Goal: Information Seeking & Learning: Compare options

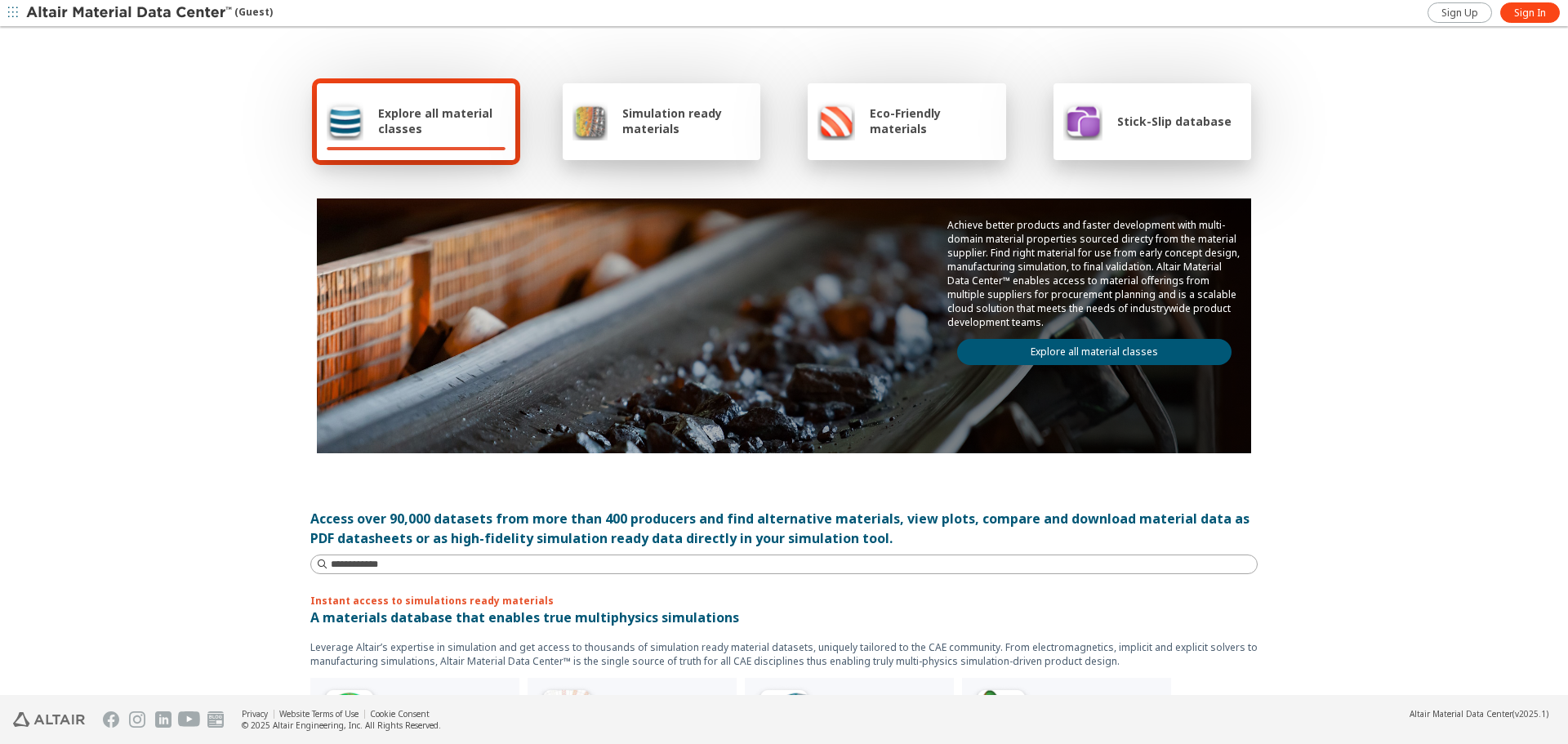
click at [1043, 354] on link "Explore all material classes" at bounding box center [1094, 352] width 274 height 27
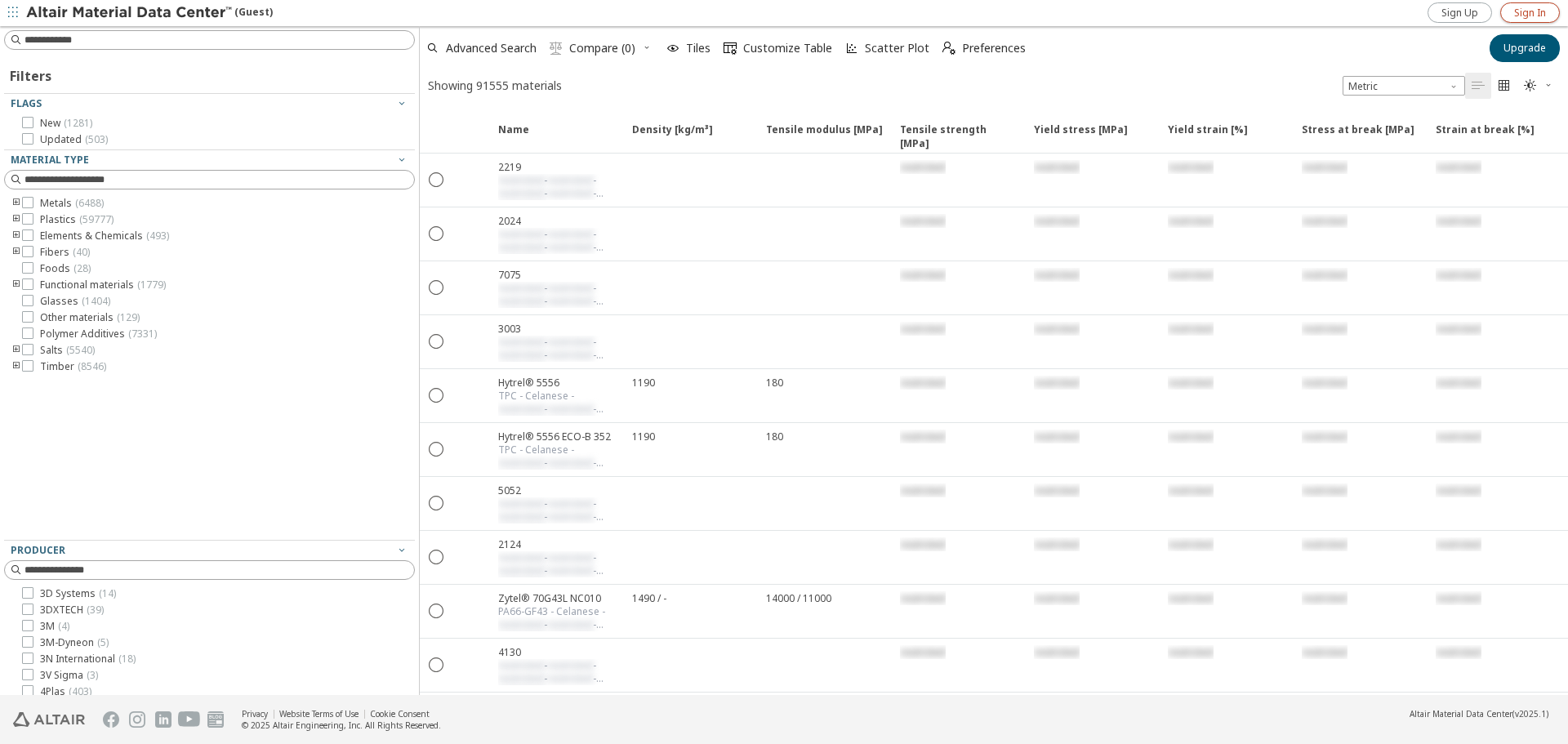
click at [1526, 19] on span "Sign In" at bounding box center [1530, 13] width 32 height 13
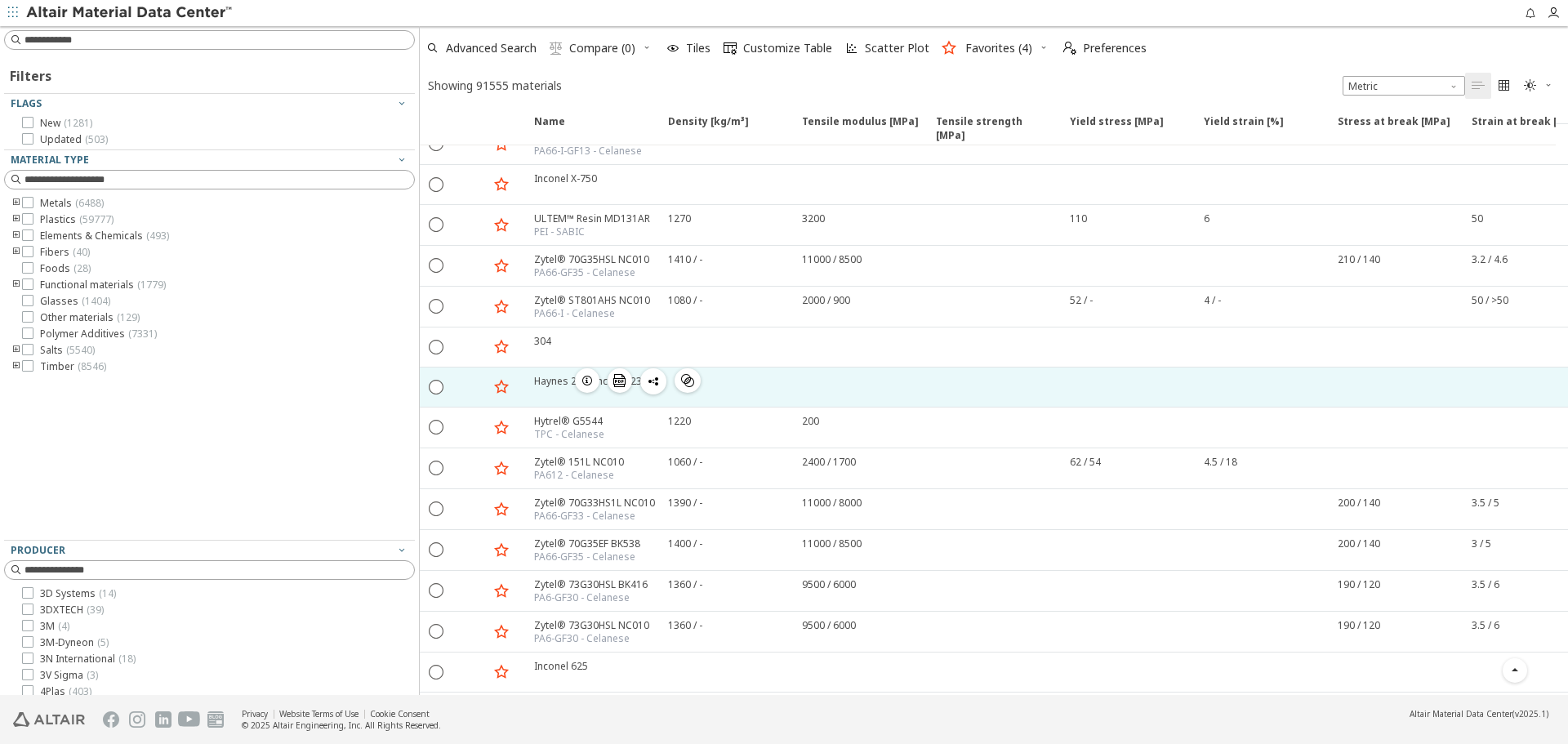
scroll to position [1758, 0]
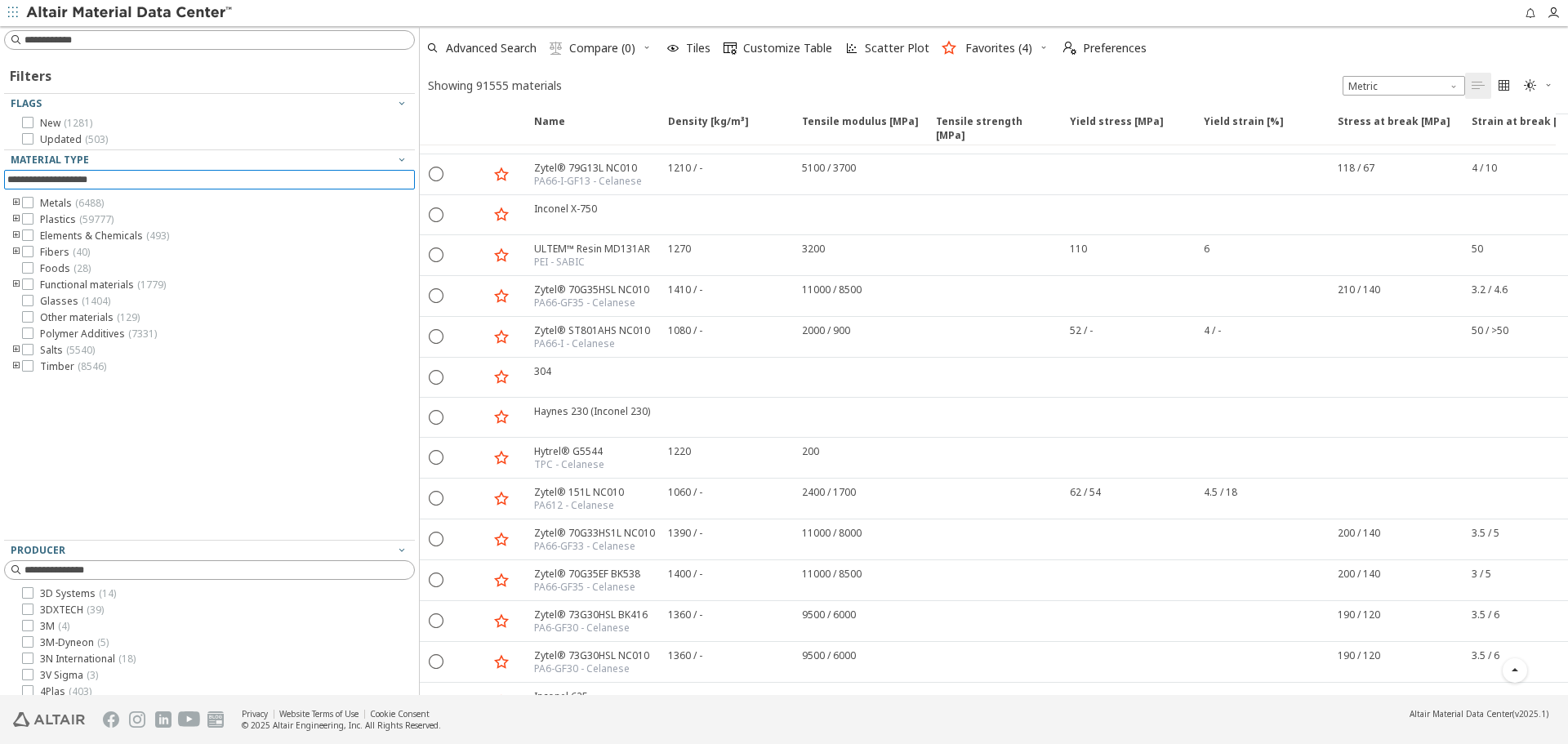
click at [176, 172] on input at bounding box center [211, 179] width 408 height 18
click at [128, 40] on input at bounding box center [220, 40] width 390 height 16
type input "******"
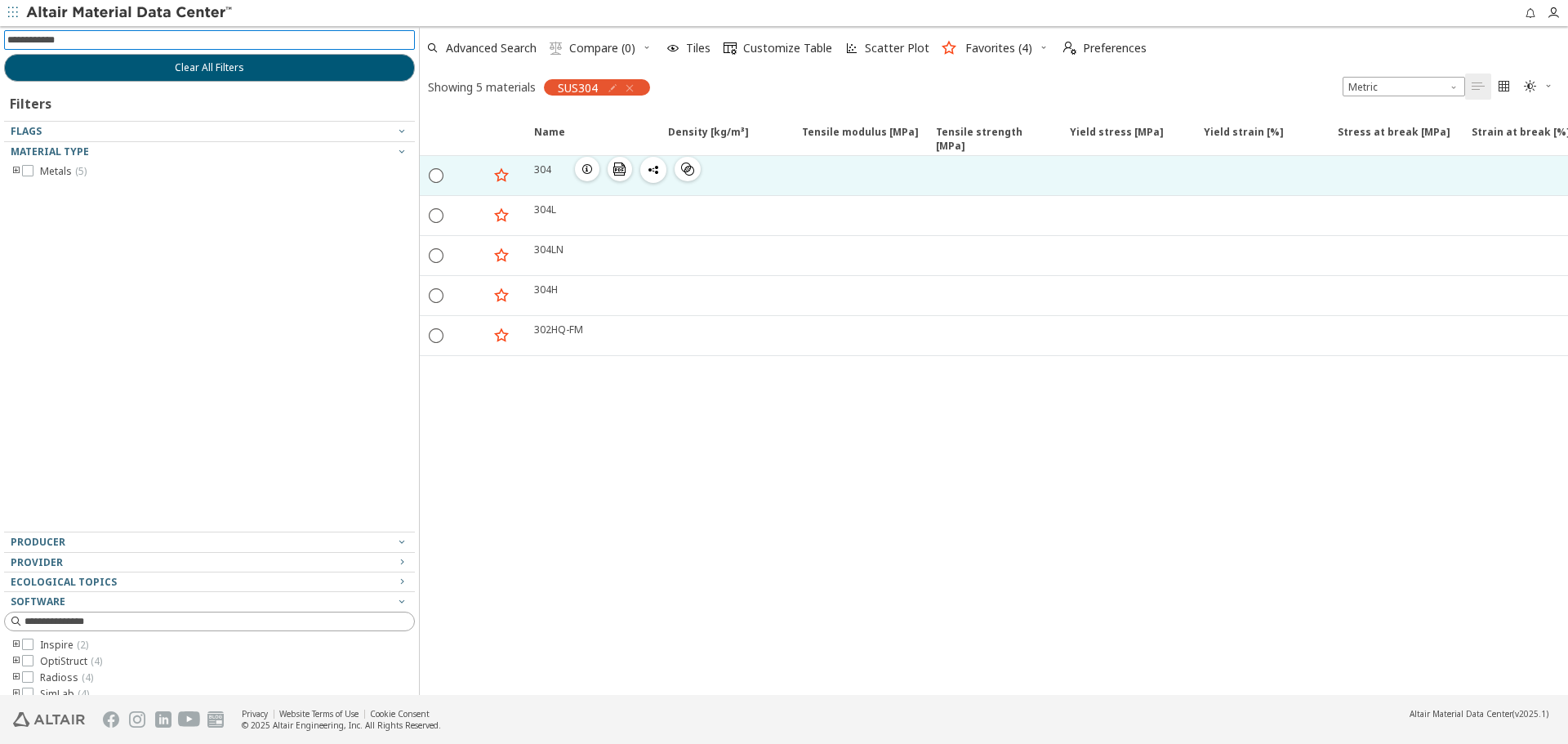
click at [584, 168] on icon "button" at bounding box center [587, 169] width 13 height 13
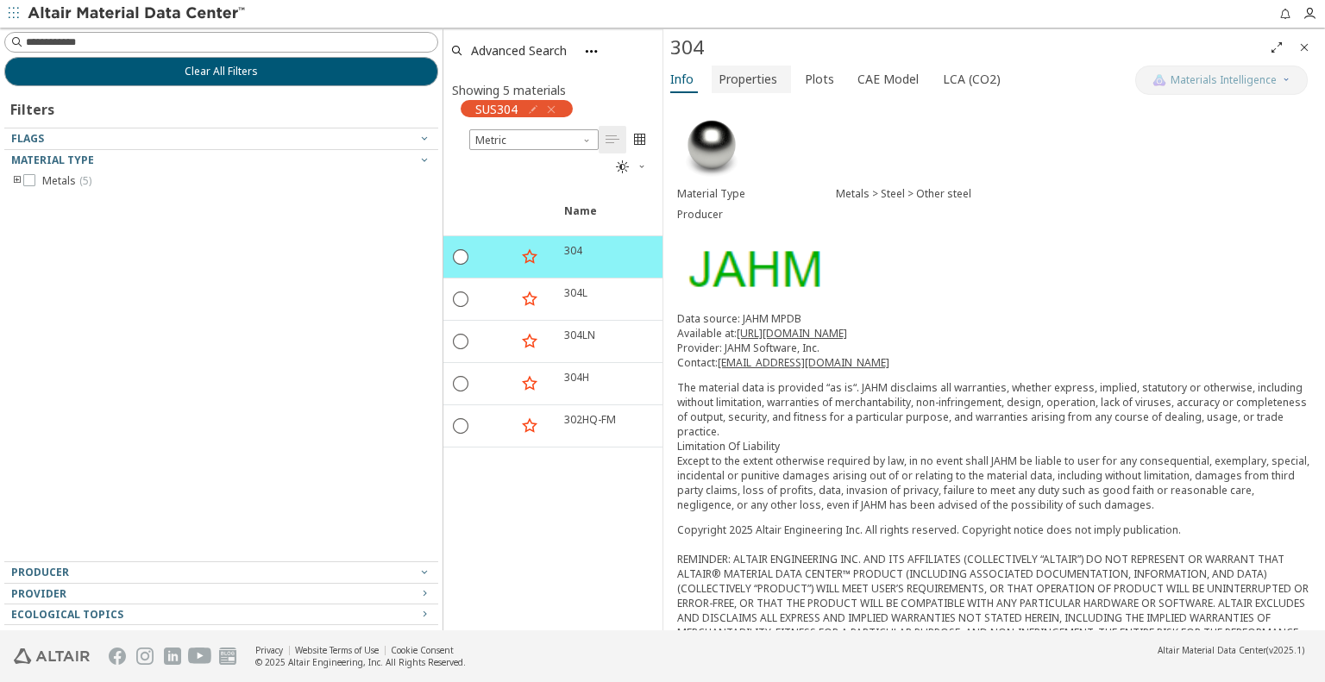
click at [767, 86] on span "Properties" at bounding box center [748, 80] width 59 height 28
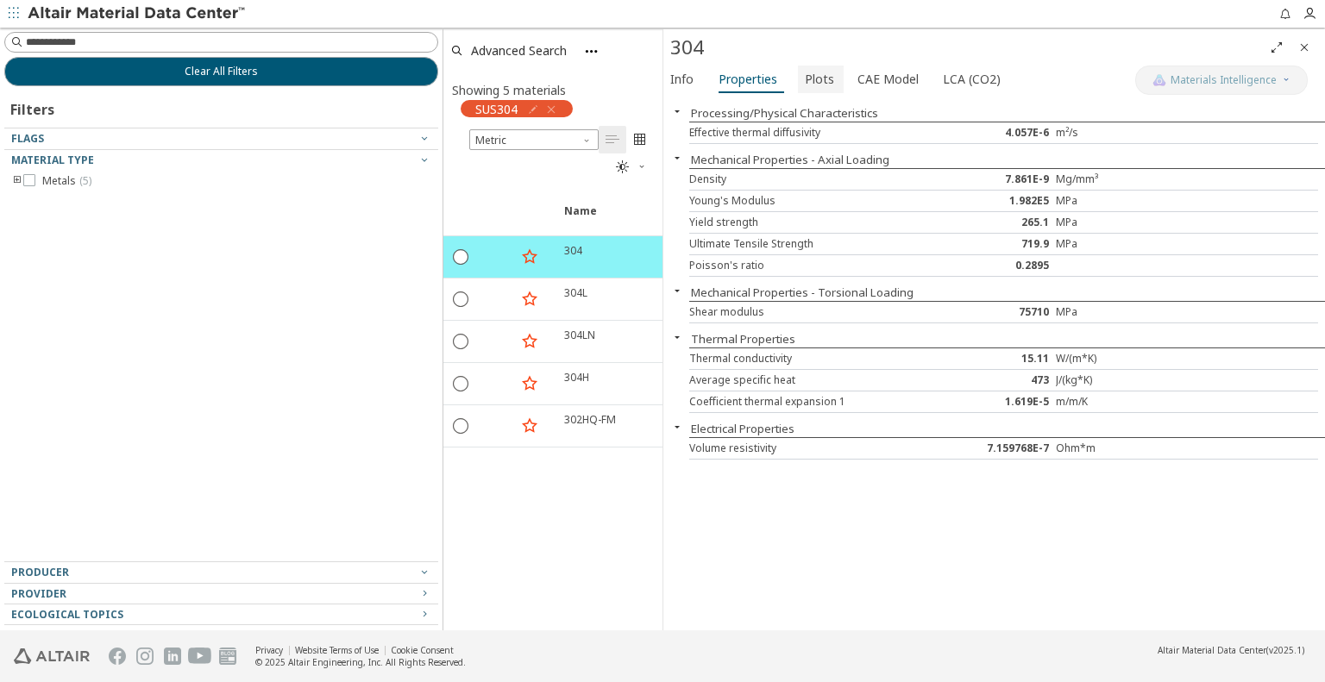
click at [814, 80] on span "Plots" at bounding box center [819, 80] width 29 height 28
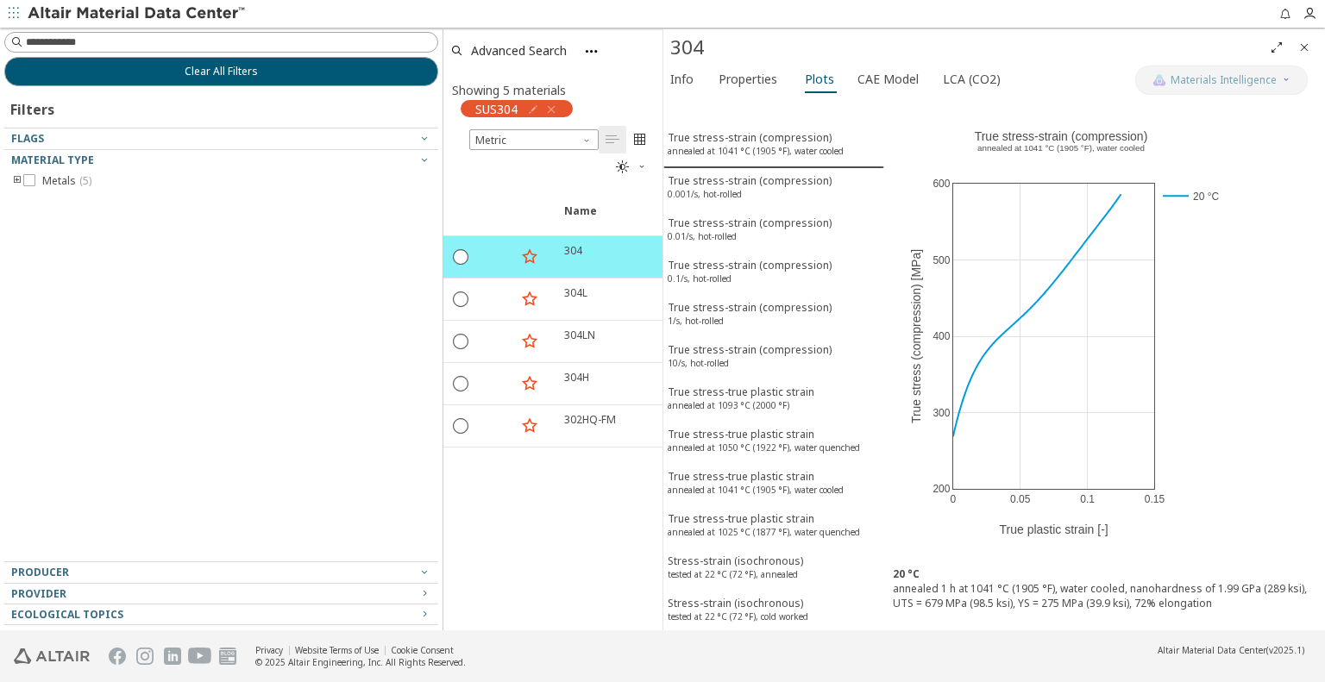
click at [294, 248] on div "Material Type Metals ( 5 )" at bounding box center [221, 355] width 434 height 412
click at [134, 44] on input at bounding box center [232, 42] width 412 height 17
paste input "**********"
type input "**********"
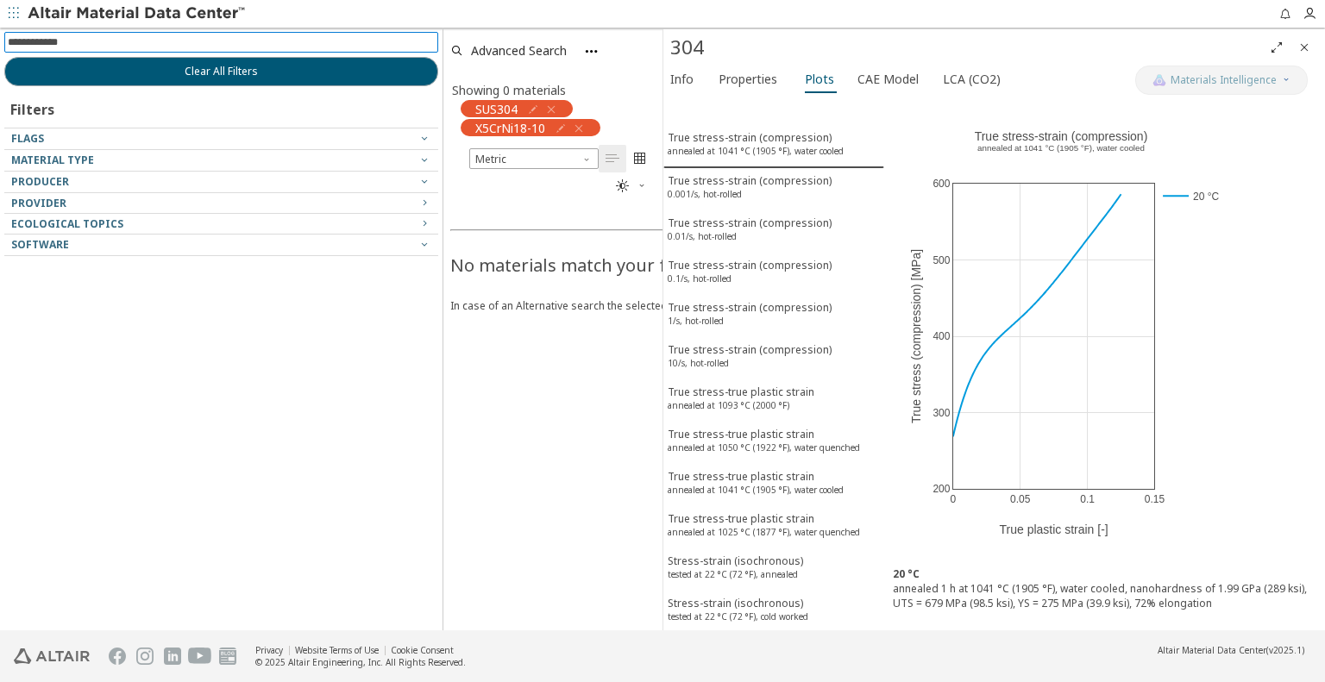
click at [549, 110] on icon "button" at bounding box center [551, 110] width 14 height 14
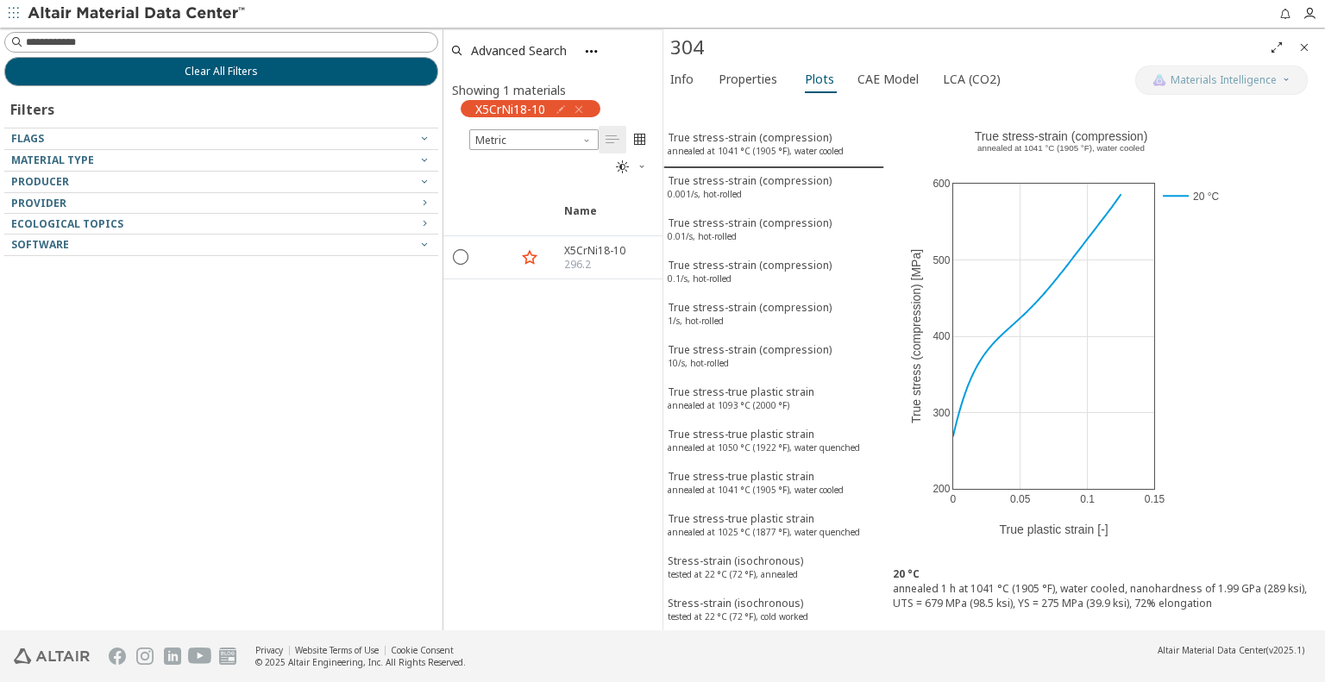
click at [1301, 49] on icon "Close" at bounding box center [1305, 48] width 14 height 14
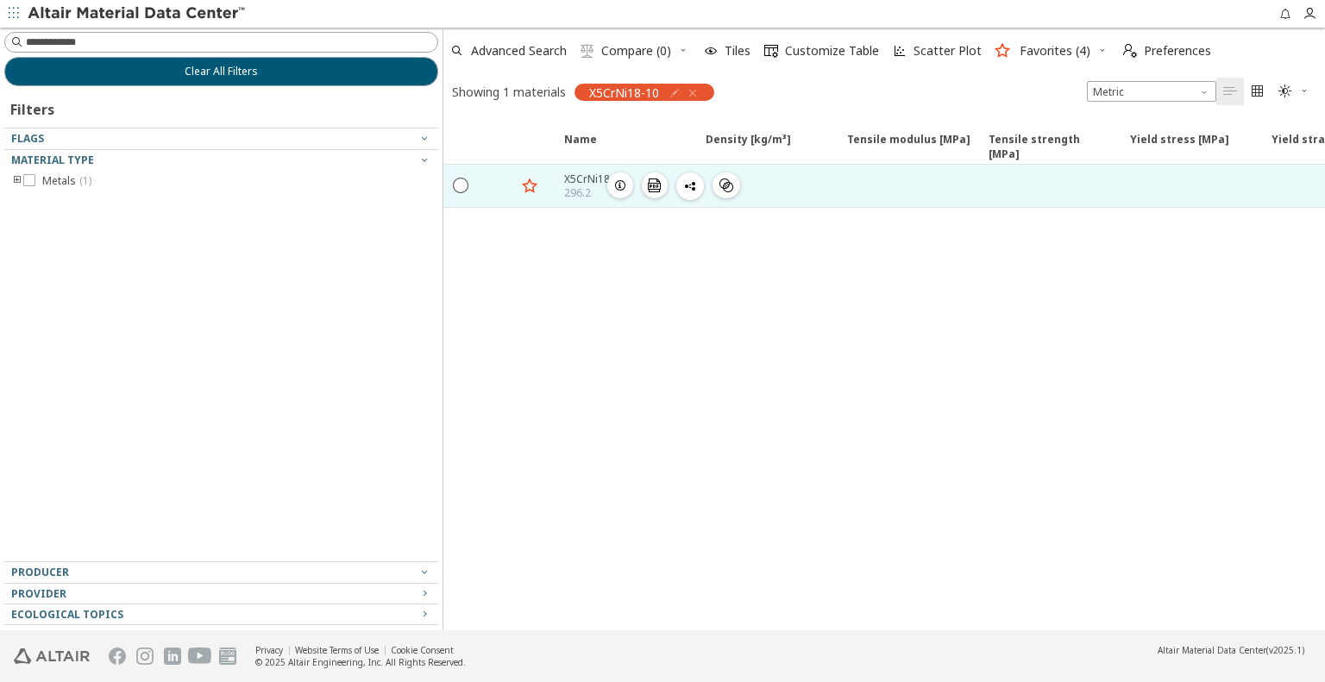
click at [628, 186] on span "button" at bounding box center [620, 186] width 21 height 26
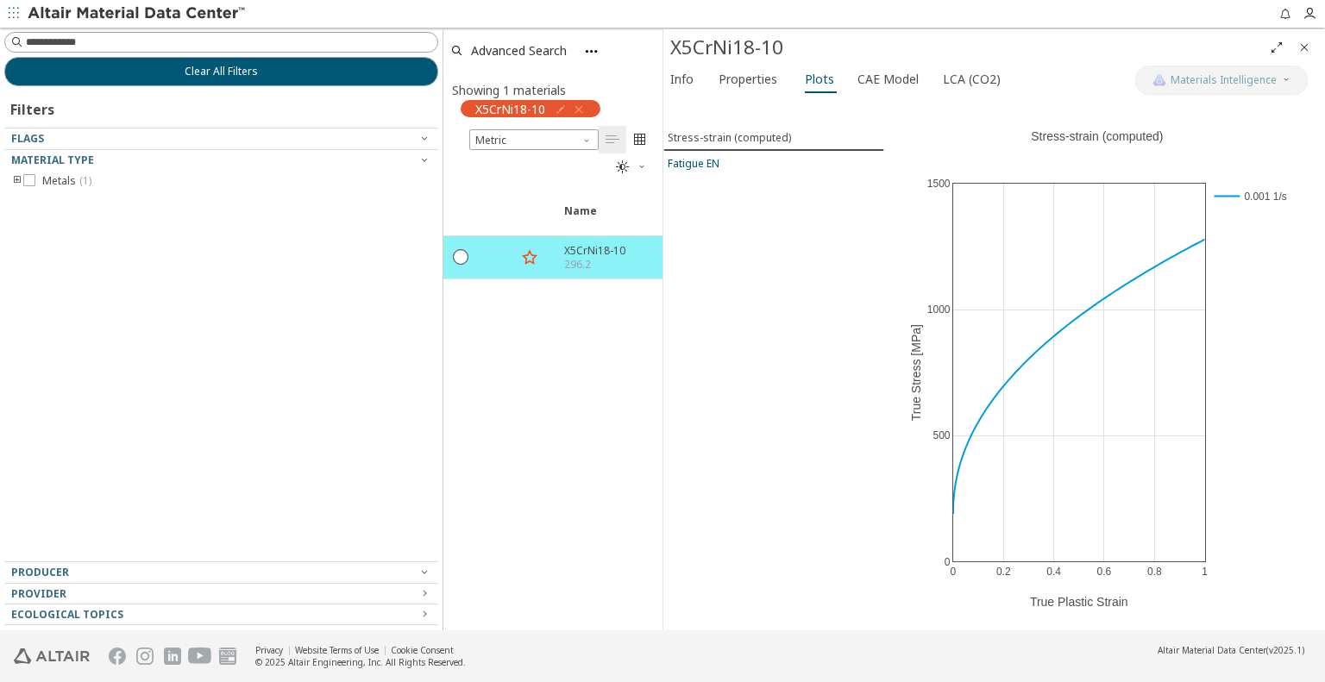
click at [728, 164] on span "Fatigue EN" at bounding box center [774, 163] width 212 height 15
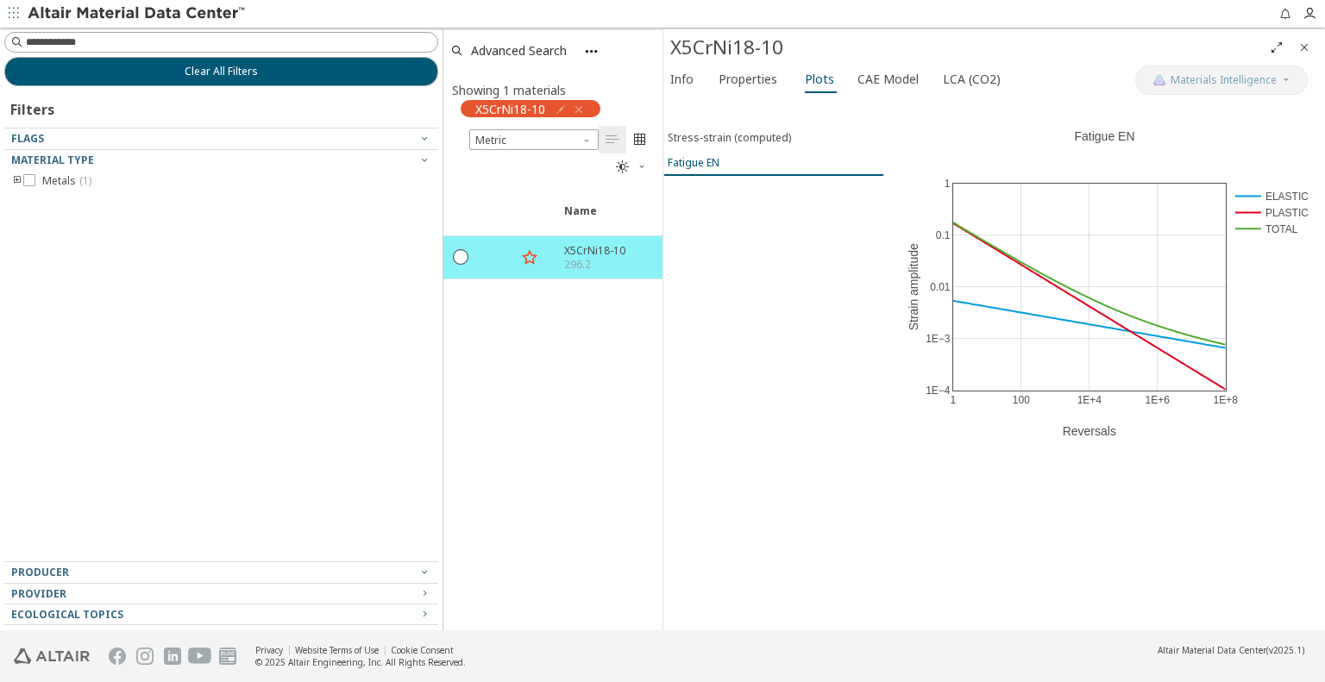
click at [722, 158] on span "Fatigue EN" at bounding box center [774, 162] width 212 height 15
click at [743, 70] on span "Properties" at bounding box center [748, 80] width 59 height 28
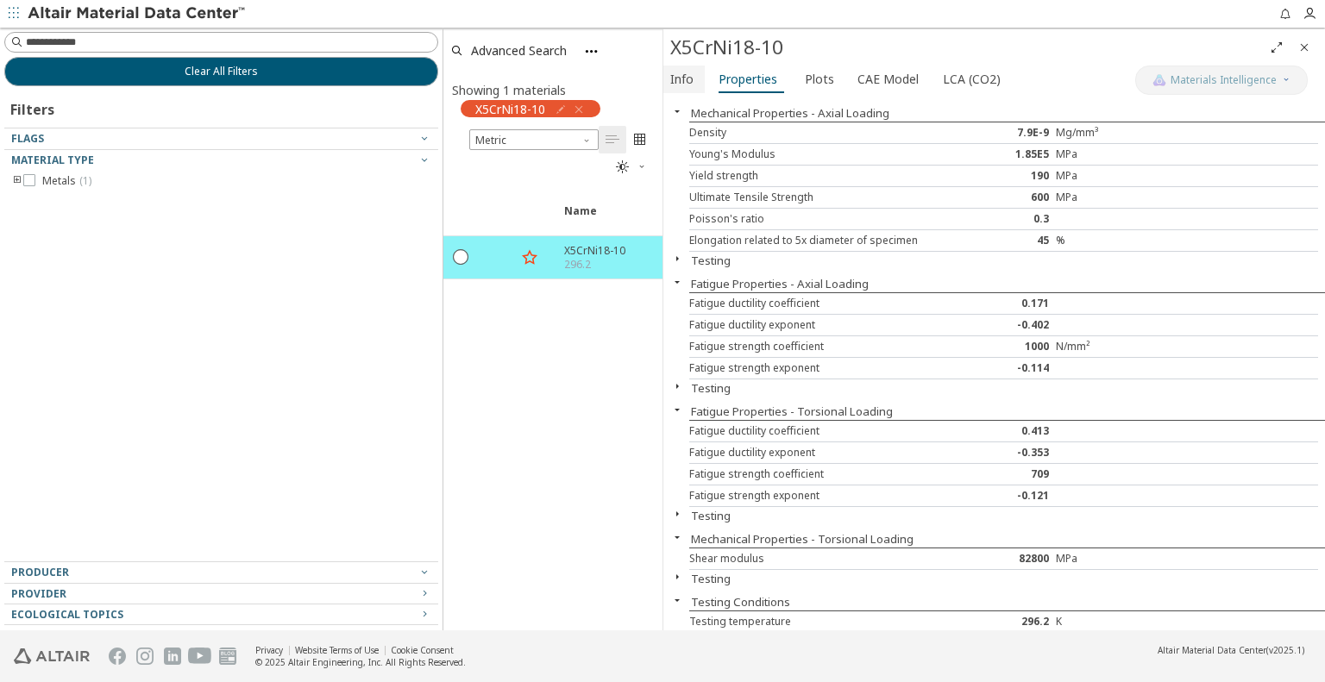
click at [671, 75] on span "Info" at bounding box center [681, 80] width 23 height 28
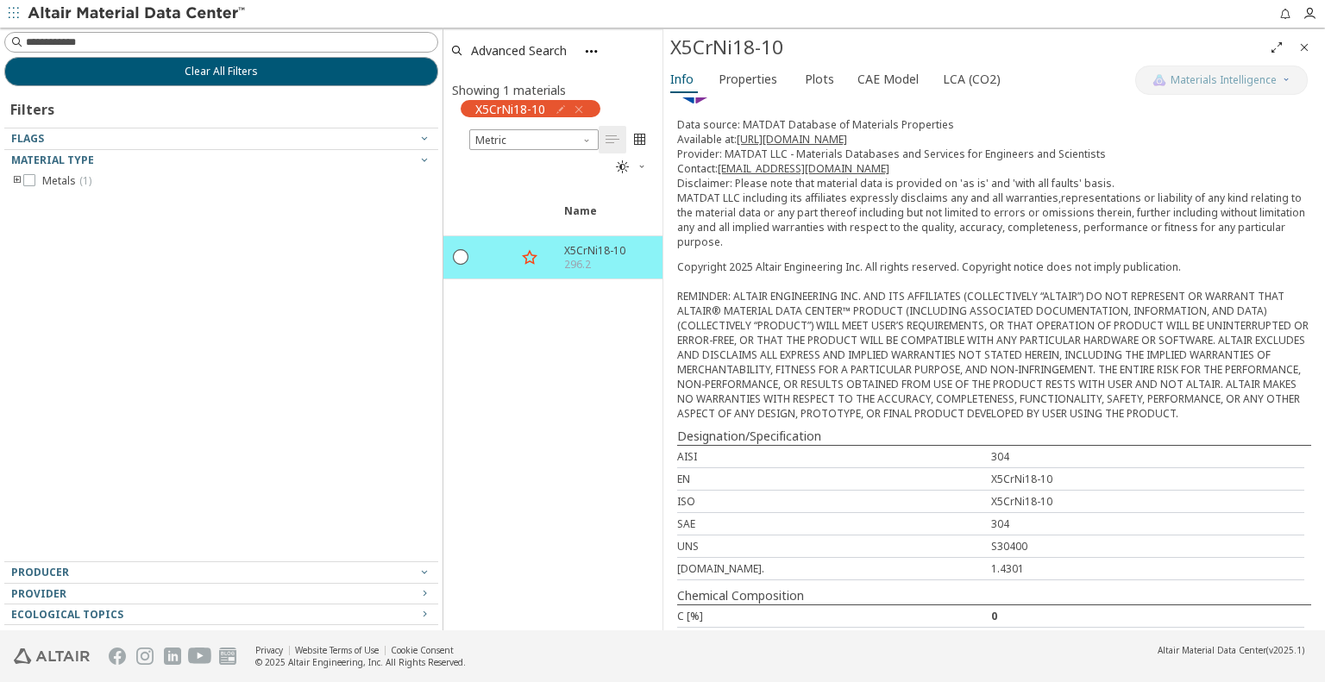
scroll to position [343, 0]
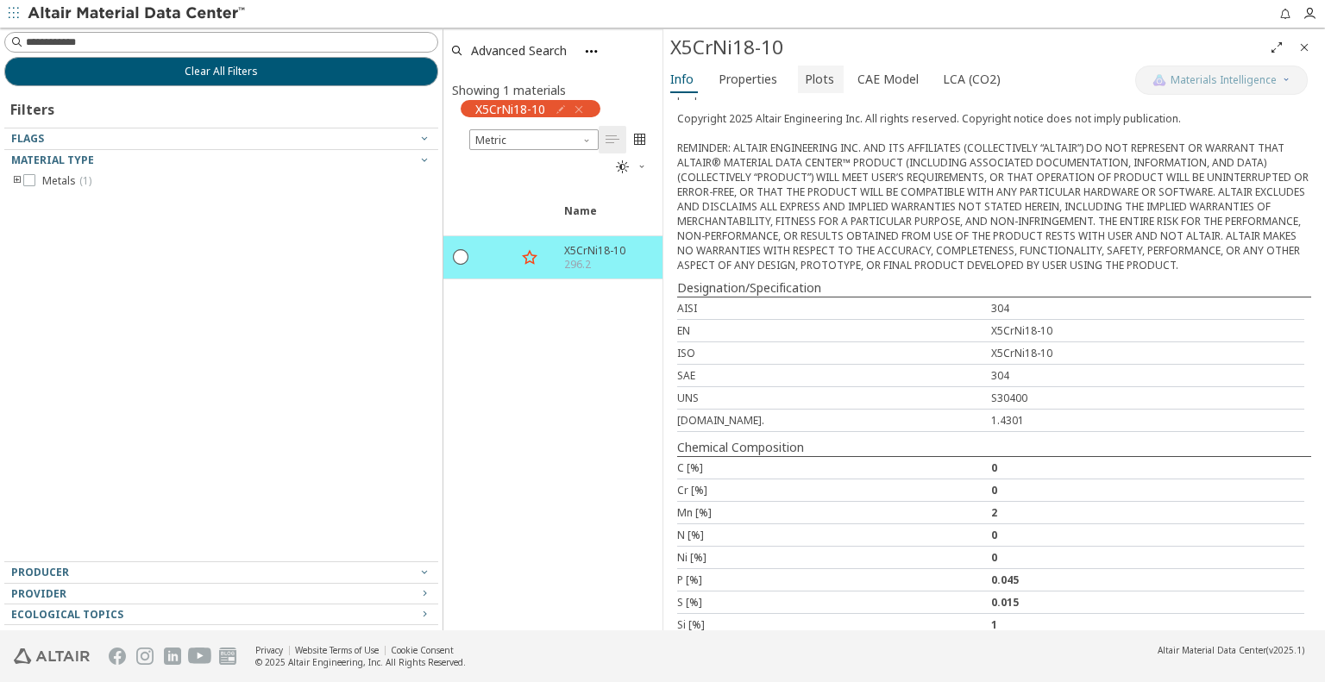
click at [812, 86] on span "Plots" at bounding box center [819, 80] width 29 height 28
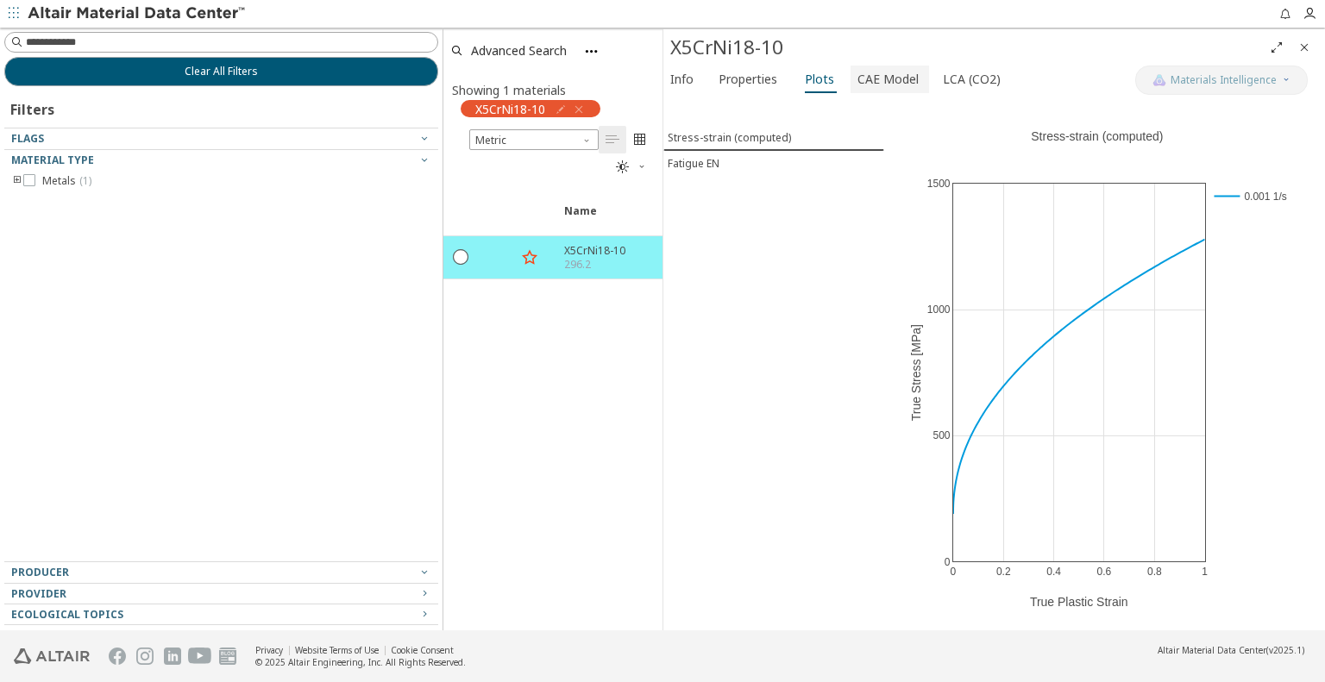
click at [878, 85] on span "CAE Model" at bounding box center [888, 80] width 61 height 28
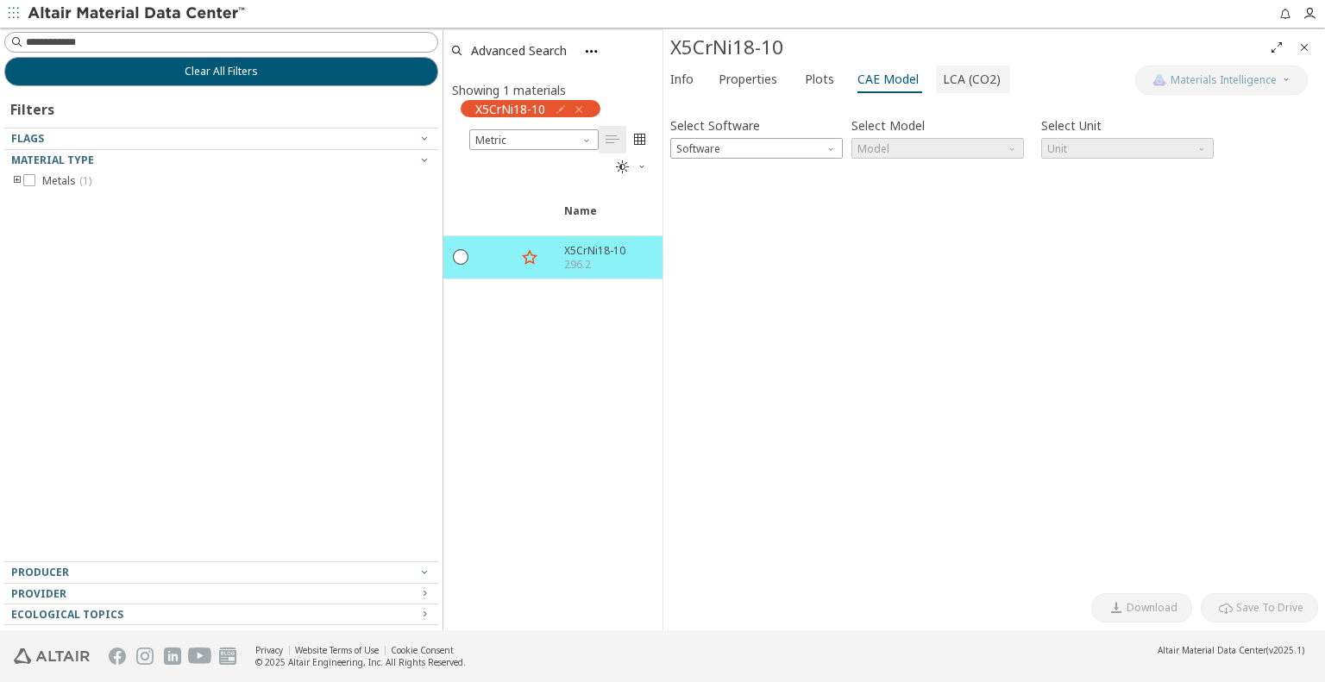
click at [978, 79] on span "LCA (CO2)" at bounding box center [972, 80] width 58 height 28
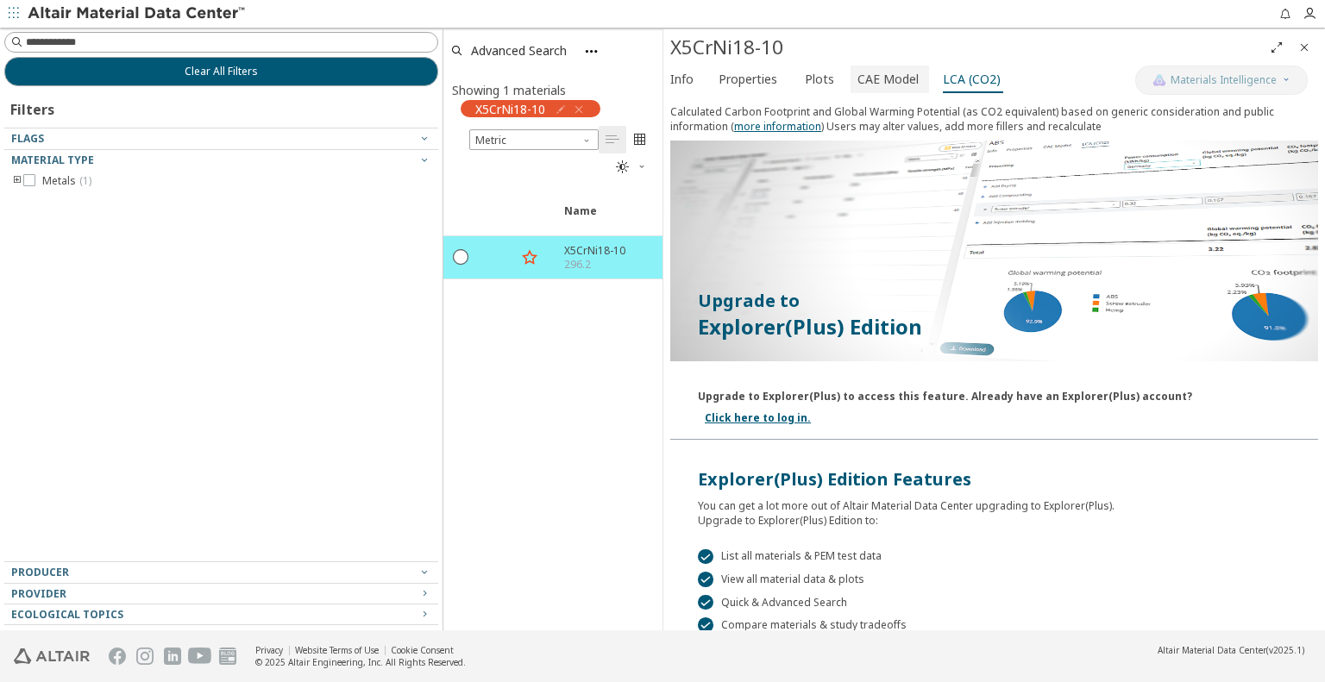
click at [866, 75] on span "CAE Model" at bounding box center [888, 80] width 61 height 28
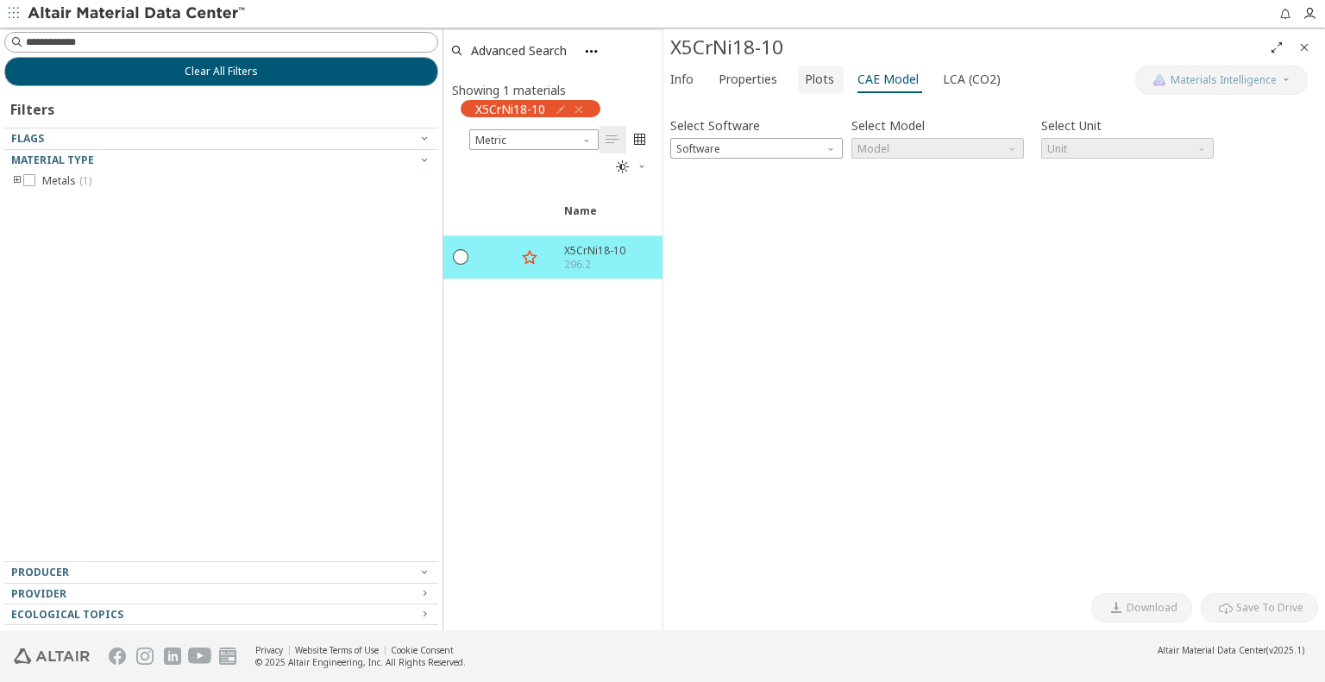
click at [805, 77] on span "Plots" at bounding box center [819, 80] width 29 height 28
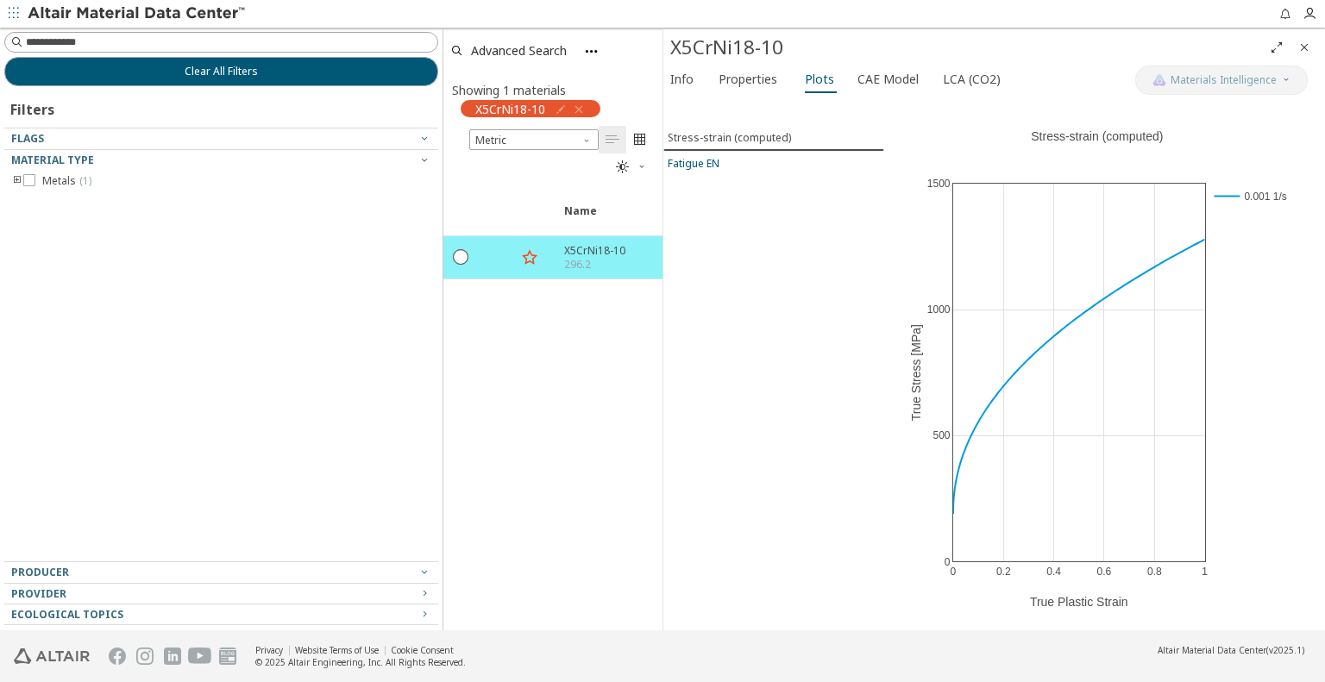
click at [718, 166] on div "Fatigue EN" at bounding box center [694, 163] width 52 height 15
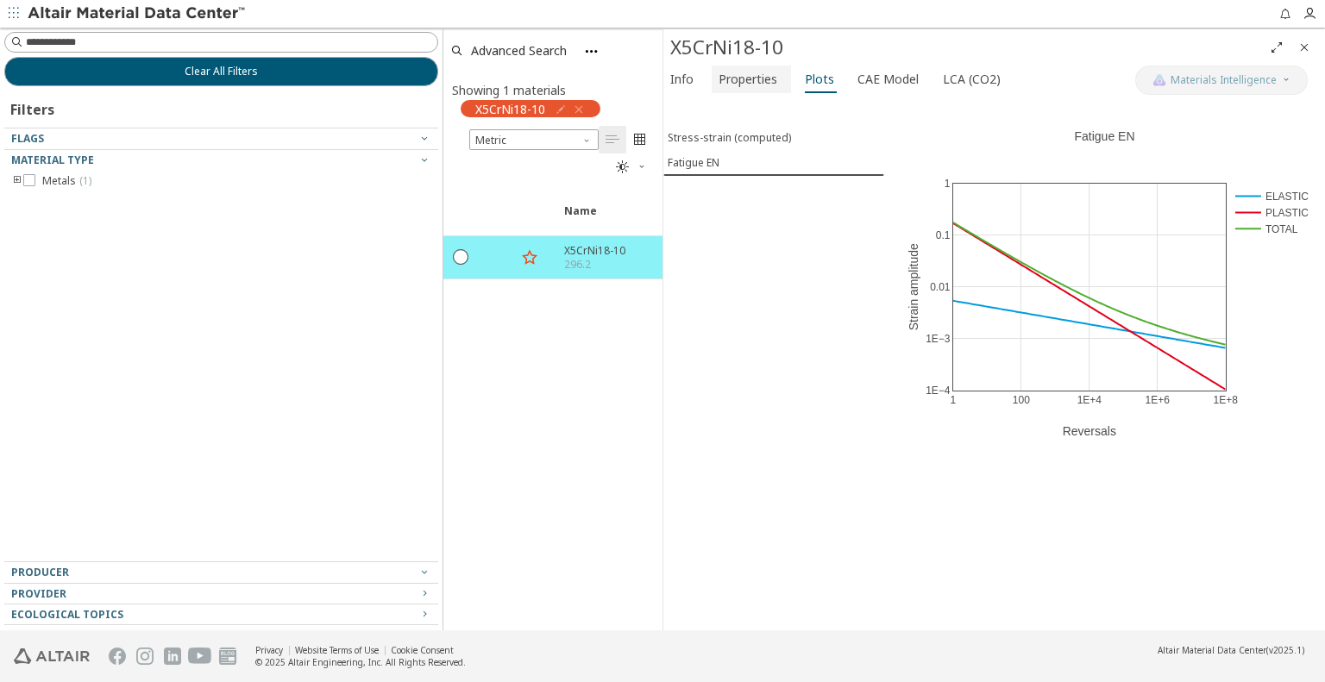
click at [753, 75] on span "Properties" at bounding box center [748, 80] width 59 height 28
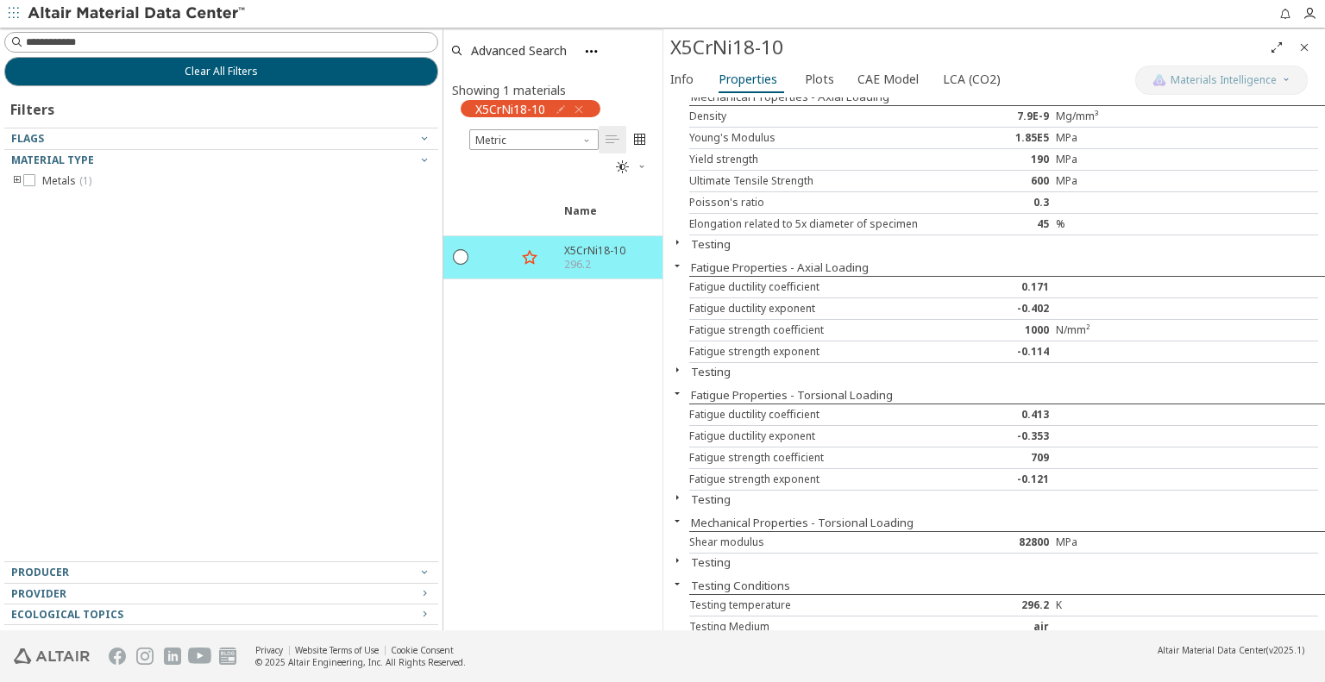
scroll to position [21, 0]
click at [676, 366] on icon "button" at bounding box center [677, 366] width 14 height 14
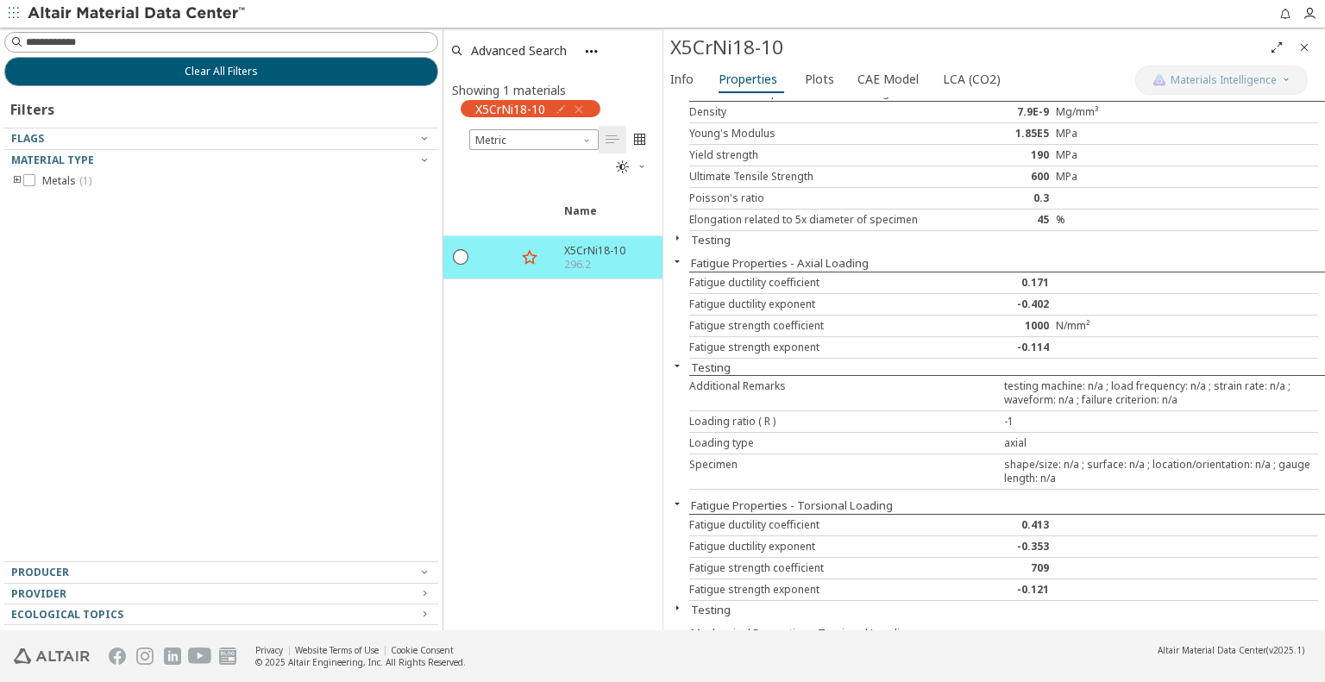
click at [677, 366] on icon "button" at bounding box center [677, 366] width 14 height 14
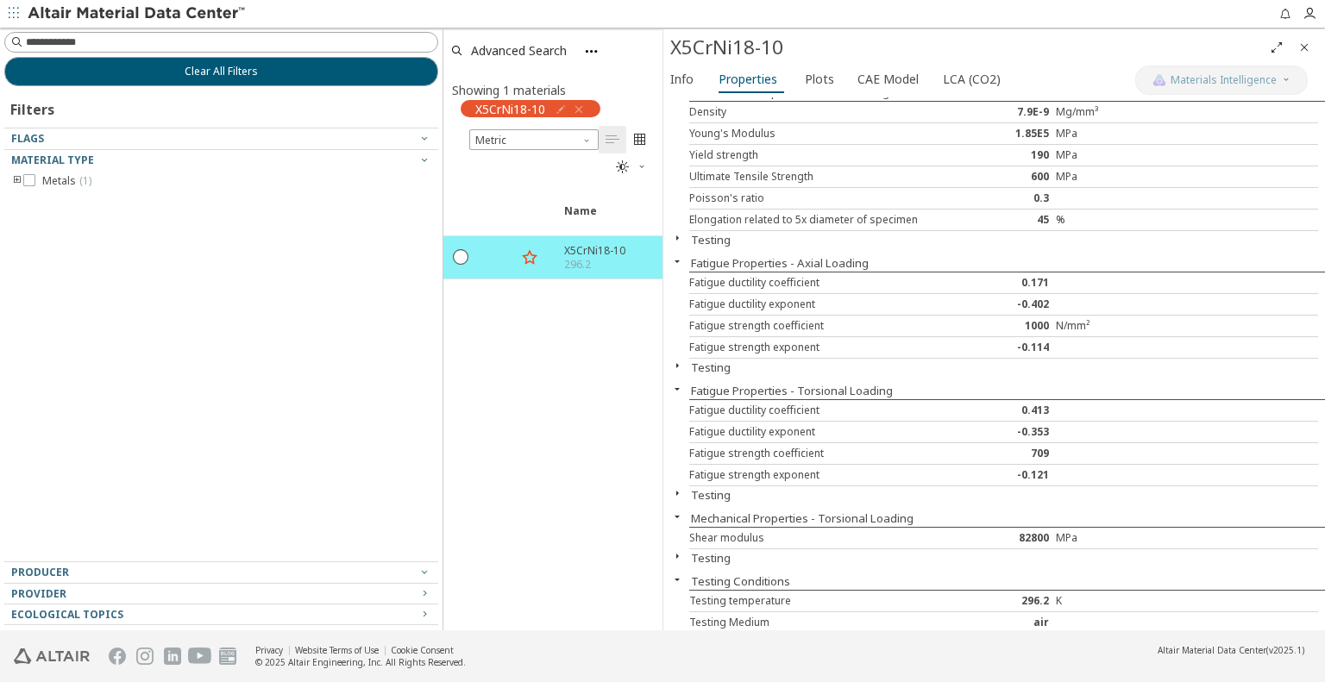
click at [677, 366] on icon "button" at bounding box center [677, 366] width 14 height 14
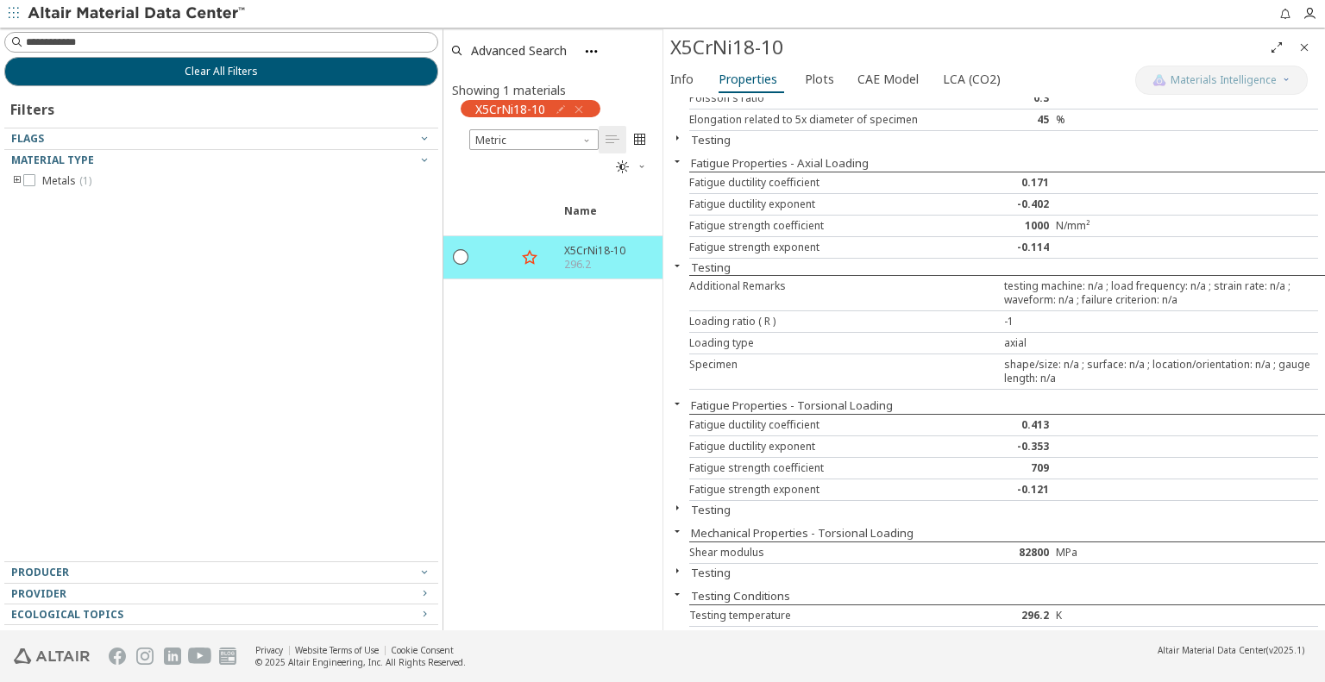
scroll to position [135, 0]
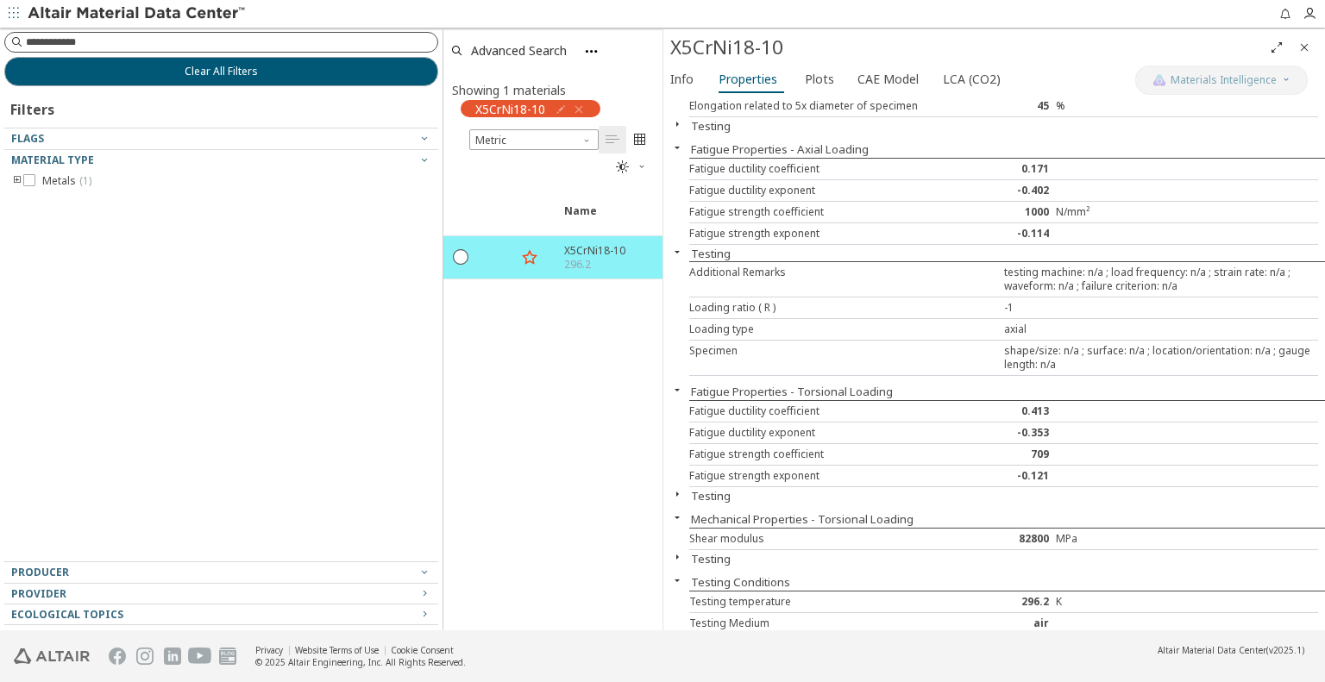
click at [97, 47] on input at bounding box center [232, 42] width 412 height 17
type input "******"
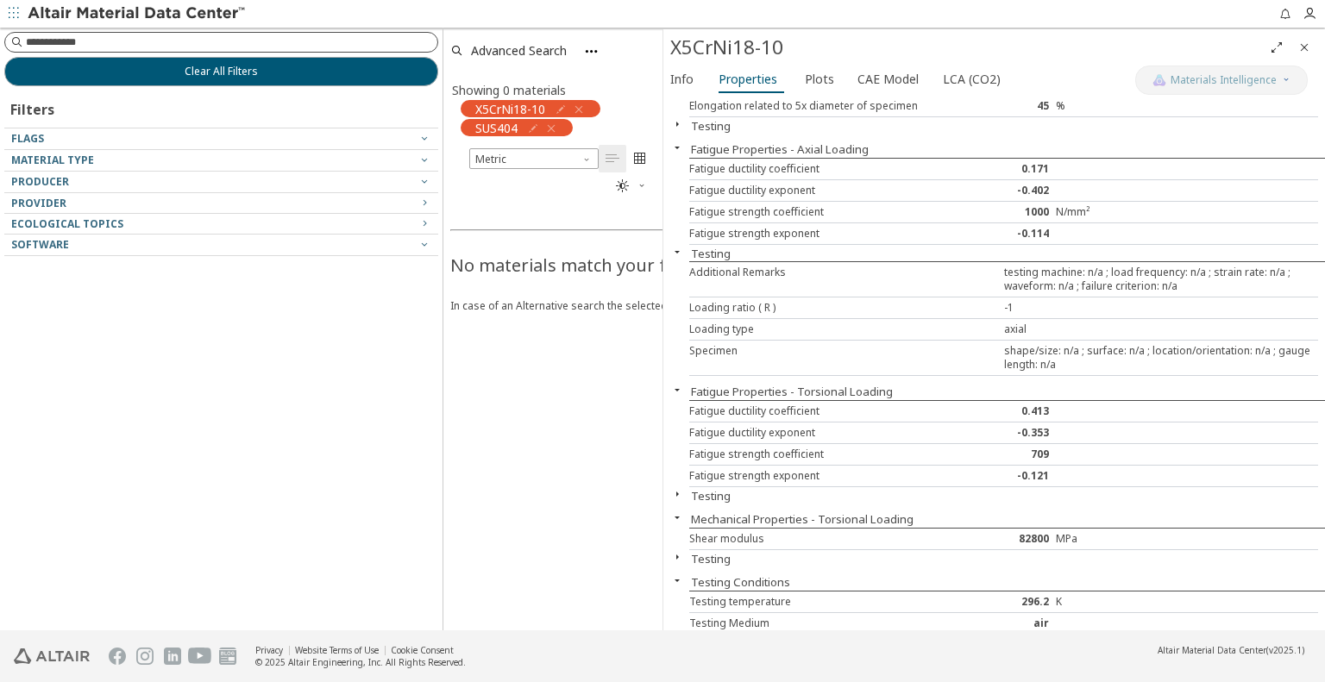
click at [121, 47] on input at bounding box center [232, 42] width 412 height 17
click at [552, 127] on icon "button" at bounding box center [551, 129] width 14 height 14
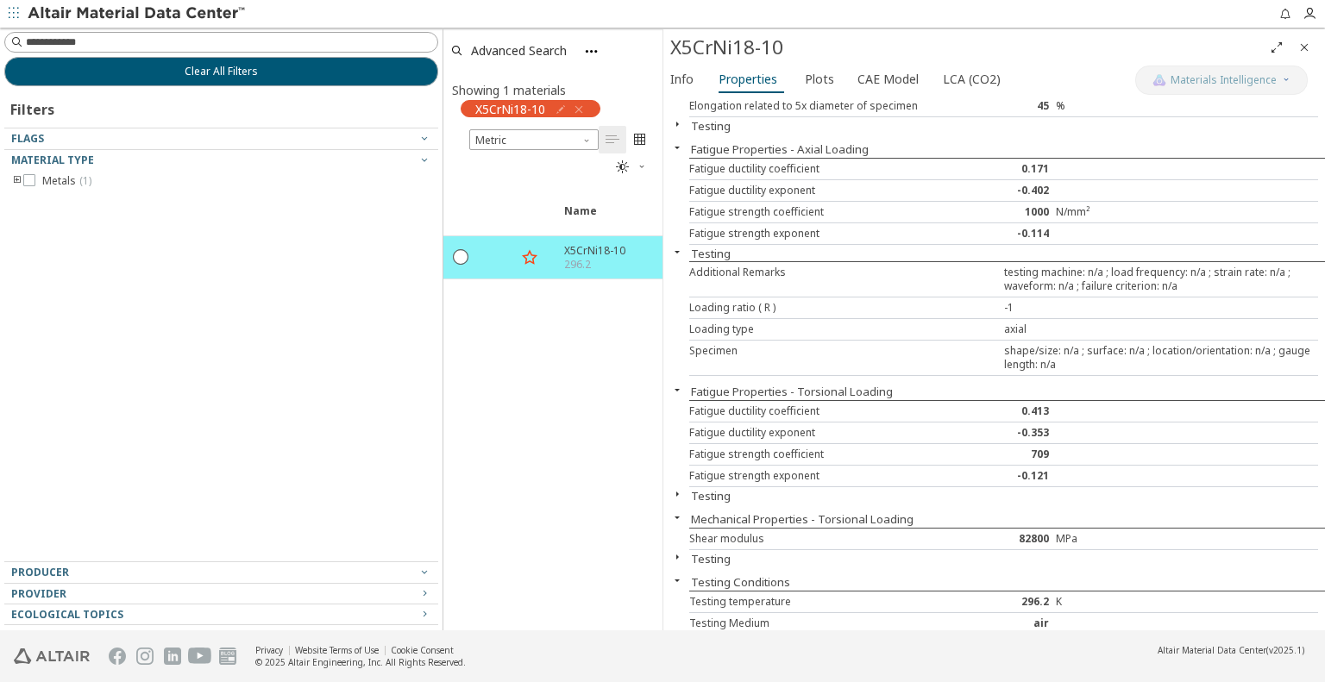
click at [577, 107] on icon "button" at bounding box center [579, 110] width 14 height 14
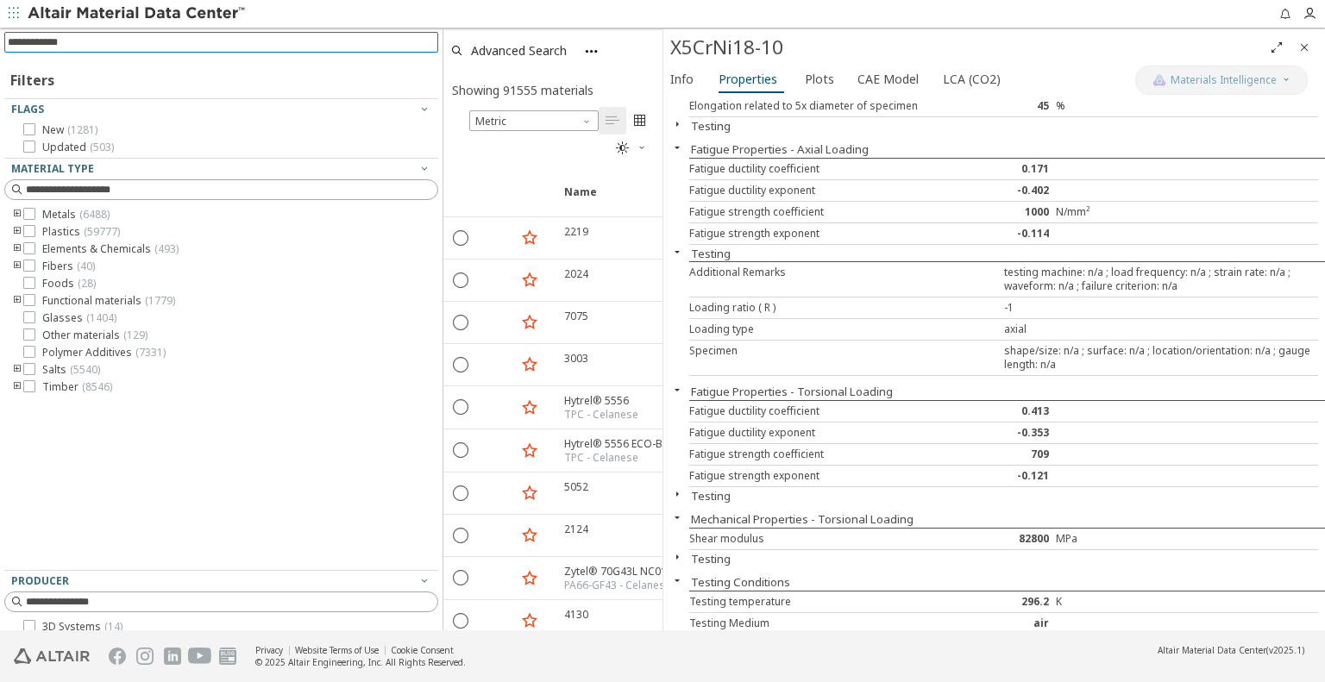
click at [109, 43] on input at bounding box center [223, 42] width 431 height 19
type input "******"
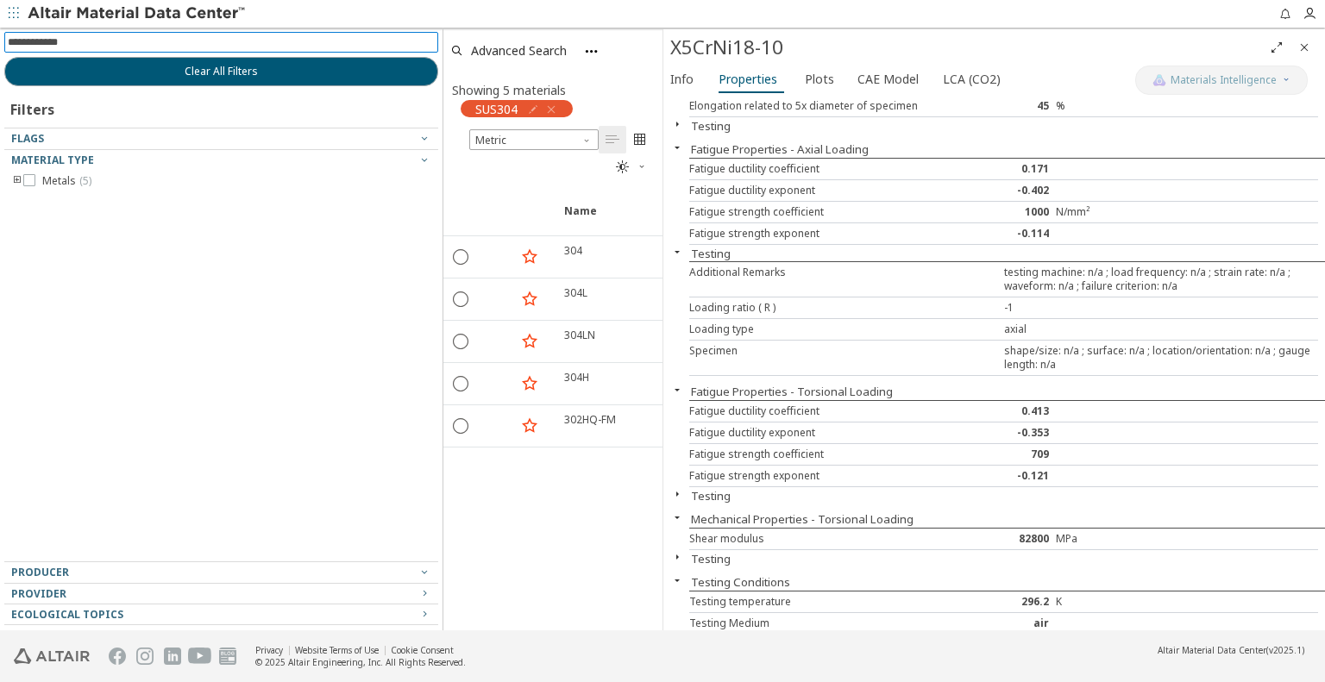
click at [1308, 43] on icon "Close" at bounding box center [1305, 48] width 14 height 14
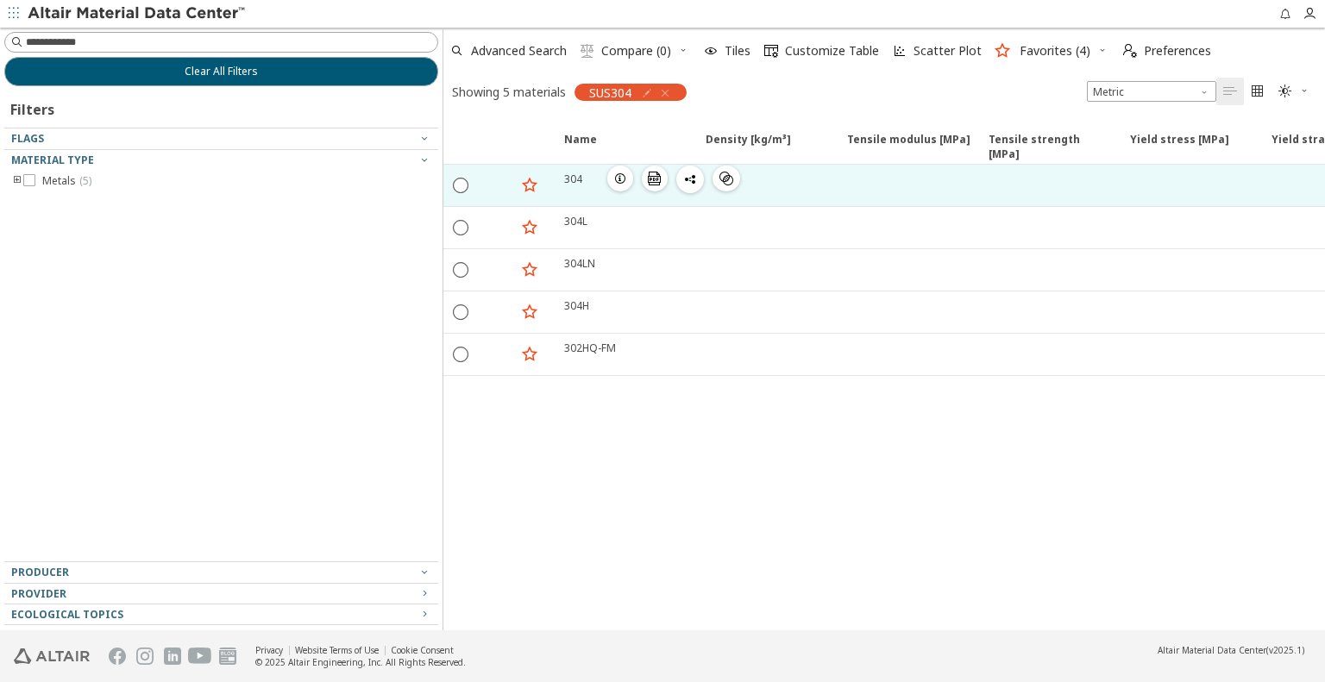
click at [618, 179] on icon "button" at bounding box center [620, 179] width 14 height 14
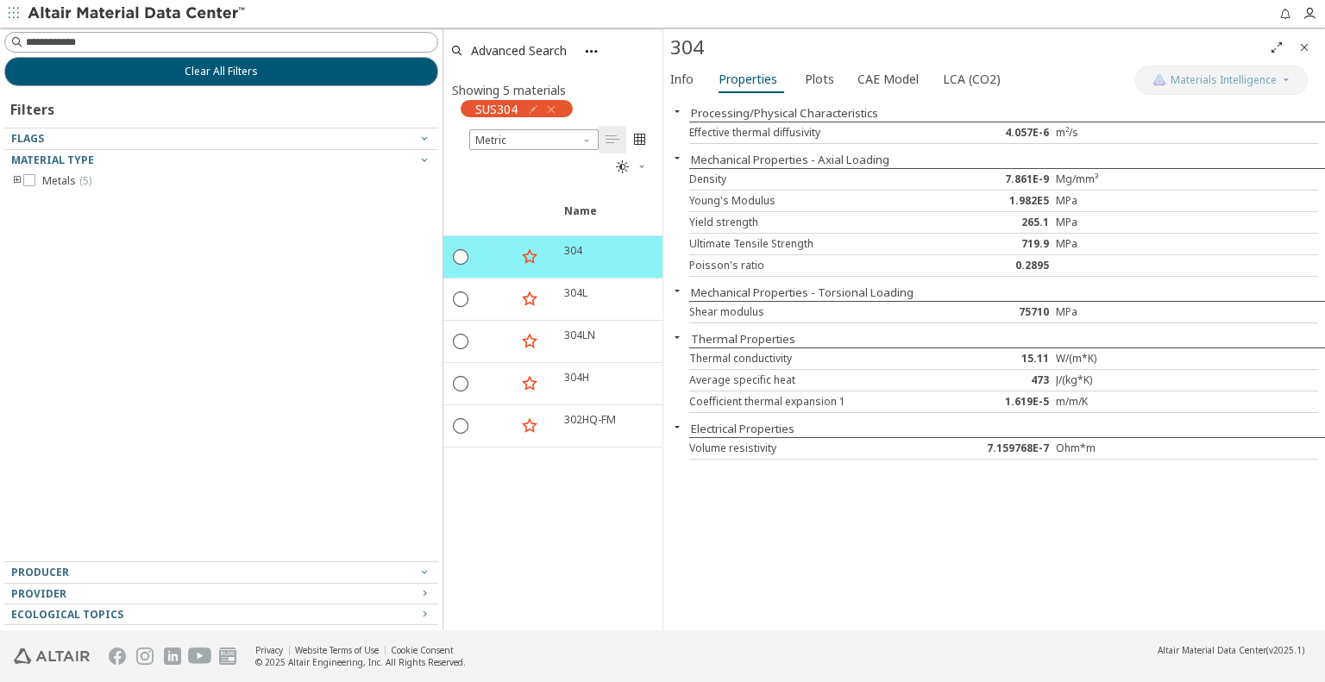
click at [840, 593] on div "Processing/Physical Characteristics Effective thermal diffusivity 4.057E-6 m²/s…" at bounding box center [994, 363] width 662 height 533
click at [687, 85] on span "Info" at bounding box center [681, 80] width 23 height 28
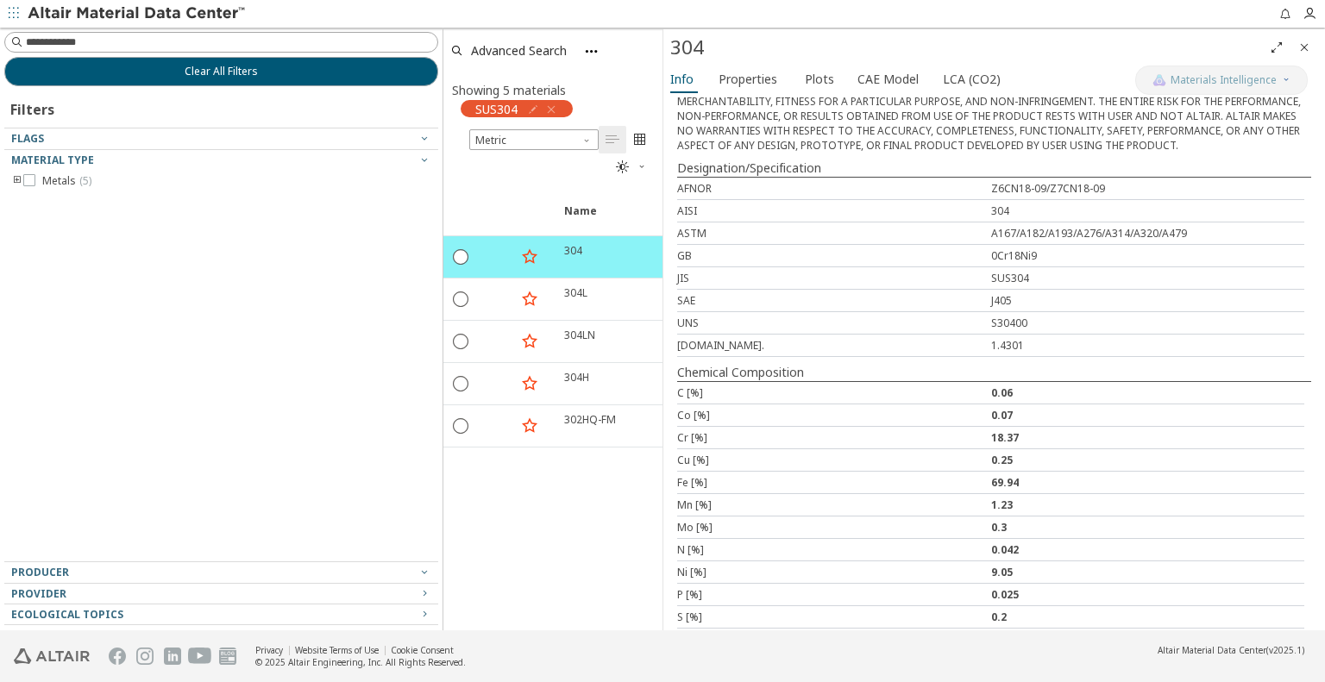
scroll to position [536, 0]
click at [871, 199] on div "AISI" at bounding box center [834, 206] width 314 height 15
click at [931, 199] on div "AISI" at bounding box center [834, 206] width 314 height 15
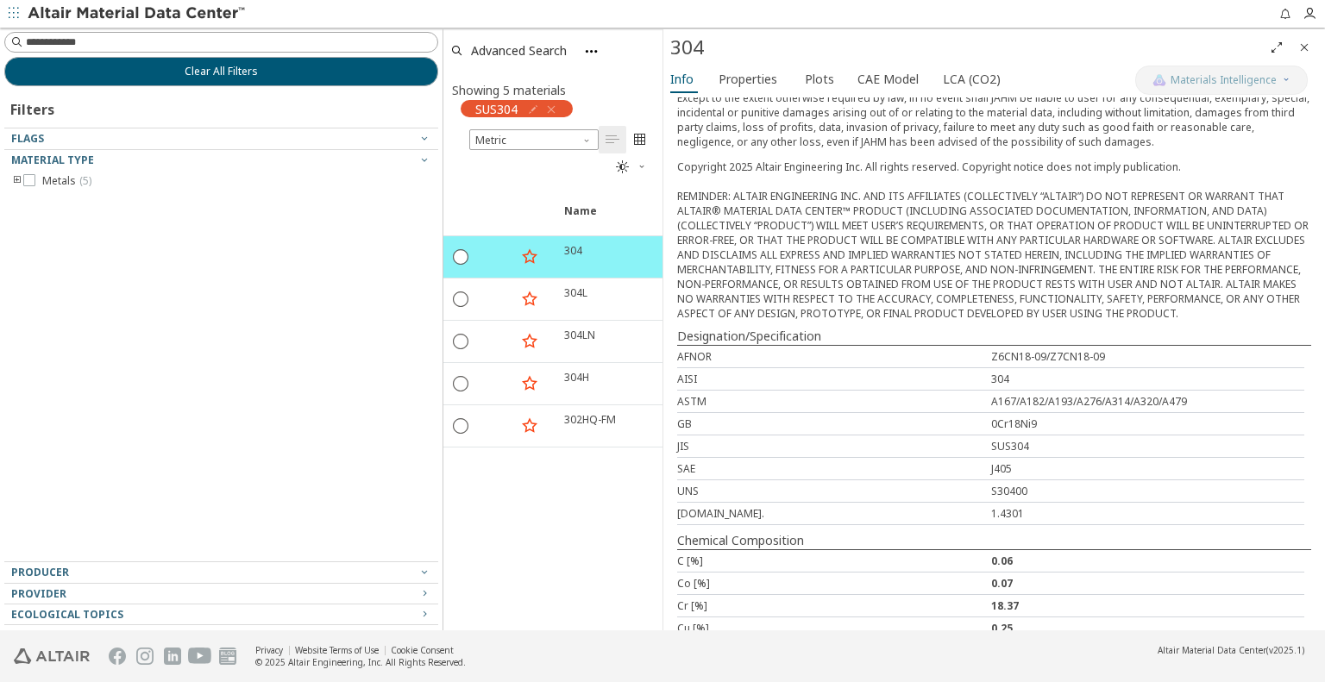
scroll to position [191, 0]
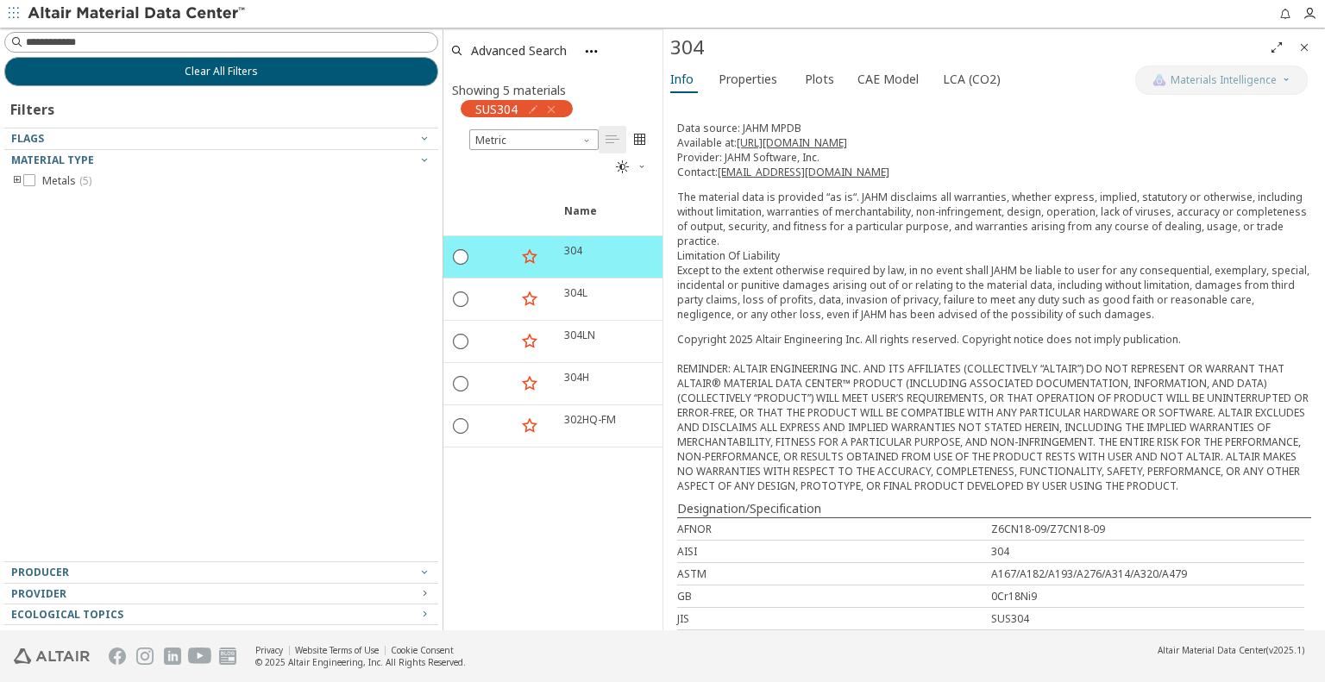
drag, startPoint x: 838, startPoint y: 261, endPoint x: 670, endPoint y: 188, distance: 183.5
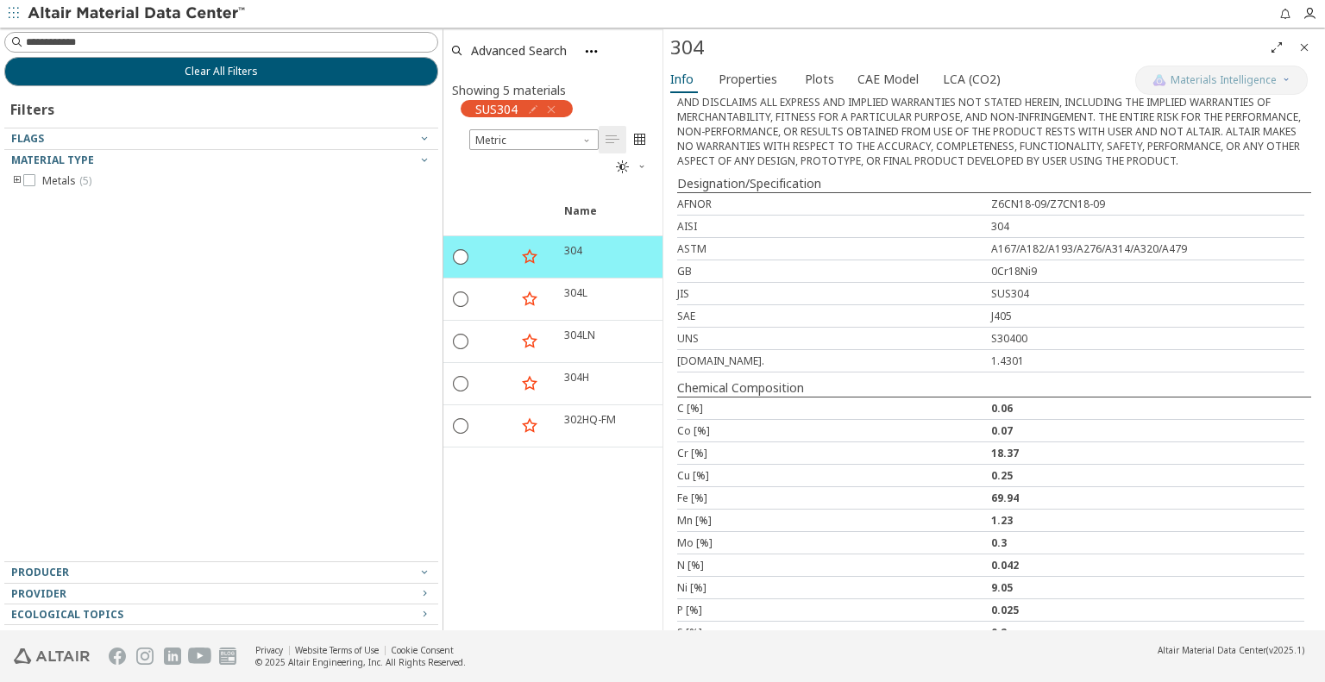
scroll to position [518, 0]
click at [559, 299] on div "304L  " at bounding box center [624, 299] width 141 height 41
click at [623, 291] on icon "button" at bounding box center [620, 293] width 14 height 14
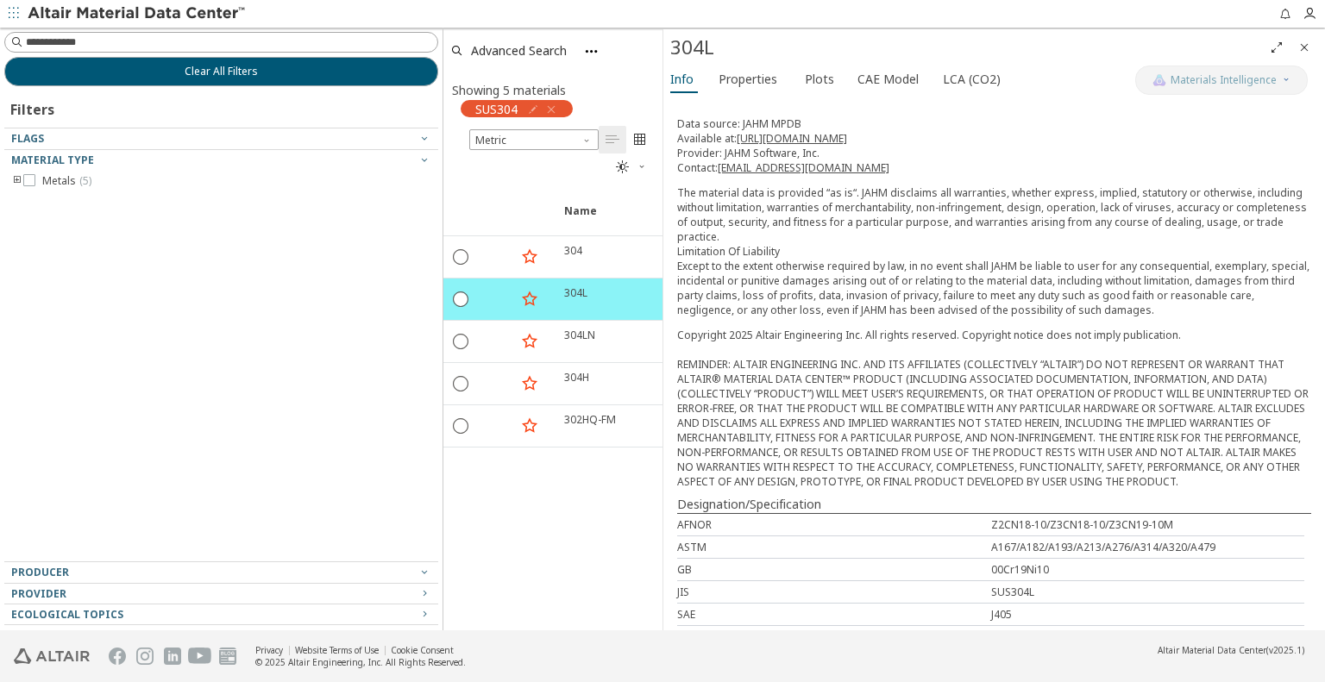
scroll to position [429, 0]
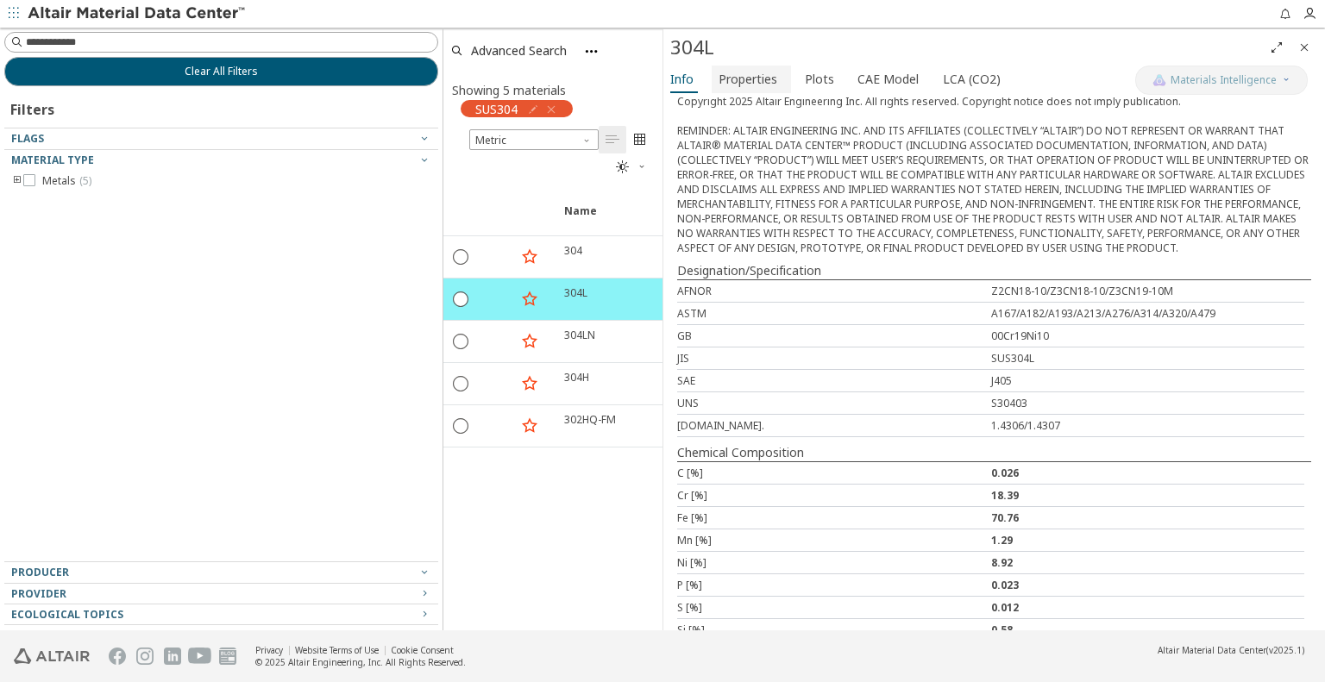
click at [742, 79] on span "Properties" at bounding box center [748, 80] width 59 height 28
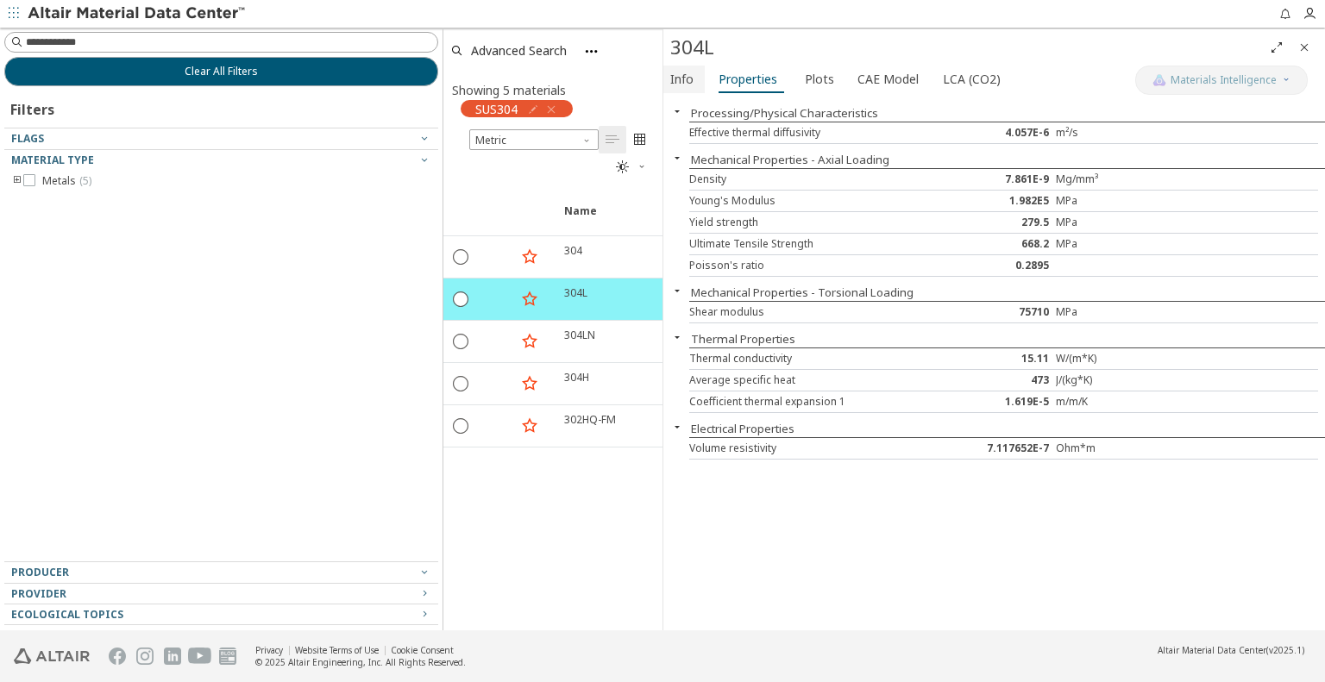
click at [689, 83] on span "Info" at bounding box center [681, 80] width 23 height 28
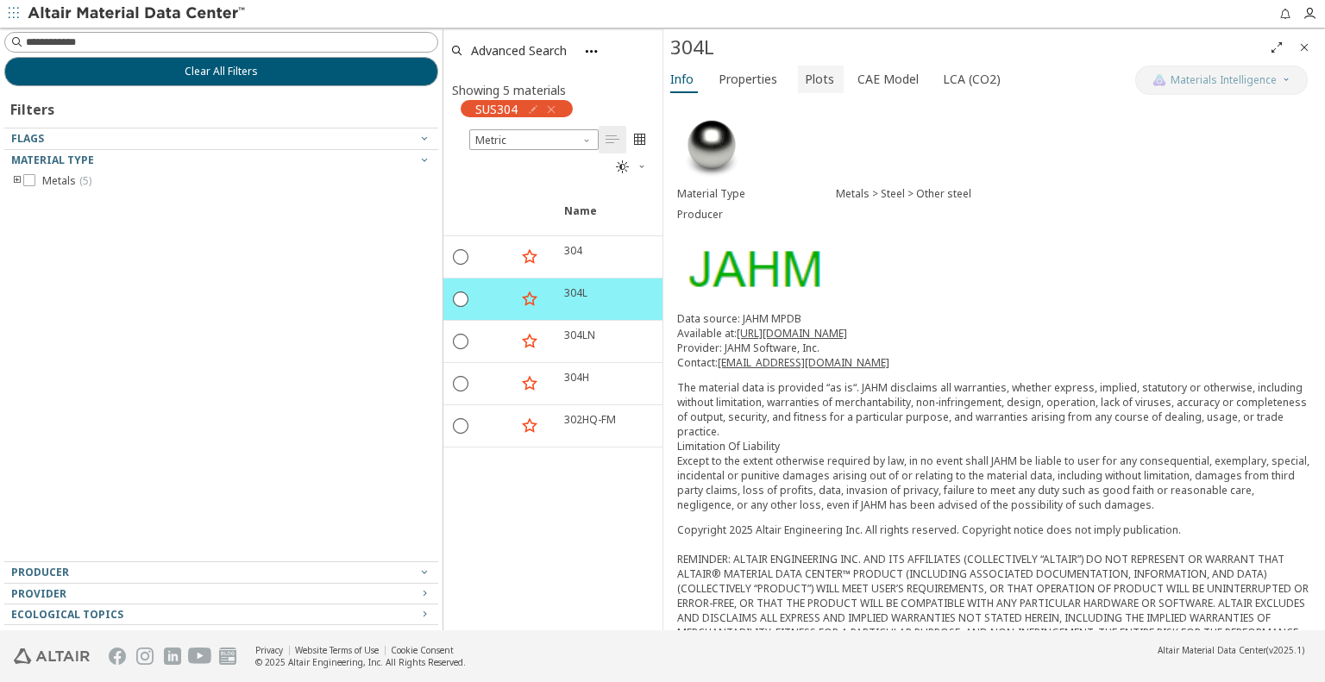
click at [817, 83] on span "Plots" at bounding box center [819, 80] width 29 height 28
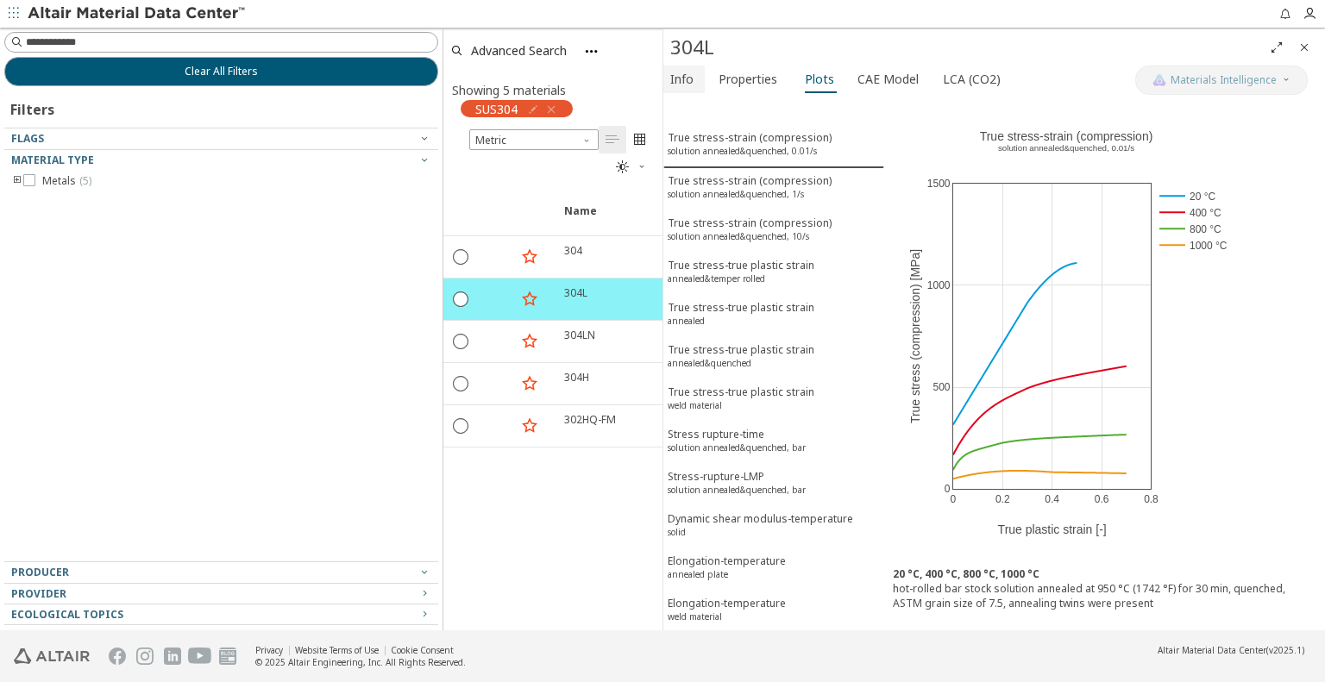
click at [693, 79] on span "Info" at bounding box center [681, 80] width 23 height 28
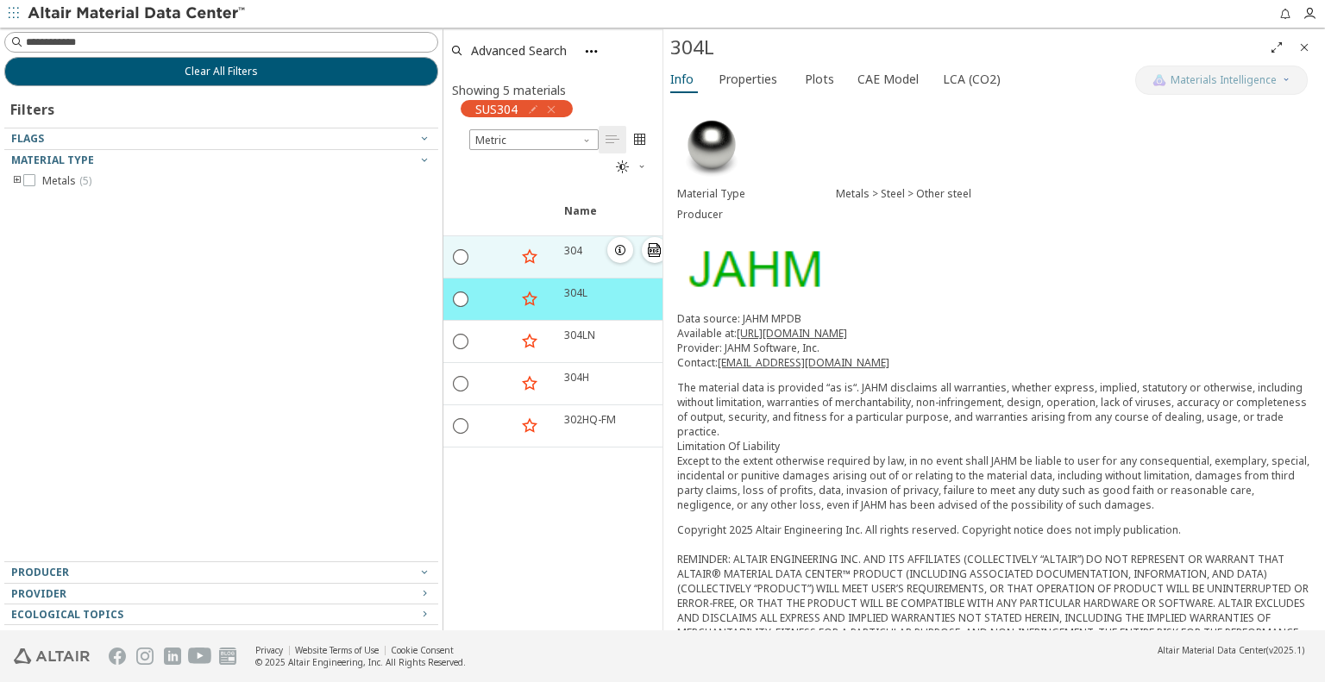
click at [573, 256] on div "304  " at bounding box center [624, 256] width 141 height 41
click at [618, 251] on icon "button" at bounding box center [620, 250] width 14 height 14
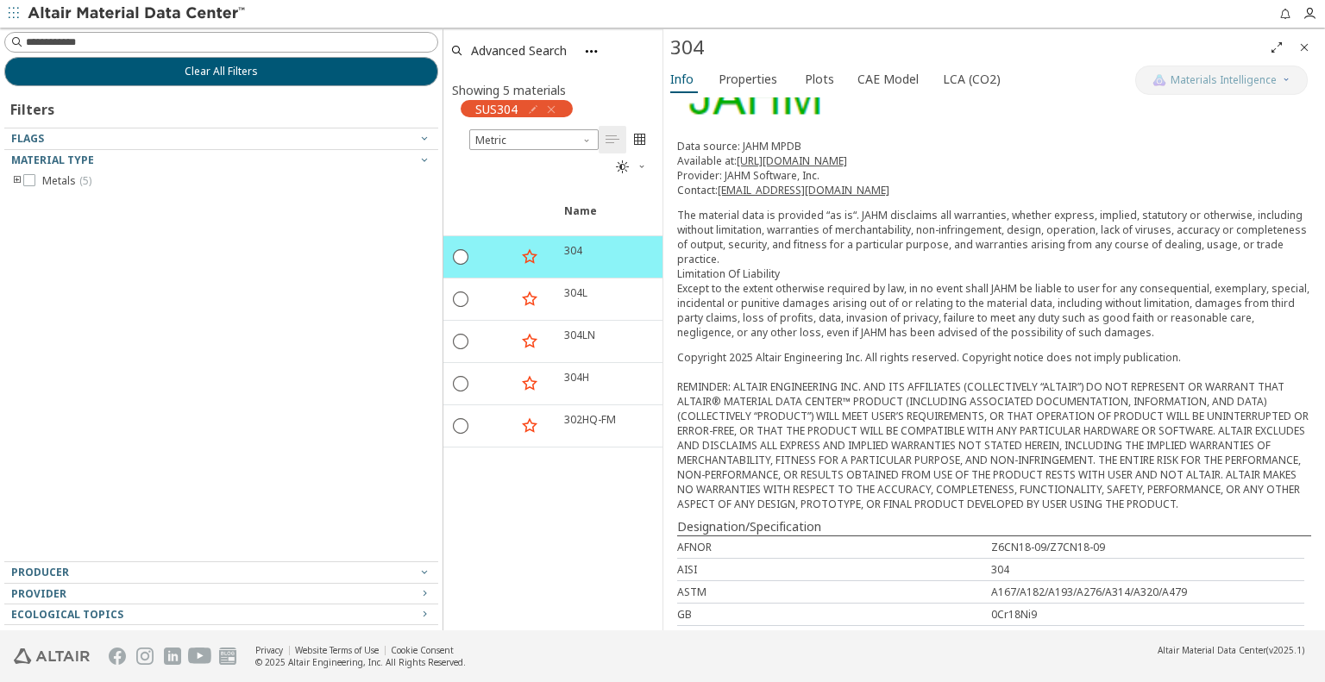
scroll to position [536, 0]
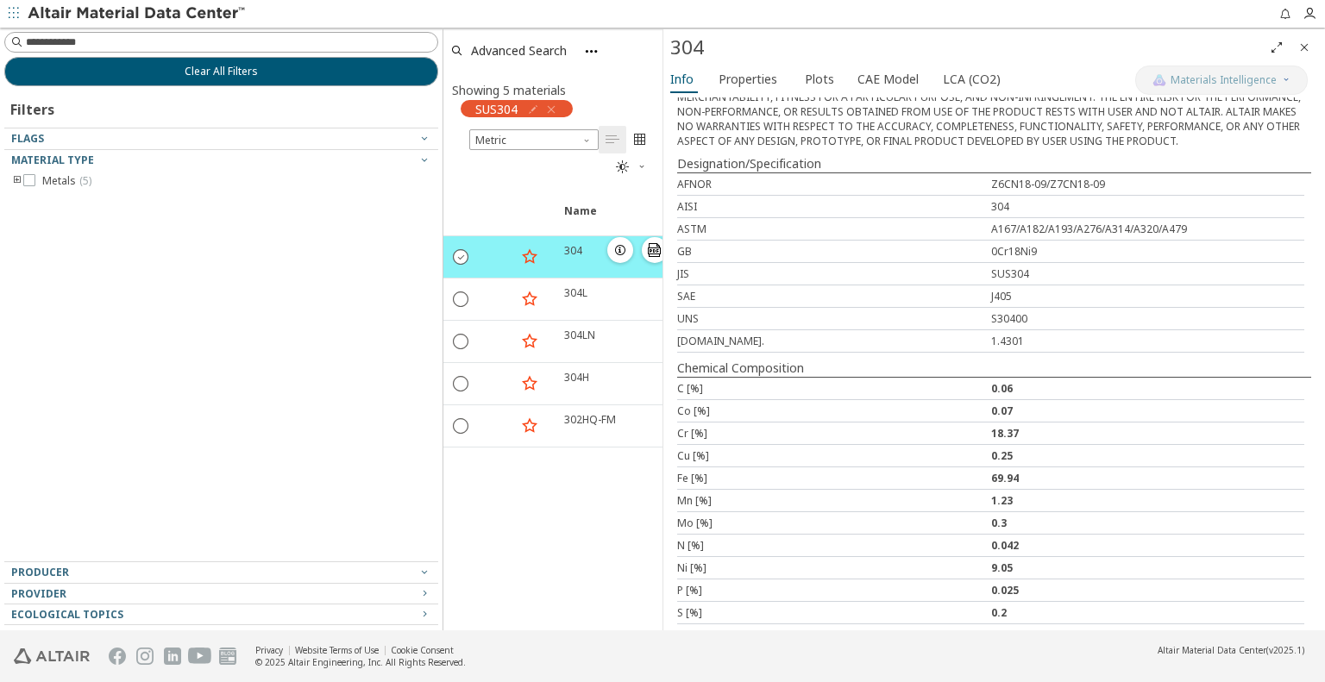
click at [463, 260] on icon "" at bounding box center [462, 256] width 16 height 16
click at [618, 252] on icon "button" at bounding box center [620, 250] width 14 height 14
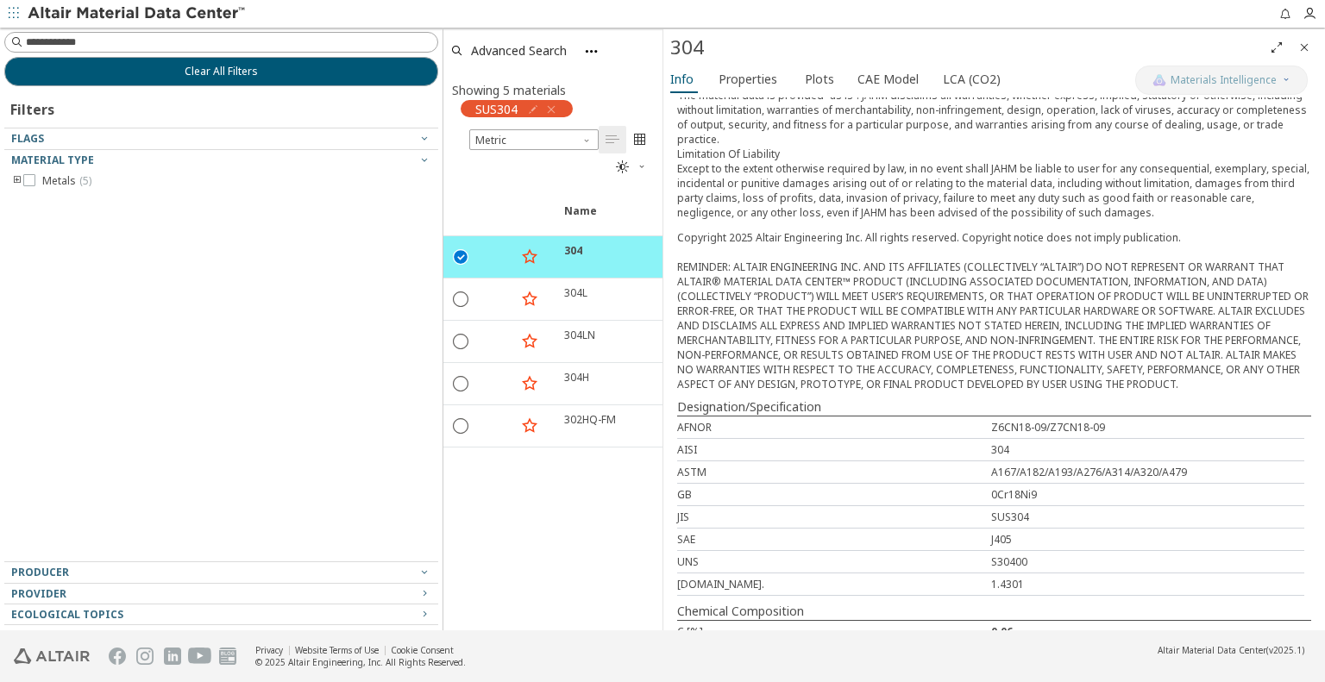
scroll to position [0, 0]
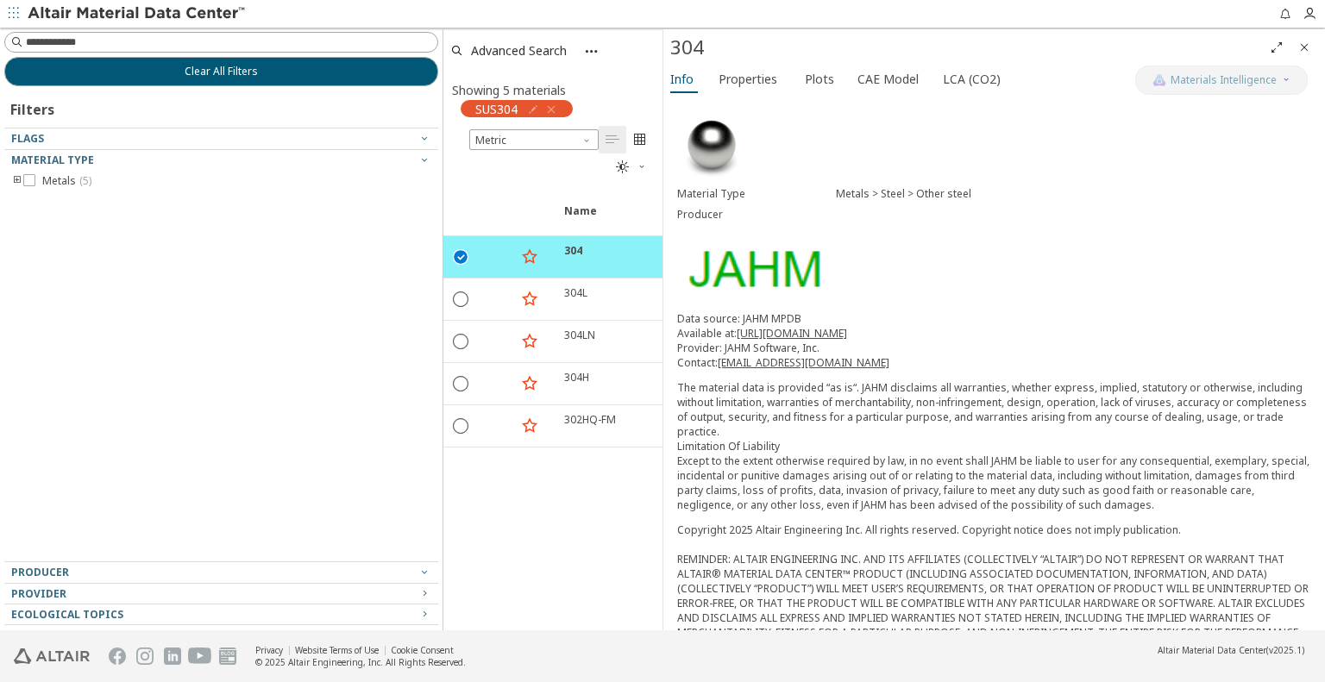
click at [588, 57] on icon "button" at bounding box center [591, 51] width 15 height 15
click at [516, 143] on span "Metric" at bounding box center [533, 139] width 129 height 21
click at [556, 132] on span "Metric" at bounding box center [533, 139] width 129 height 21
click at [95, 40] on input at bounding box center [232, 42] width 412 height 17
paste input "**********"
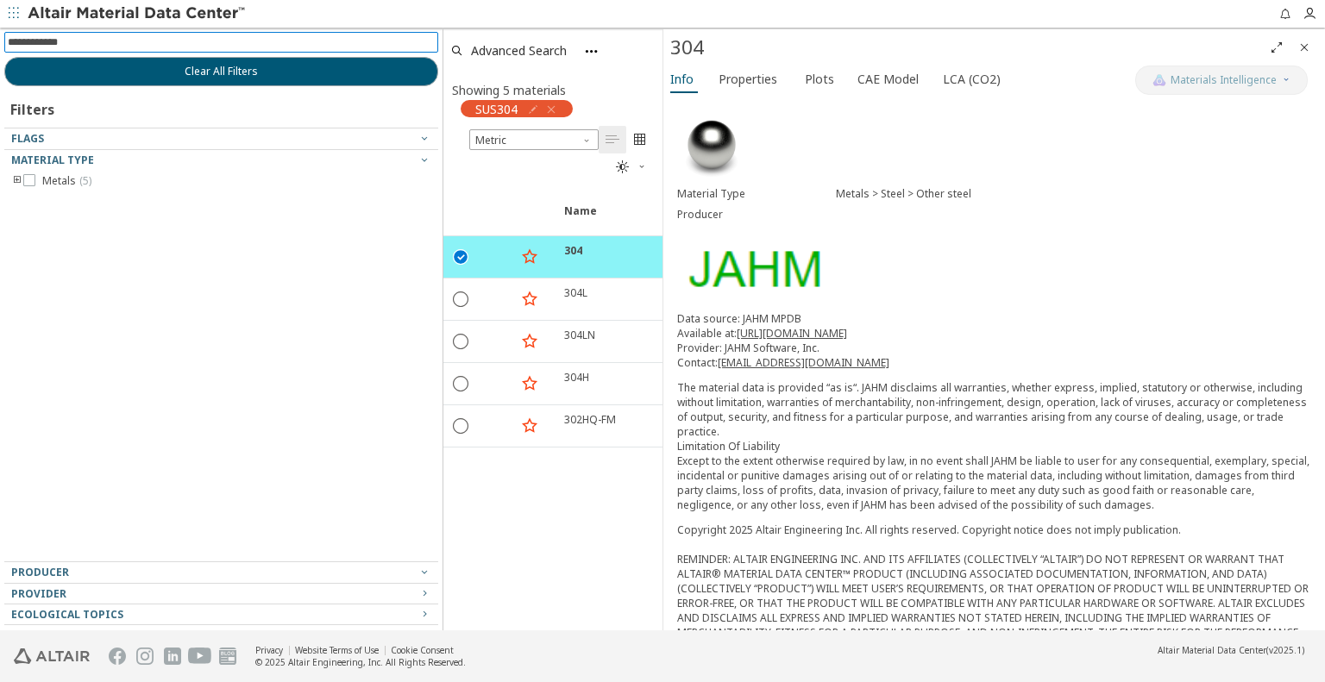
type input "**********"
click at [356, 47] on input "**********" at bounding box center [209, 42] width 403 height 19
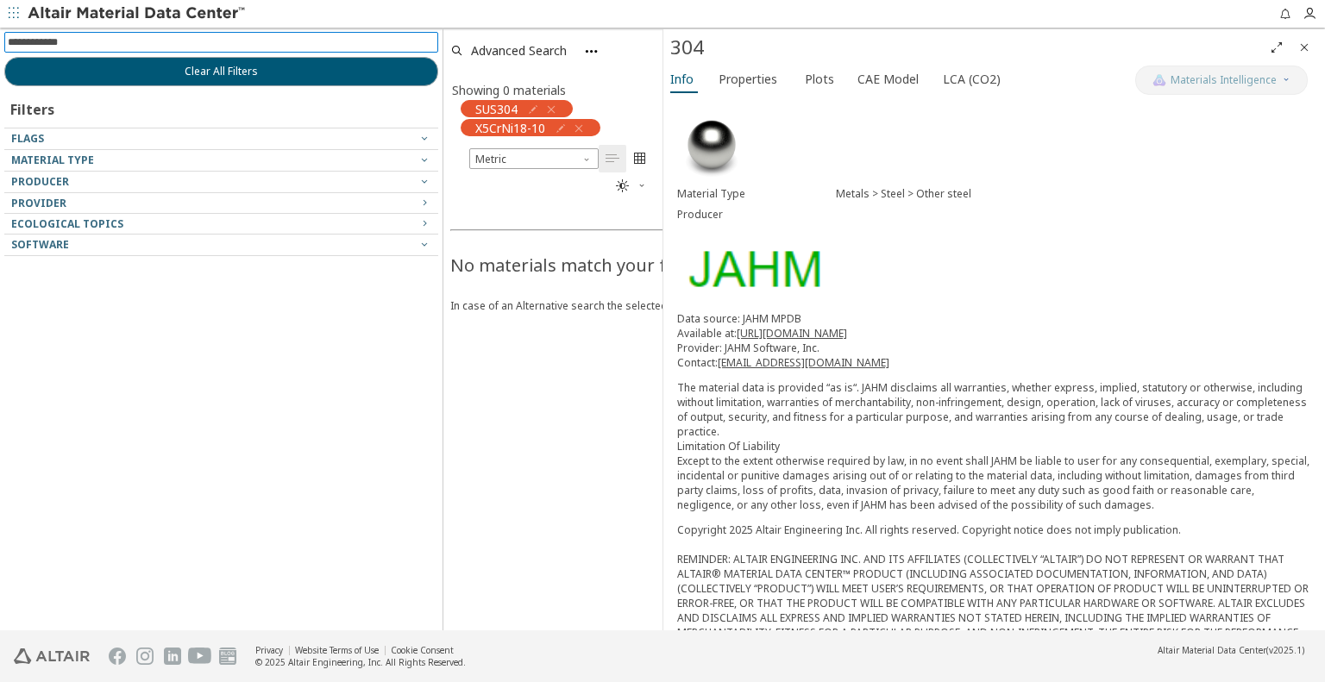
click at [552, 110] on icon "button" at bounding box center [551, 110] width 14 height 14
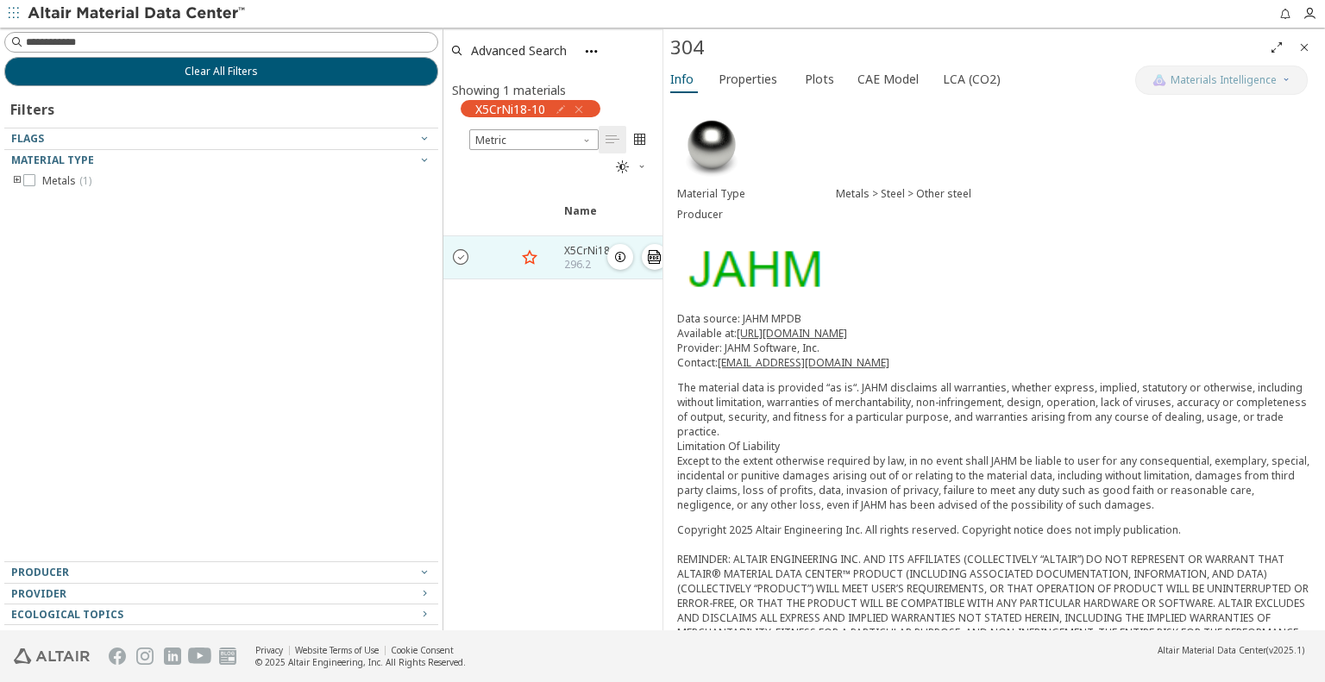
click at [464, 259] on icon "" at bounding box center [462, 256] width 16 height 16
click at [590, 52] on icon "button" at bounding box center [591, 51] width 15 height 15
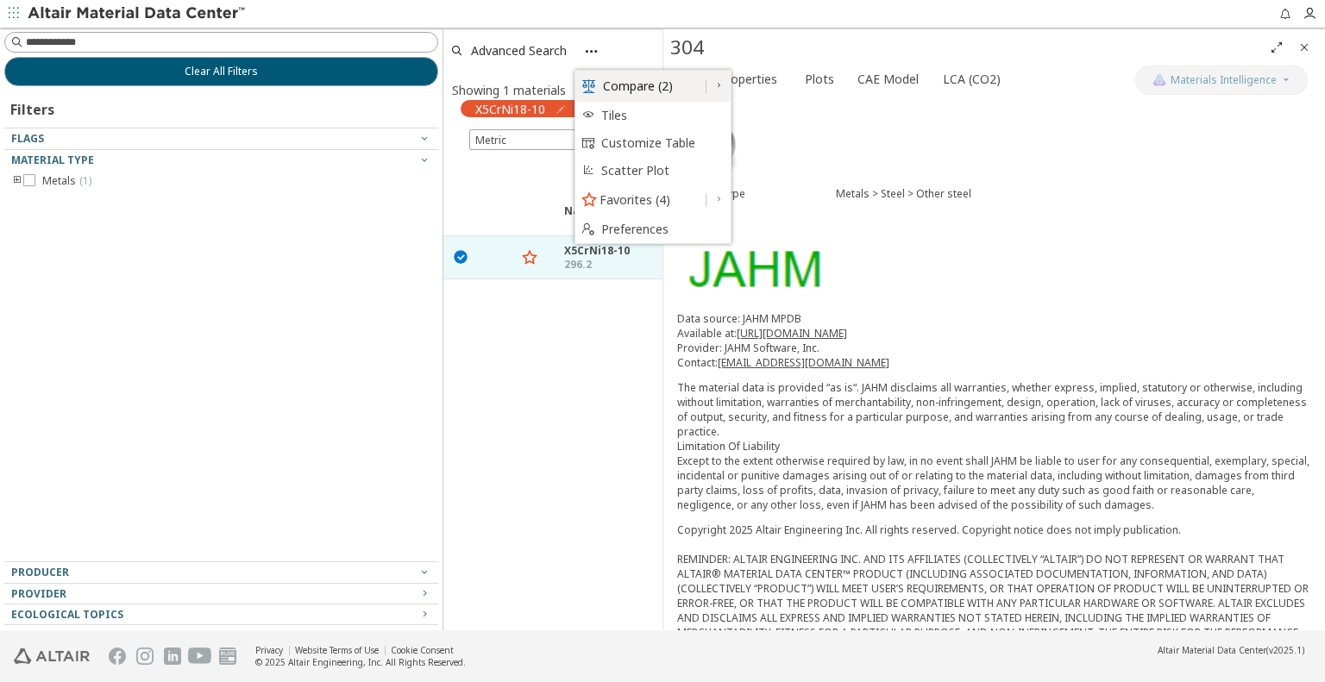
click at [678, 86] on span "Compare (2)" at bounding box center [649, 86] width 93 height 31
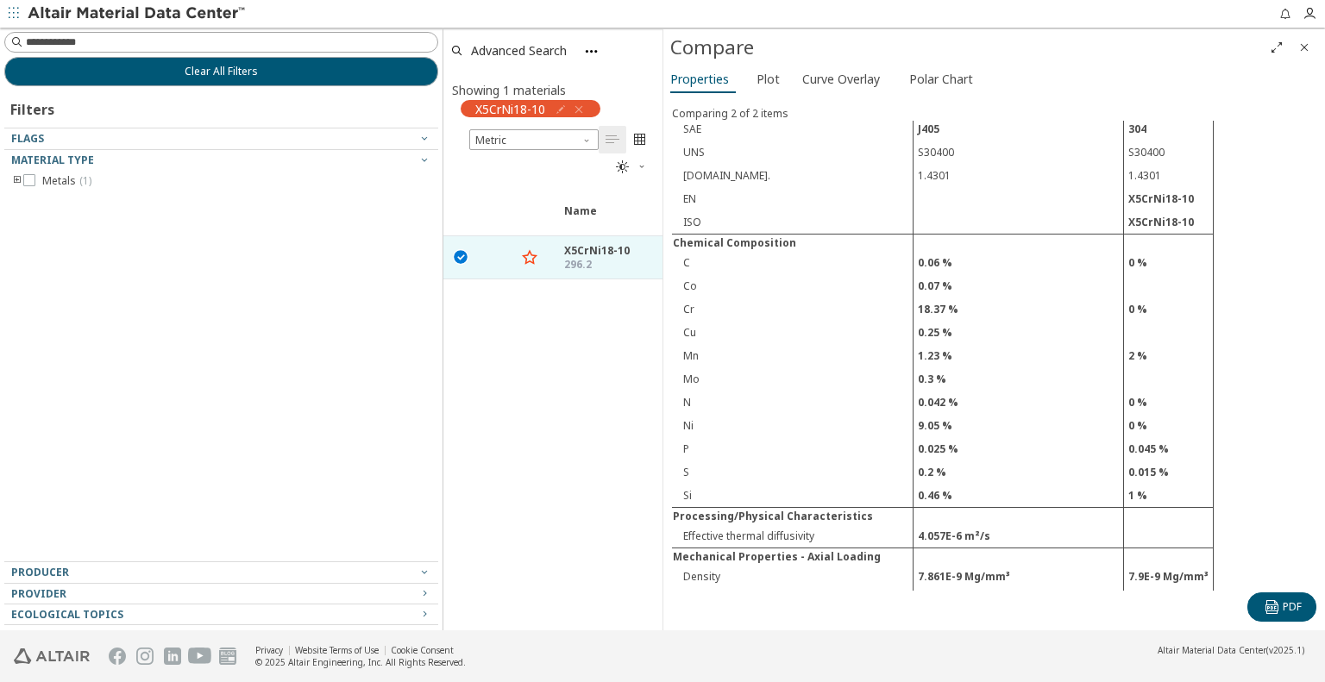
scroll to position [680, 0]
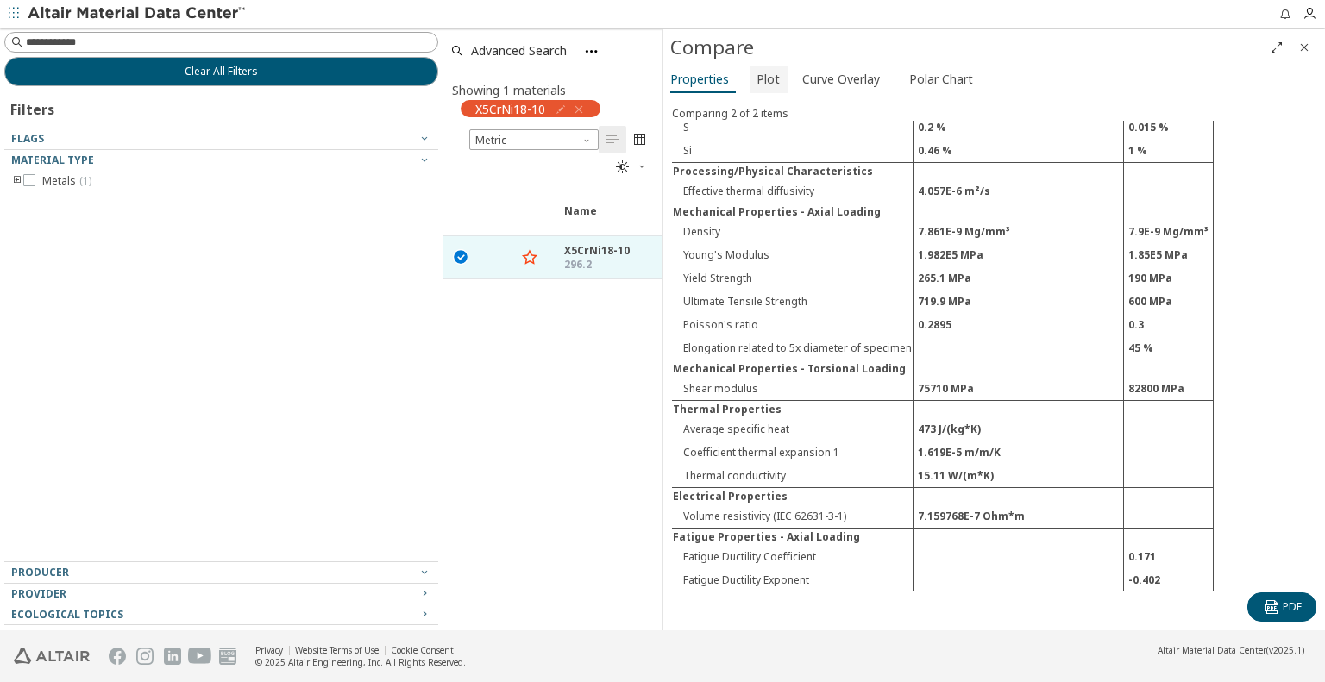
click at [770, 86] on span "Plot" at bounding box center [768, 80] width 23 height 28
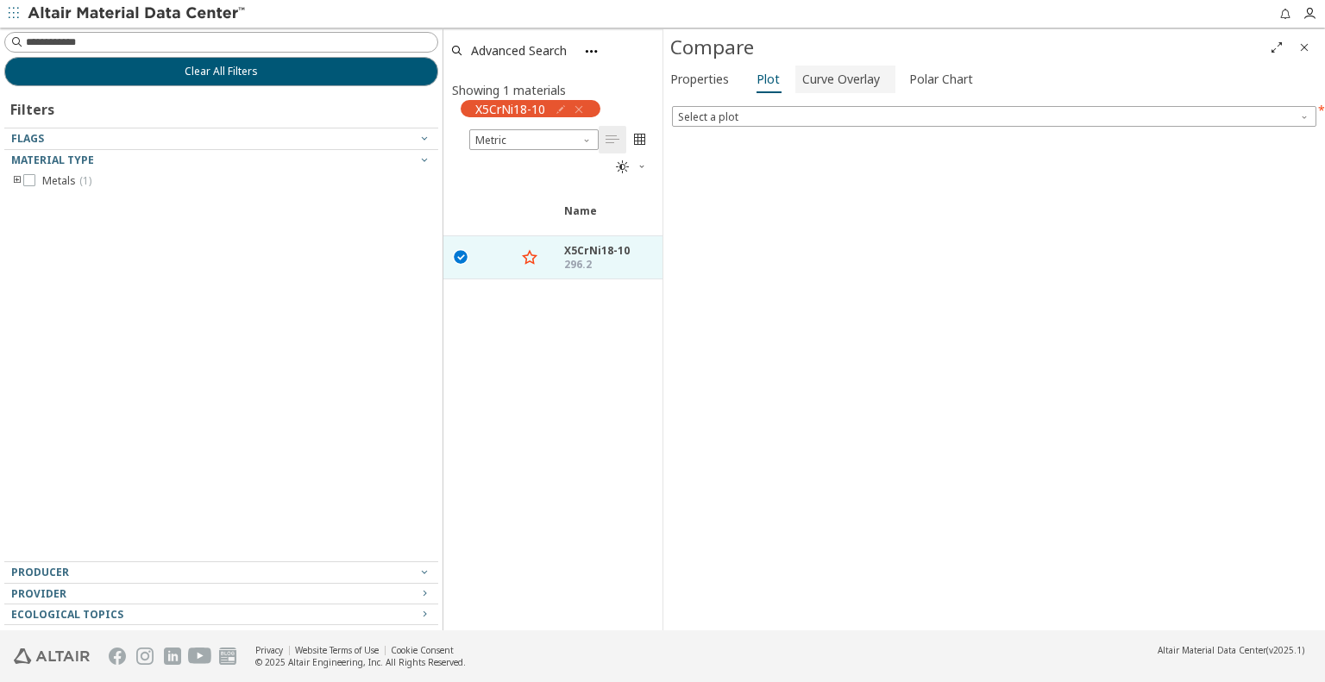
click at [857, 85] on span "Curve Overlay" at bounding box center [841, 80] width 78 height 28
click at [758, 70] on span "Plot" at bounding box center [768, 80] width 23 height 28
click at [784, 116] on span "Select a plot" at bounding box center [994, 116] width 645 height 21
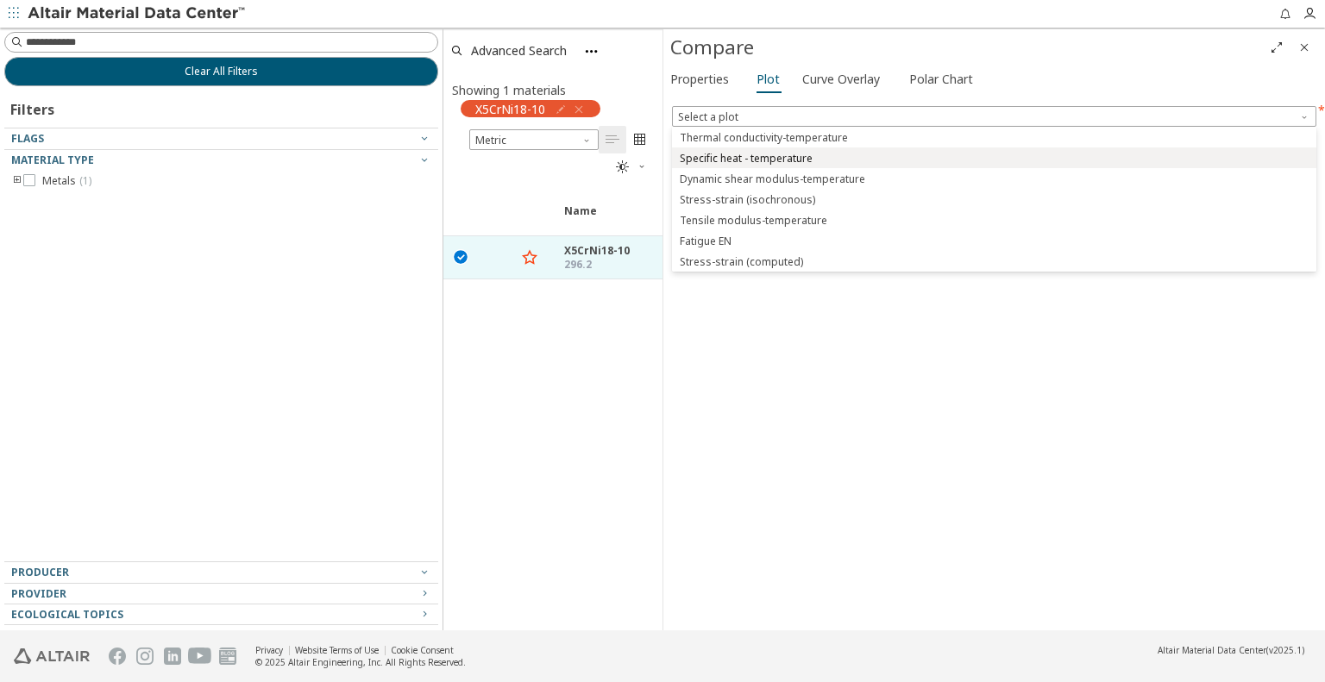
click at [743, 160] on span "Specific heat - temperature" at bounding box center [746, 159] width 133 height 14
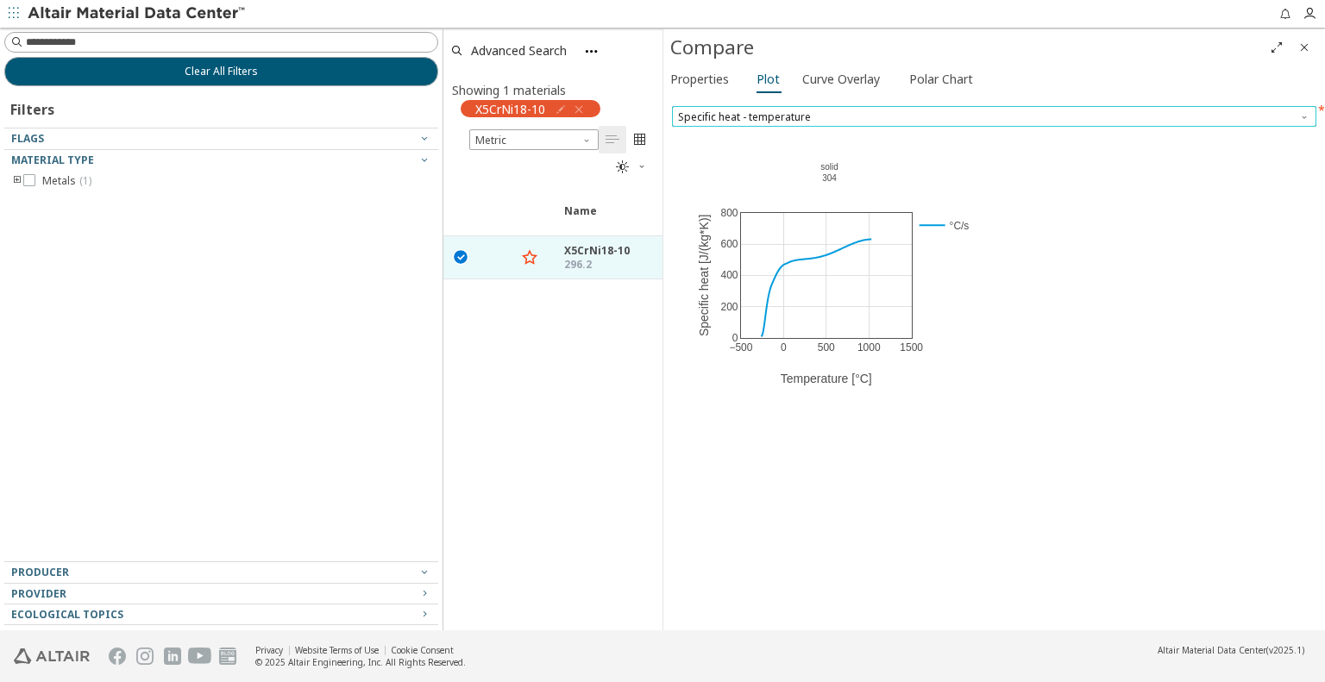
click at [740, 116] on span "Specific heat - temperature" at bounding box center [994, 116] width 645 height 21
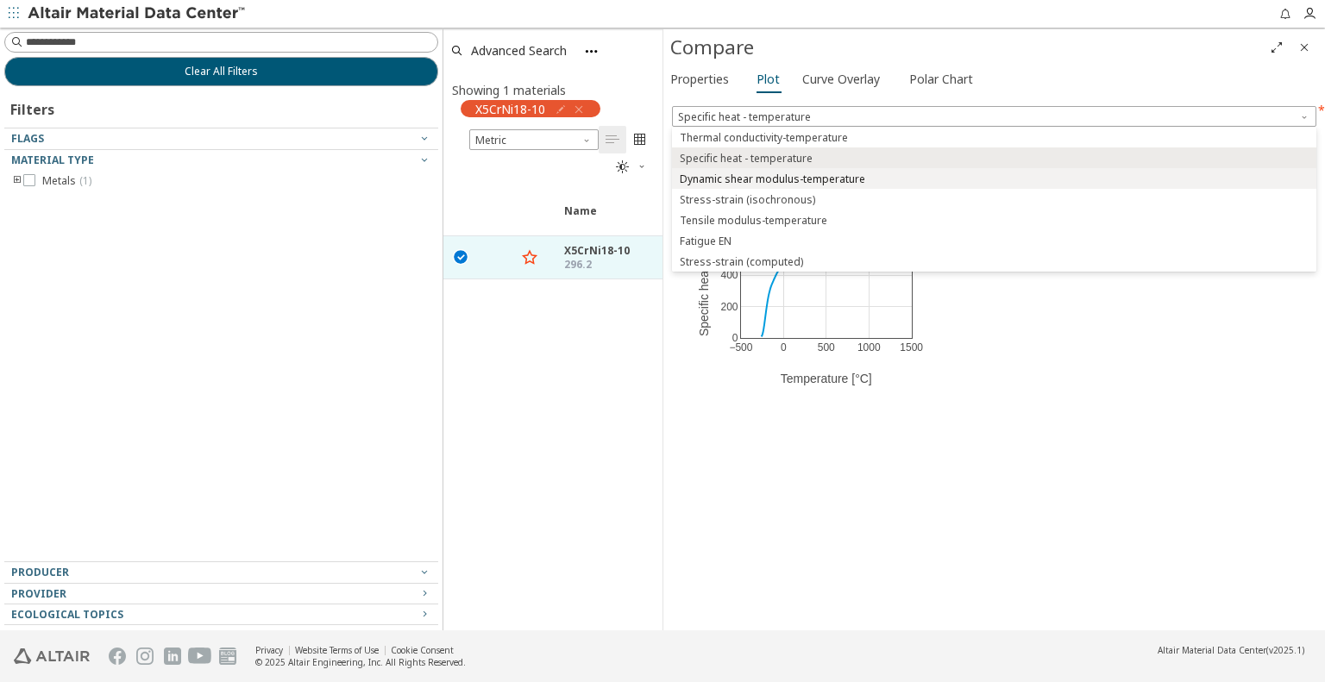
click at [724, 173] on span "Dynamic shear modulus-temperature" at bounding box center [773, 180] width 186 height 14
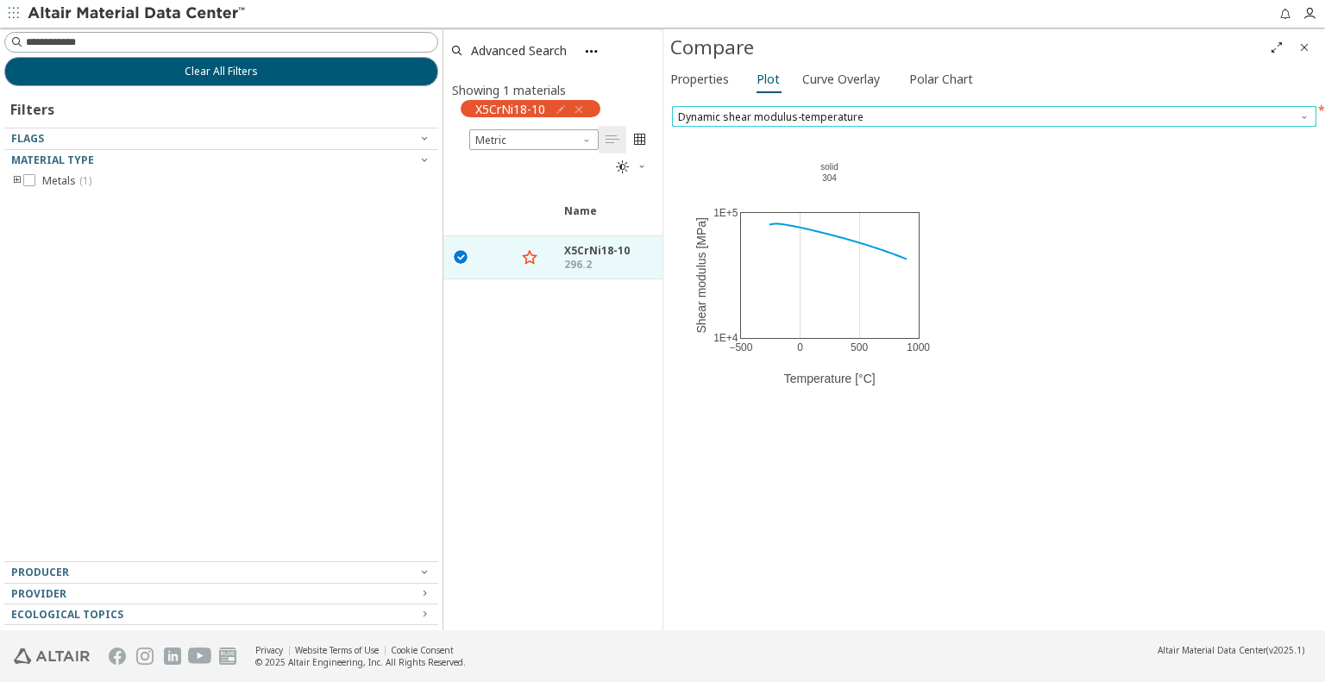
click at [755, 116] on span "Dynamic shear modulus-temperature" at bounding box center [994, 116] width 645 height 21
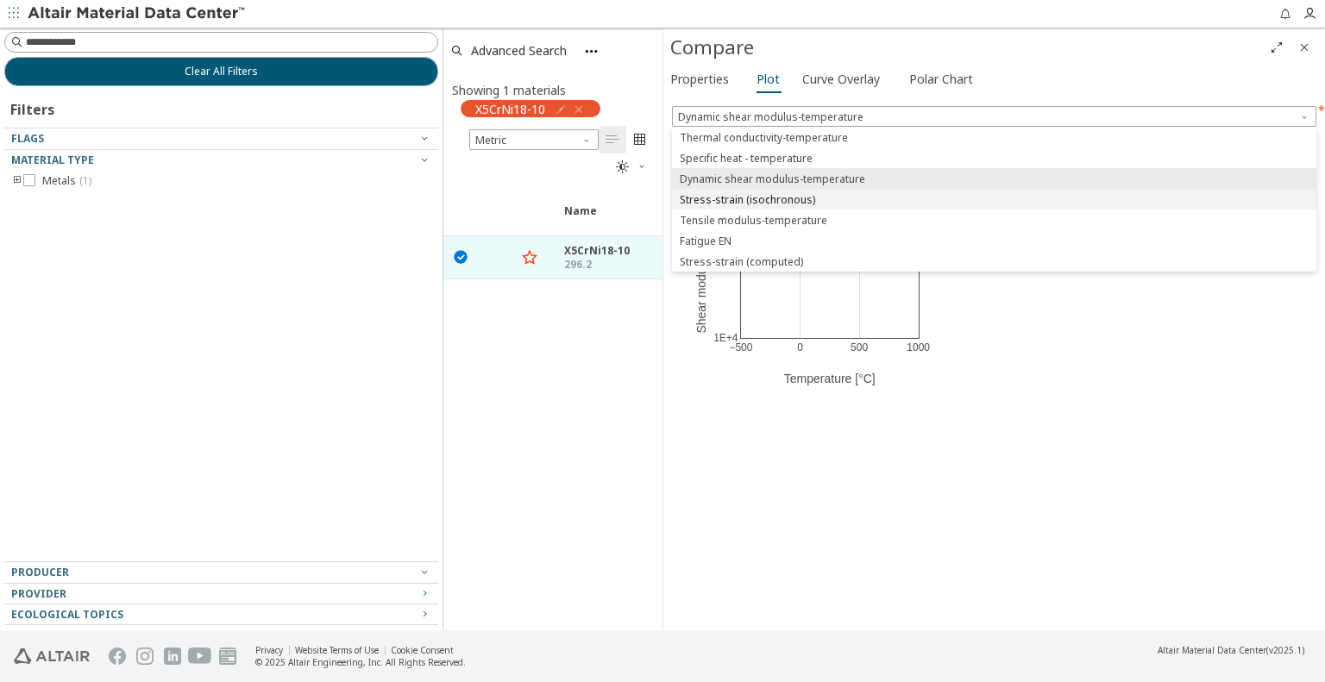
click at [742, 202] on span "Stress-strain (isochronous)" at bounding box center [747, 200] width 135 height 14
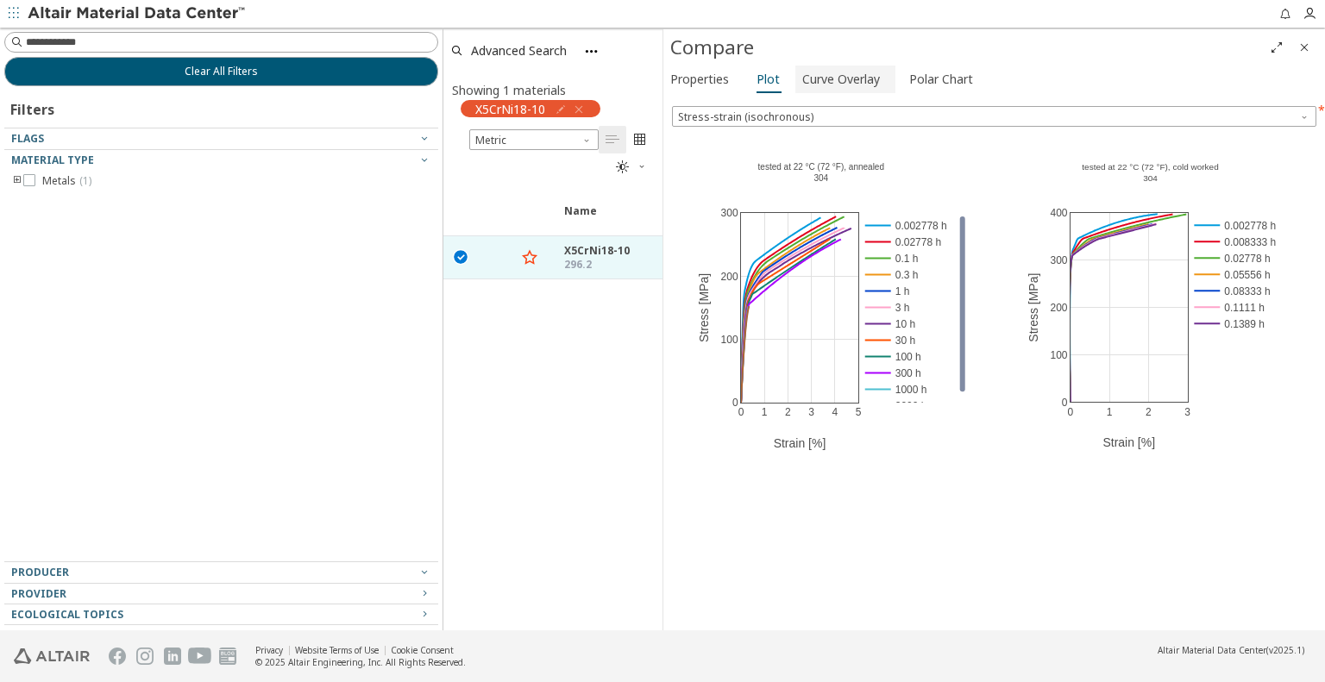
click at [815, 76] on span "Curve Overlay" at bounding box center [841, 80] width 78 height 28
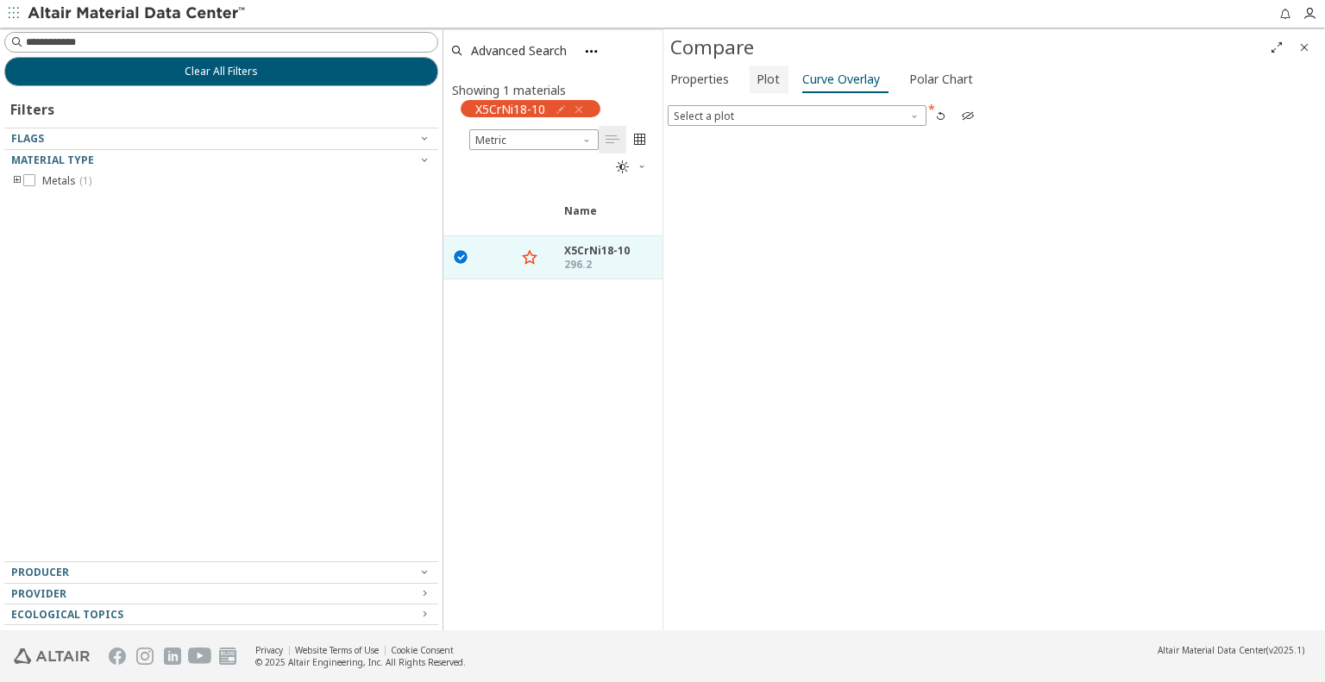
click at [762, 81] on span "Plot" at bounding box center [768, 80] width 23 height 28
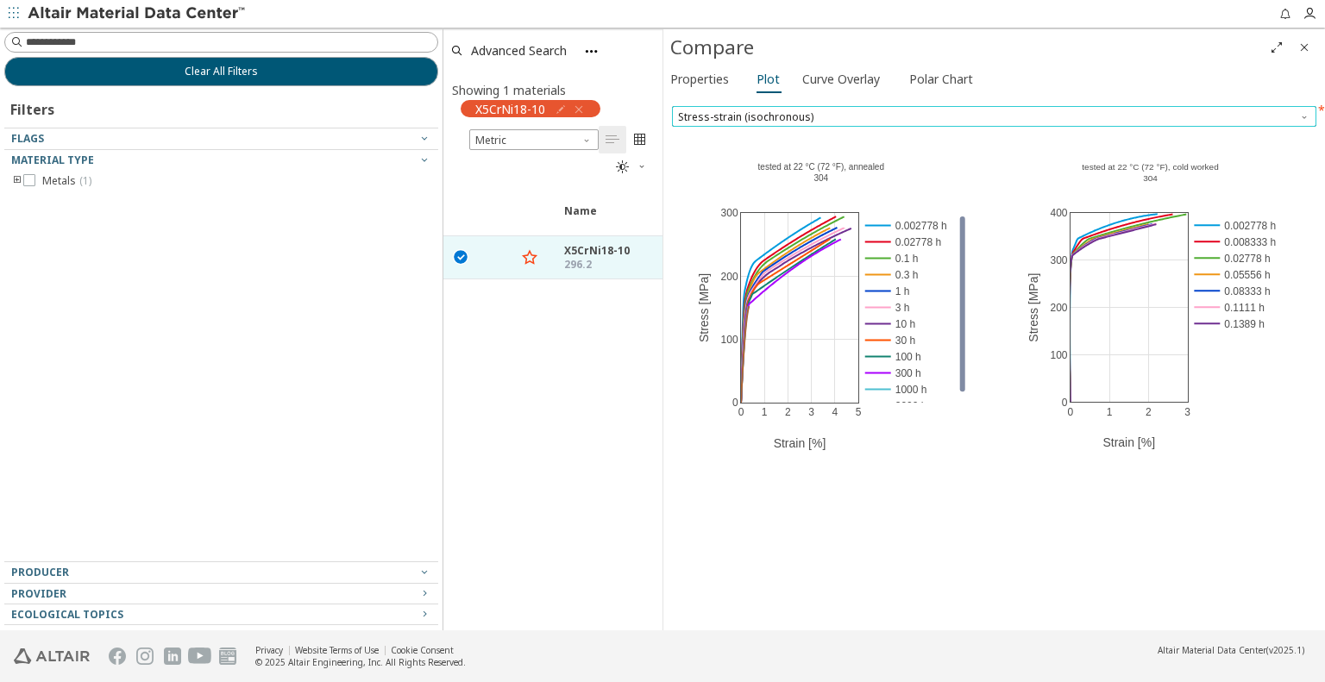
click at [771, 113] on span "Stress-strain (isochronous)" at bounding box center [994, 116] width 645 height 21
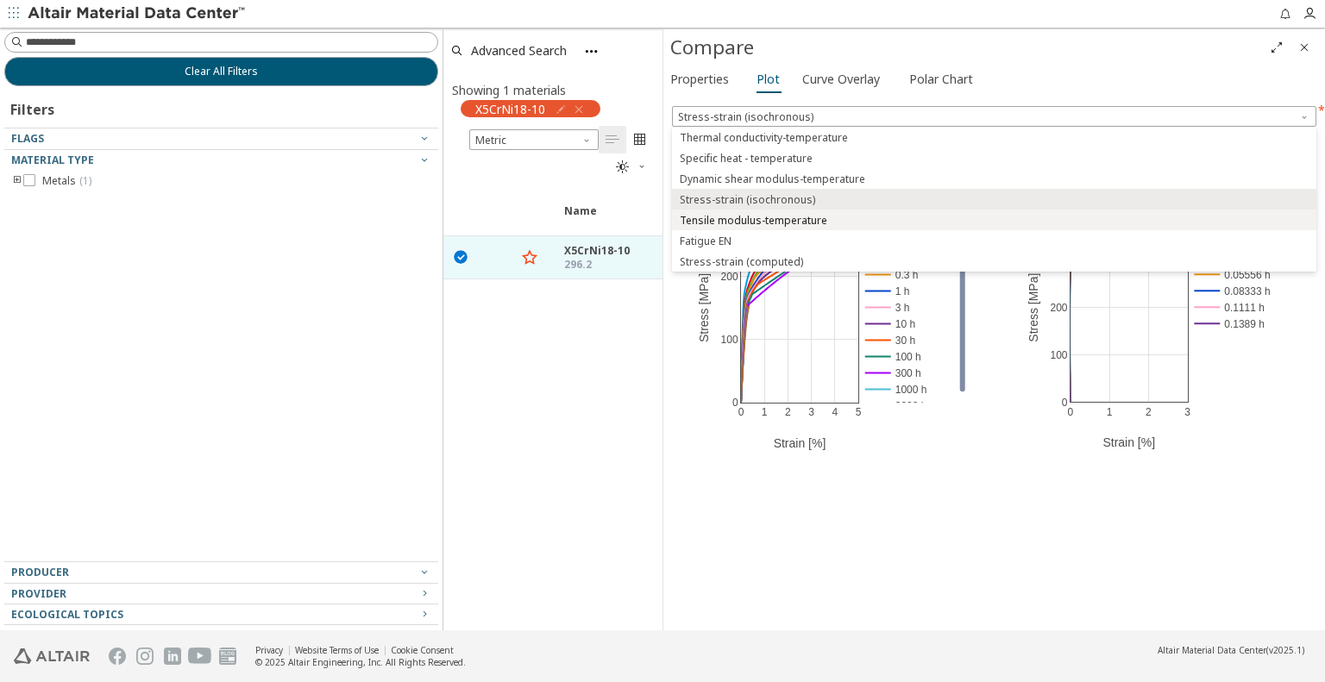
click at [769, 217] on span "Tensile modulus-temperature" at bounding box center [754, 221] width 148 height 14
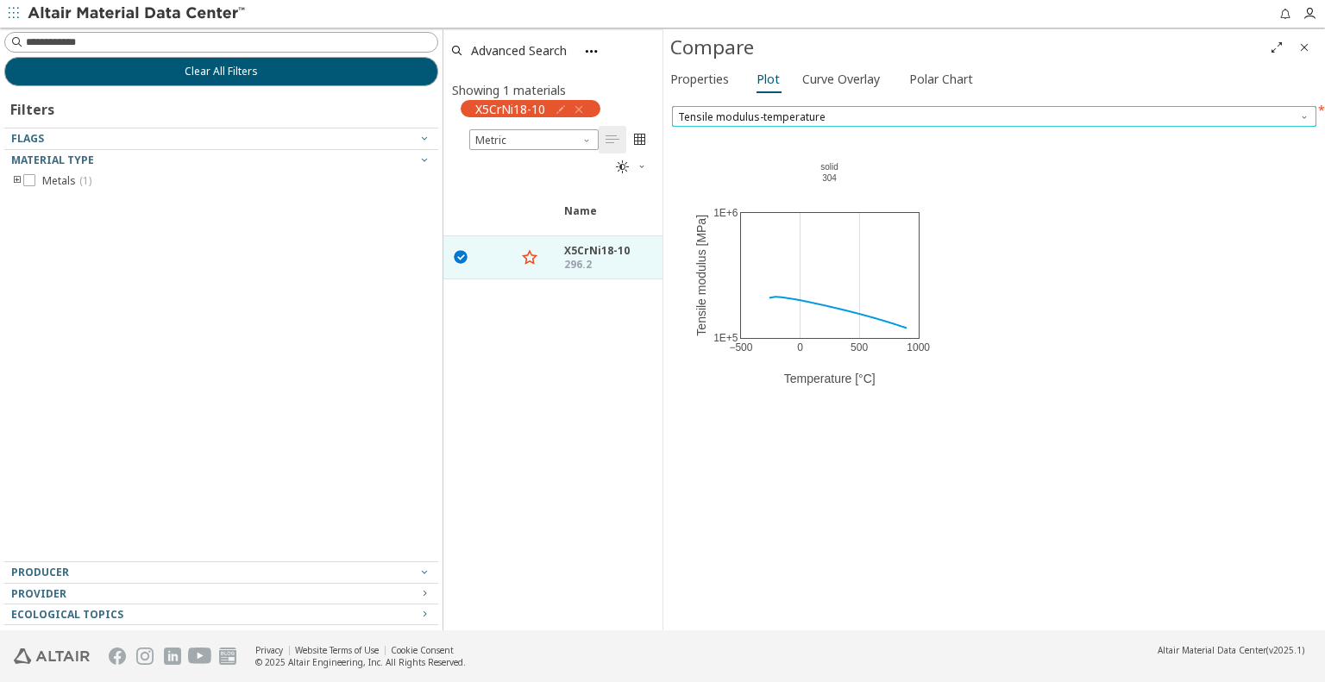
click at [792, 124] on span "Tensile modulus-temperature" at bounding box center [994, 116] width 645 height 21
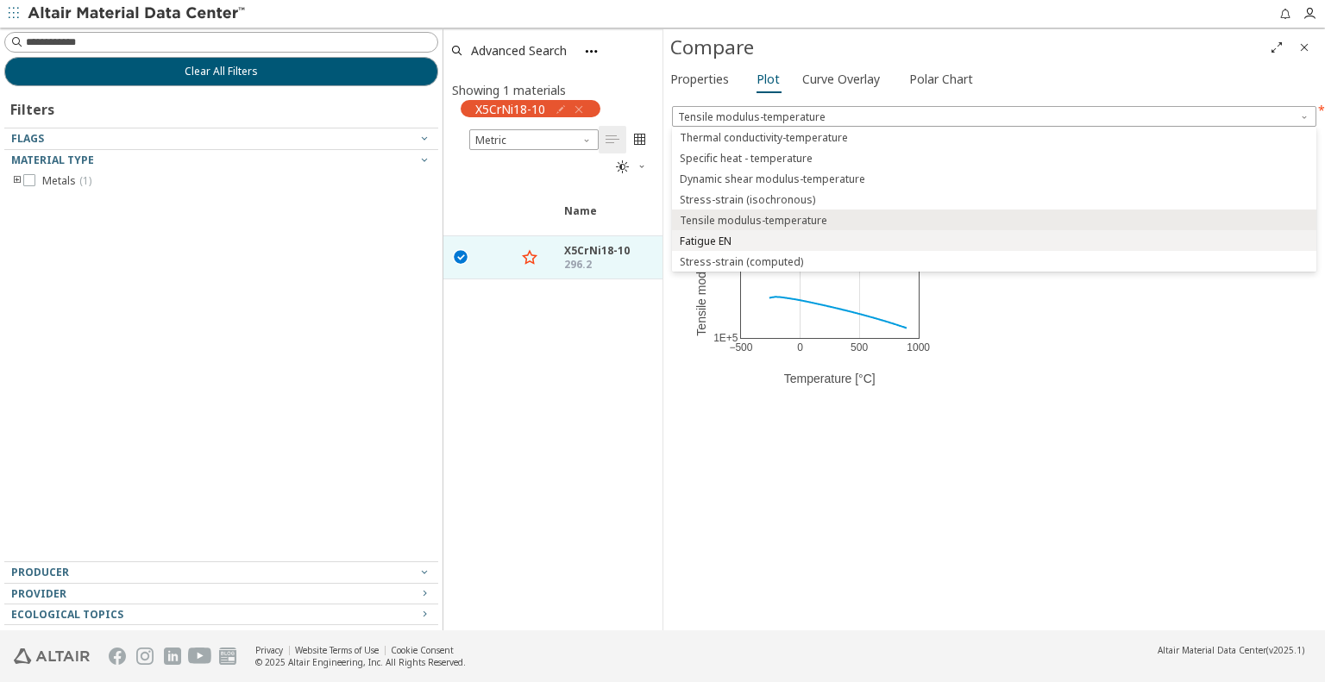
click at [779, 242] on span "Fatigue EN" at bounding box center [994, 242] width 631 height 12
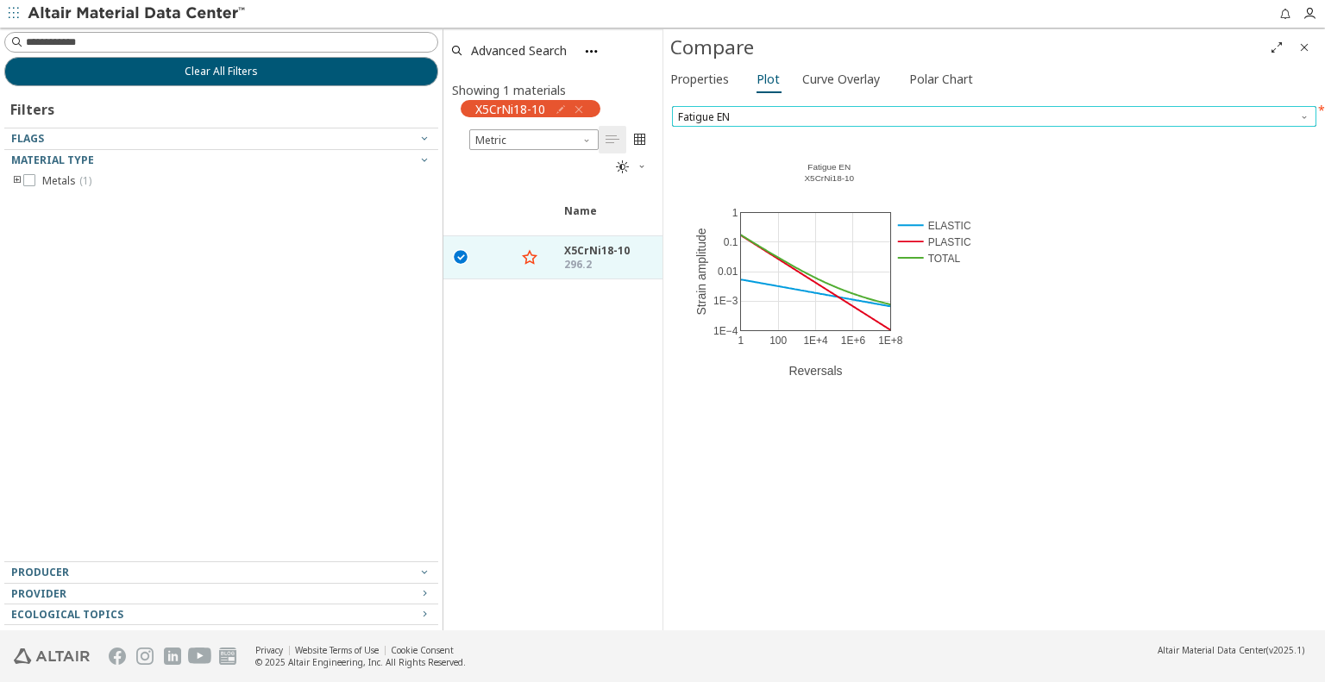
click at [766, 110] on span "Fatigue EN" at bounding box center [994, 116] width 645 height 21
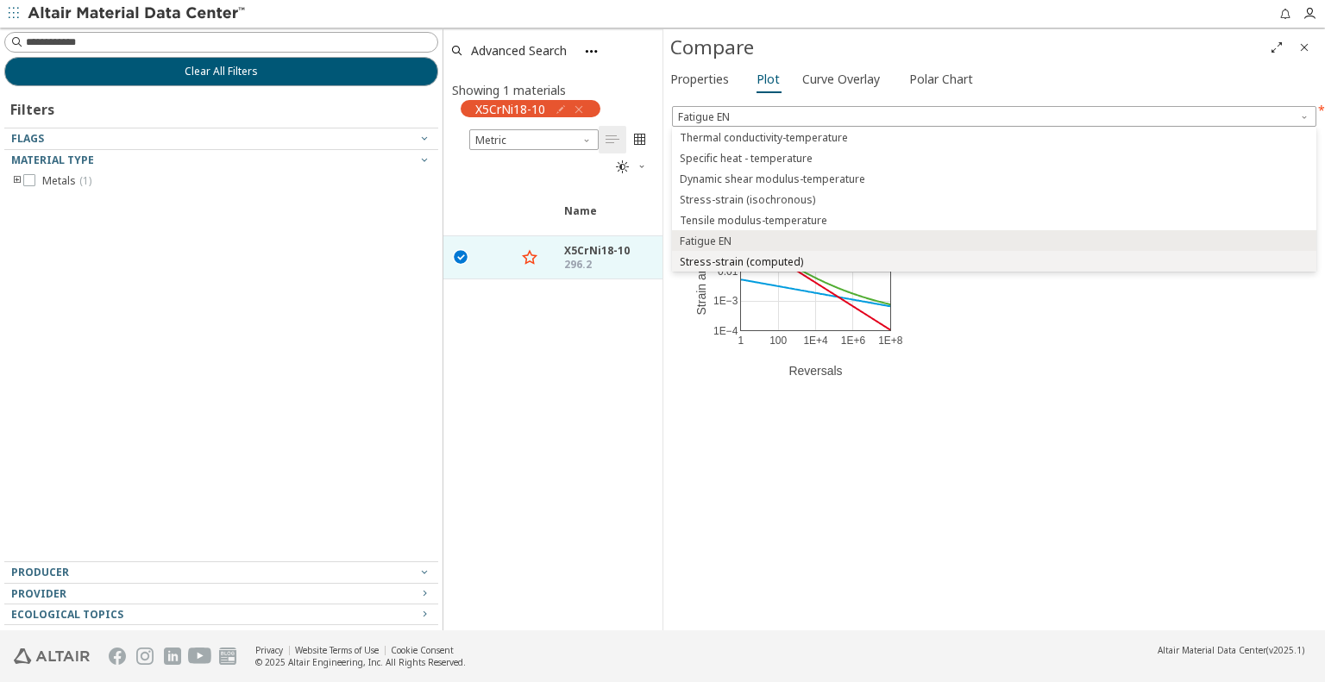
click at [760, 260] on span "Stress-strain (computed)" at bounding box center [741, 262] width 123 height 14
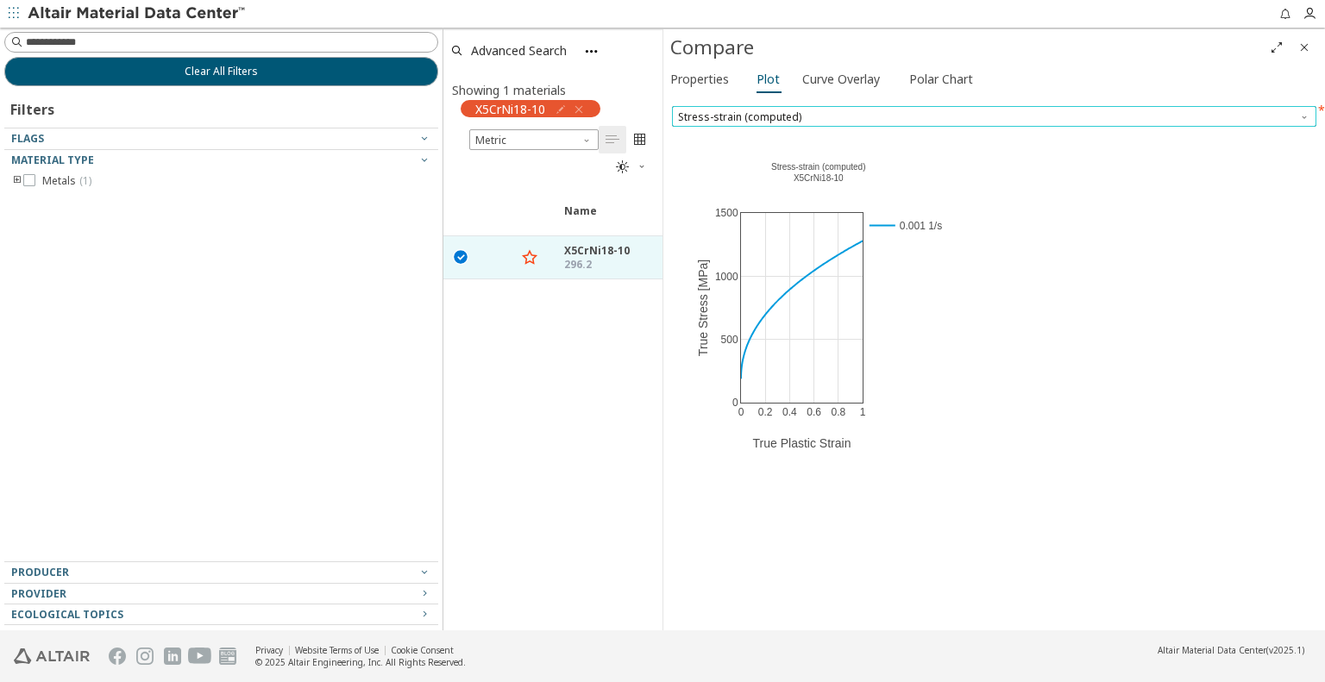
click at [793, 120] on span "Stress-strain (computed)" at bounding box center [994, 116] width 645 height 21
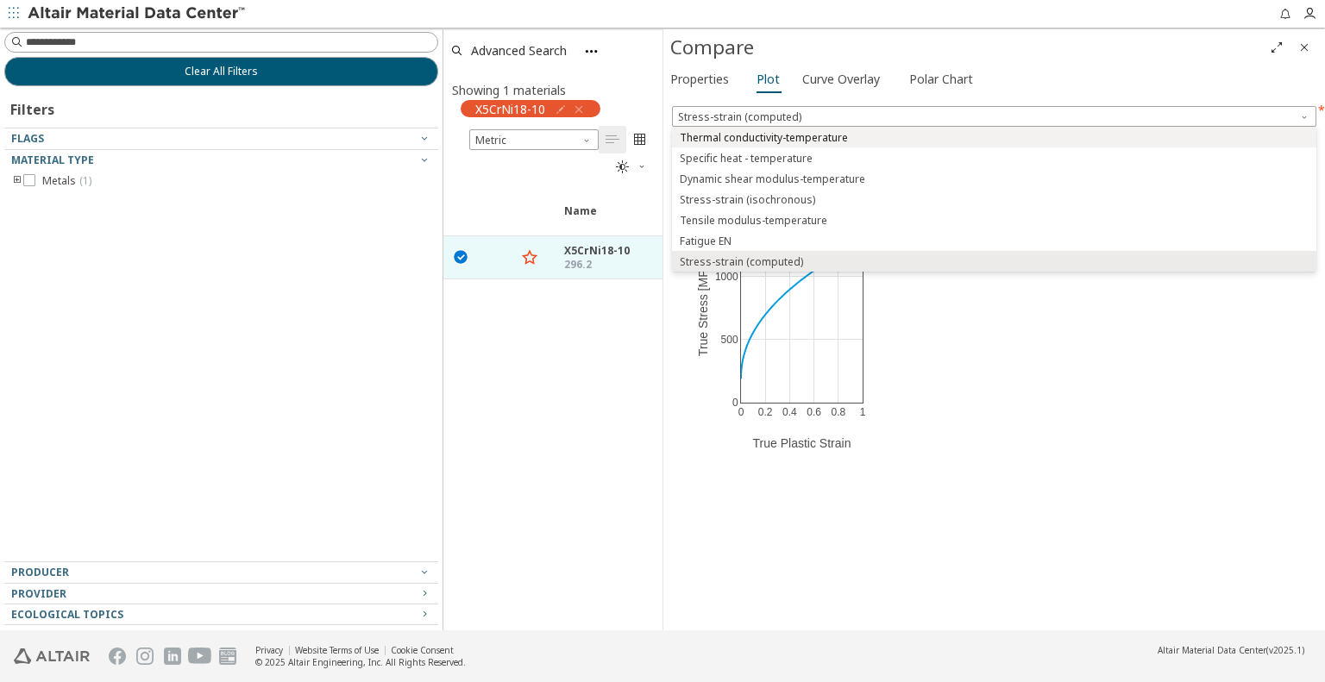
click at [759, 137] on span "Thermal conductivity-temperature" at bounding box center [764, 138] width 168 height 14
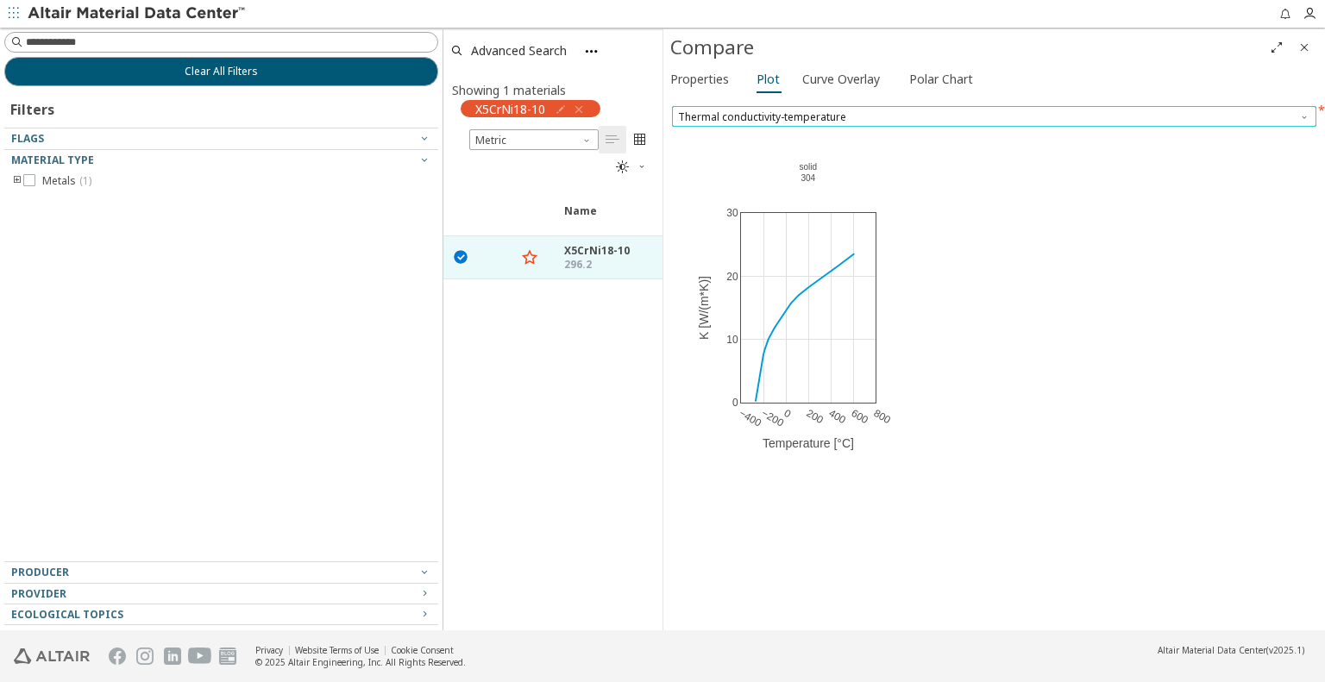
click at [779, 120] on span "Thermal conductivity-temperature" at bounding box center [994, 116] width 645 height 21
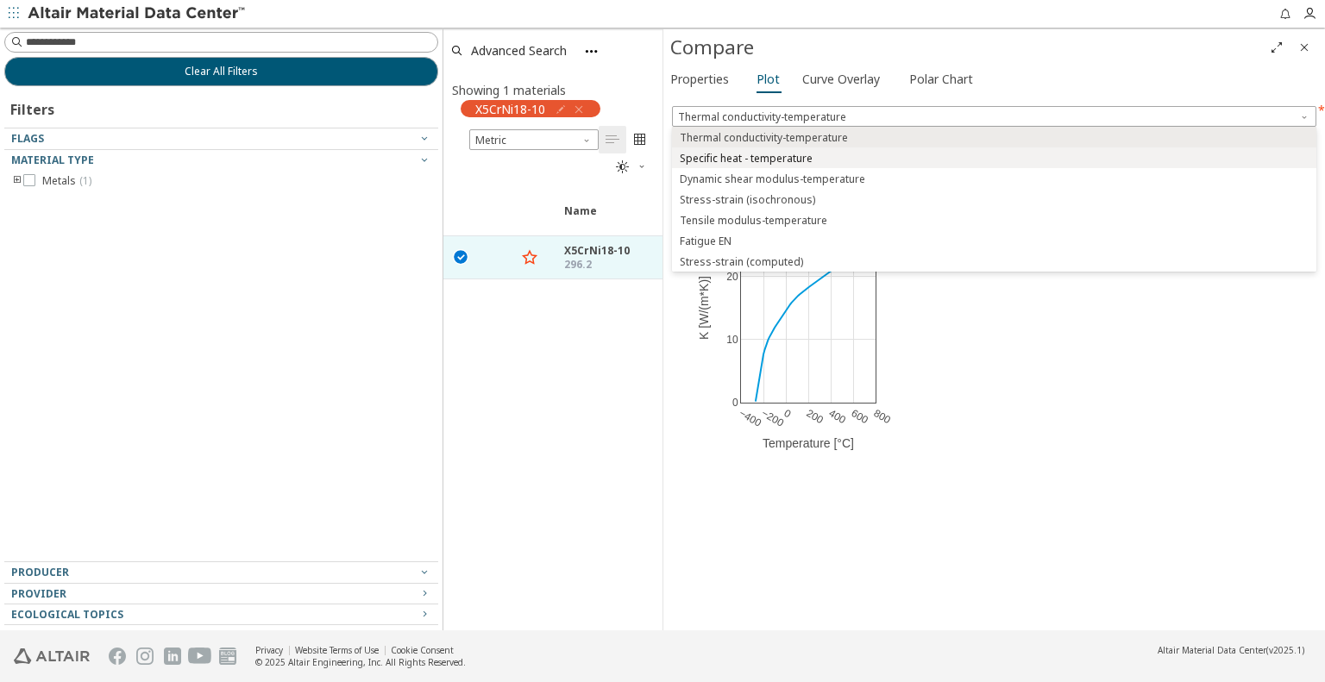
click at [773, 155] on span "Specific heat - temperature" at bounding box center [746, 159] width 133 height 14
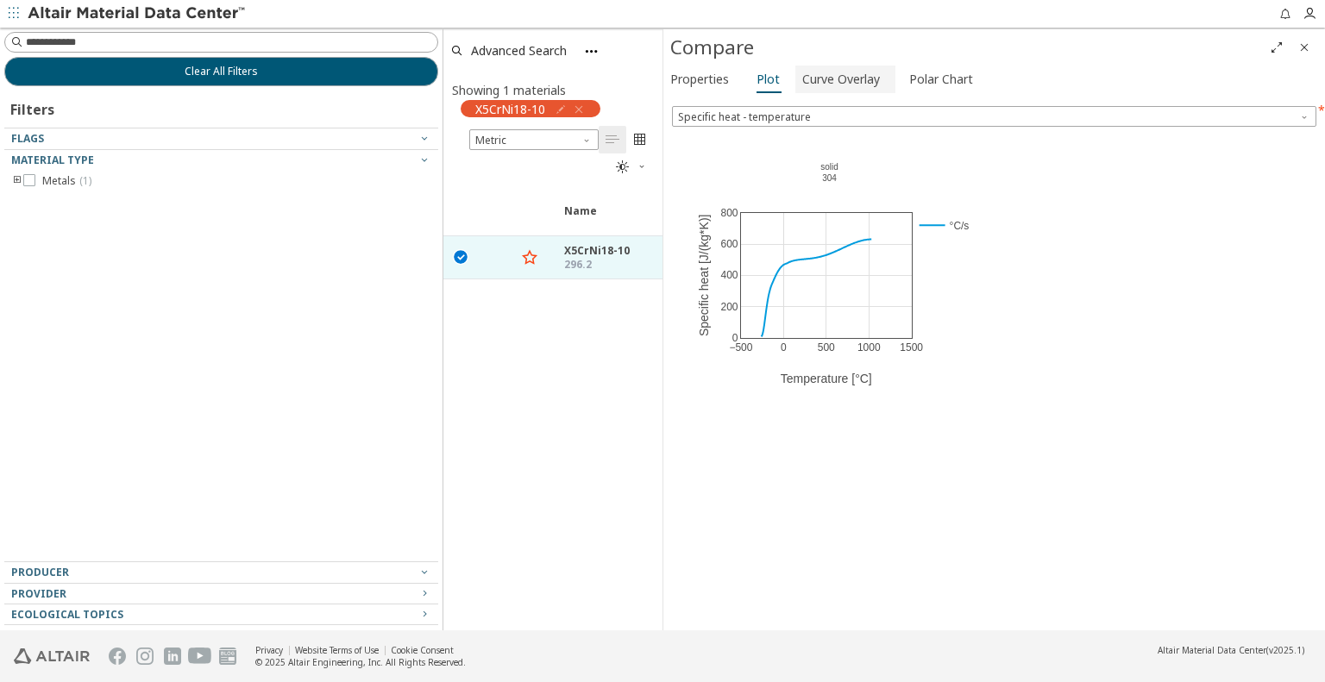
click at [824, 79] on span "Curve Overlay" at bounding box center [841, 80] width 78 height 28
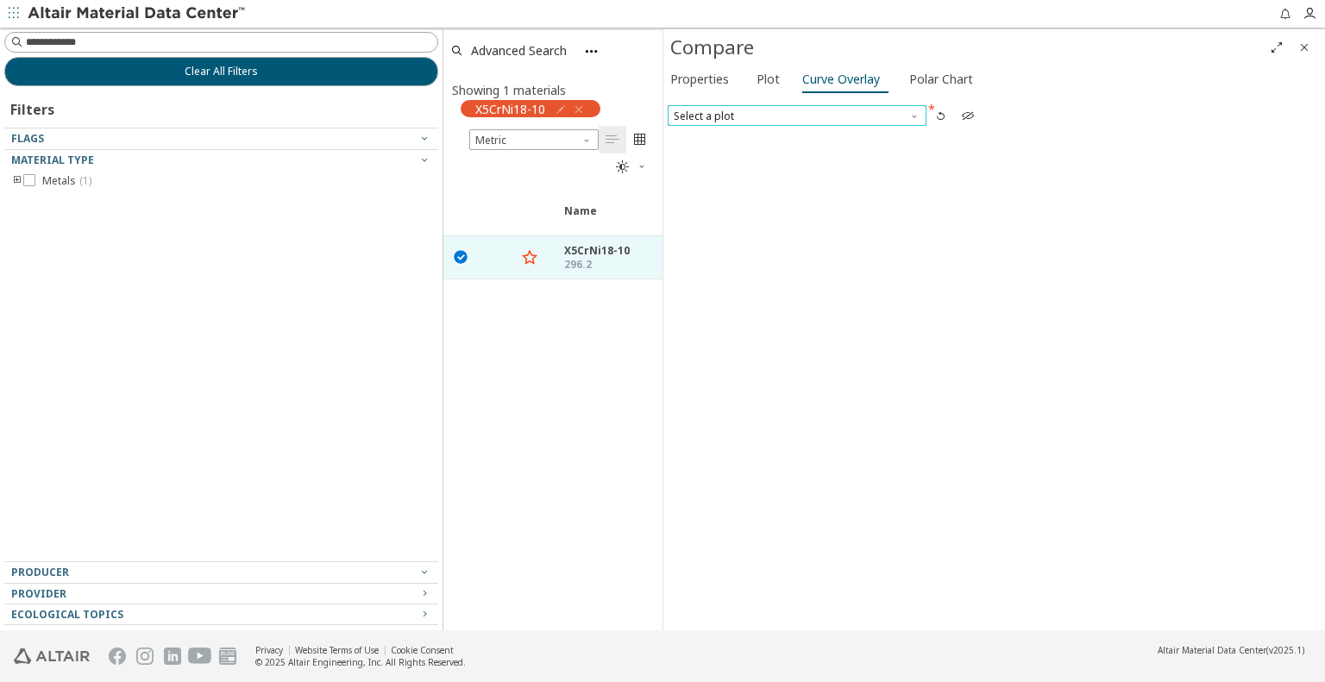
click at [792, 113] on span "Select a plot" at bounding box center [797, 115] width 259 height 21
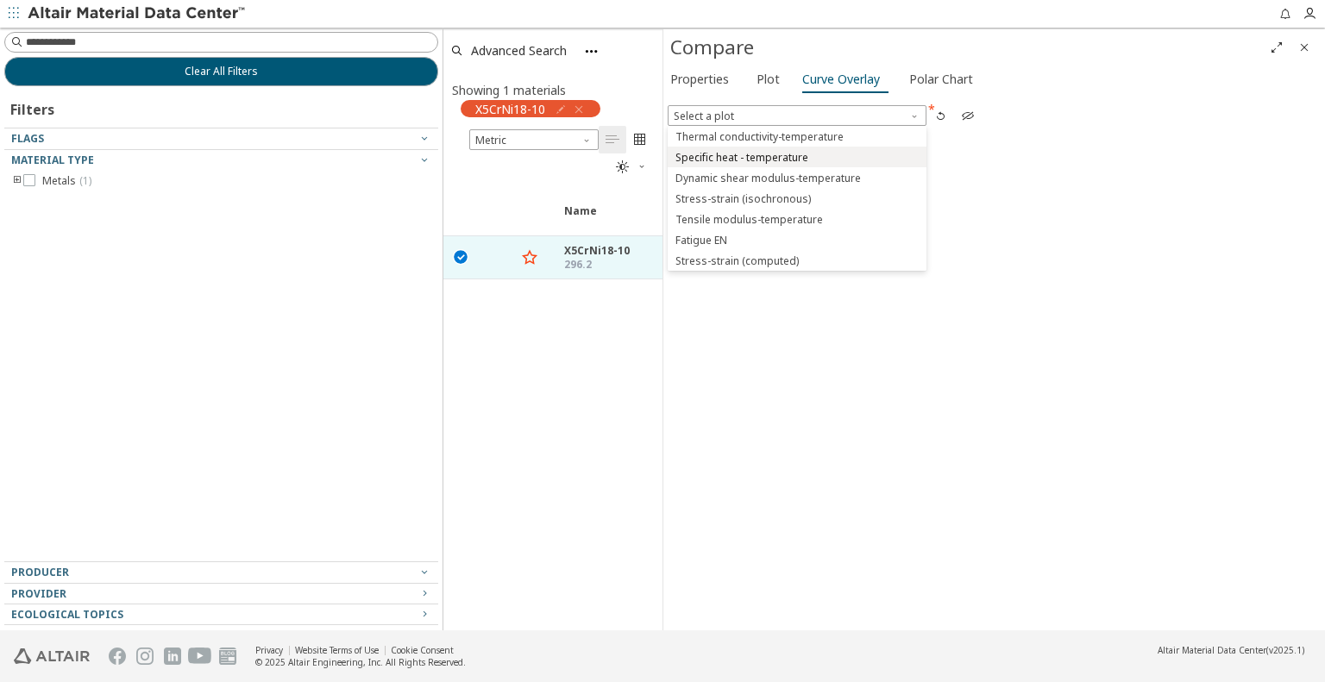
click at [762, 149] on button "Specific heat - temperature" at bounding box center [797, 157] width 259 height 21
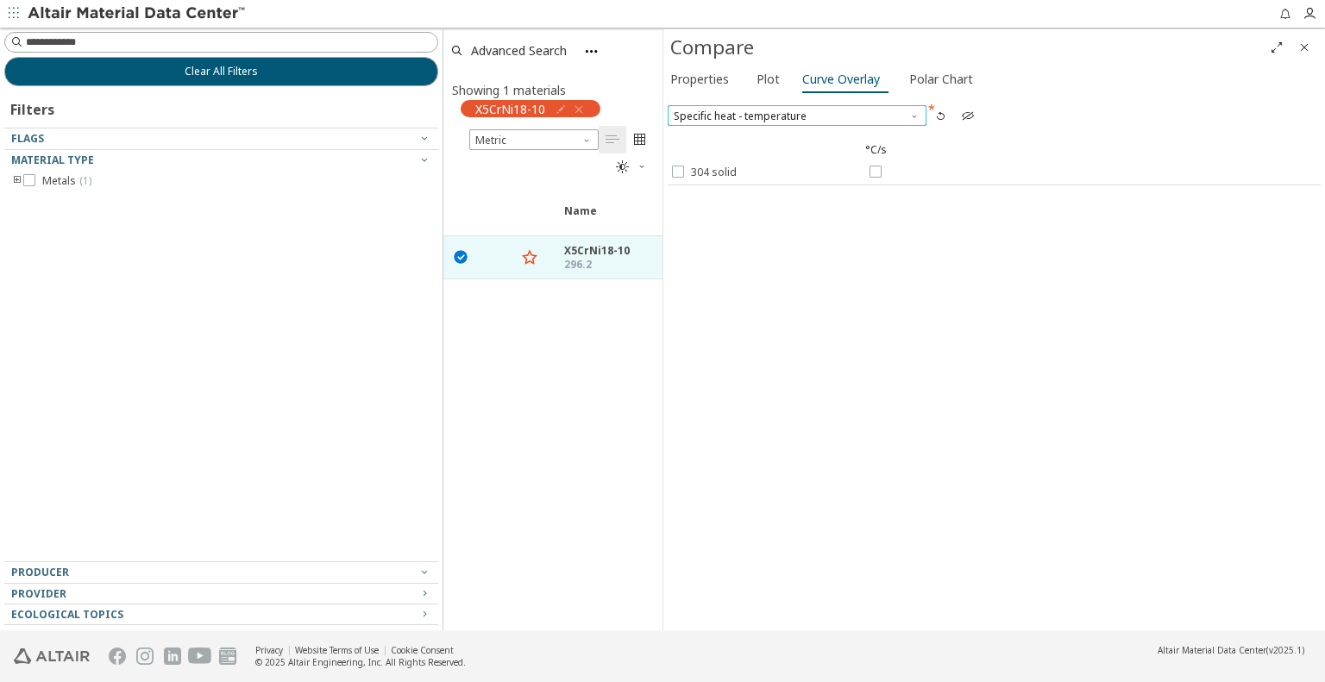
click at [780, 113] on span "Specific heat - temperature" at bounding box center [797, 115] width 259 height 21
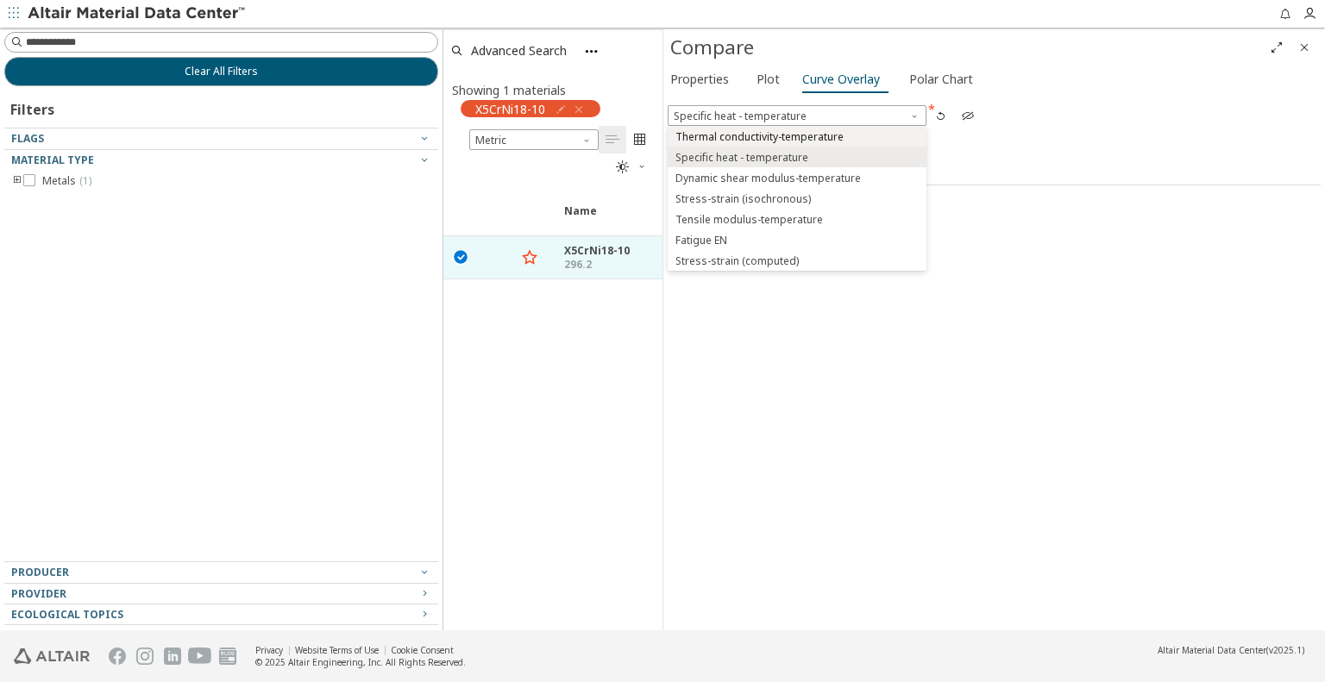
click at [781, 132] on span "Thermal conductivity-temperature" at bounding box center [760, 137] width 168 height 14
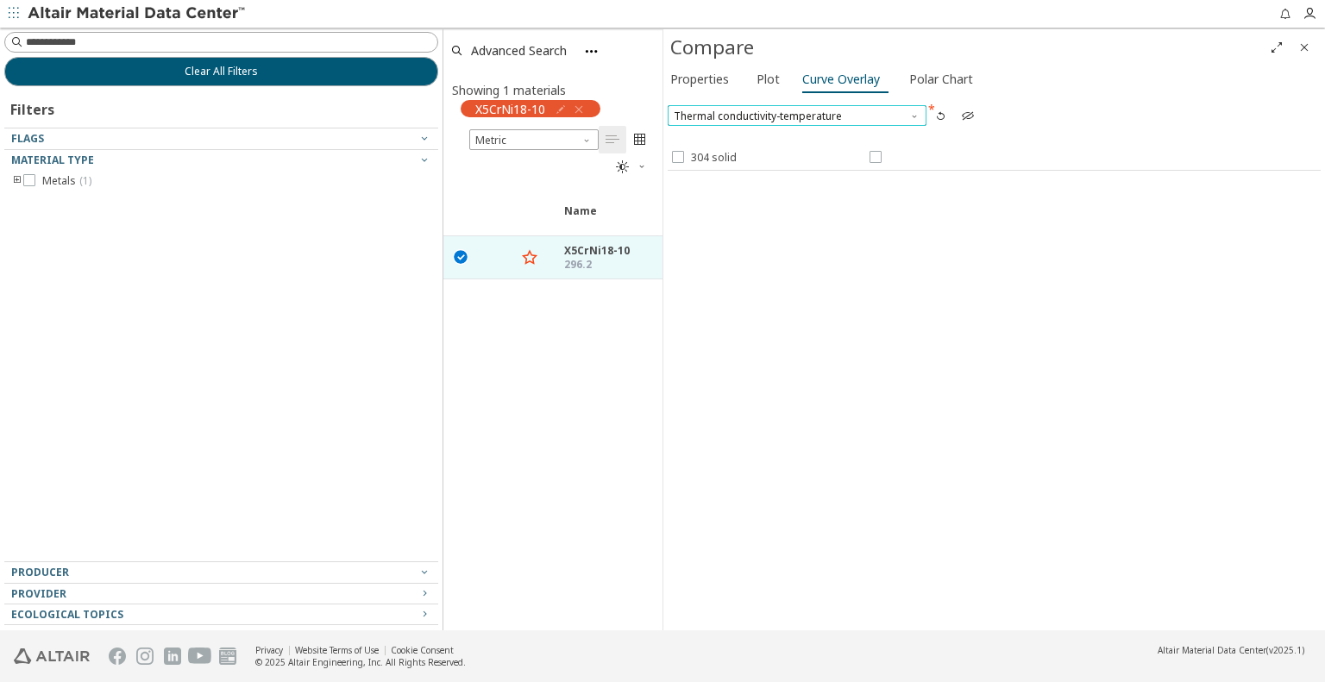
click at [752, 120] on span "Thermal conductivity-temperature" at bounding box center [797, 115] width 259 height 21
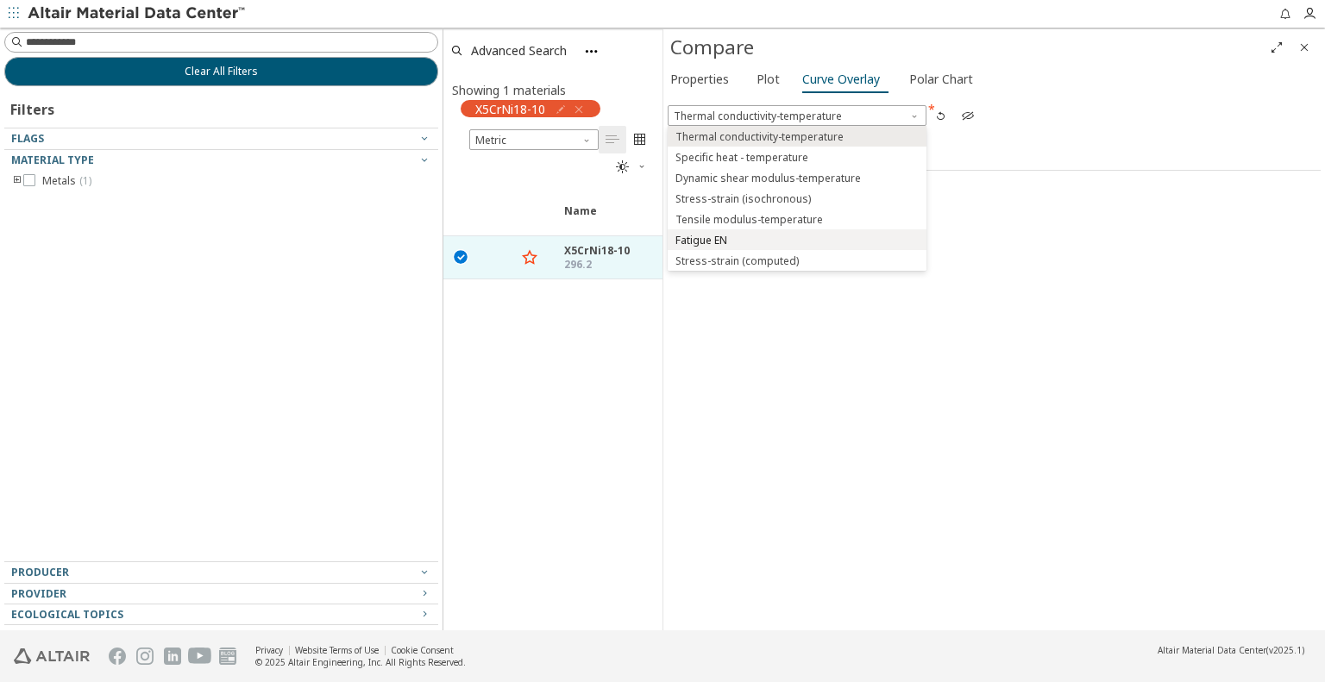
click at [755, 236] on span "Fatigue EN" at bounding box center [797, 241] width 245 height 12
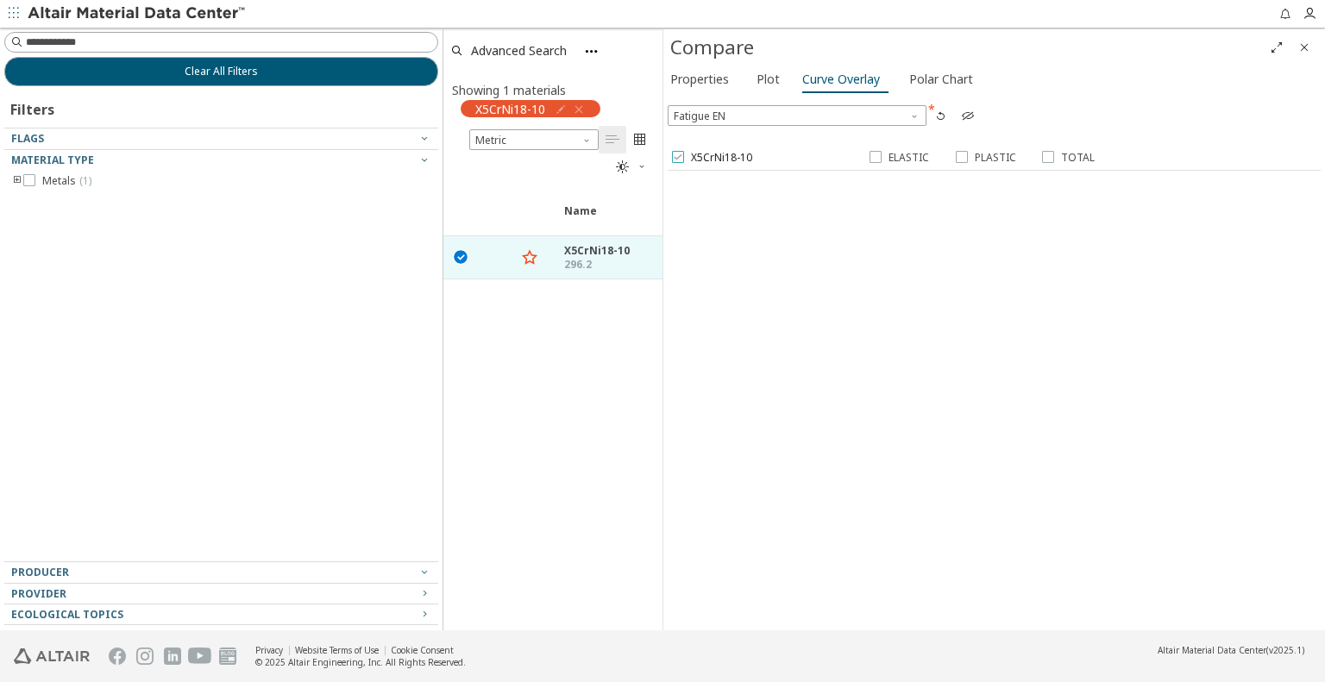
click at [694, 161] on span "X5CrNi18-10" at bounding box center [721, 158] width 61 height 14
click at [898, 160] on span "ELASTIC" at bounding box center [909, 158] width 41 height 14
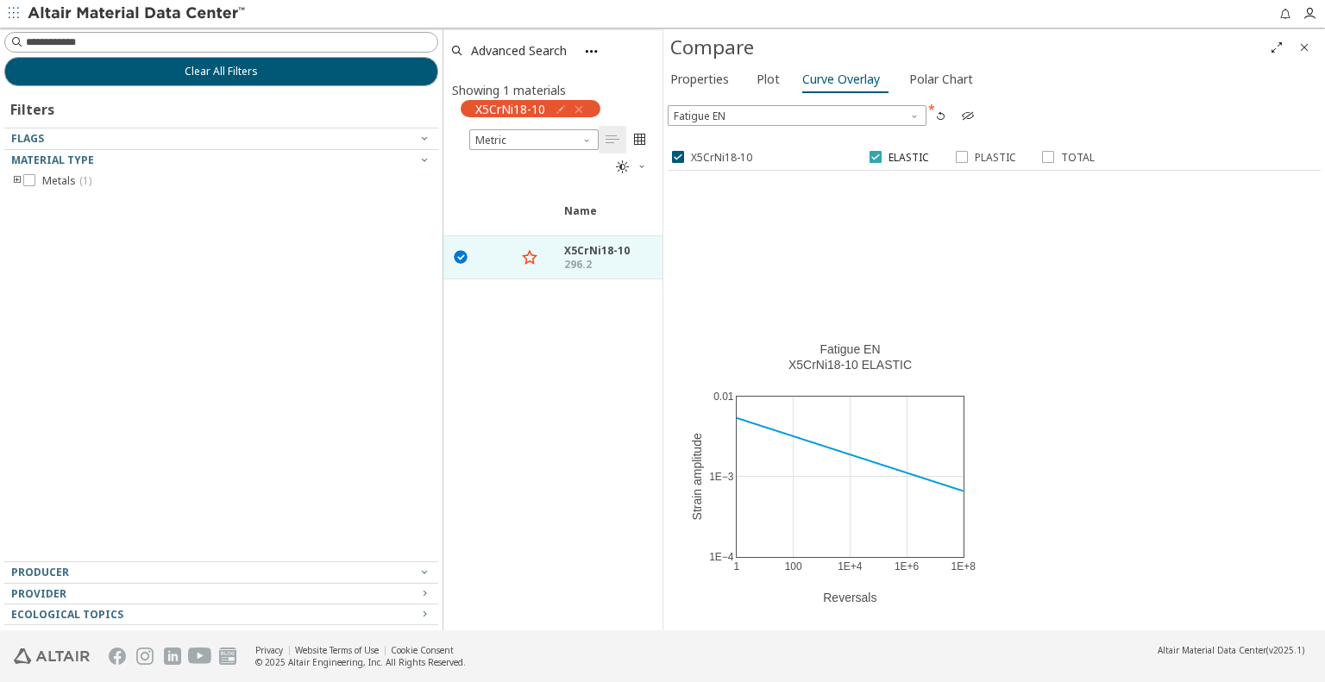
click at [903, 159] on span "ELASTIC" at bounding box center [909, 158] width 41 height 14
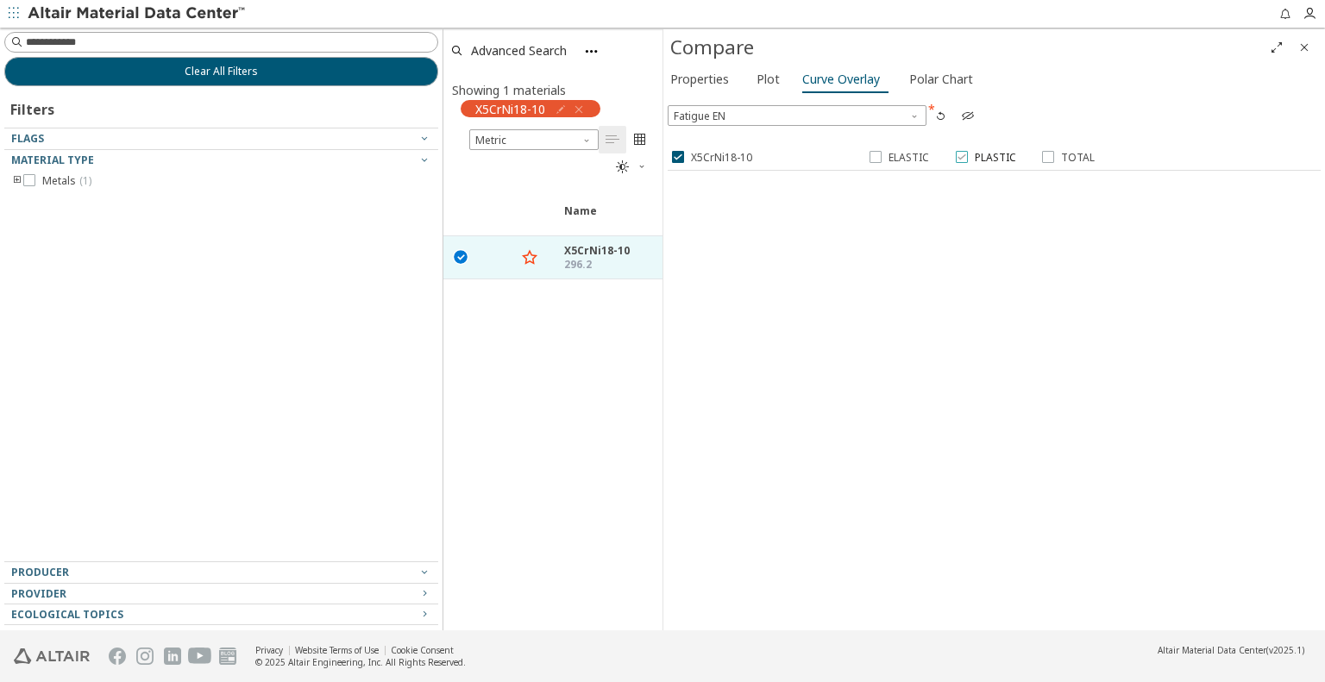
click at [963, 157] on icon at bounding box center [962, 157] width 12 height 12
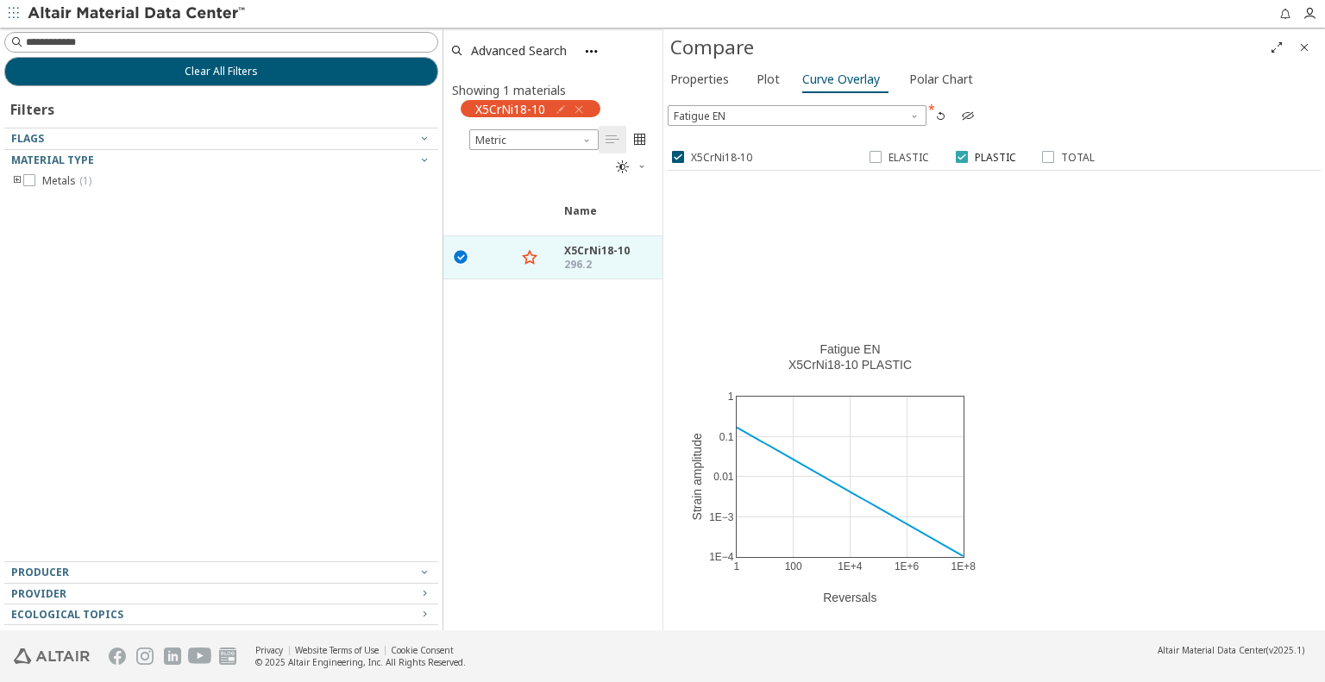
click at [963, 157] on icon at bounding box center [962, 157] width 12 height 12
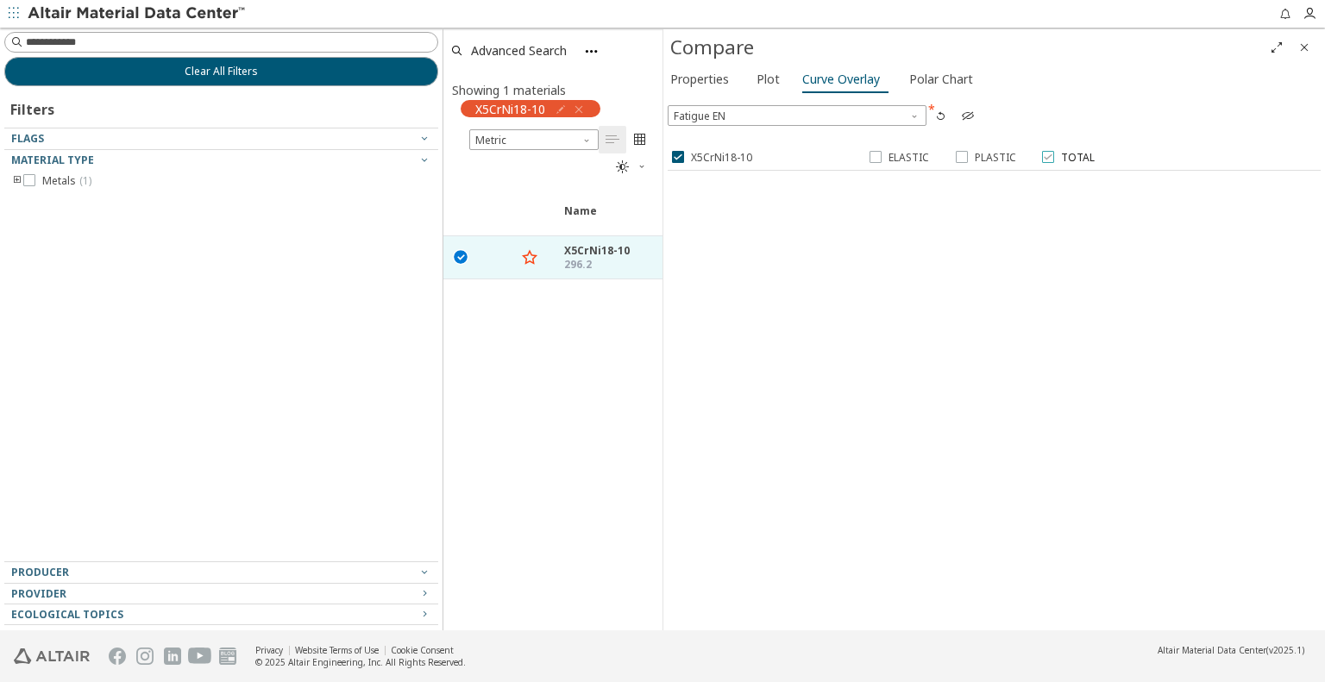
click at [1061, 155] on span "TOTAL" at bounding box center [1078, 158] width 34 height 14
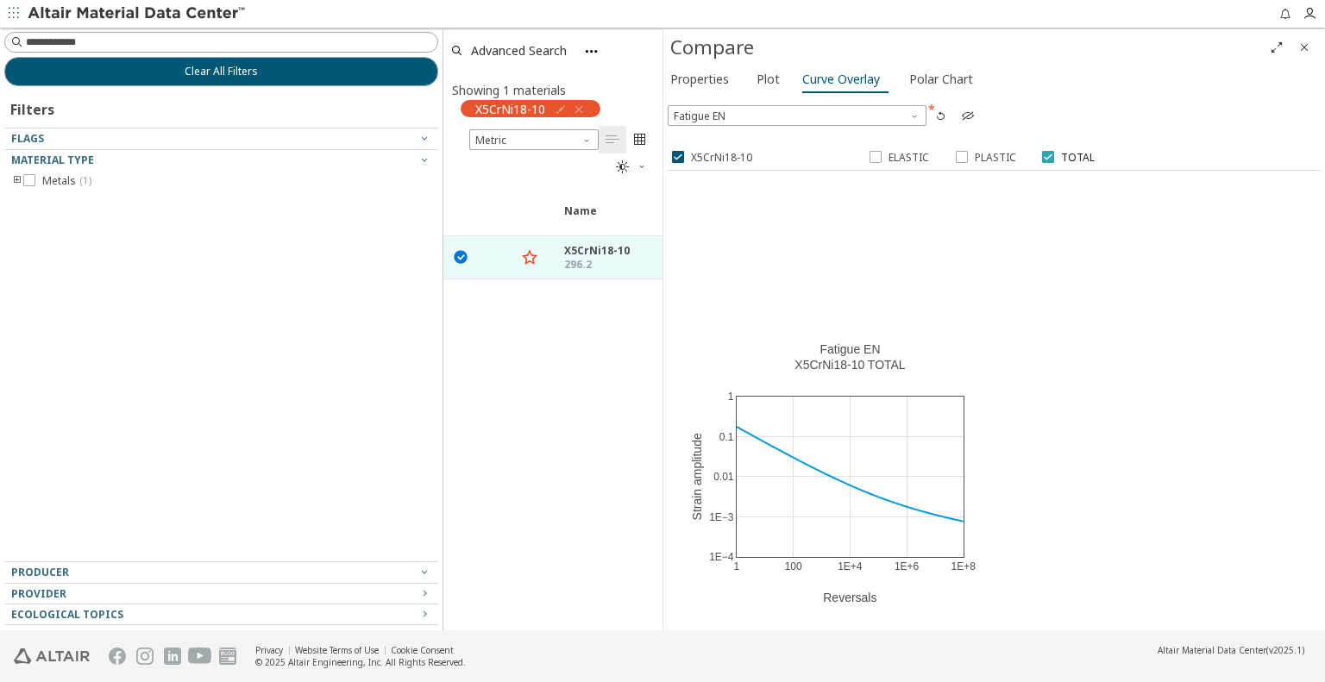
click at [1061, 155] on span "TOTAL" at bounding box center [1078, 158] width 34 height 14
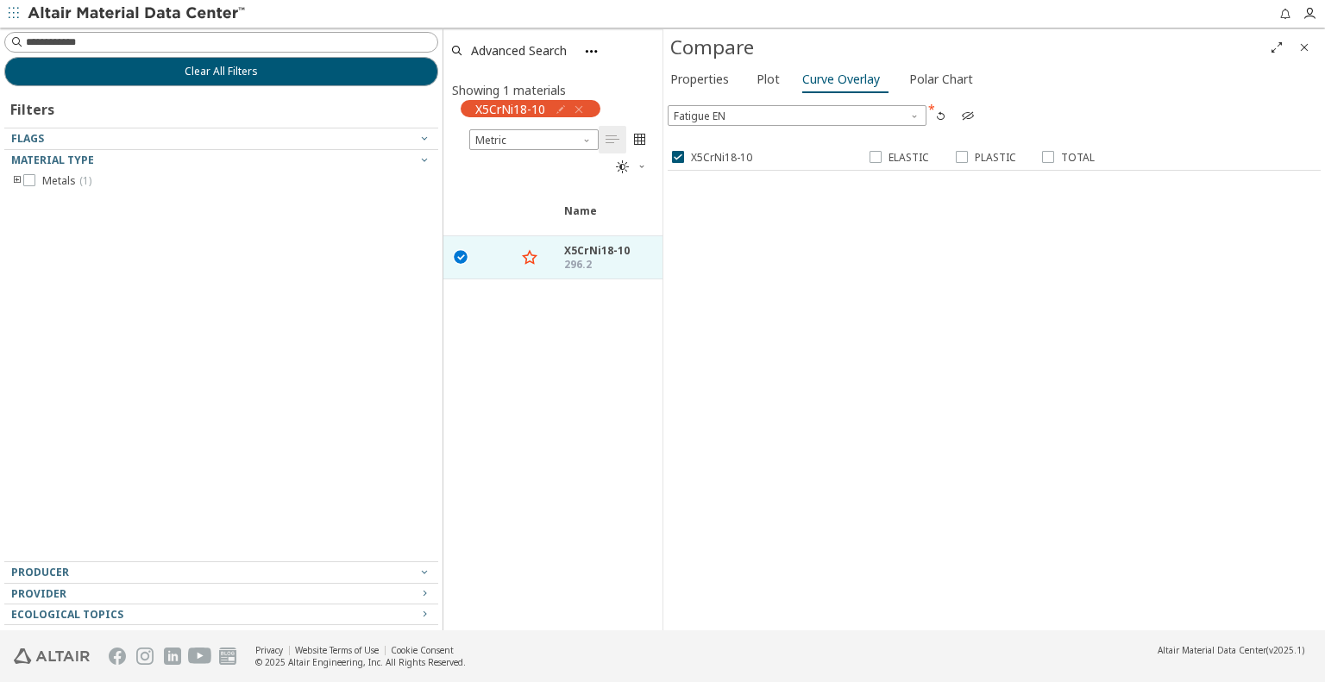
click at [706, 166] on div "X5CrNi18-10 ELASTIC PLASTIC TOTAL" at bounding box center [994, 159] width 653 height 24
click at [707, 159] on span "X5CrNi18-10" at bounding box center [721, 158] width 61 height 14
click at [778, 116] on span "Fatigue EN" at bounding box center [797, 115] width 259 height 21
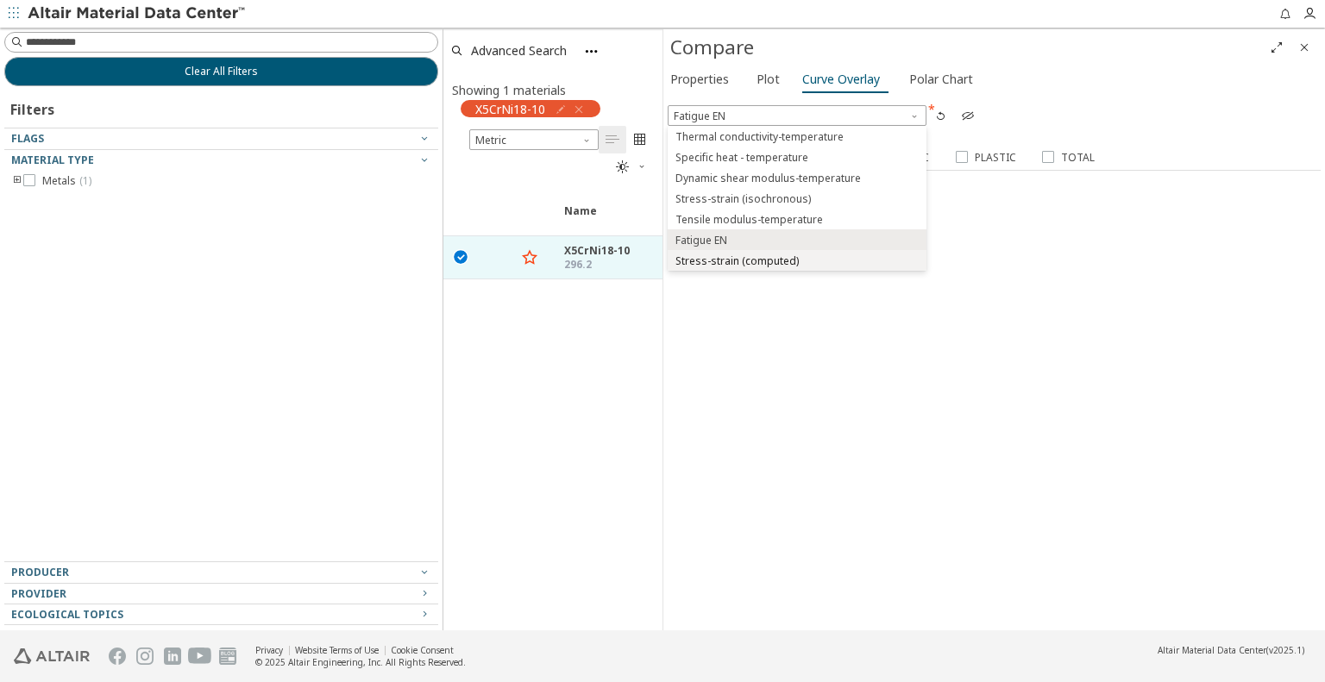
click at [758, 256] on span "Stress-strain (computed)" at bounding box center [737, 262] width 123 height 14
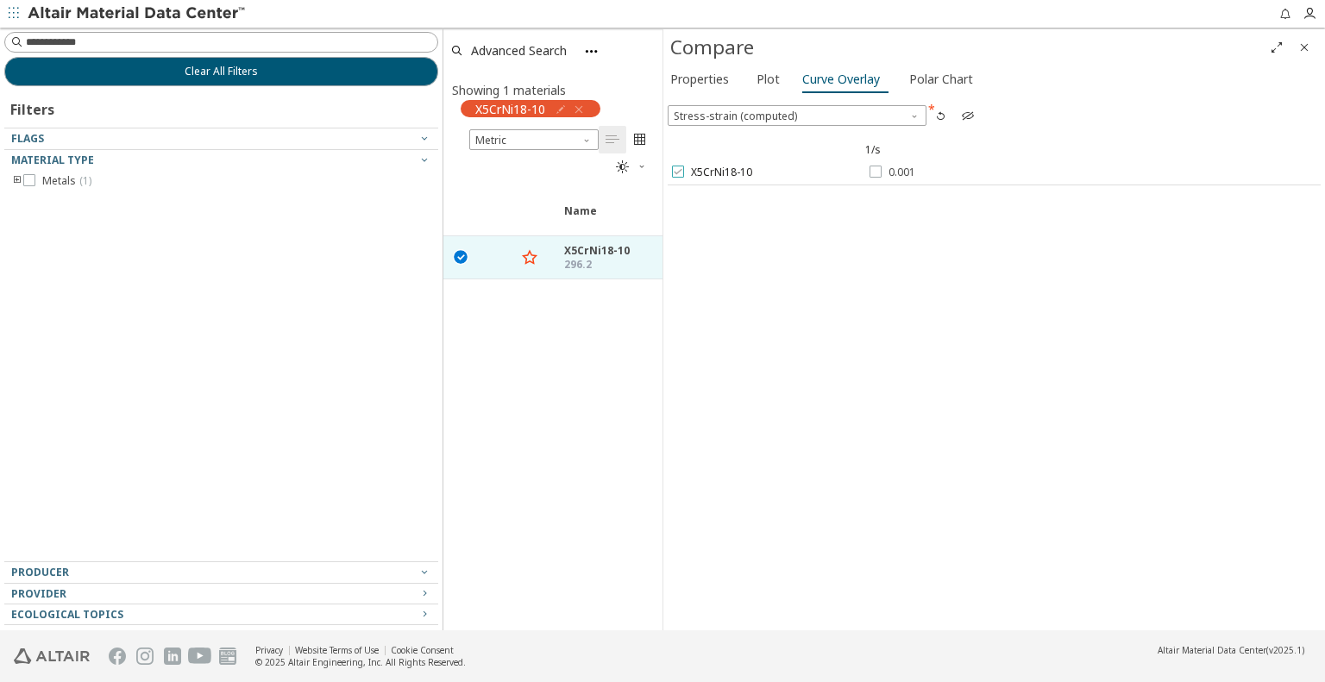
click at [717, 173] on span "X5CrNi18-10" at bounding box center [721, 173] width 61 height 14
click at [877, 171] on icon at bounding box center [876, 172] width 12 height 12
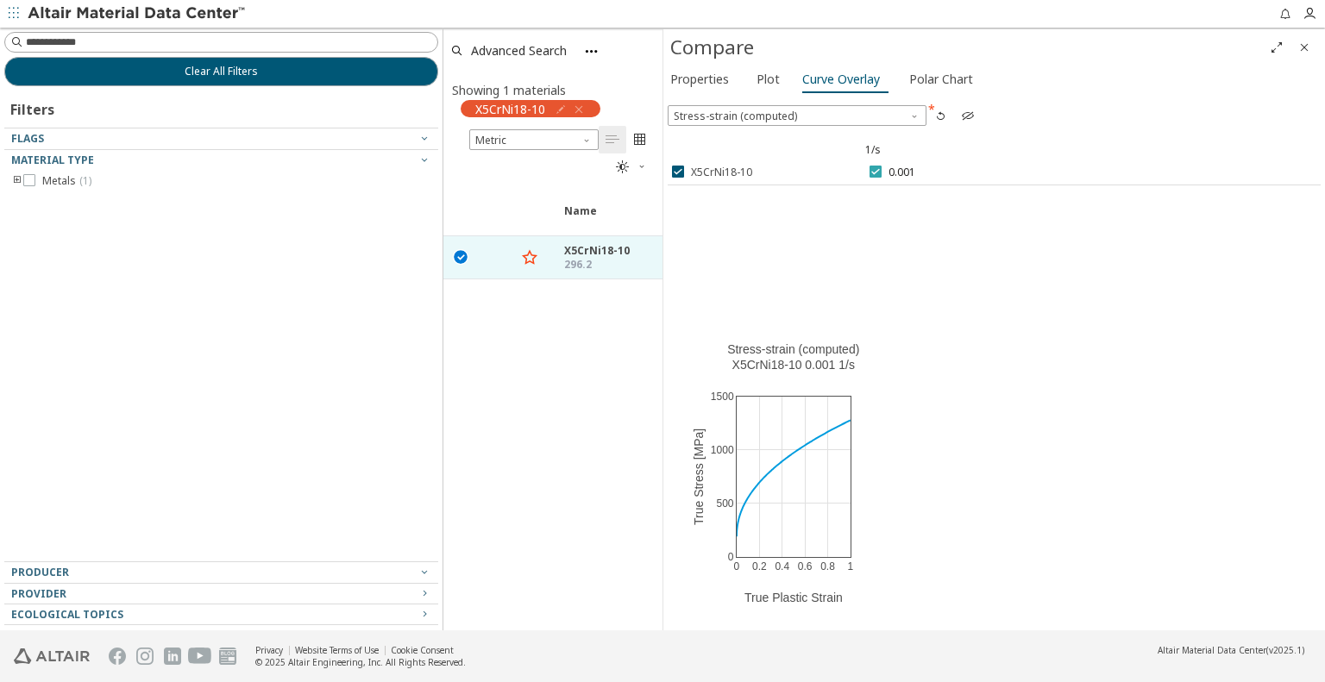
click at [879, 166] on div at bounding box center [876, 172] width 12 height 12
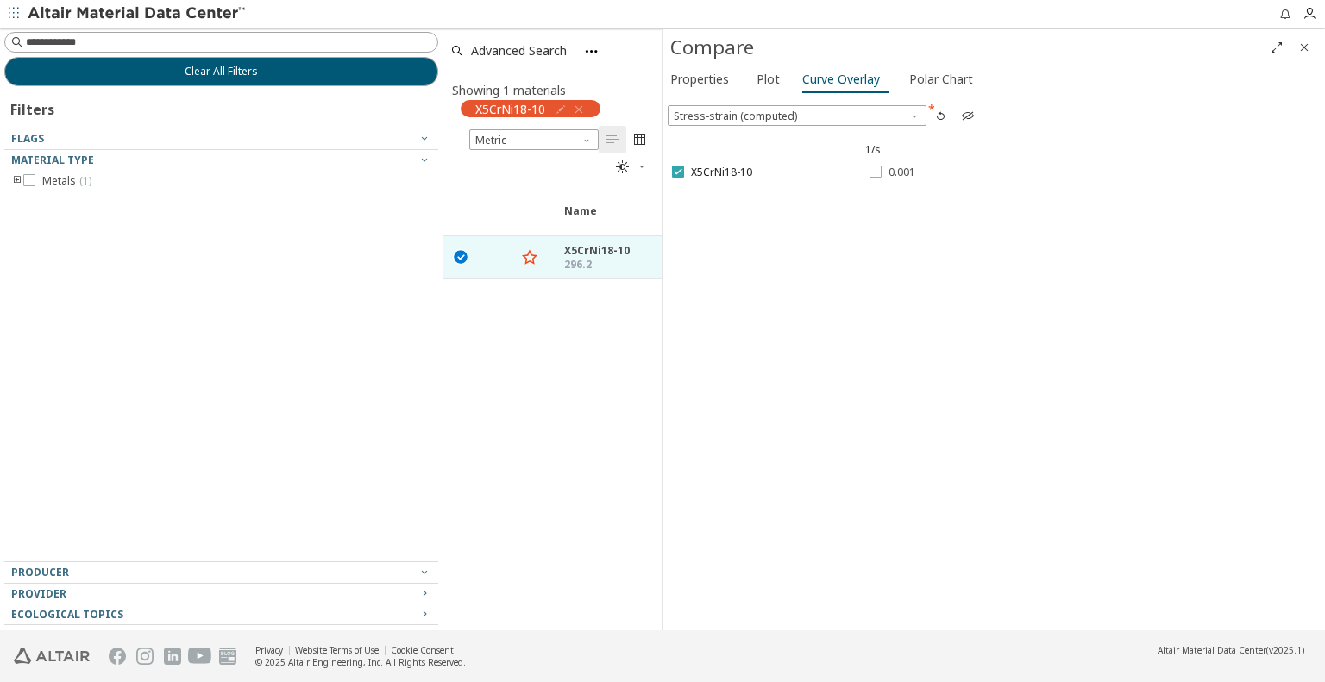
click at [691, 172] on span "X5CrNi18-10" at bounding box center [721, 173] width 61 height 14
click at [917, 77] on span "Polar Chart" at bounding box center [941, 80] width 64 height 28
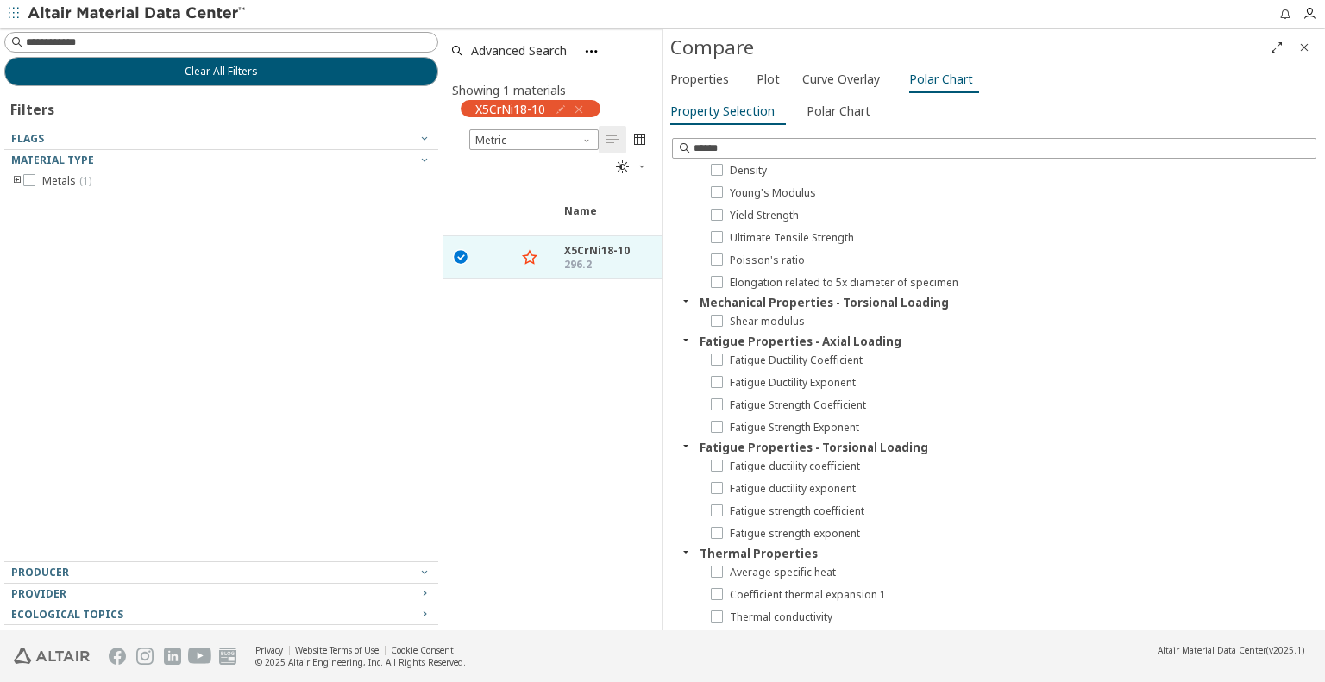
scroll to position [0, 0]
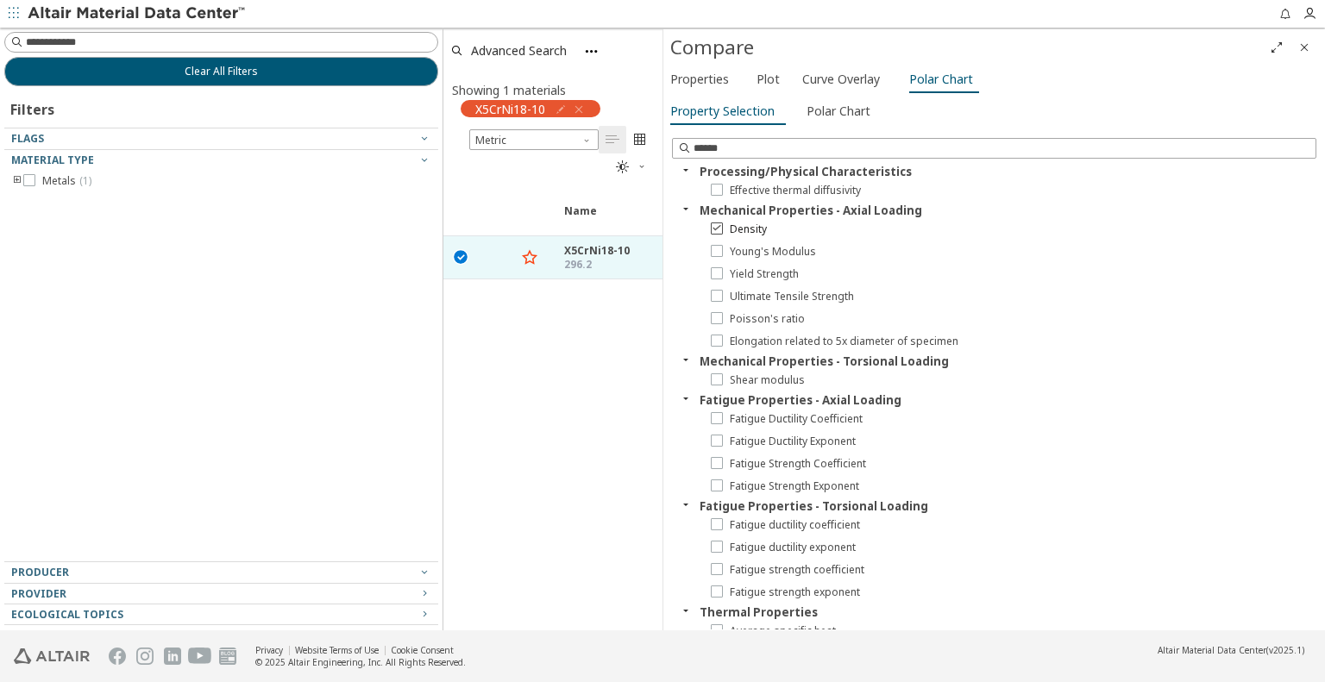
click at [751, 235] on span "Density" at bounding box center [748, 230] width 37 height 14
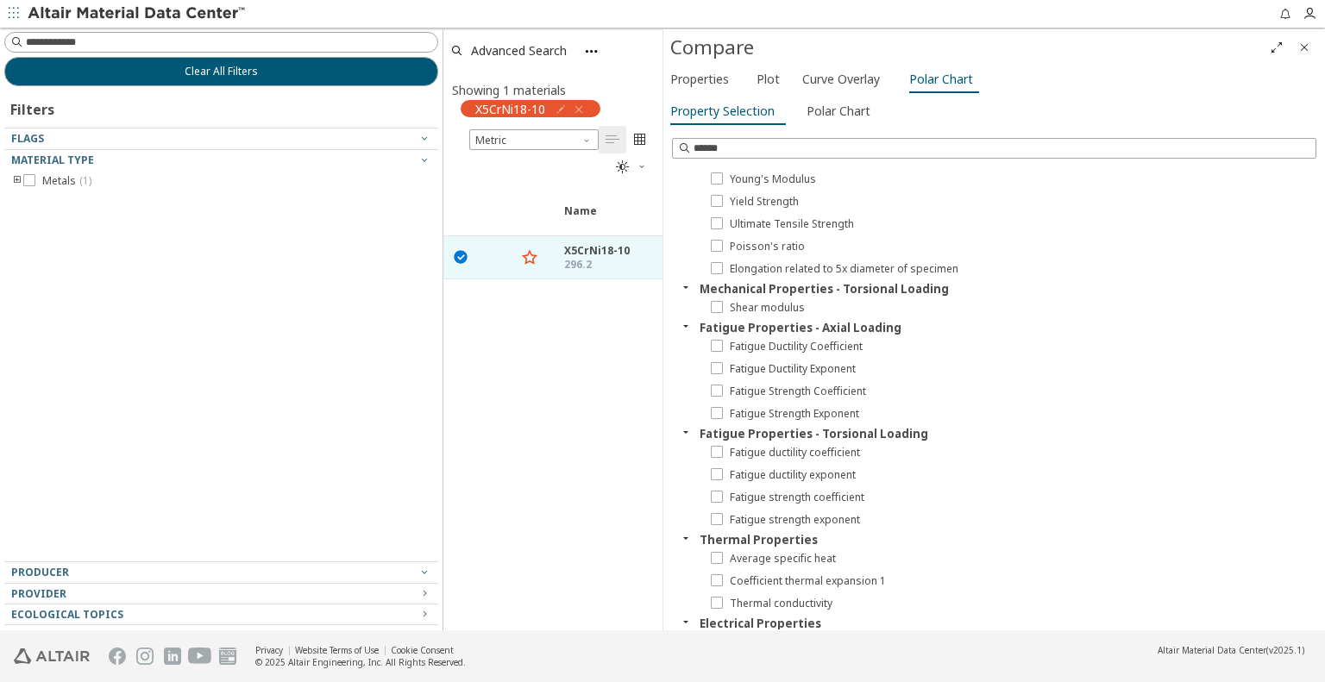
scroll to position [136, 0]
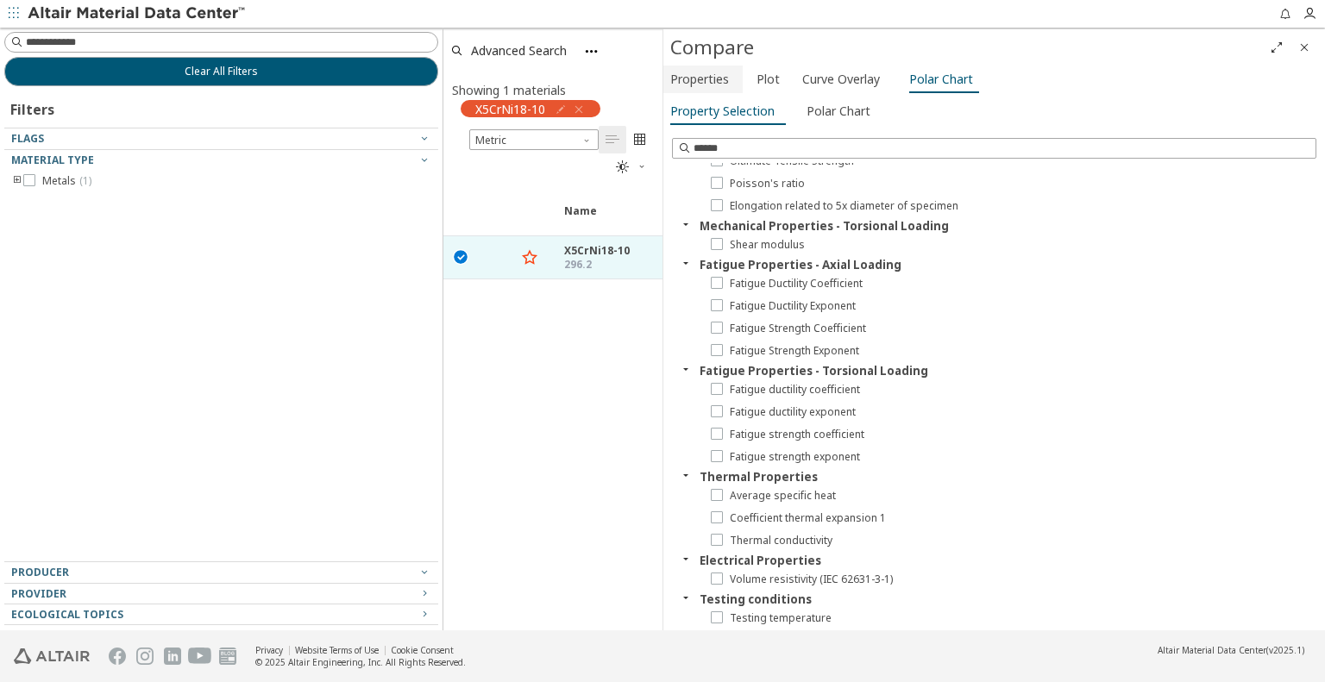
click at [725, 82] on span "Properties" at bounding box center [699, 80] width 59 height 28
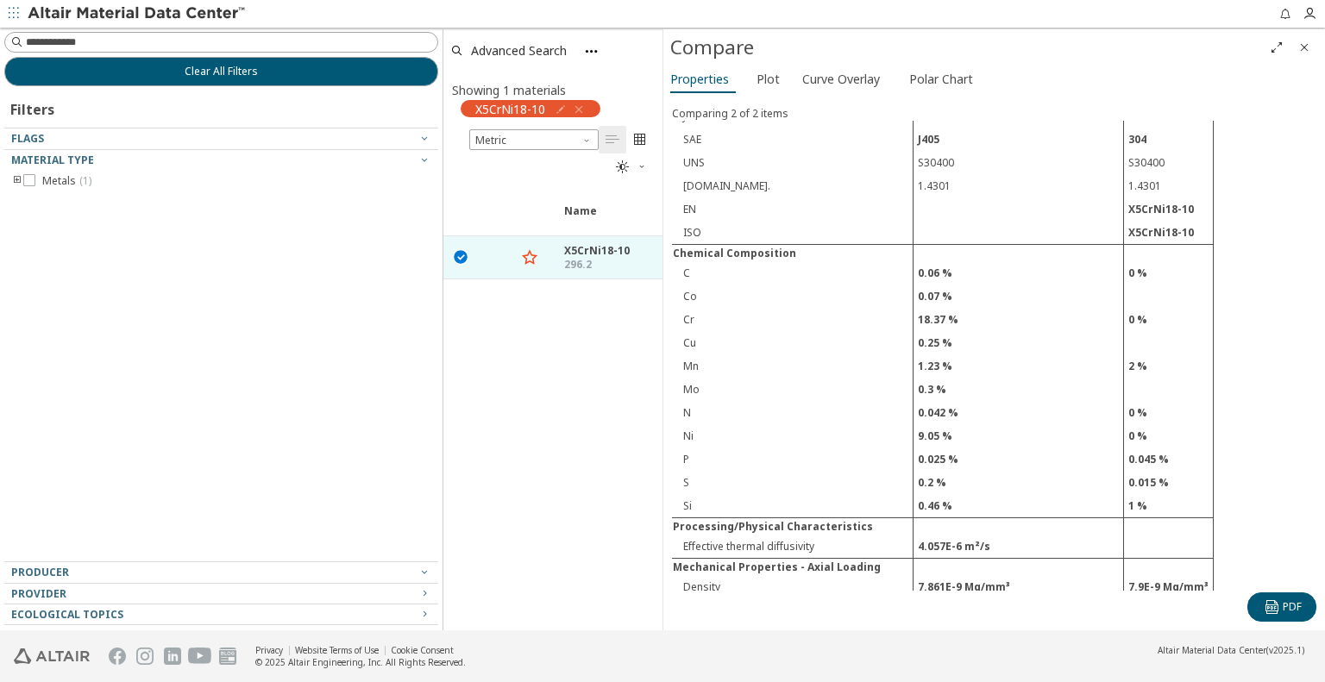
scroll to position [431, 0]
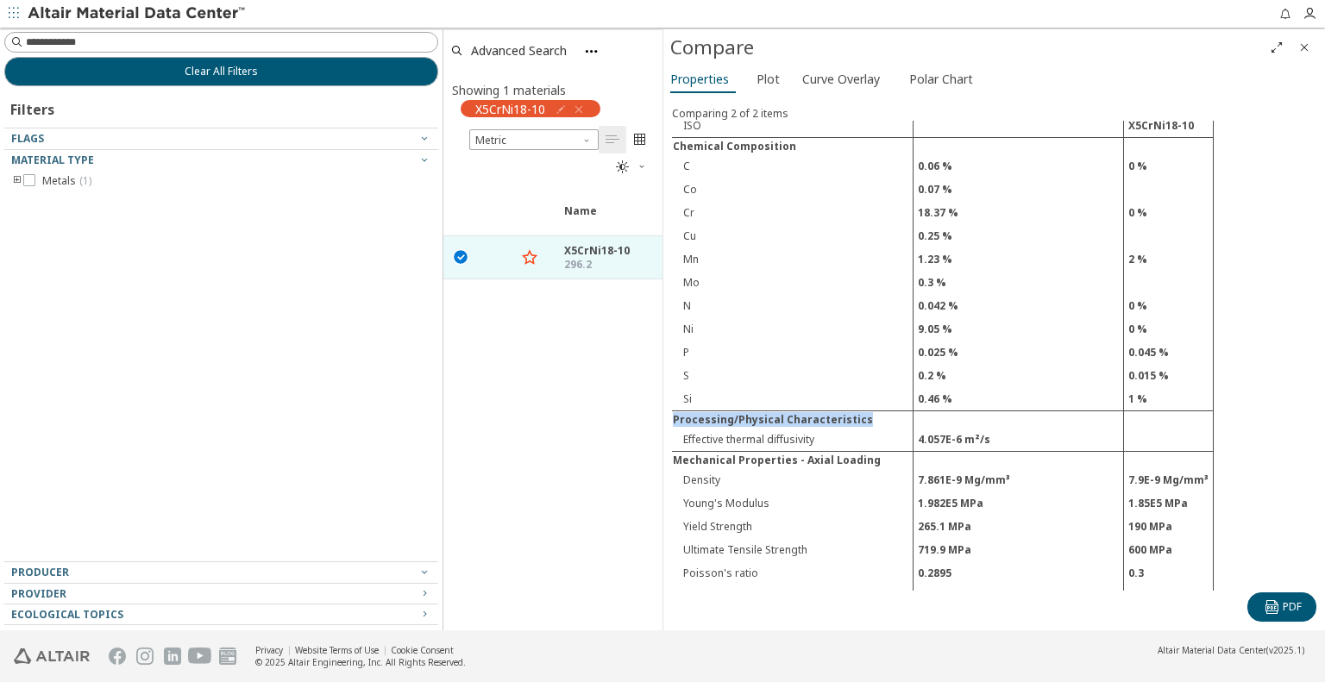
drag, startPoint x: 671, startPoint y: 396, endPoint x: 854, endPoint y: 403, distance: 183.0
click at [854, 411] on td "Processing/Physical Characteristics" at bounding box center [793, 419] width 242 height 17
copy td "Processing/Physical Characteristics"
drag, startPoint x: 685, startPoint y: 417, endPoint x: 827, endPoint y: 420, distance: 141.5
click at [827, 428] on td "Effective thermal diffusivity" at bounding box center [793, 440] width 242 height 24
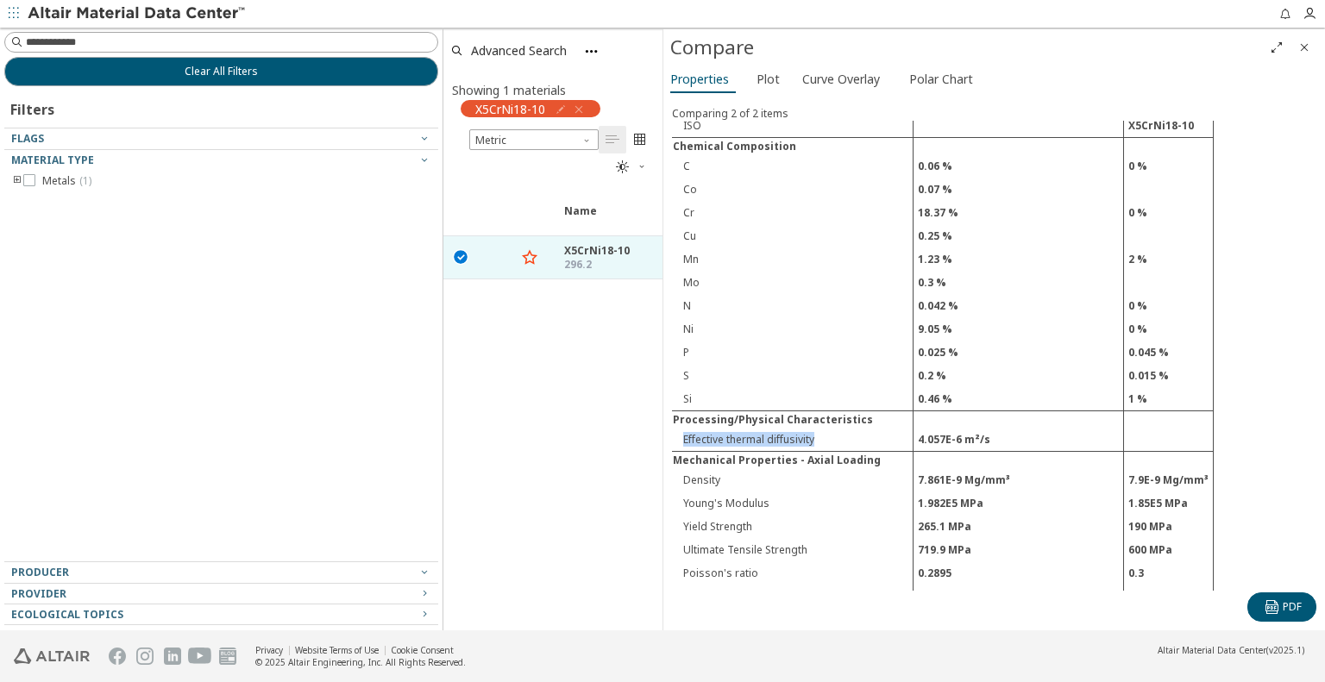
copy td "Effective thermal diffusivity"
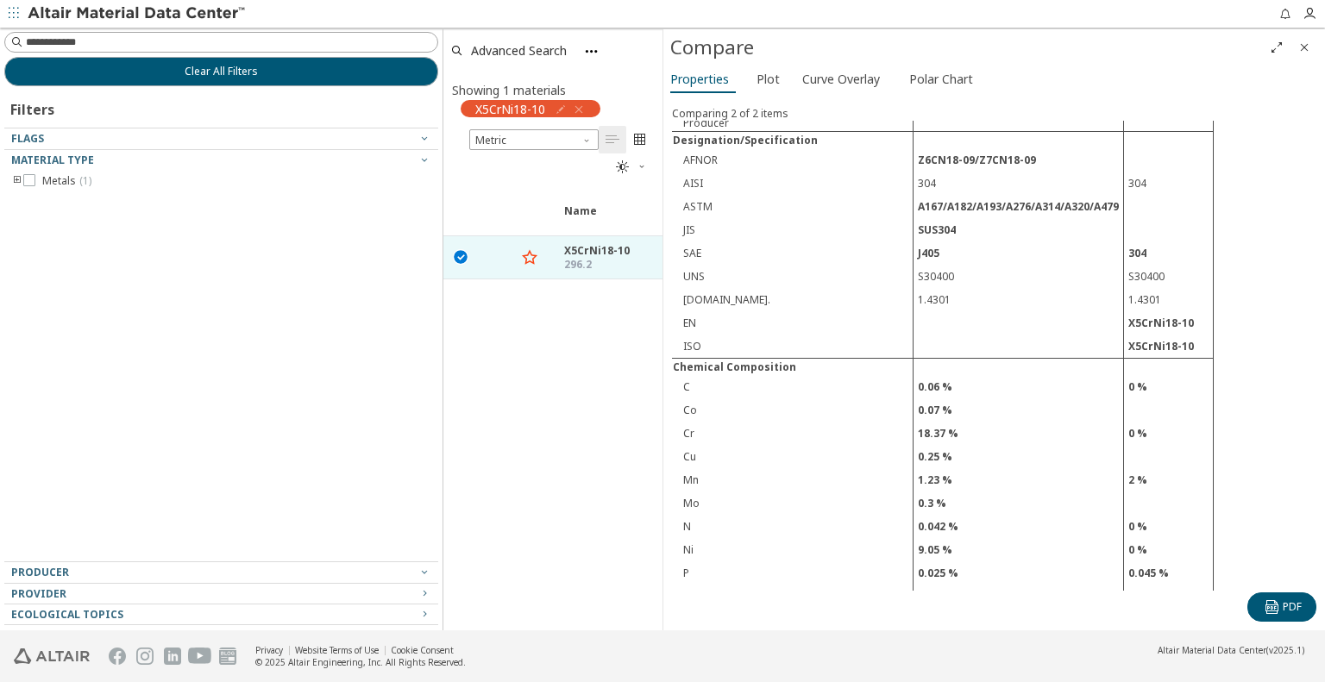
scroll to position [0, 0]
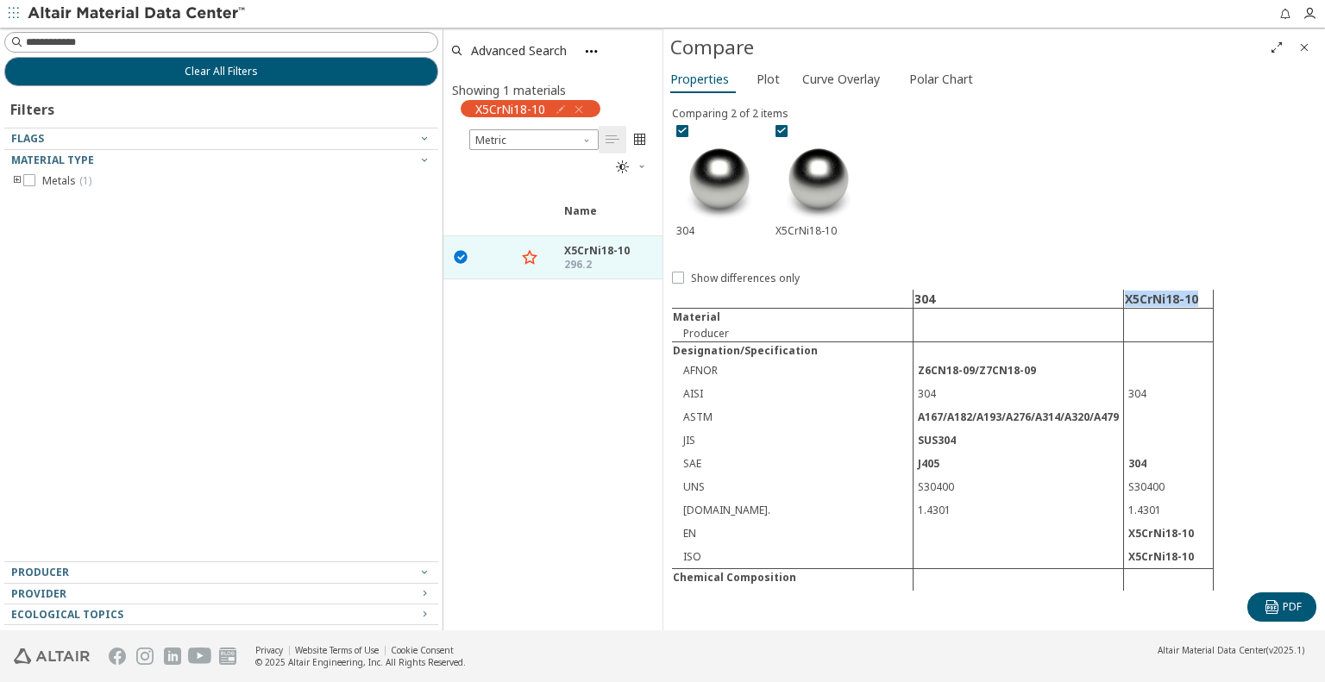
drag, startPoint x: 1122, startPoint y: 299, endPoint x: 1193, endPoint y: 299, distance: 70.8
click at [1193, 299] on td "X5CrNi18-10" at bounding box center [1169, 299] width 90 height 19
copy td "X5CrNi18-10"
drag, startPoint x: 956, startPoint y: 486, endPoint x: 916, endPoint y: 477, distance: 40.6
click at [916, 477] on td "S30400" at bounding box center [1019, 486] width 211 height 23
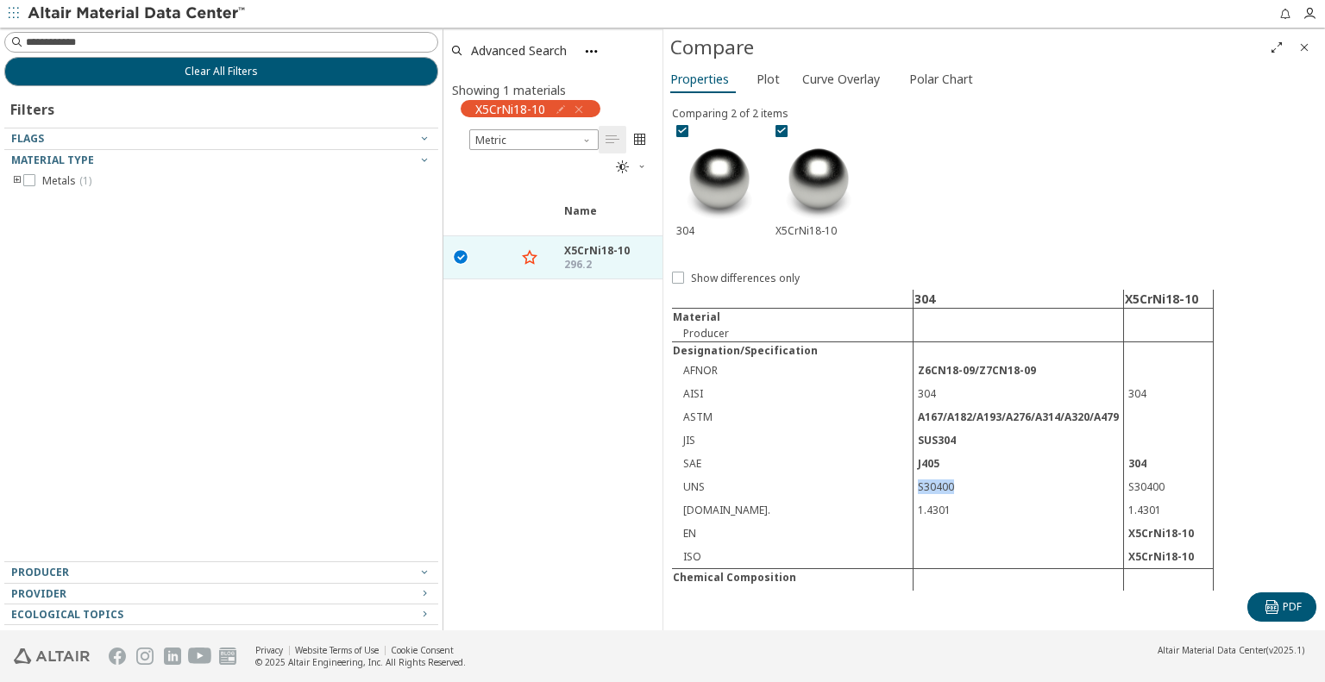
copy td "S30400"
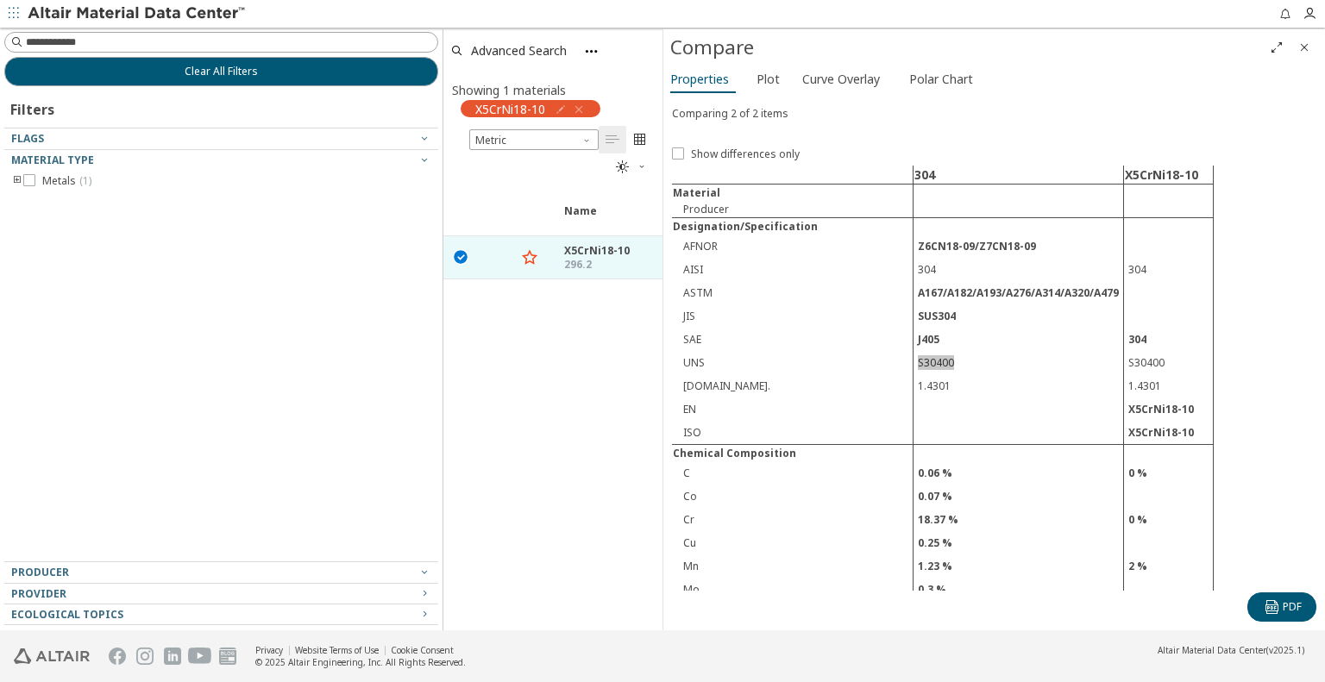
scroll to position [259, 0]
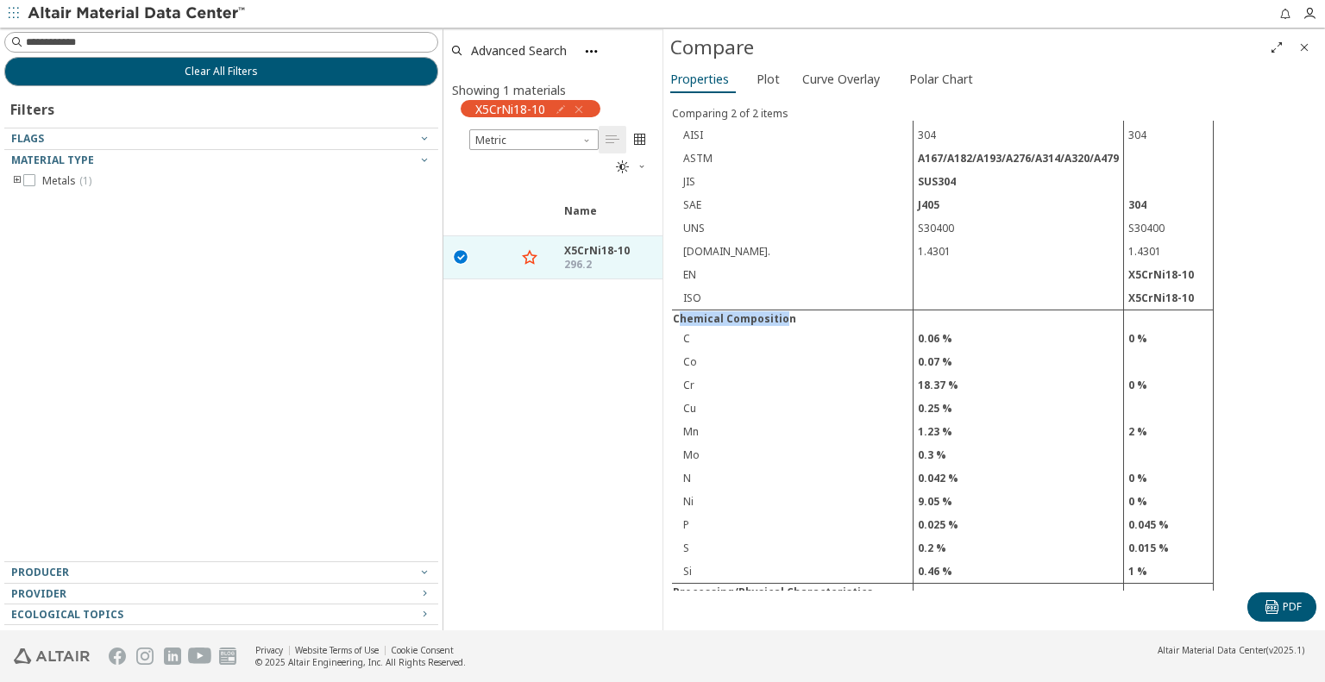
drag, startPoint x: 680, startPoint y: 311, endPoint x: 782, endPoint y: 309, distance: 101.8
click at [782, 310] on td "Chemical Composition" at bounding box center [793, 318] width 242 height 17
drag, startPoint x: 787, startPoint y: 309, endPoint x: 675, endPoint y: 309, distance: 112.2
click at [675, 310] on td "Chemical Composition" at bounding box center [793, 318] width 242 height 17
copy td "Chemical Composition"
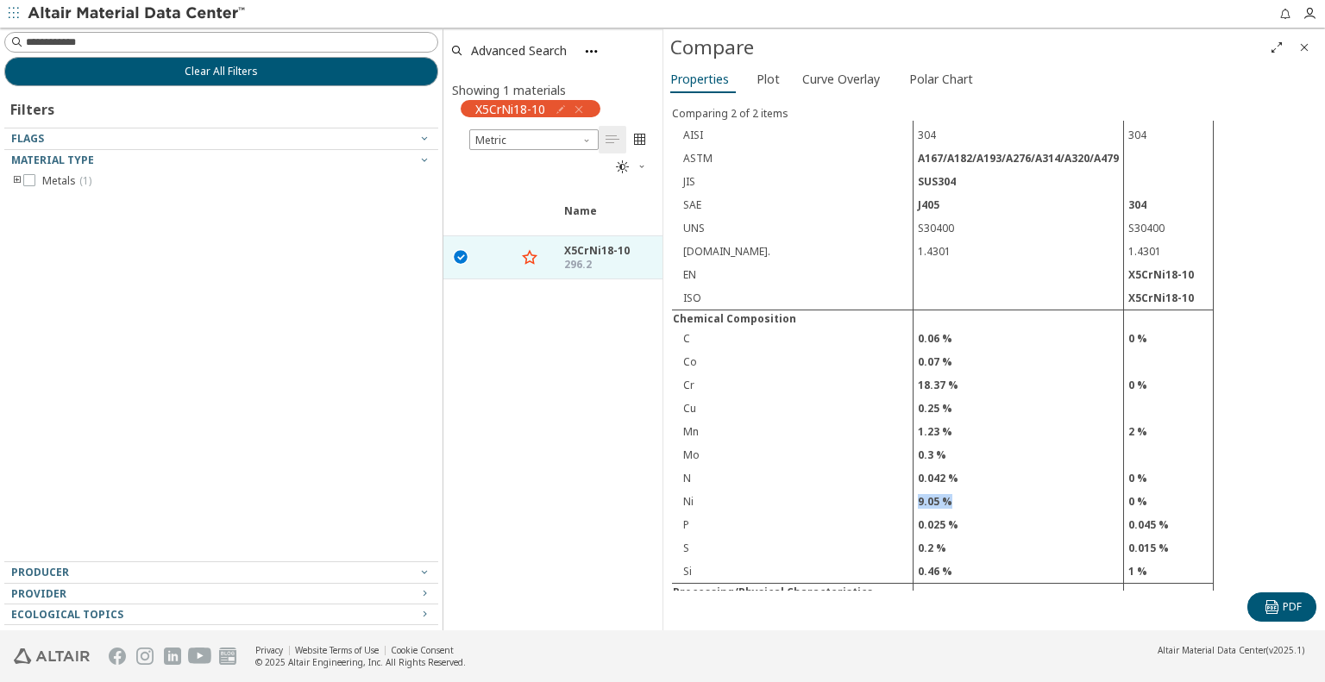
drag, startPoint x: 948, startPoint y: 486, endPoint x: 915, endPoint y: 490, distance: 33.9
click at [915, 490] on td "9.05 %" at bounding box center [1019, 501] width 211 height 23
copy td "9.05 %"
drag, startPoint x: 1152, startPoint y: 484, endPoint x: 1122, endPoint y: 479, distance: 30.6
click at [1124, 490] on td "0 %" at bounding box center [1169, 501] width 90 height 23
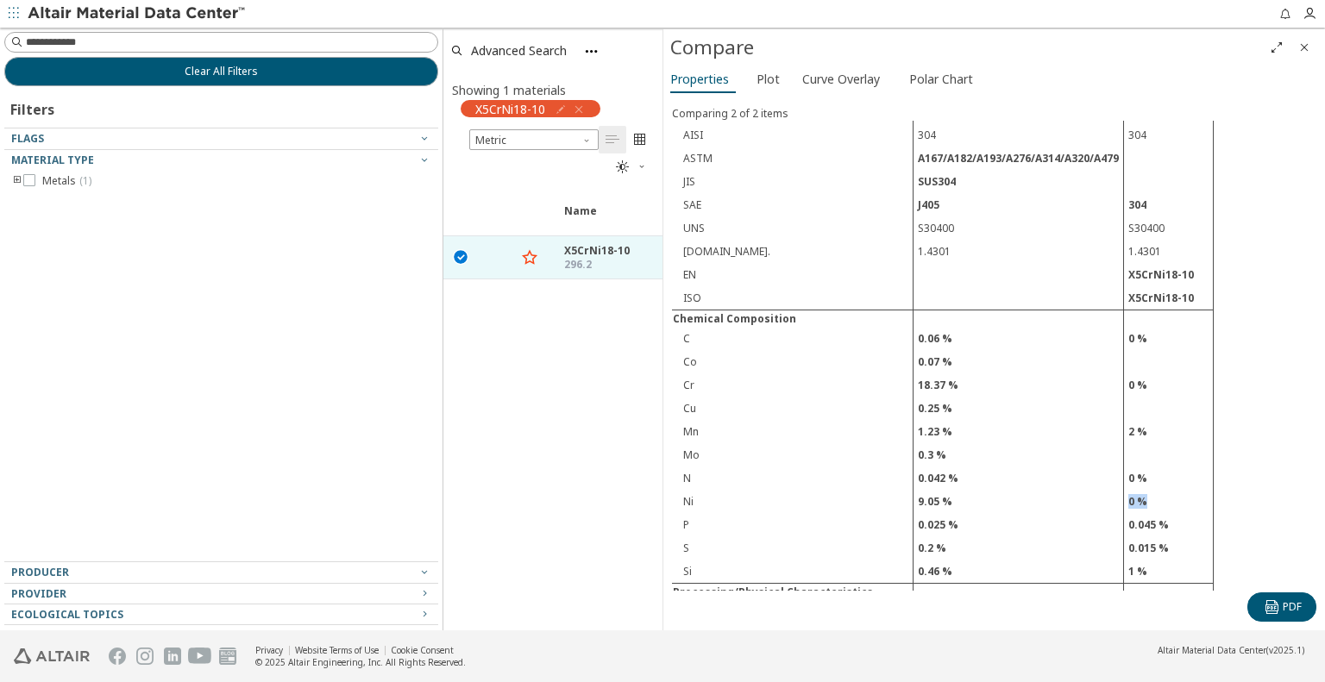
copy td "0 %"
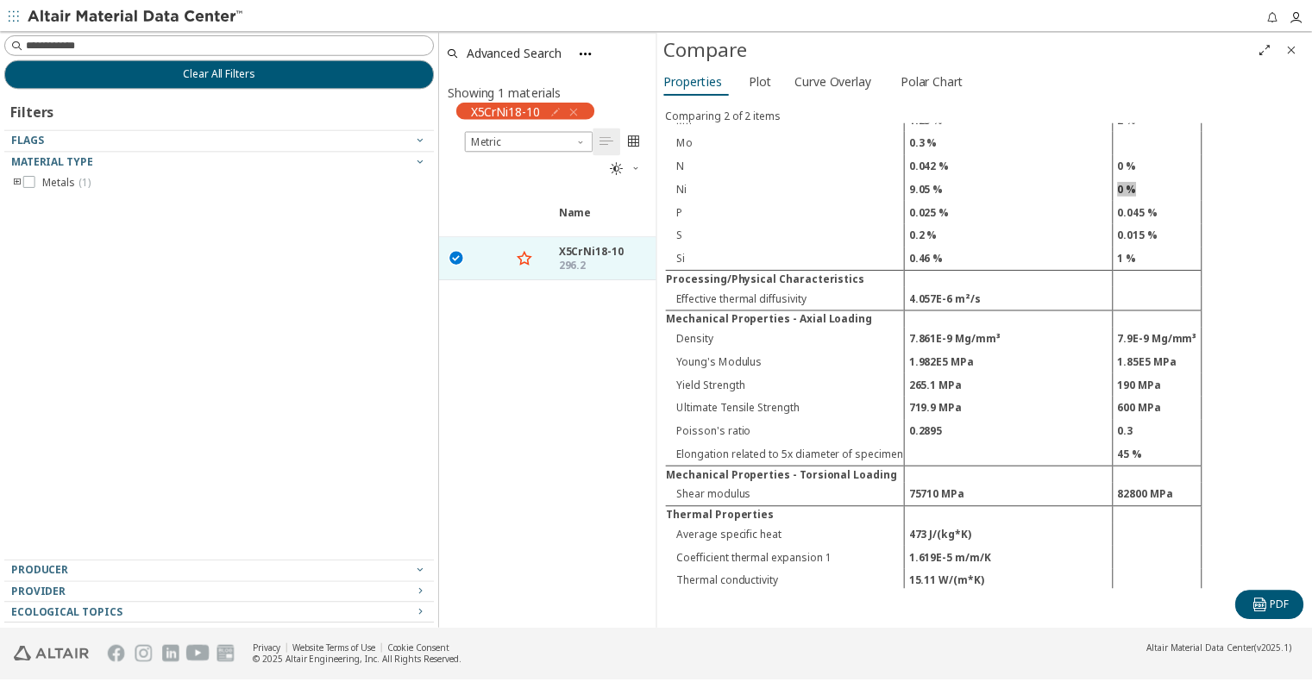
scroll to position [604, 0]
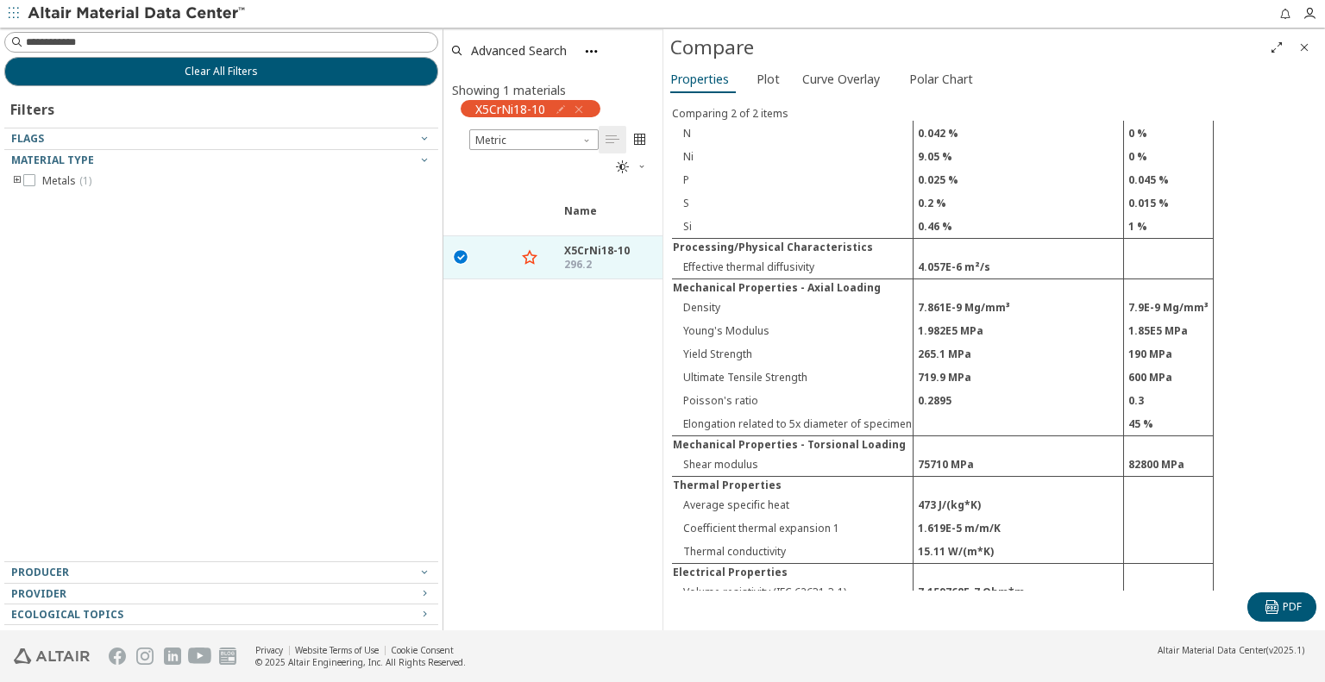
click at [797, 412] on td "Elongation related to 5x diameter of specimen" at bounding box center [793, 424] width 242 height 24
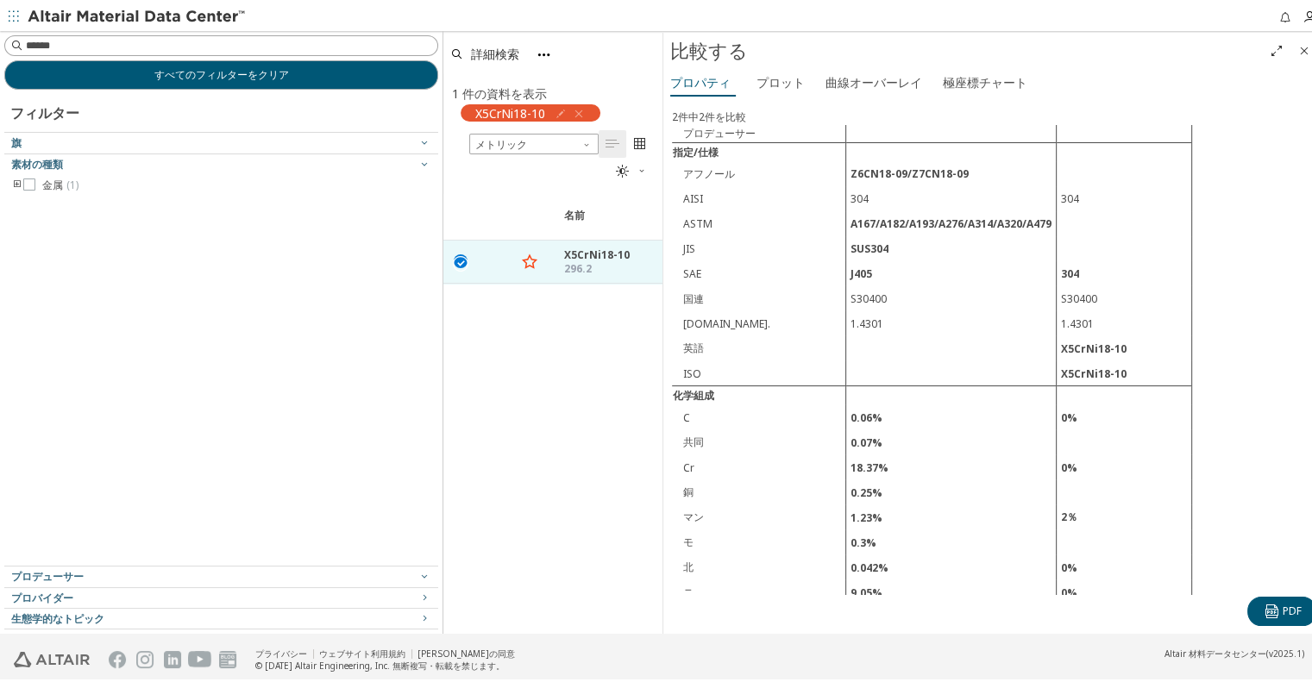
scroll to position [459, 0]
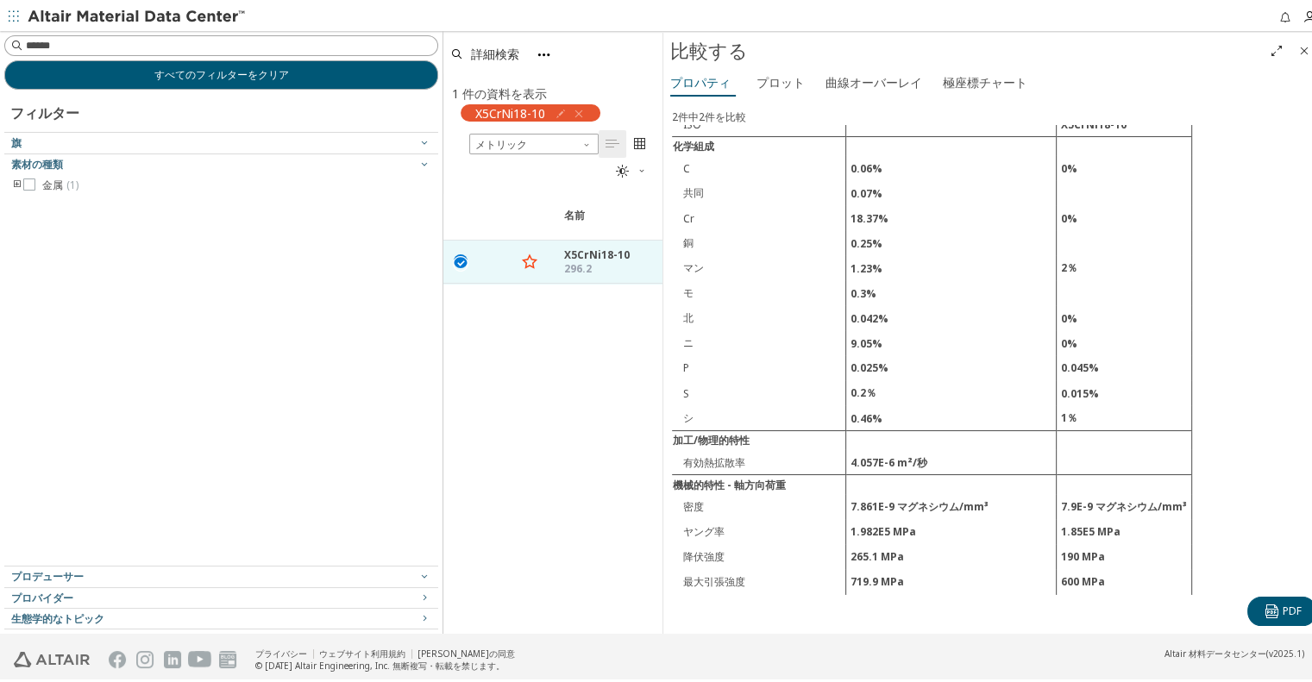
click at [573, 349] on div "名前 密度 [kg/m³] 密度 [kg/m³] ISO 1183 引張弾性率 [MPa] 引張弾性率 [MPa] ISO 527 引張強度[MPa] 引張強…" at bounding box center [552, 411] width 219 height 440
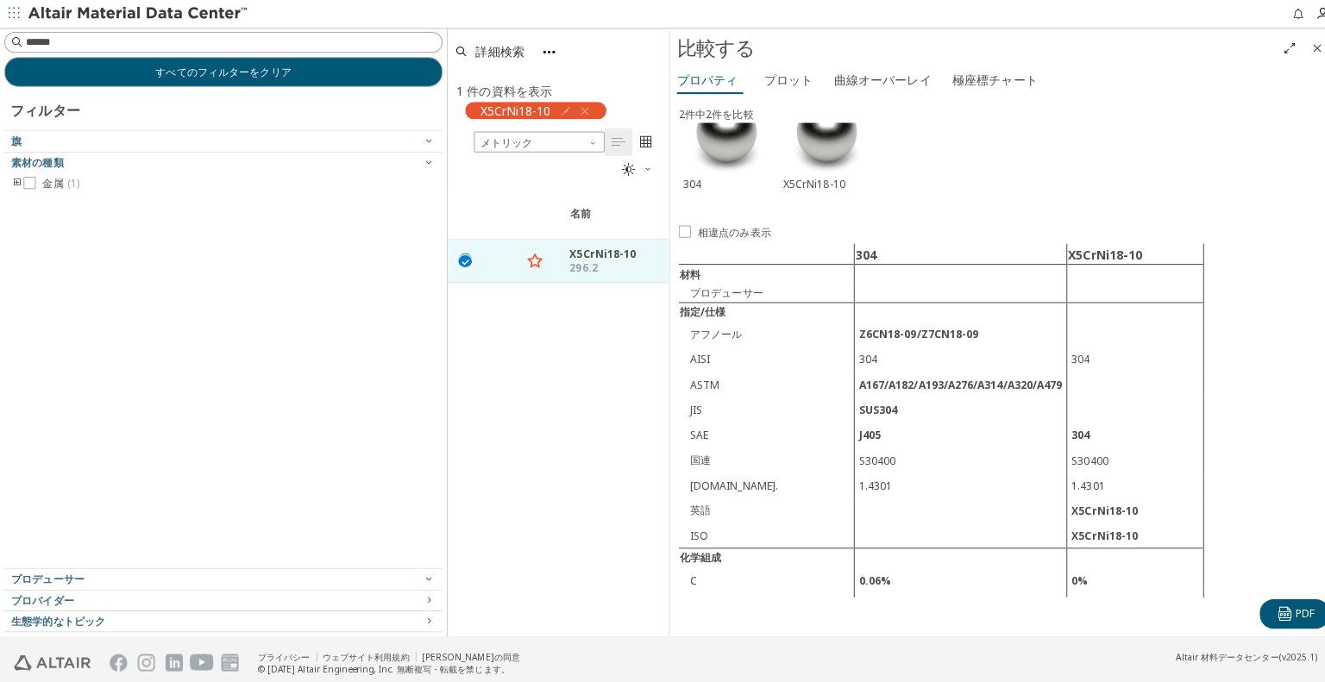
scroll to position [0, 0]
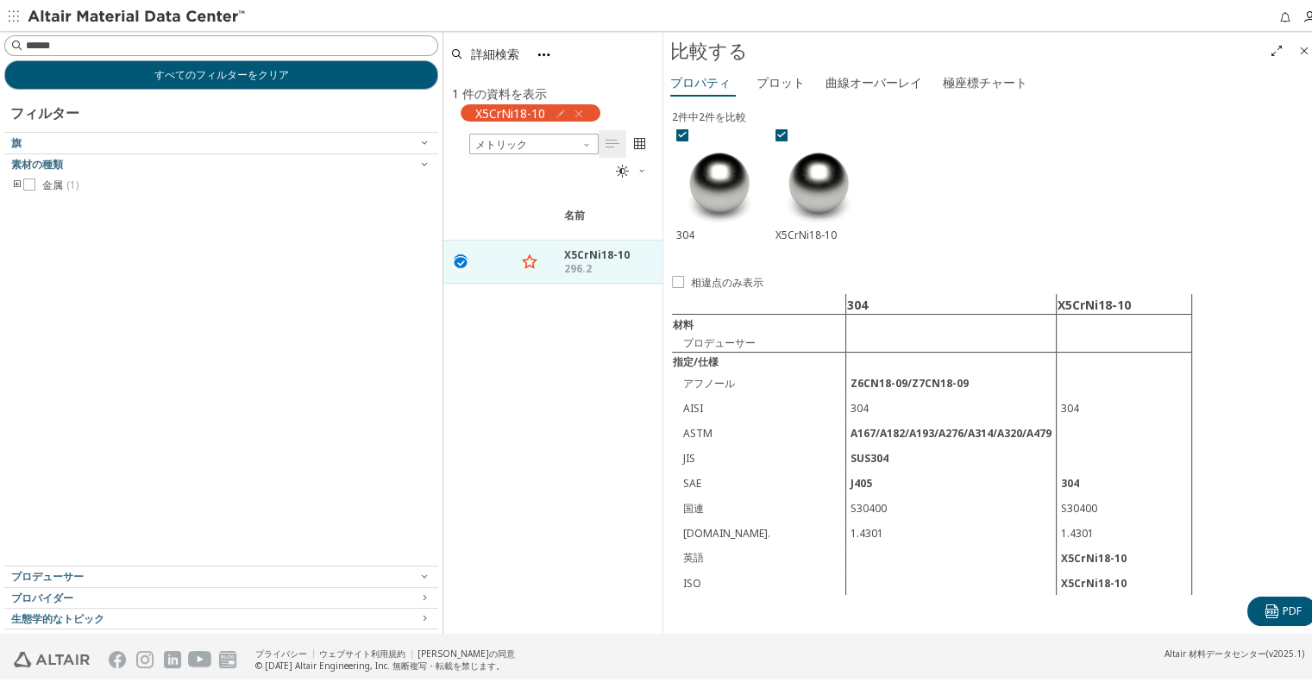
drag, startPoint x: 931, startPoint y: 439, endPoint x: 745, endPoint y: 330, distance: 215.8
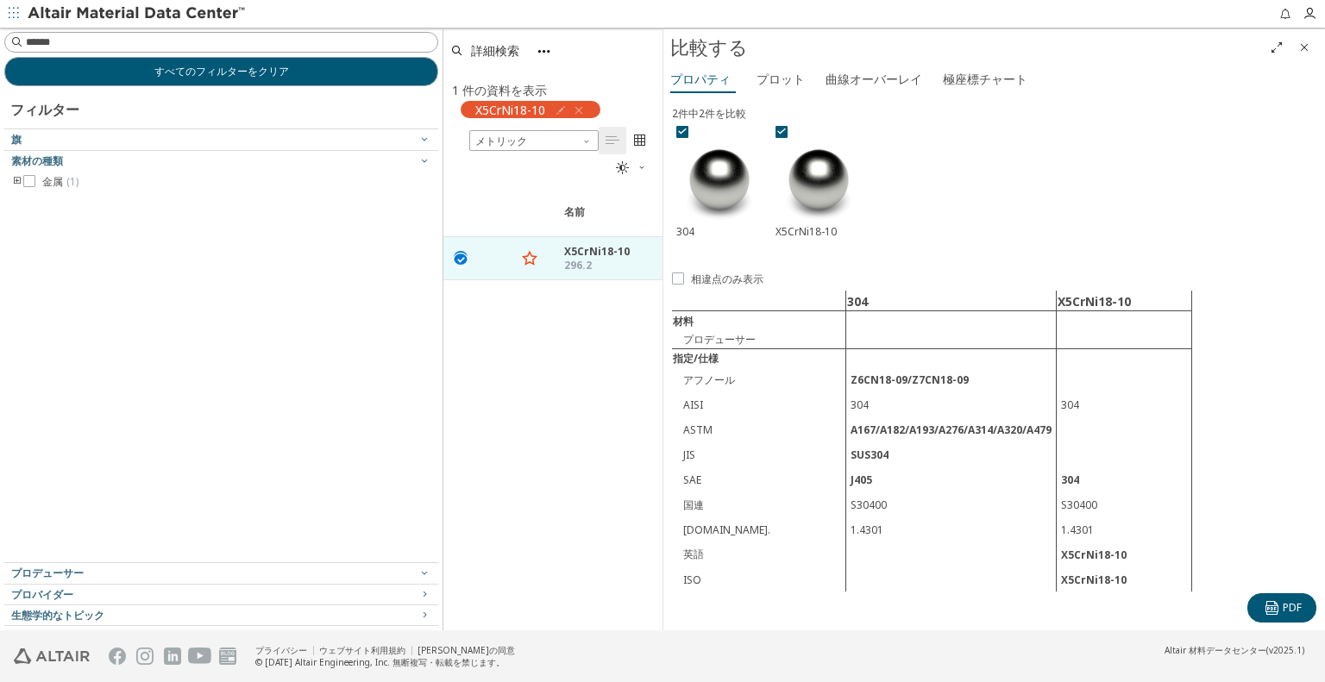
scroll to position [136, 0]
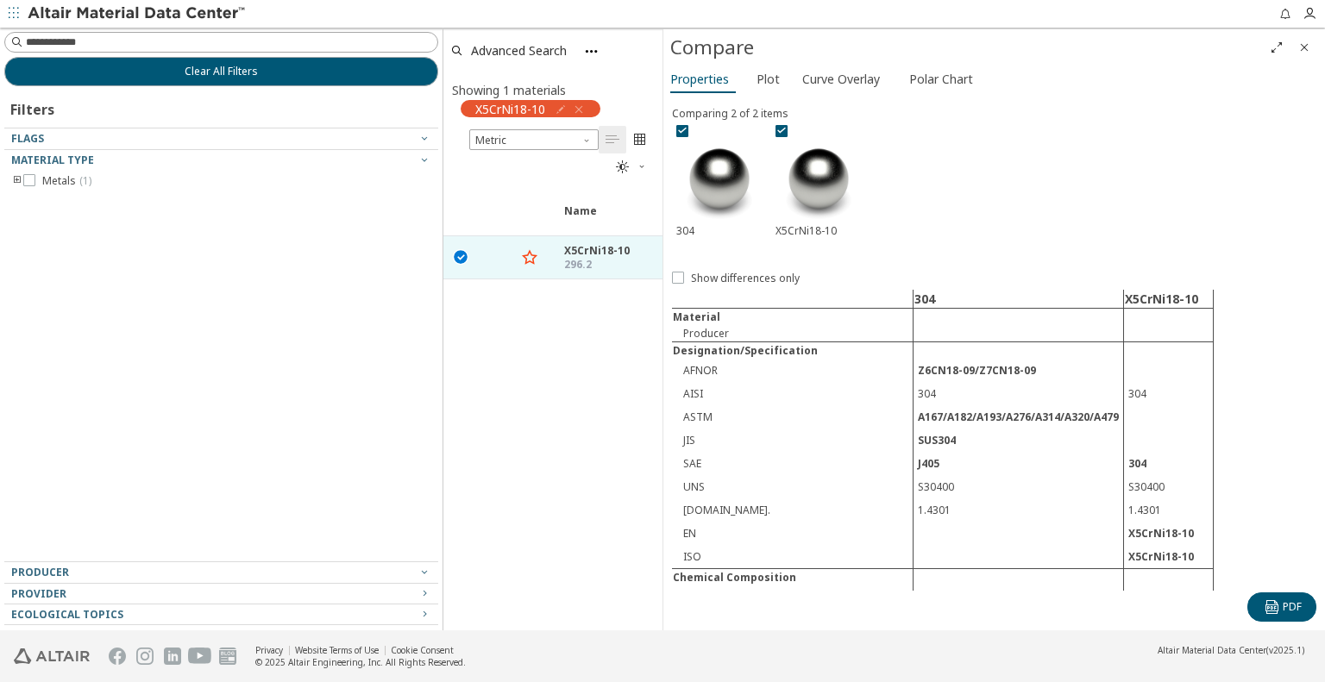
click at [917, 504] on td "1.4301" at bounding box center [1019, 510] width 211 height 23
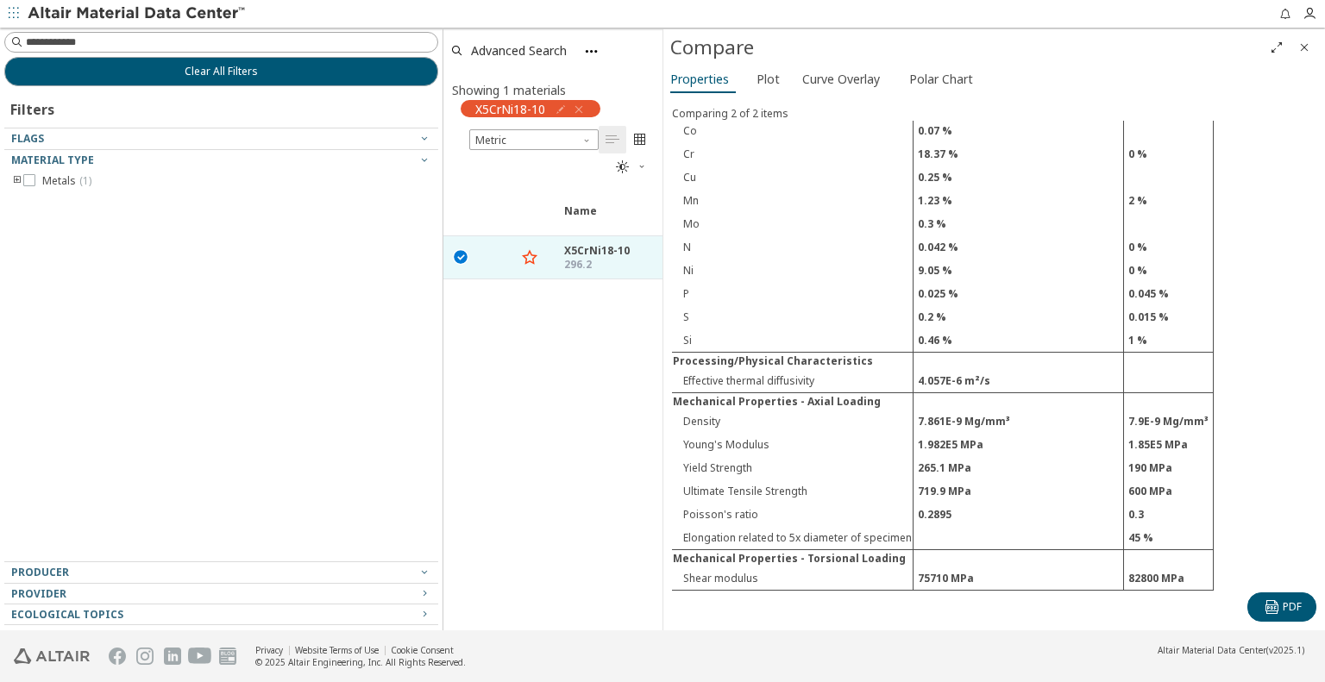
scroll to position [518, 0]
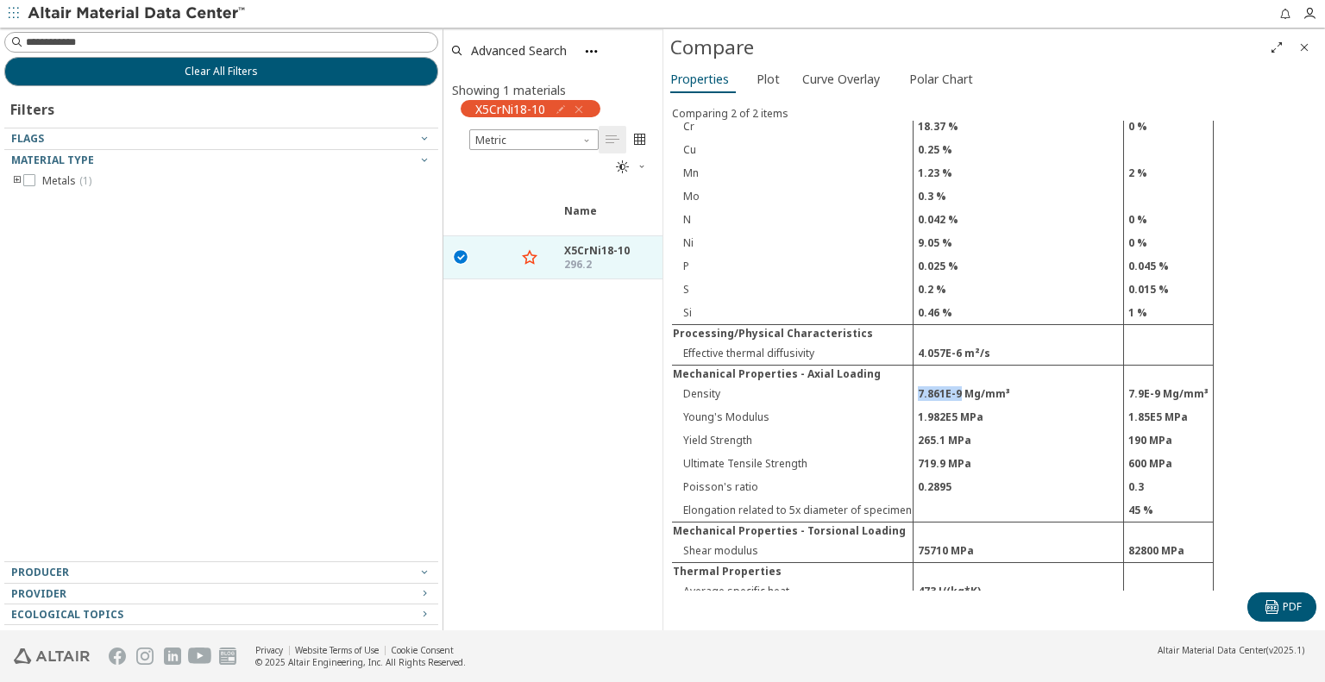
drag, startPoint x: 915, startPoint y: 368, endPoint x: 953, endPoint y: 370, distance: 38.9
click at [953, 382] on td "7.861E-9 Mg/mm³" at bounding box center [1019, 393] width 211 height 23
copy td "7.861E-9"
drag, startPoint x: 915, startPoint y: 392, endPoint x: 949, endPoint y: 390, distance: 34.6
click at [949, 406] on td "1.982E5 MPa" at bounding box center [1019, 417] width 211 height 23
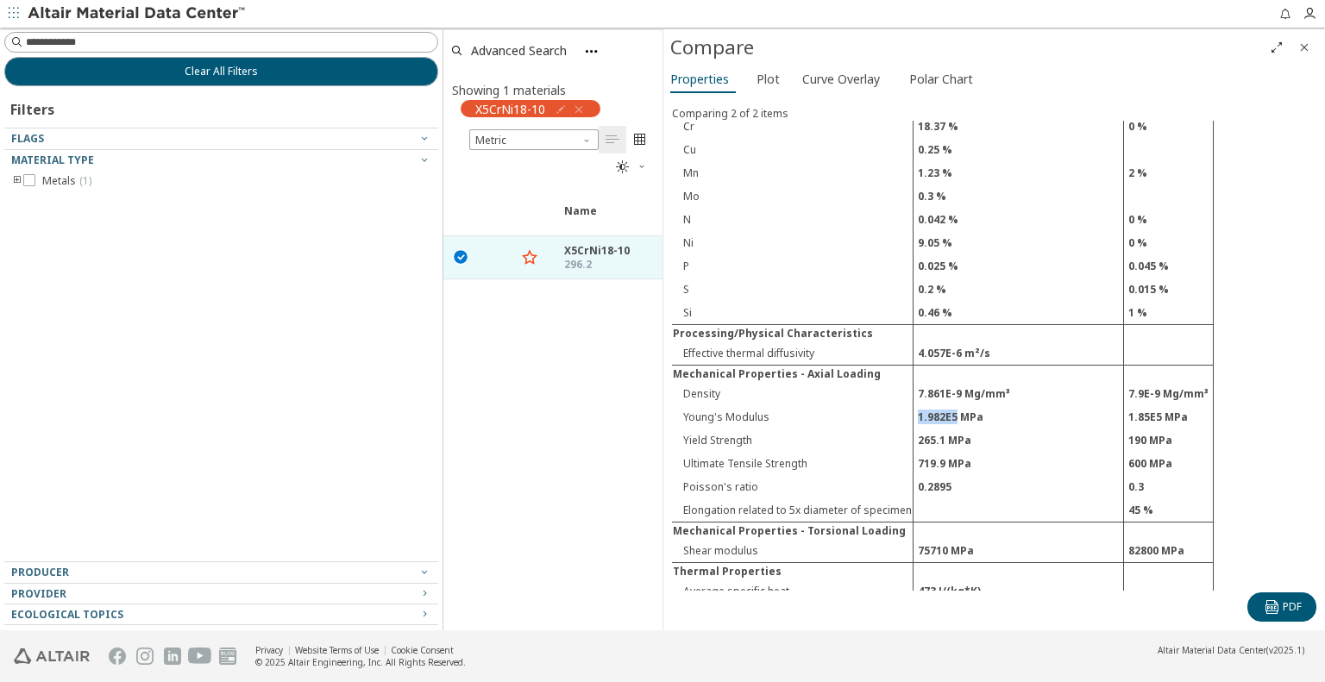
copy td "1.982E5"
click at [933, 475] on td "0.2895" at bounding box center [1019, 486] width 211 height 23
drag, startPoint x: 912, startPoint y: 459, endPoint x: 946, endPoint y: 455, distance: 34.8
click at [946, 475] on td "0.2895" at bounding box center [1019, 486] width 211 height 23
copy td "0.2895"
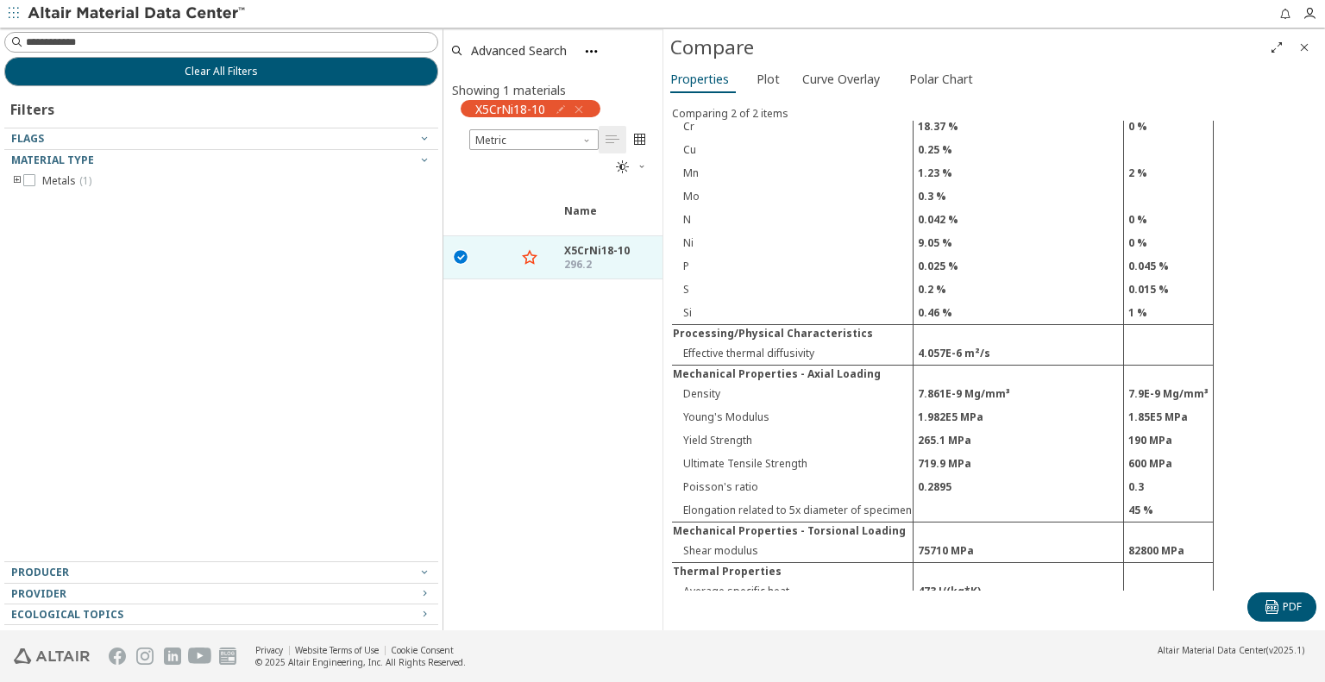
click at [746, 452] on td "Ultimate Tensile Strength" at bounding box center [793, 463] width 242 height 23
drag, startPoint x: 914, startPoint y: 434, endPoint x: 940, endPoint y: 433, distance: 26.8
click at [940, 452] on td "719.9 MPa" at bounding box center [1019, 463] width 211 height 23
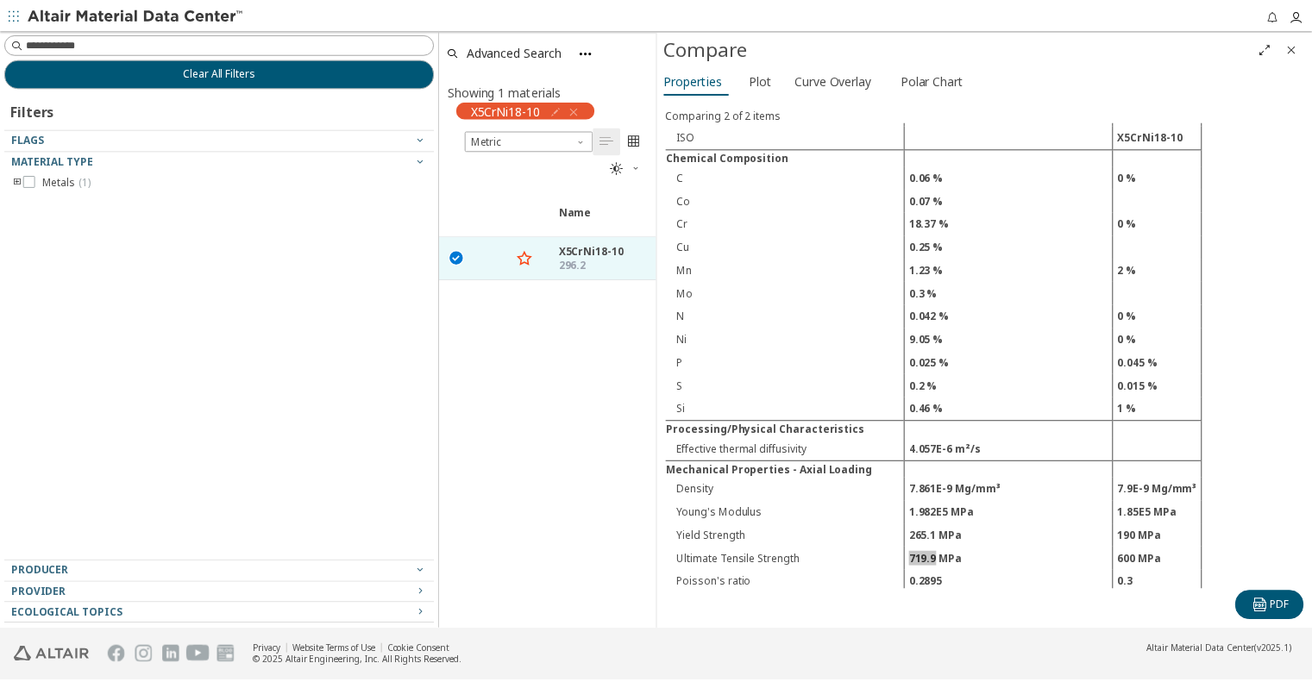
scroll to position [507, 0]
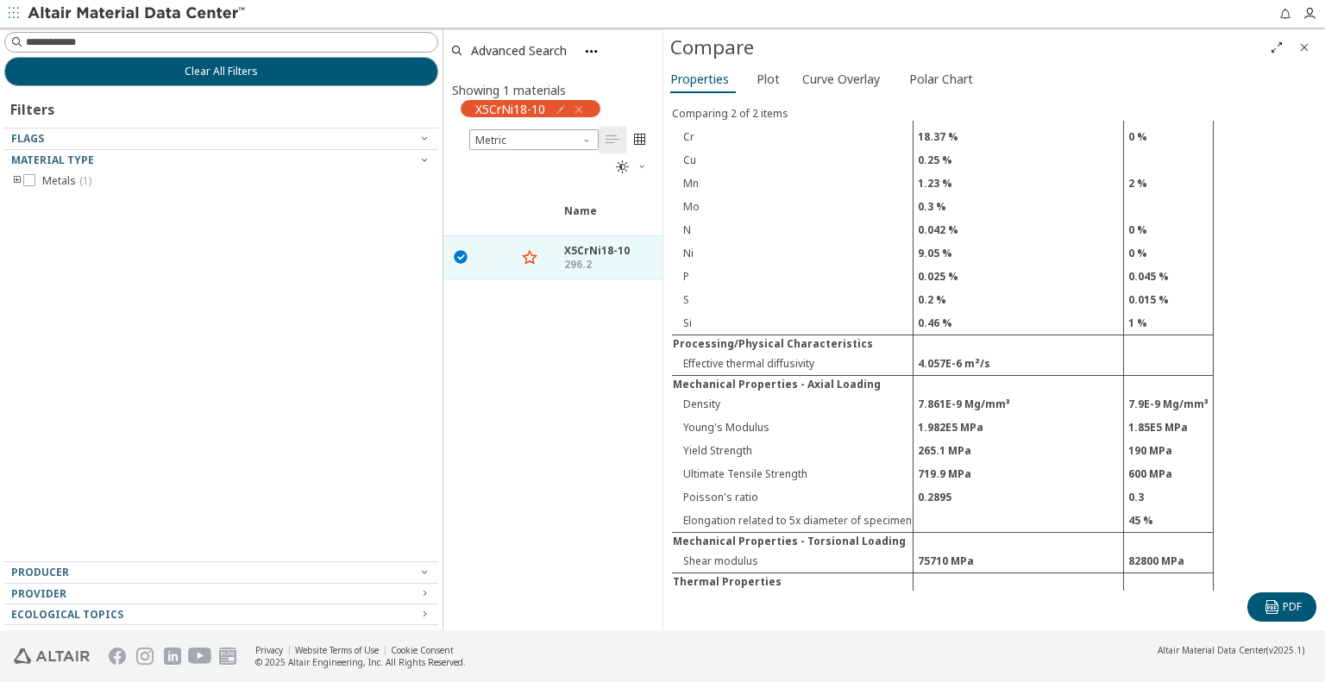
click at [994, 462] on td "719.9 MPa" at bounding box center [1019, 473] width 211 height 23
drag, startPoint x: 915, startPoint y: 446, endPoint x: 941, endPoint y: 449, distance: 26.9
click at [941, 462] on td "719.9 MPa" at bounding box center [1019, 473] width 211 height 23
drag, startPoint x: 915, startPoint y: 421, endPoint x: 942, endPoint y: 420, distance: 26.8
click at [942, 439] on td "265.1 MPa" at bounding box center [1019, 450] width 211 height 23
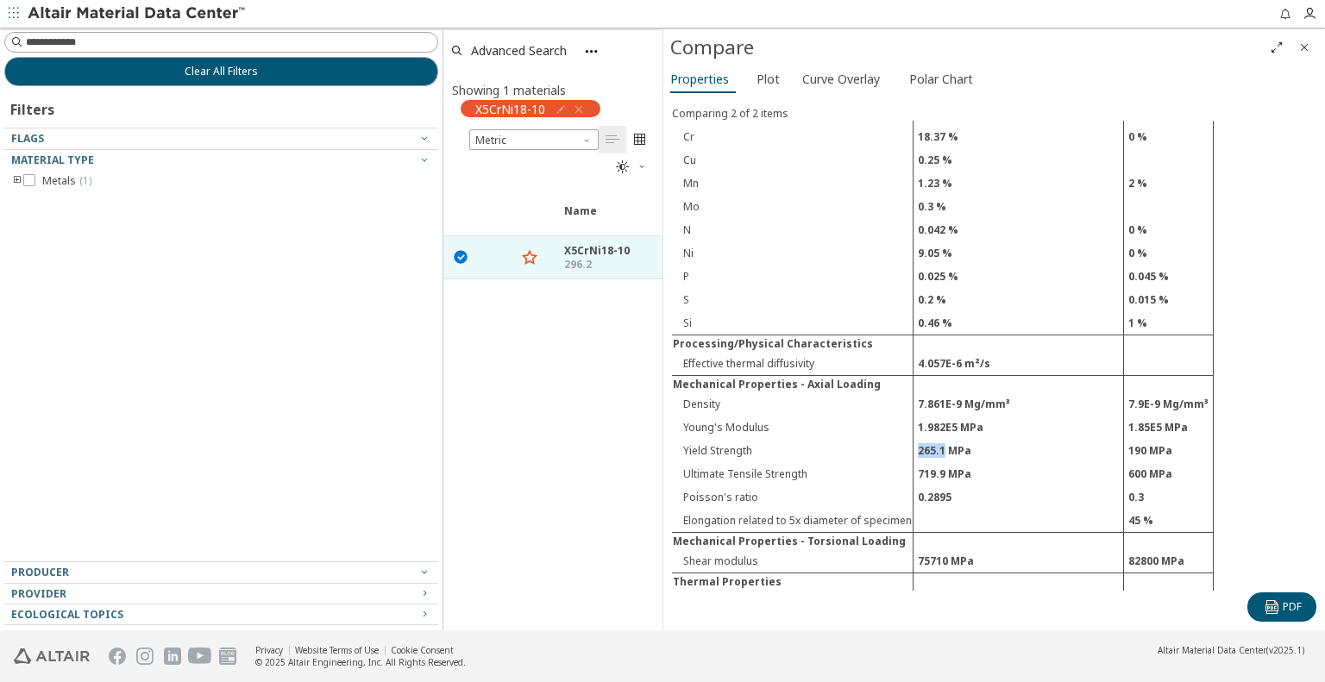
drag, startPoint x: 757, startPoint y: 374, endPoint x: 606, endPoint y: 279, distance: 178.8
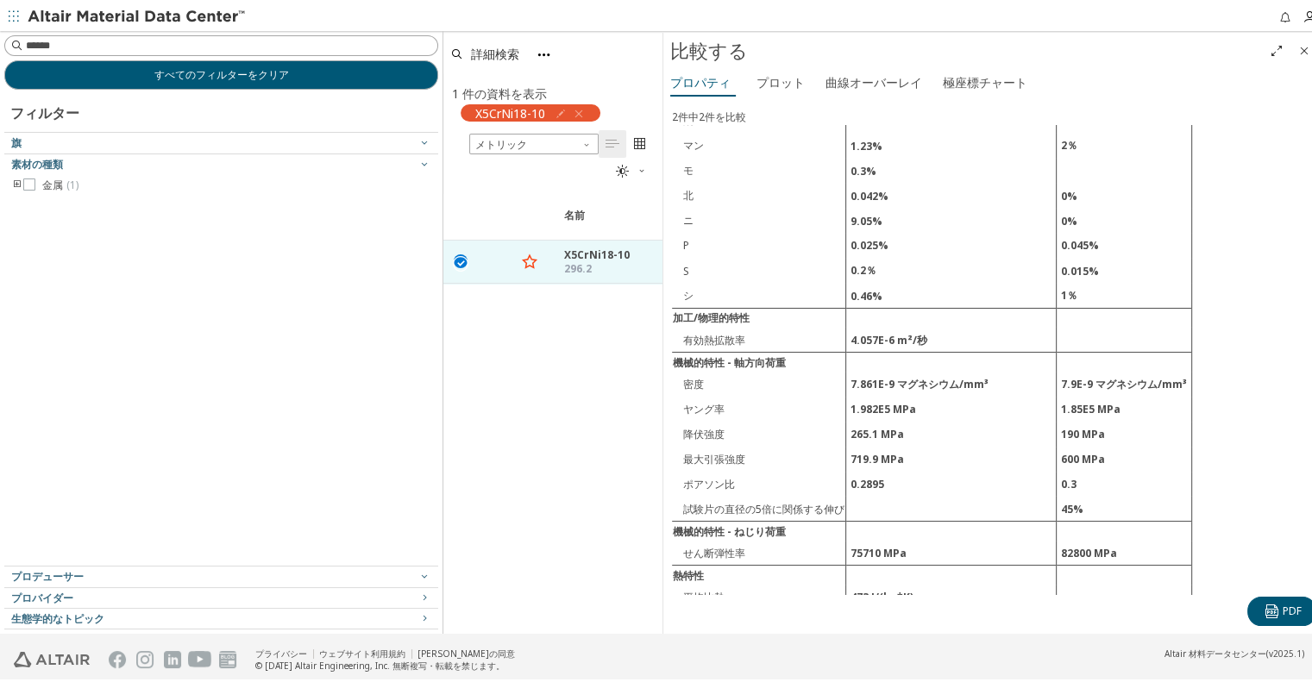
scroll to position [690, 0]
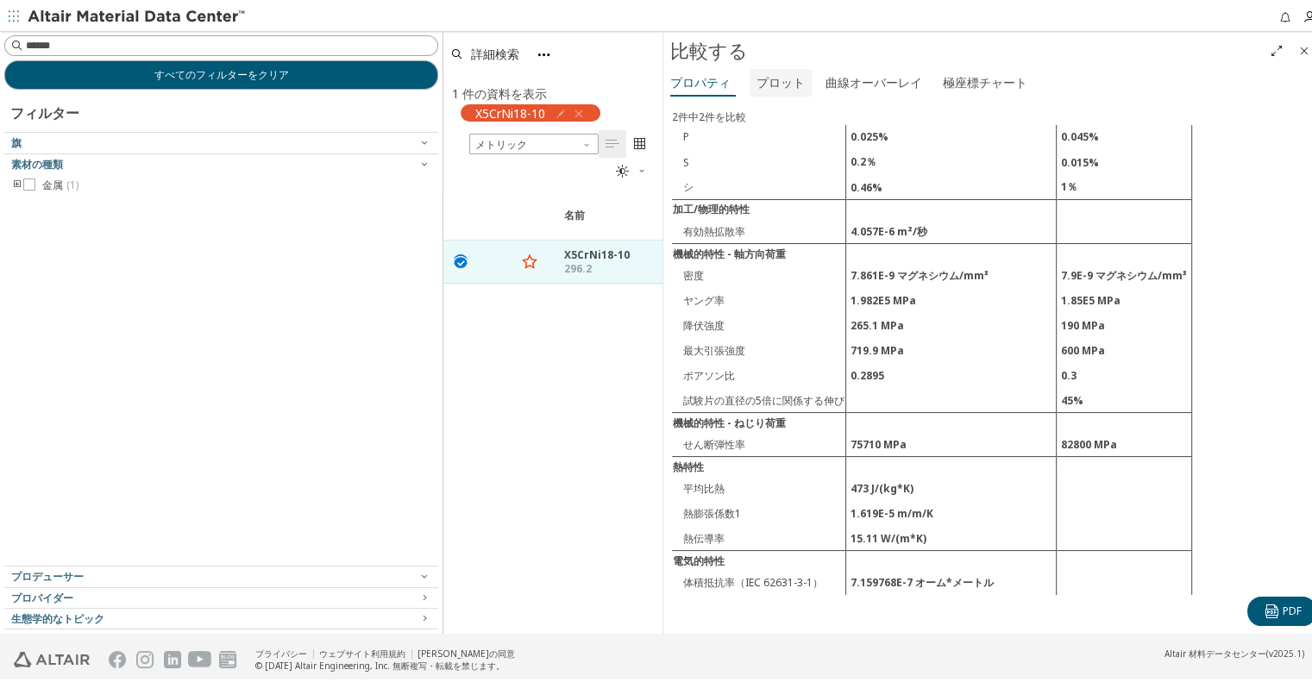
click at [783, 83] on font "プロット" at bounding box center [781, 79] width 48 height 16
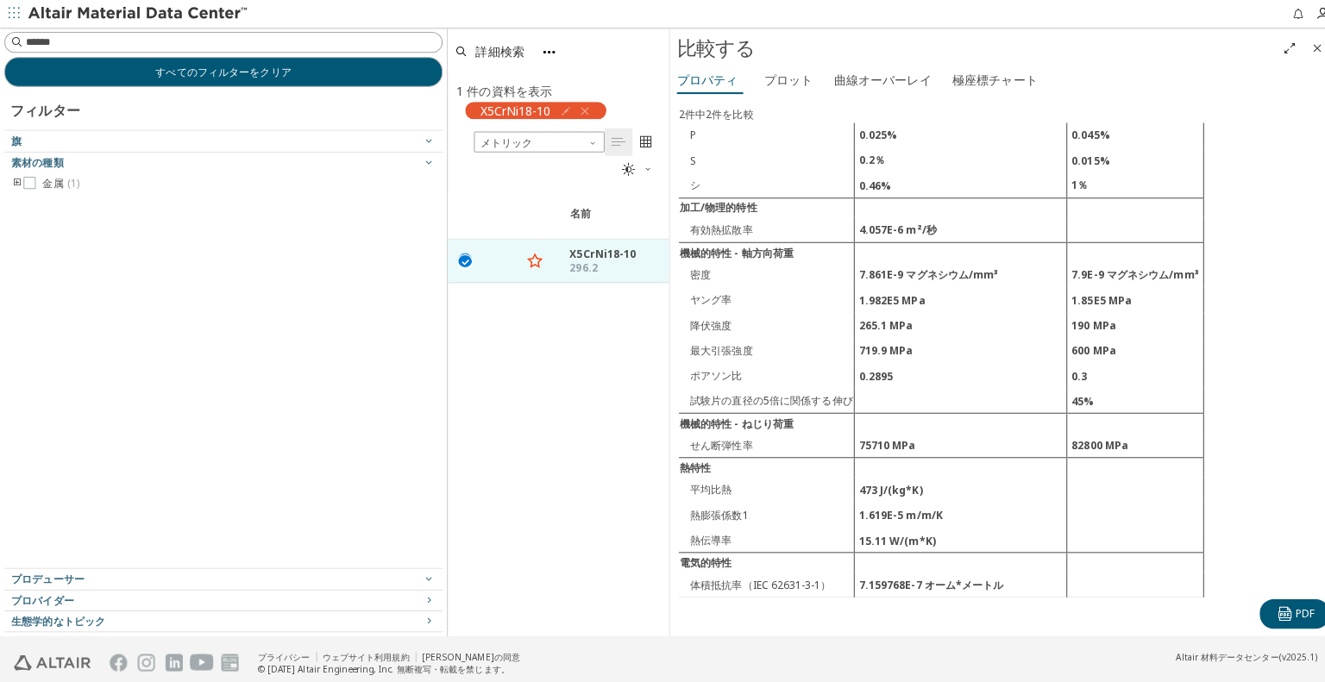
scroll to position [0, 0]
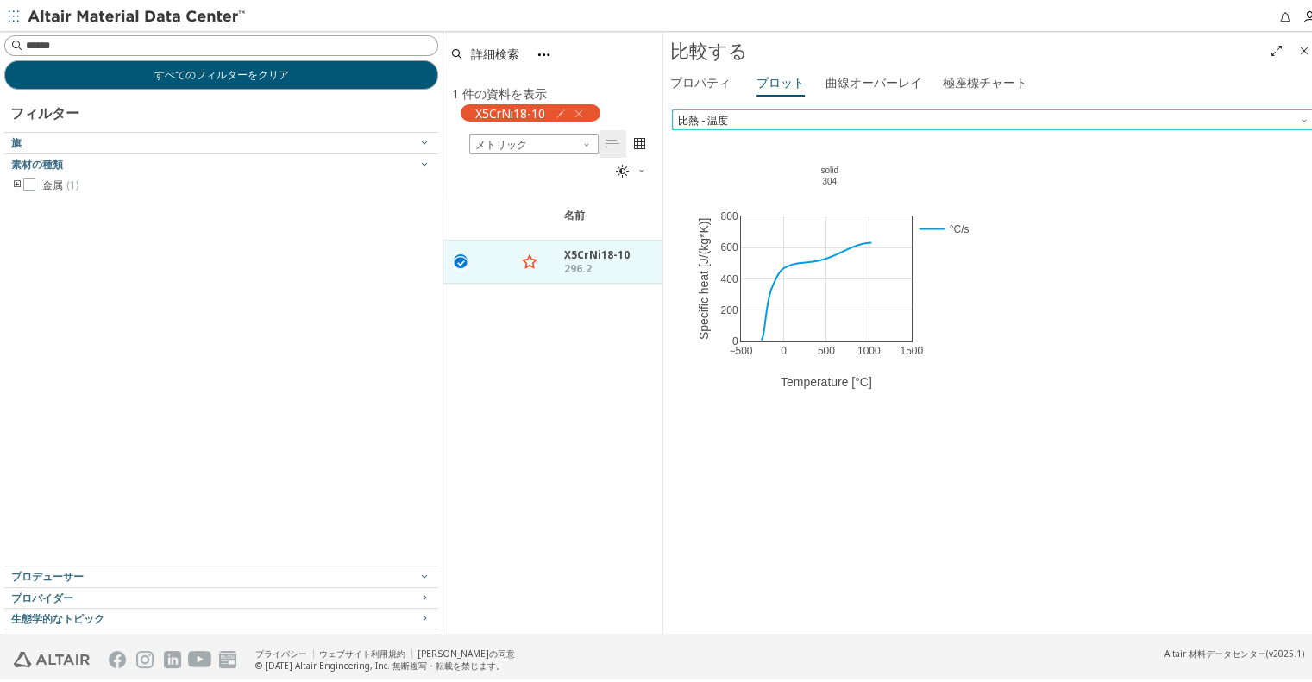
click at [775, 122] on span "比熱 - 温度" at bounding box center [994, 116] width 645 height 21
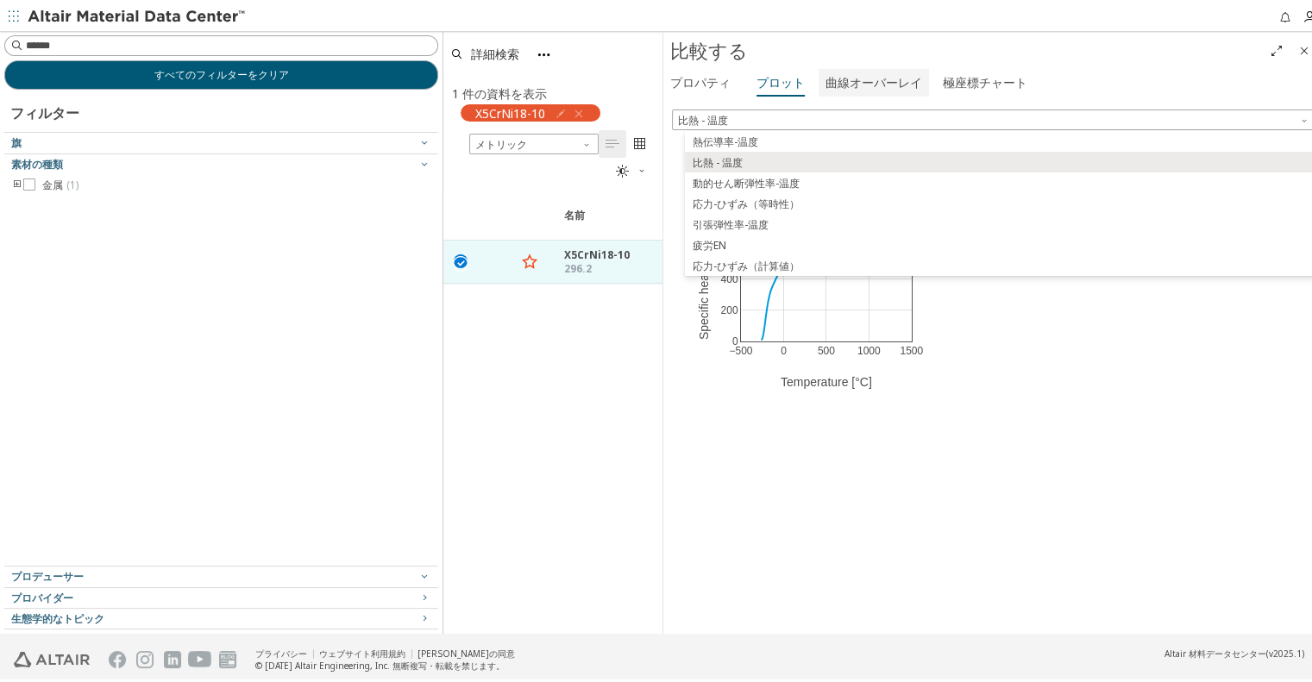
click at [867, 79] on font "曲線オーバーレイ" at bounding box center [874, 79] width 97 height 16
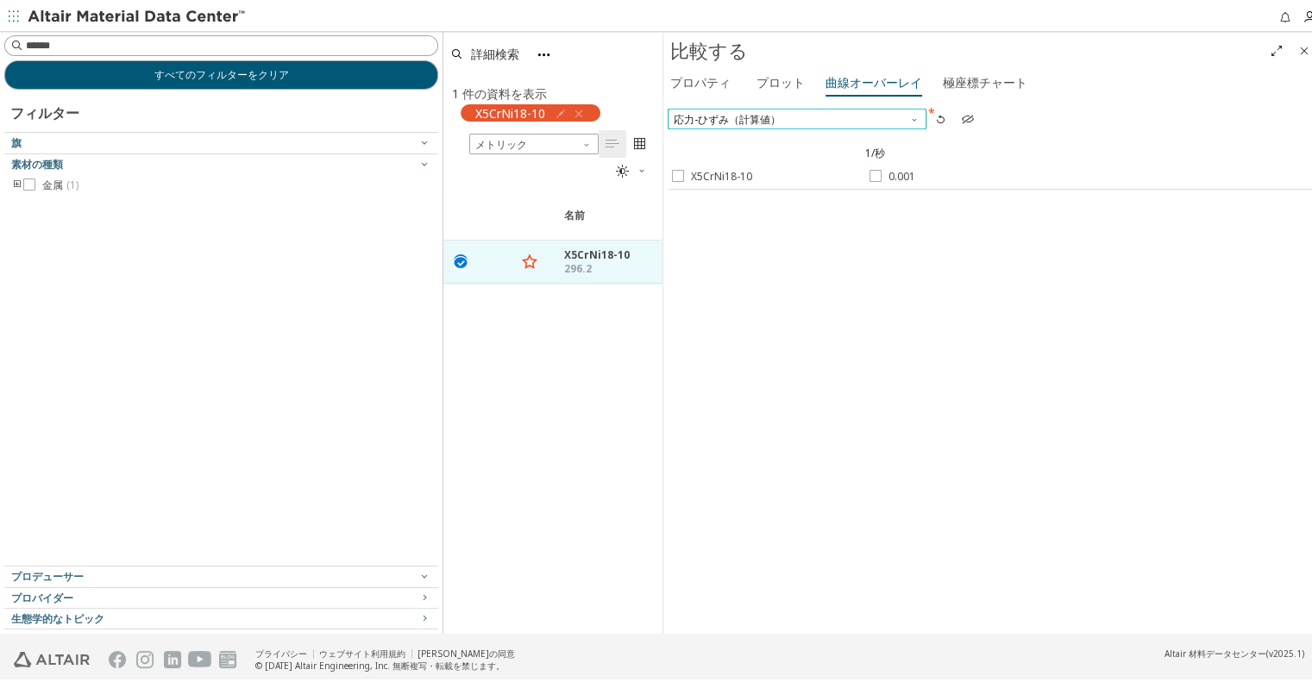
click at [746, 122] on font "応力-ひずみ（計算値）" at bounding box center [727, 116] width 107 height 15
click at [786, 82] on font "プロット" at bounding box center [781, 79] width 48 height 16
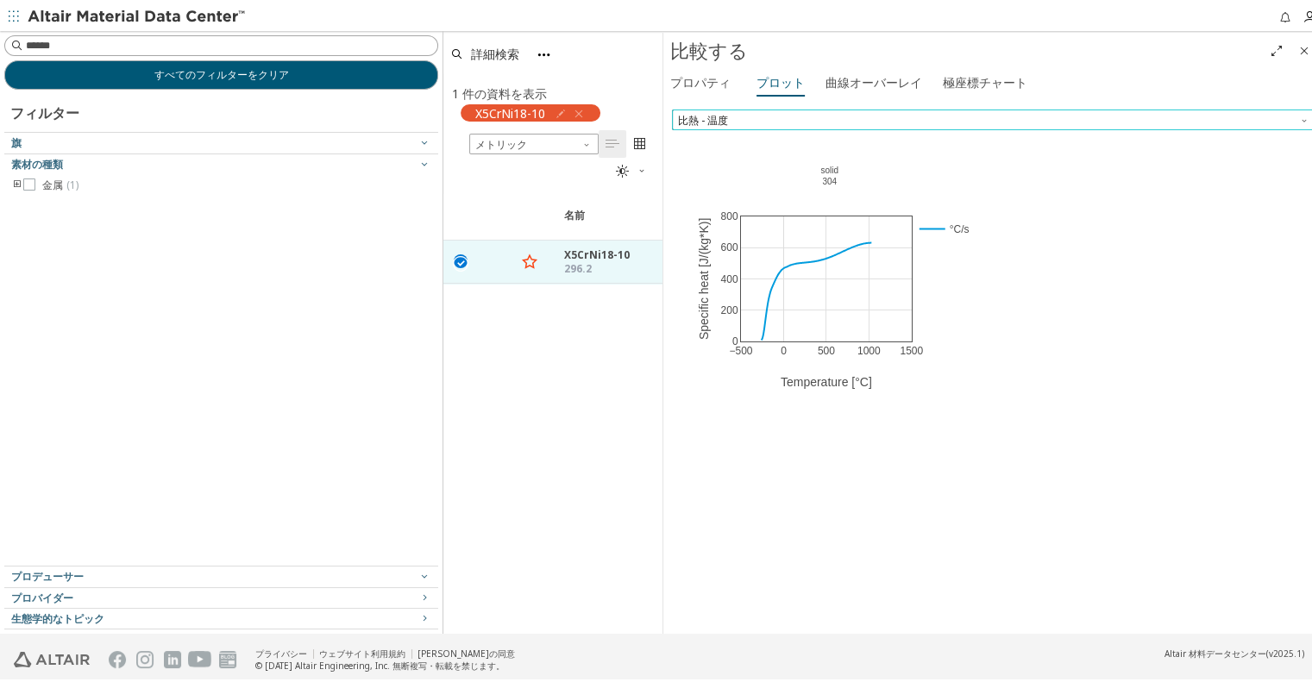
click at [768, 123] on span "比熱 - 温度" at bounding box center [994, 116] width 645 height 21
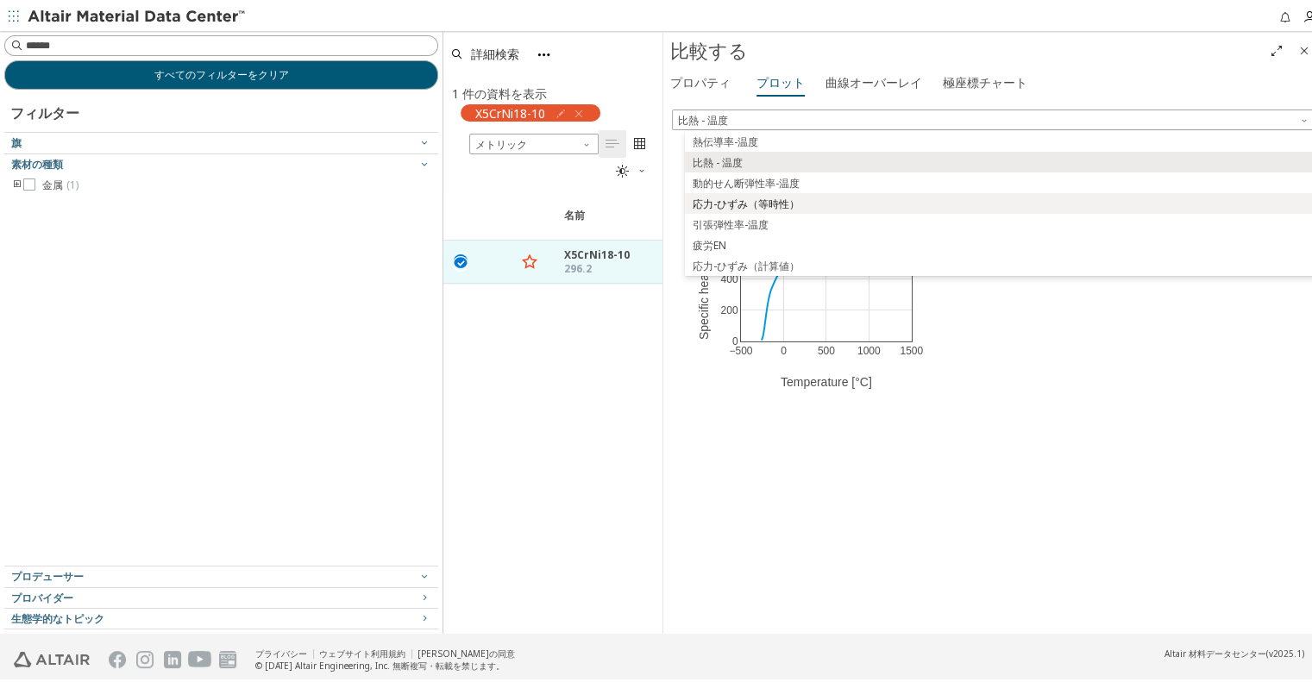
click at [752, 202] on font "応力-ひずみ（等時性）" at bounding box center [746, 200] width 107 height 15
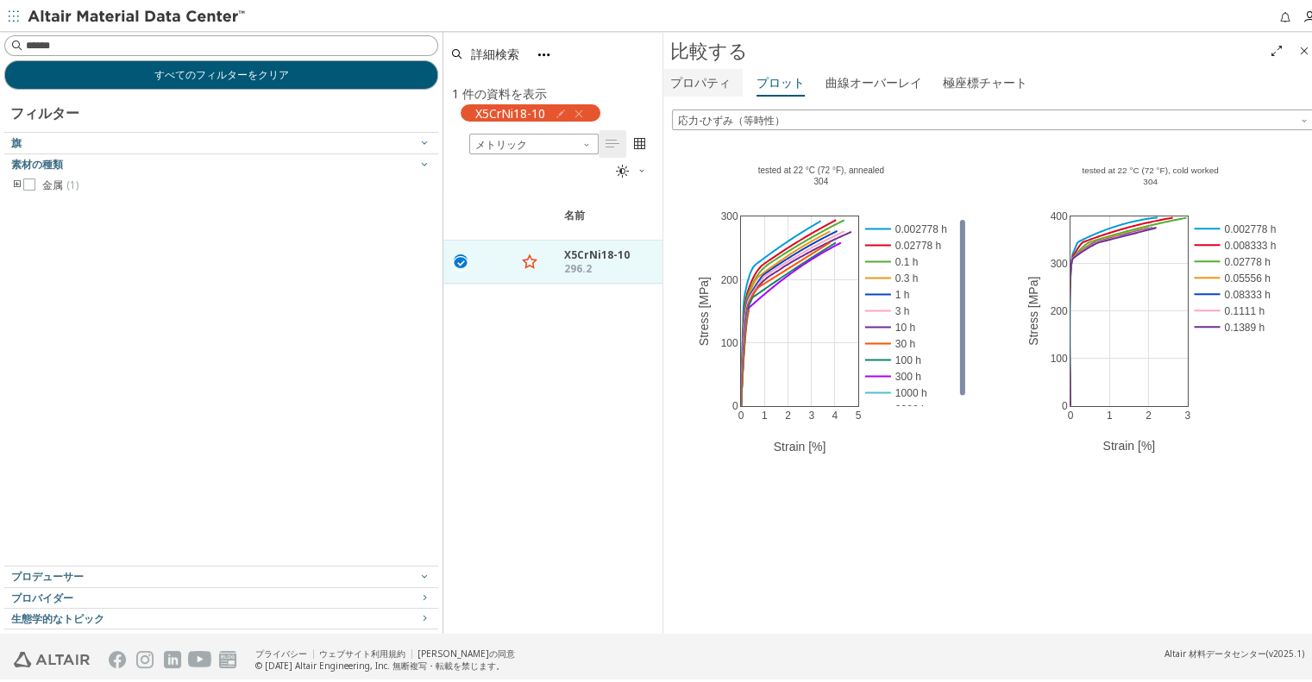
click at [690, 79] on font "プロパティ" at bounding box center [700, 79] width 60 height 16
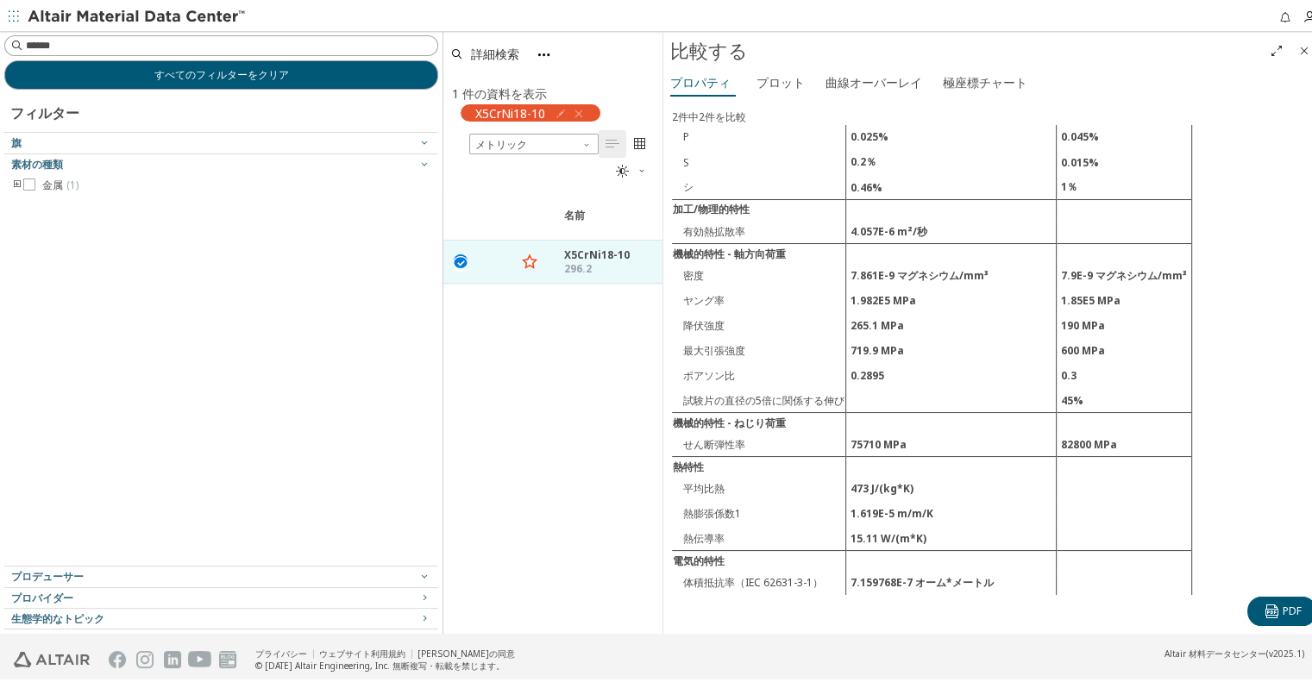
click at [578, 110] on icon "button" at bounding box center [579, 111] width 14 height 14
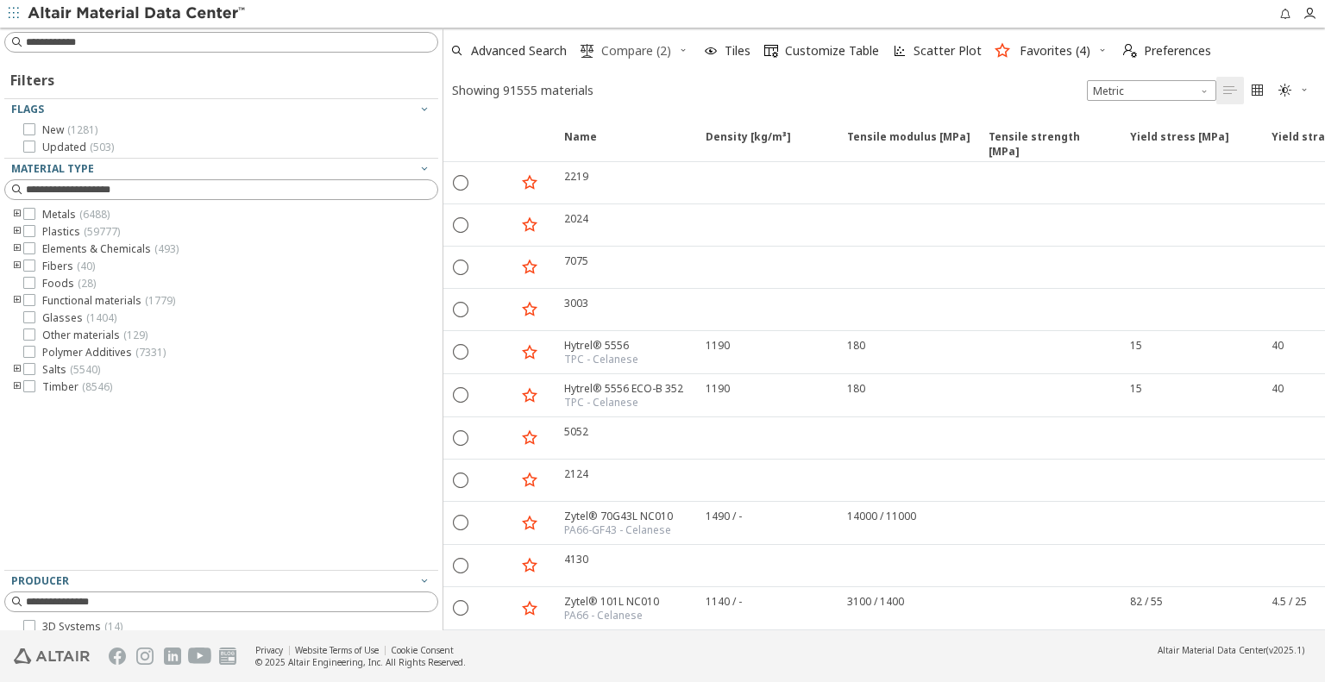
click at [649, 32] on span " Compare (2)" at bounding box center [625, 51] width 97 height 38
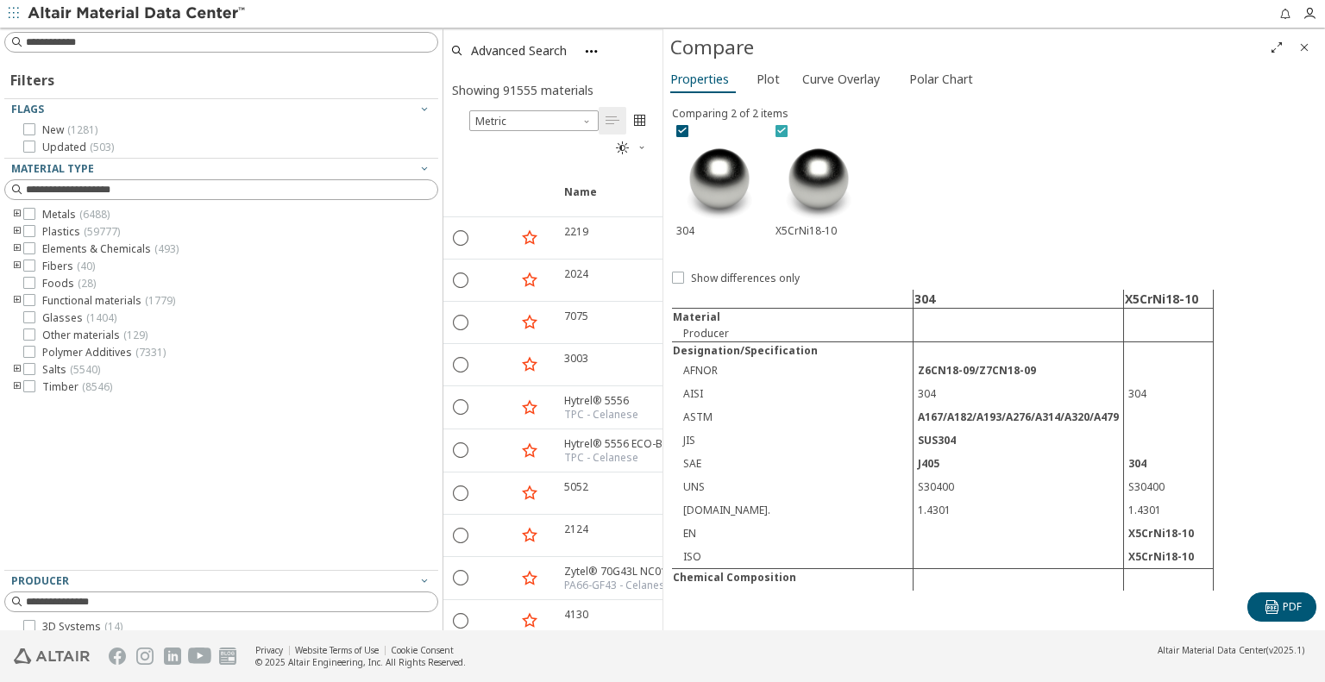
click at [783, 127] on icon at bounding box center [782, 130] width 12 height 12
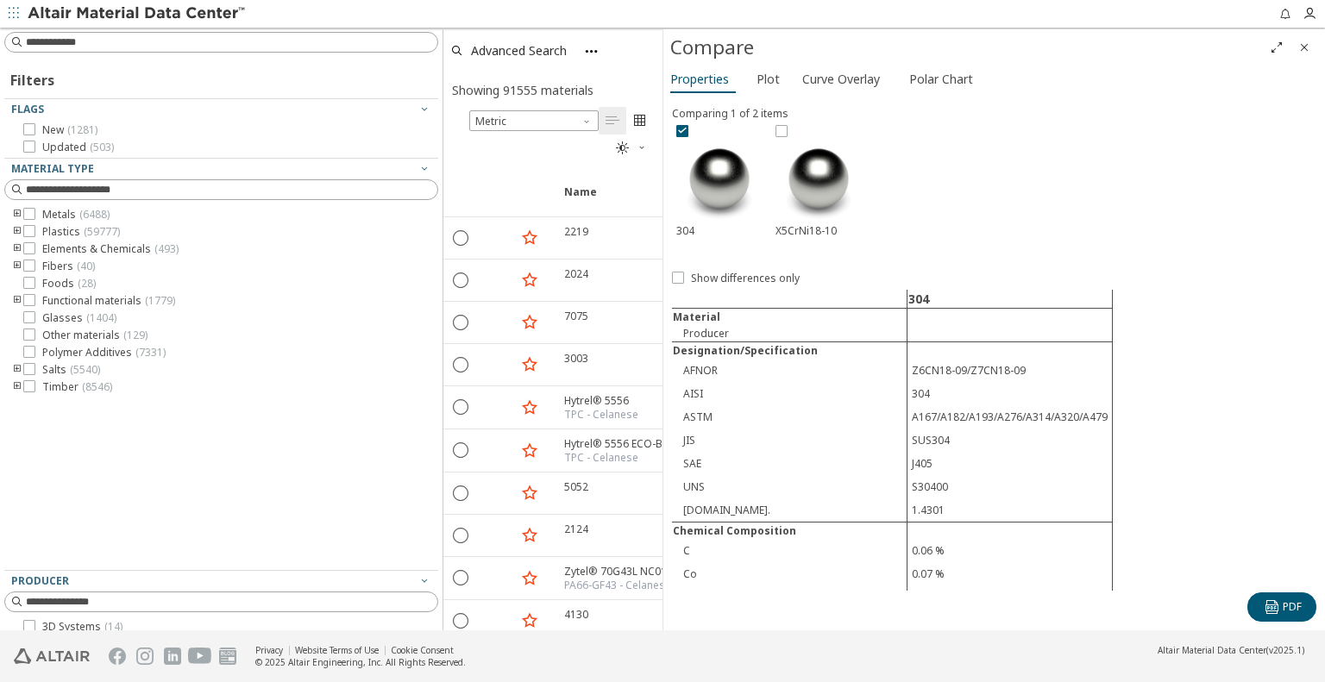
click at [1299, 46] on icon "Close" at bounding box center [1305, 48] width 14 height 14
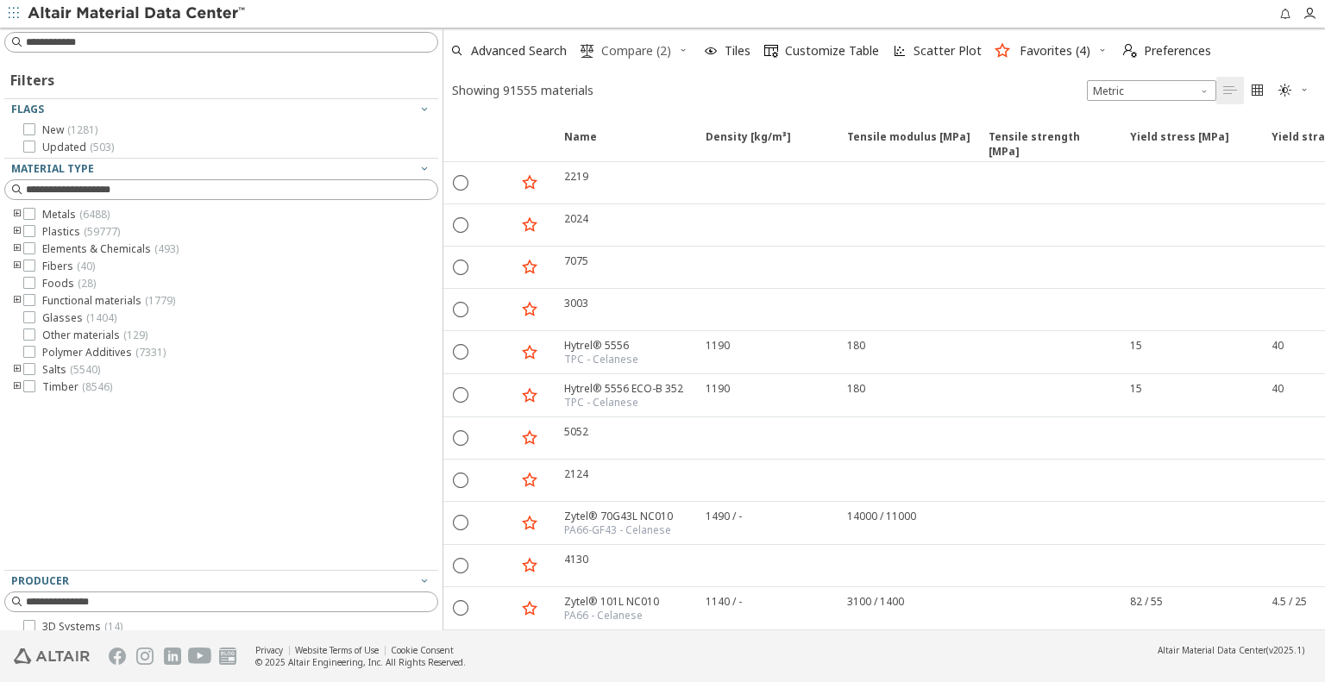
click at [635, 49] on span "Compare (2)" at bounding box center [636, 51] width 70 height 12
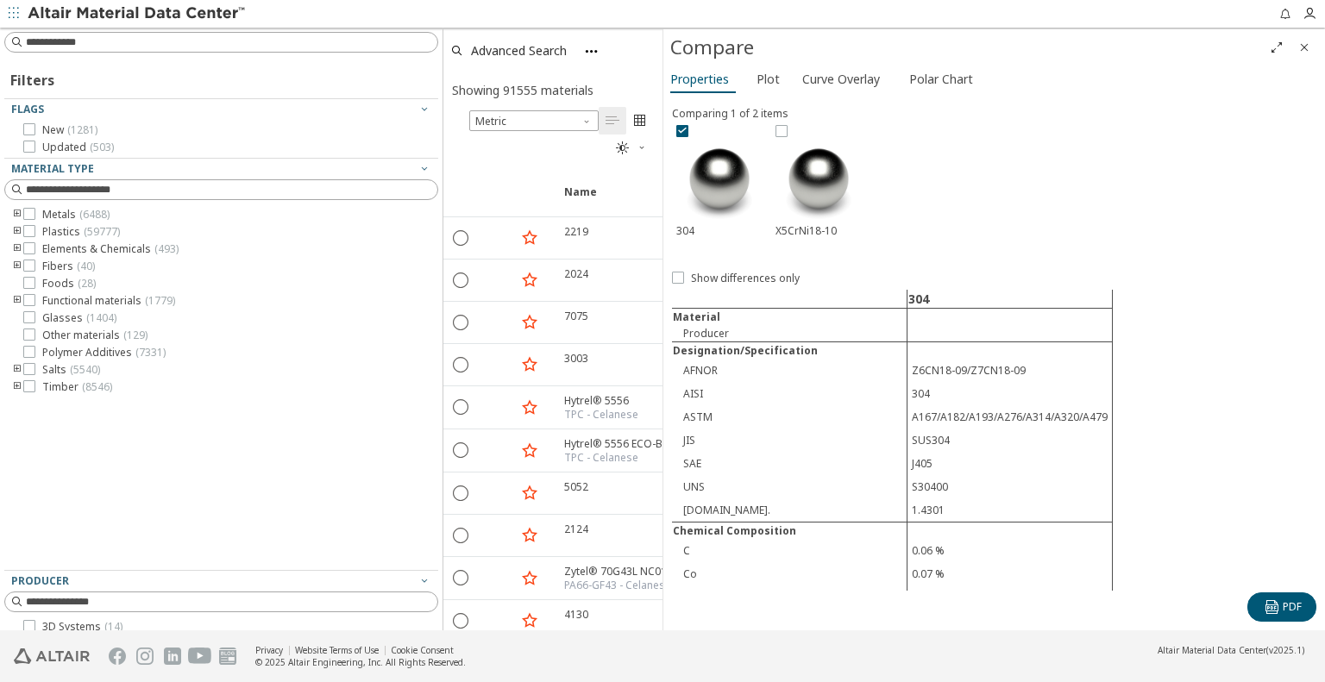
click at [738, 177] on img at bounding box center [719, 180] width 86 height 86
click at [757, 85] on span "Plot" at bounding box center [768, 80] width 23 height 28
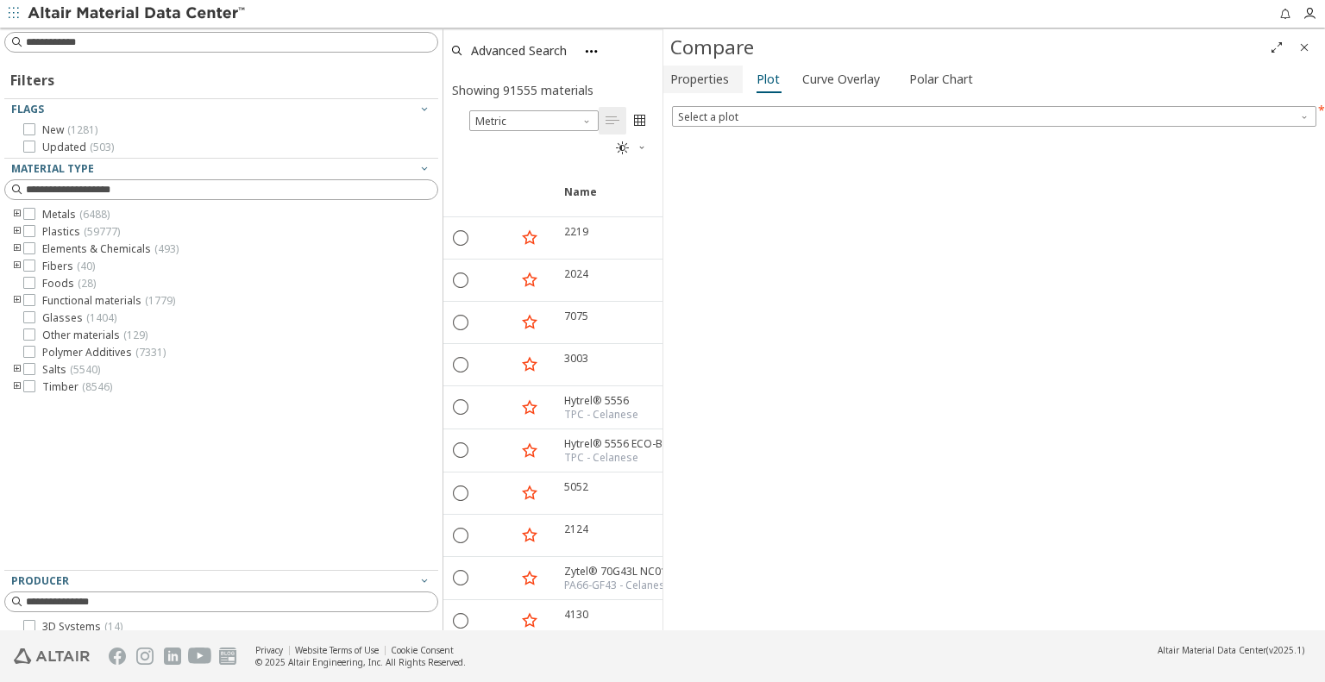
click at [690, 74] on span "Properties" at bounding box center [699, 80] width 59 height 28
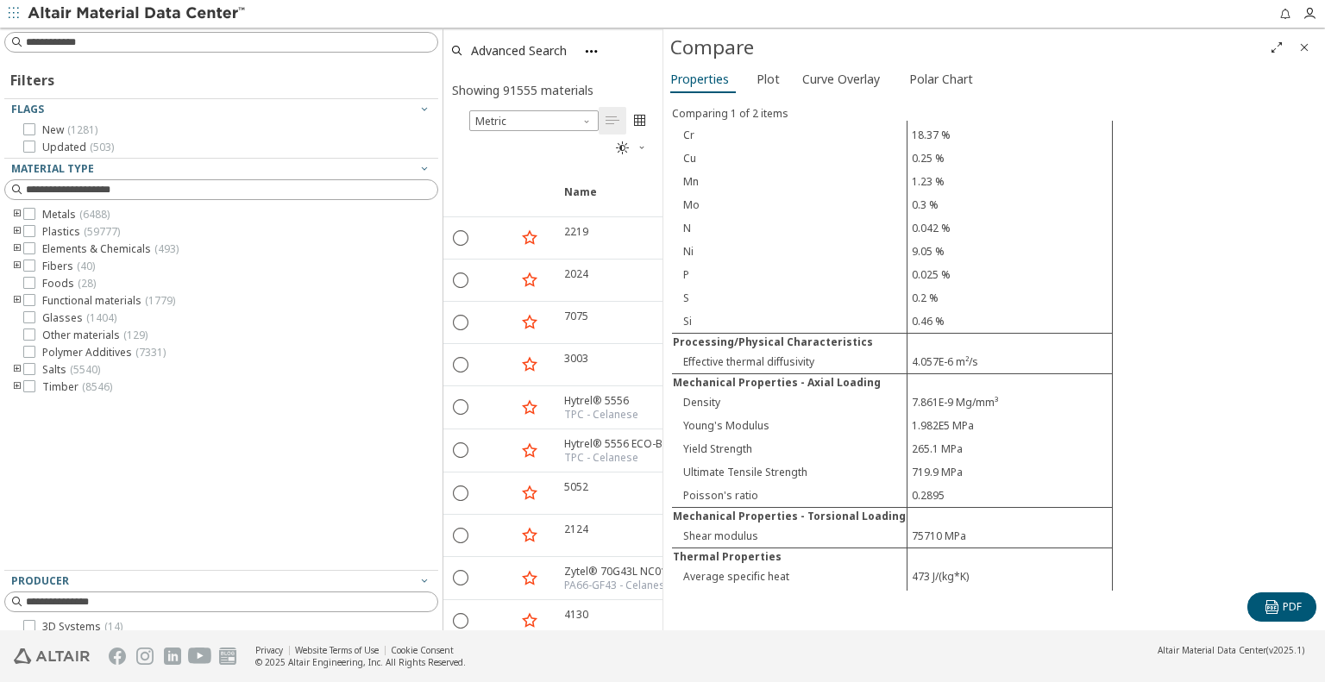
scroll to position [512, 0]
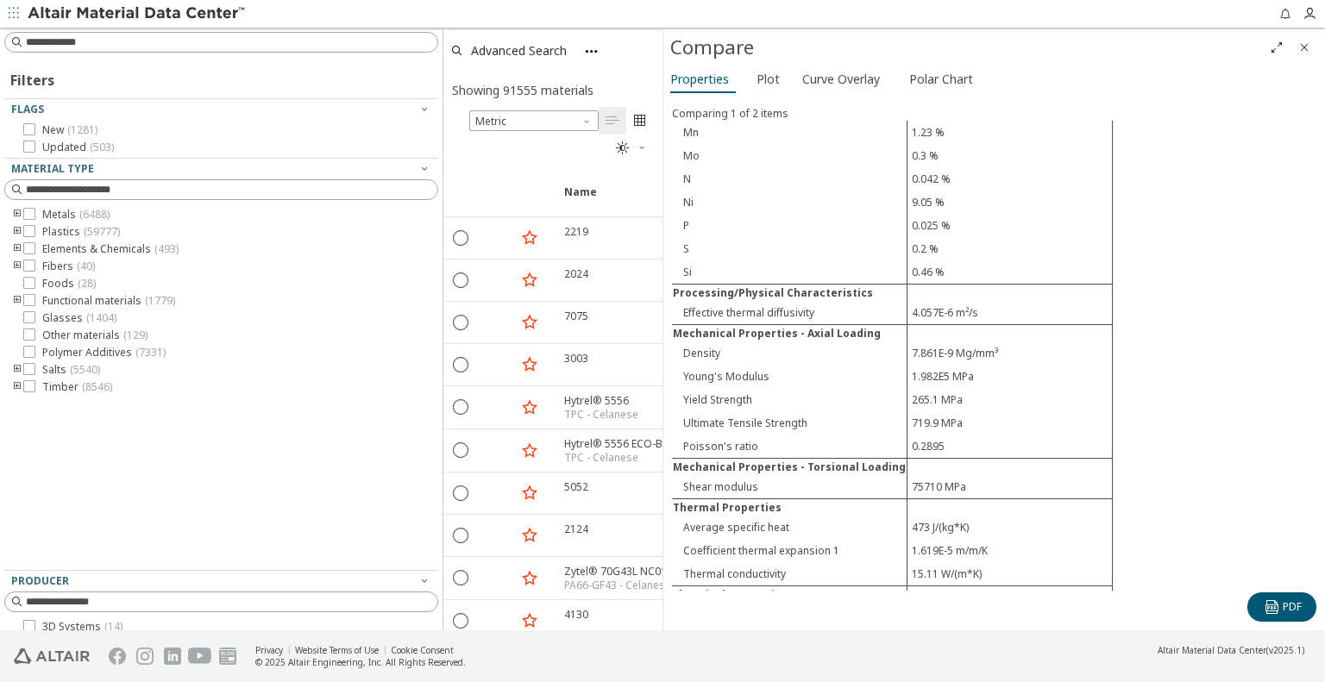
click at [1304, 49] on icon "Close" at bounding box center [1305, 48] width 14 height 14
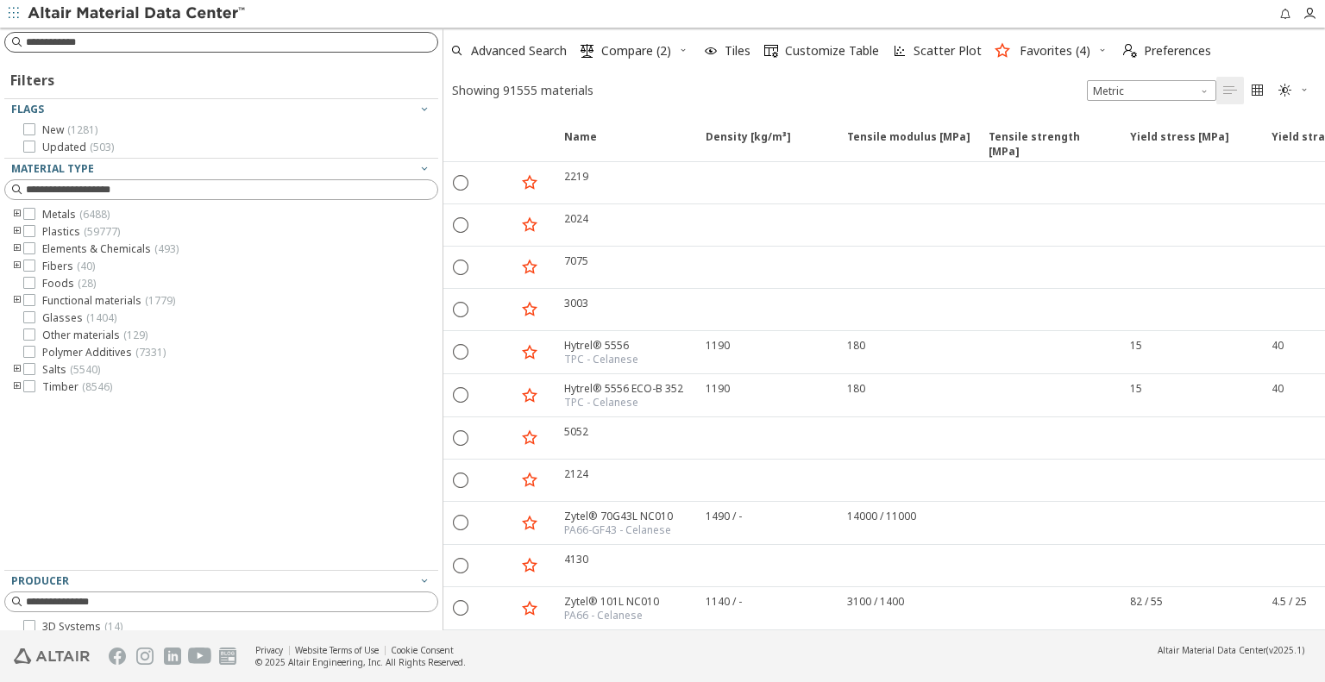
click at [211, 44] on input at bounding box center [232, 42] width 412 height 17
click at [636, 52] on span "Compare (2)" at bounding box center [636, 51] width 70 height 12
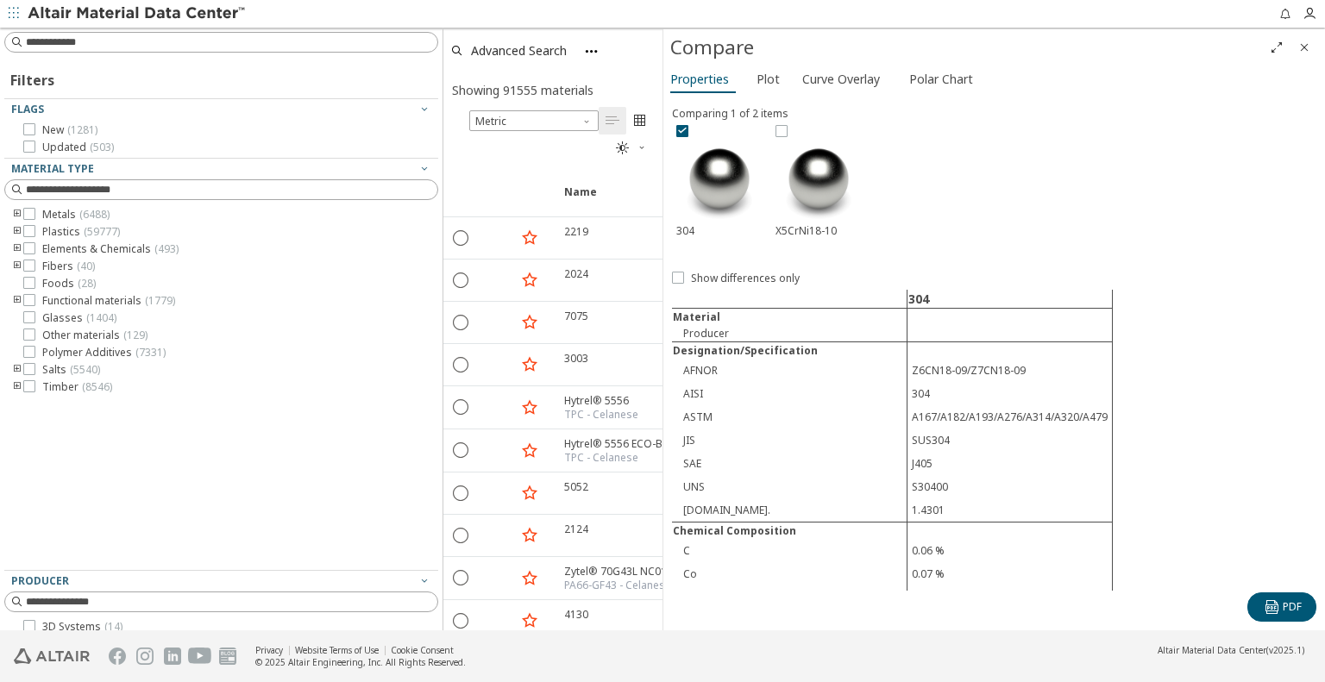
scroll to position [0, 0]
click at [679, 132] on icon at bounding box center [682, 130] width 12 height 12
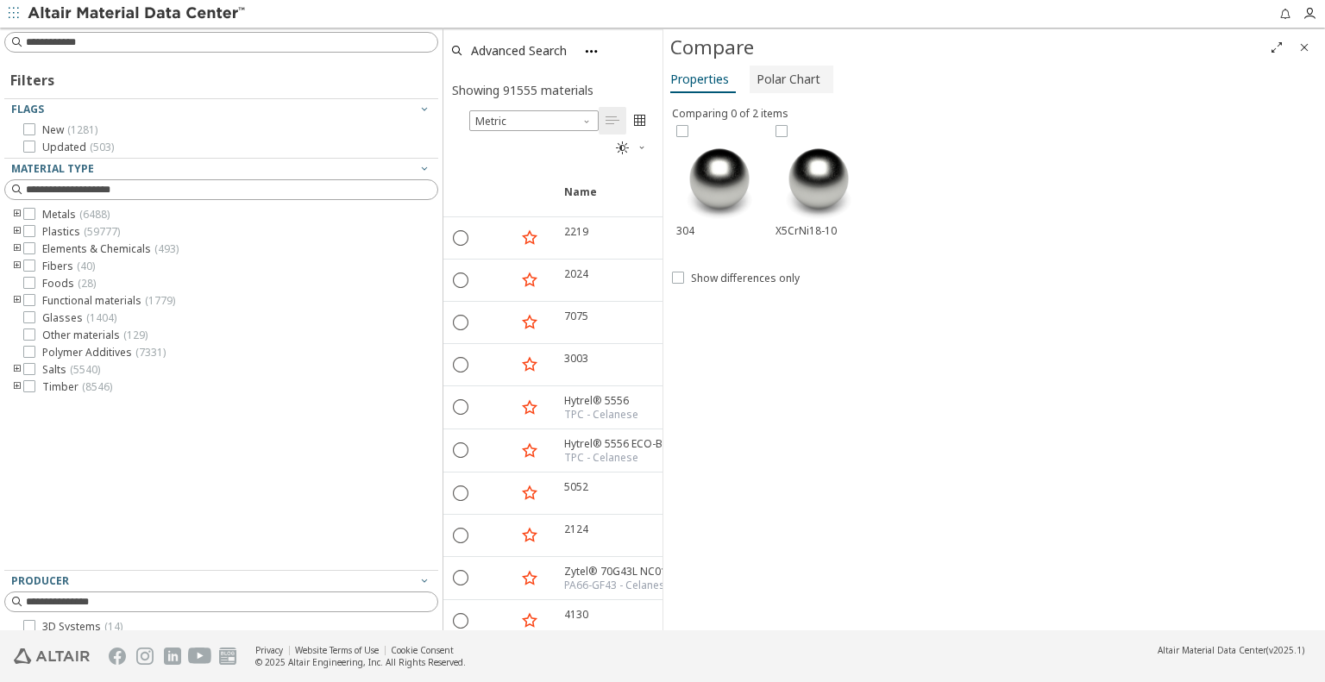
click at [780, 85] on span "Polar Chart" at bounding box center [789, 80] width 64 height 28
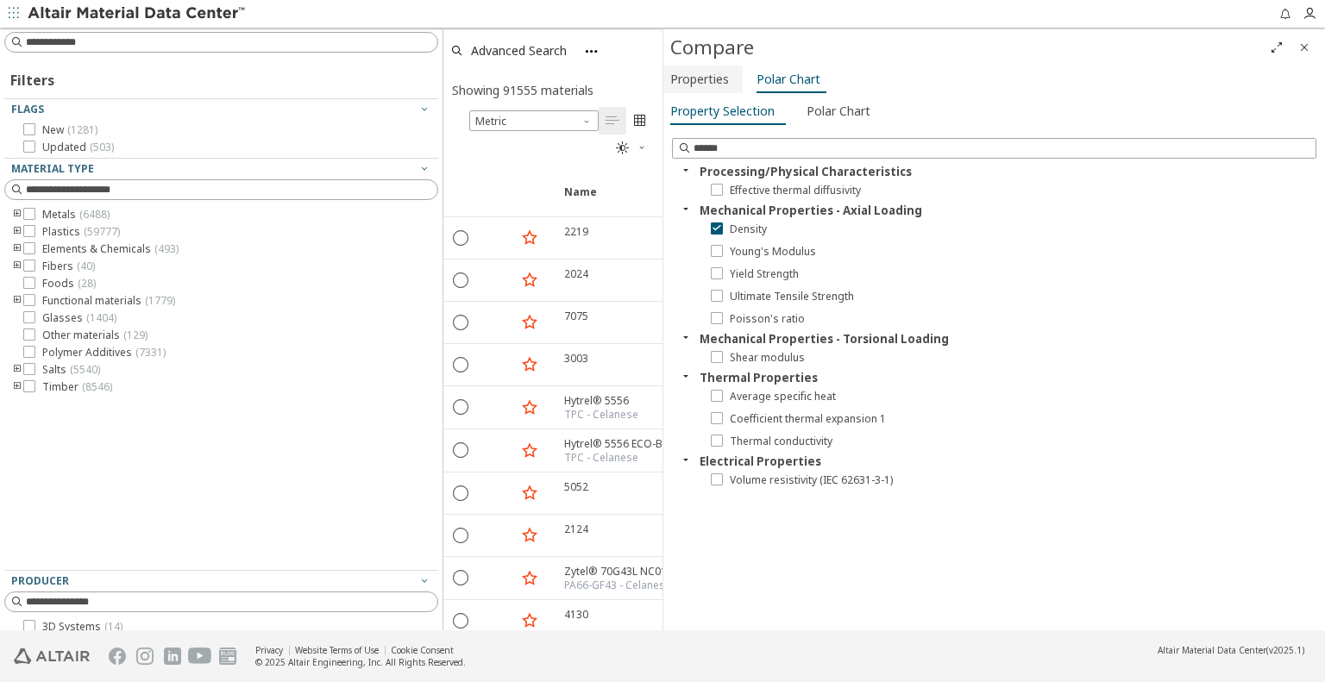
click at [720, 81] on span "Properties" at bounding box center [699, 80] width 59 height 28
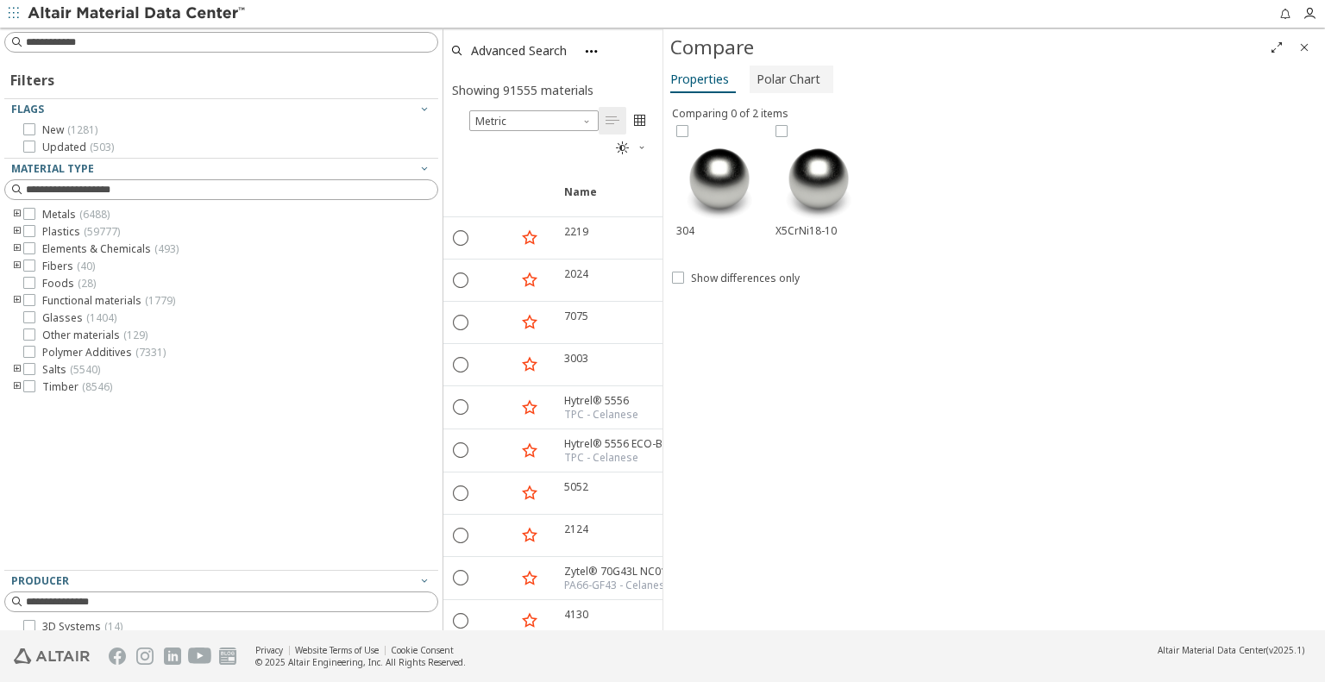
click at [780, 81] on span "Polar Chart" at bounding box center [789, 80] width 64 height 28
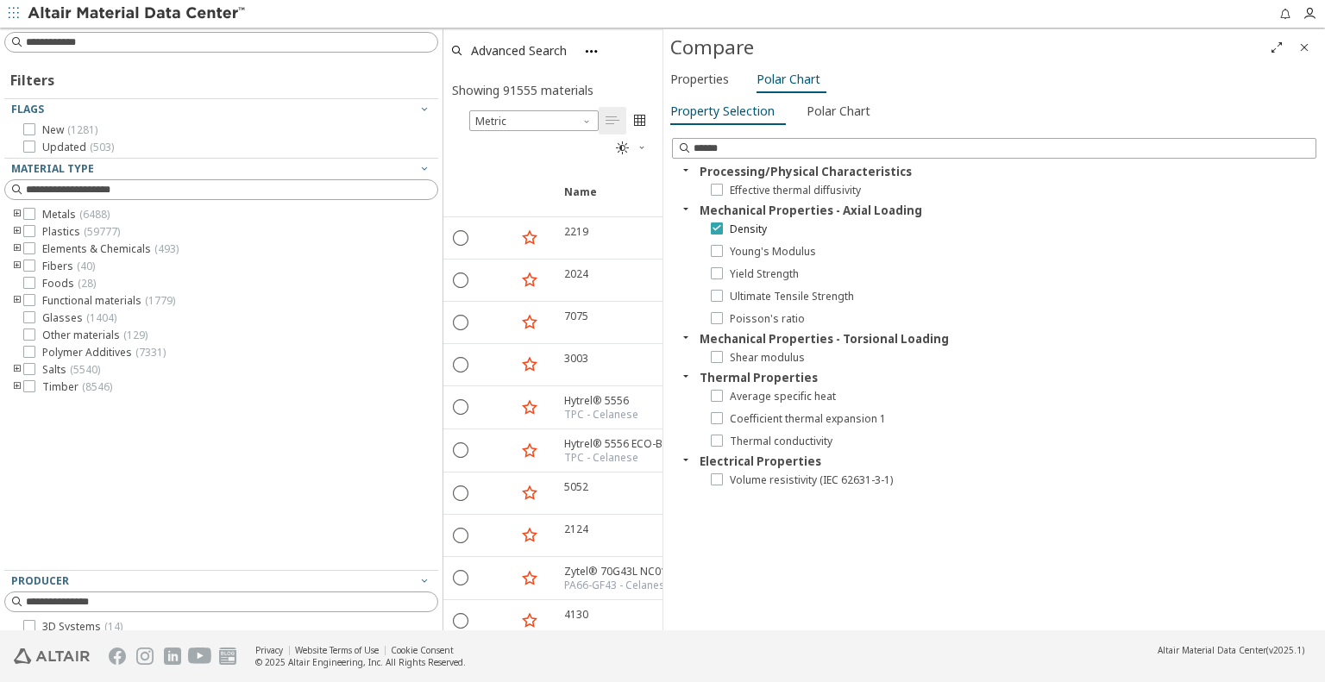
click at [757, 228] on span "Density" at bounding box center [748, 230] width 37 height 14
click at [1309, 39] on span "Close" at bounding box center [1304, 48] width 21 height 28
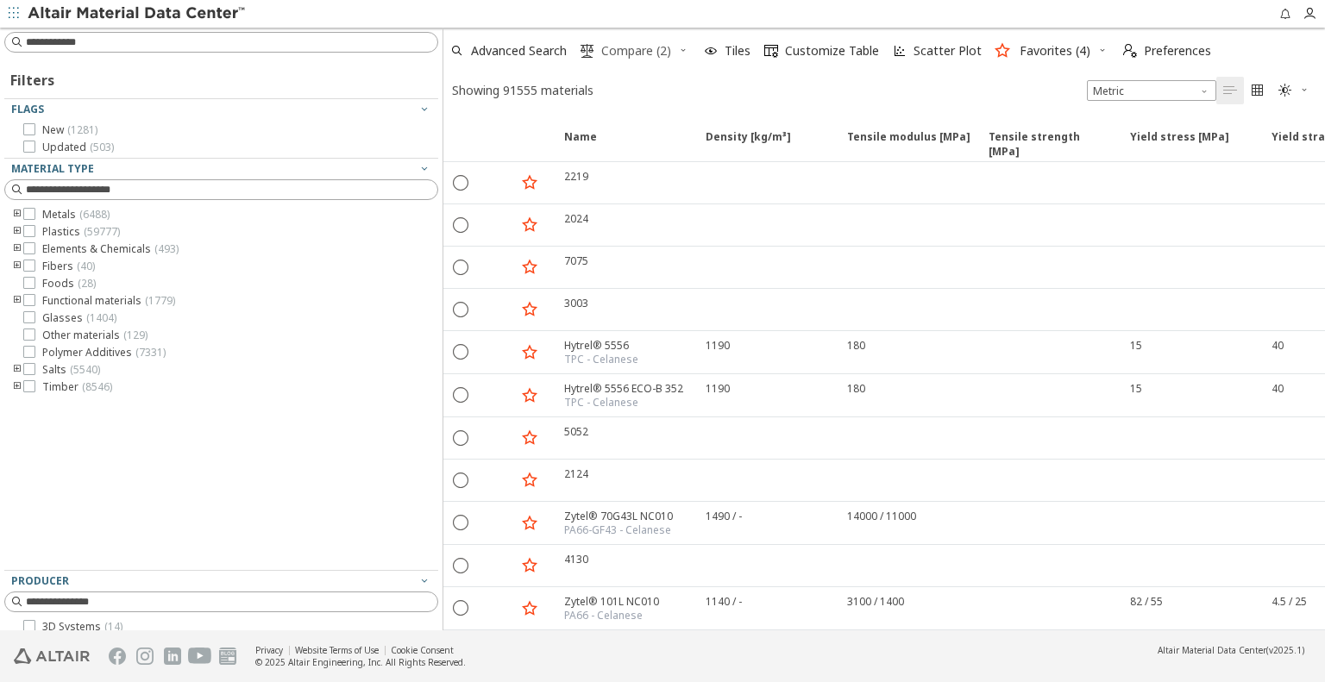
click at [678, 56] on button " Compare (2)" at bounding box center [626, 51] width 104 height 38
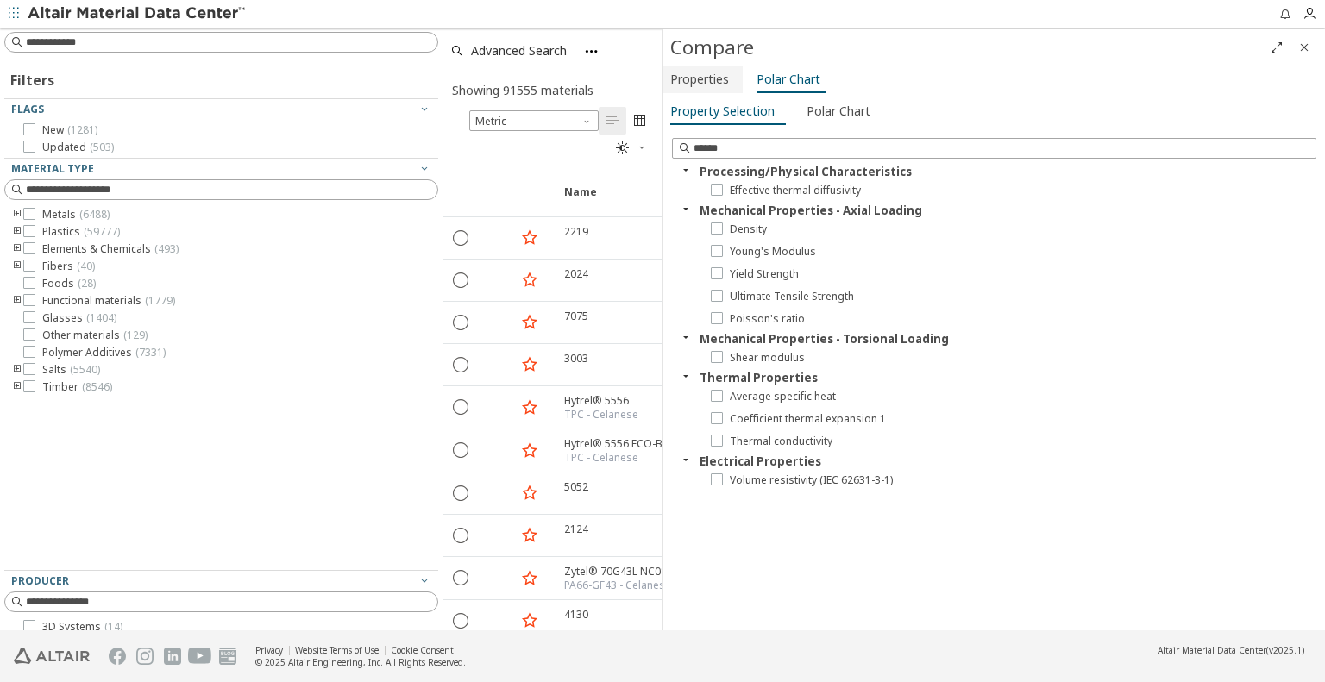
click at [695, 72] on span "Properties" at bounding box center [699, 80] width 59 height 28
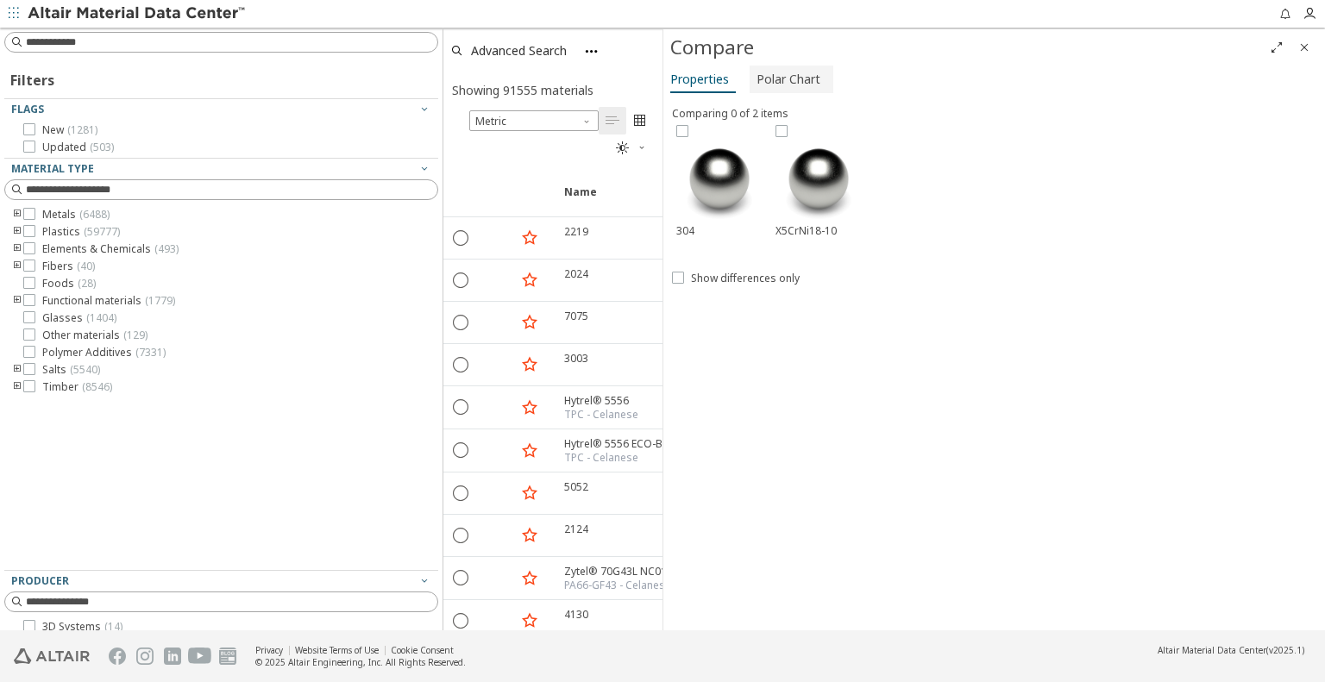
click at [782, 82] on span "Polar Chart" at bounding box center [789, 80] width 64 height 28
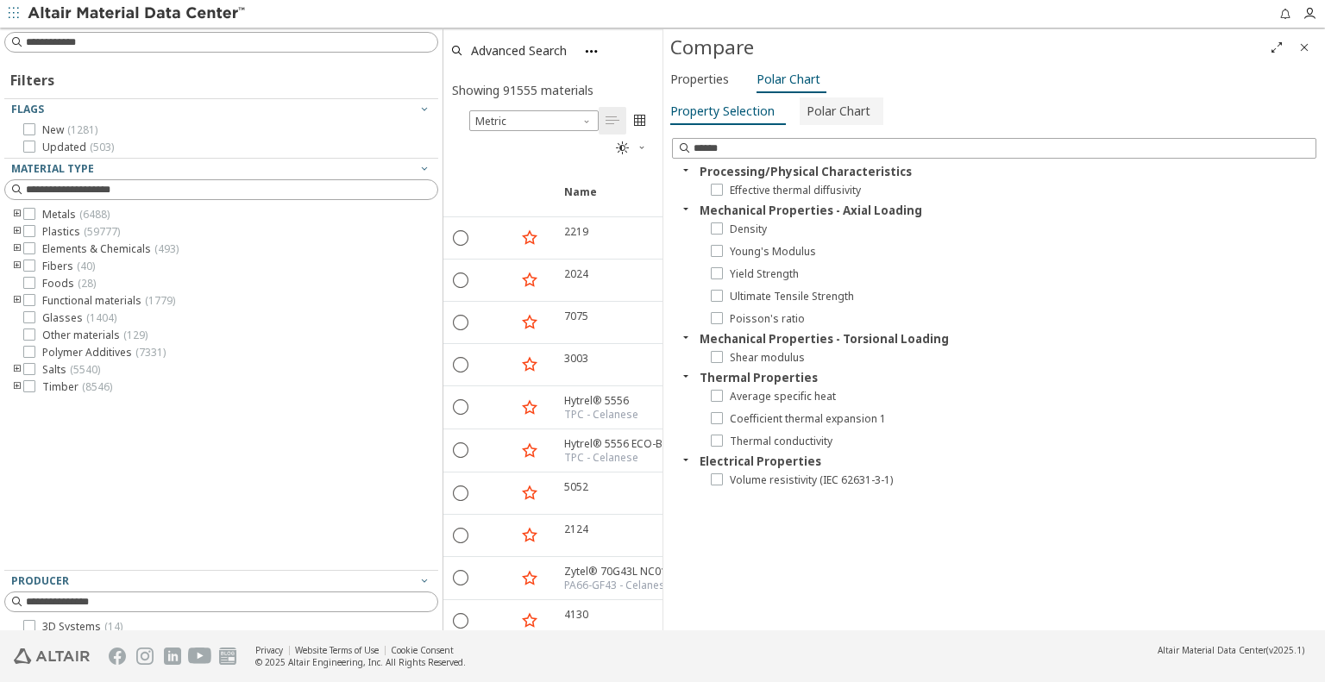
click at [817, 110] on span "Polar Chart" at bounding box center [839, 111] width 64 height 28
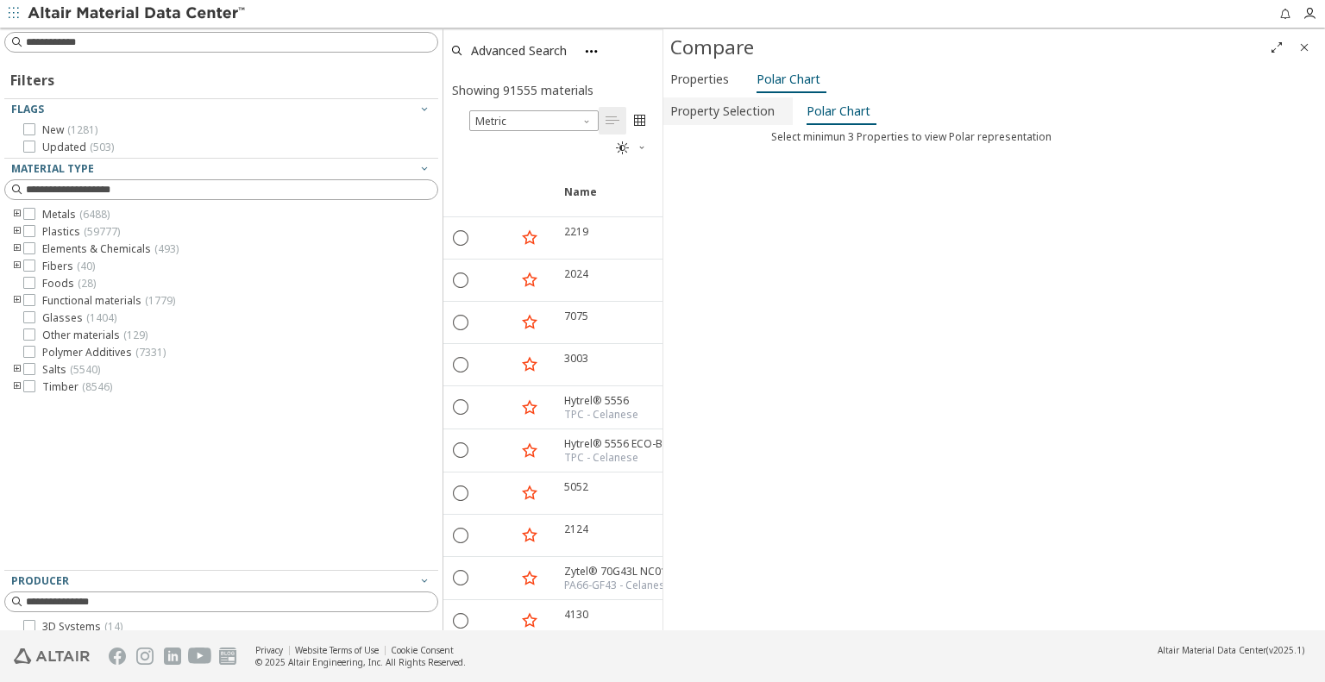
click at [753, 110] on span "Property Selection" at bounding box center [722, 111] width 104 height 28
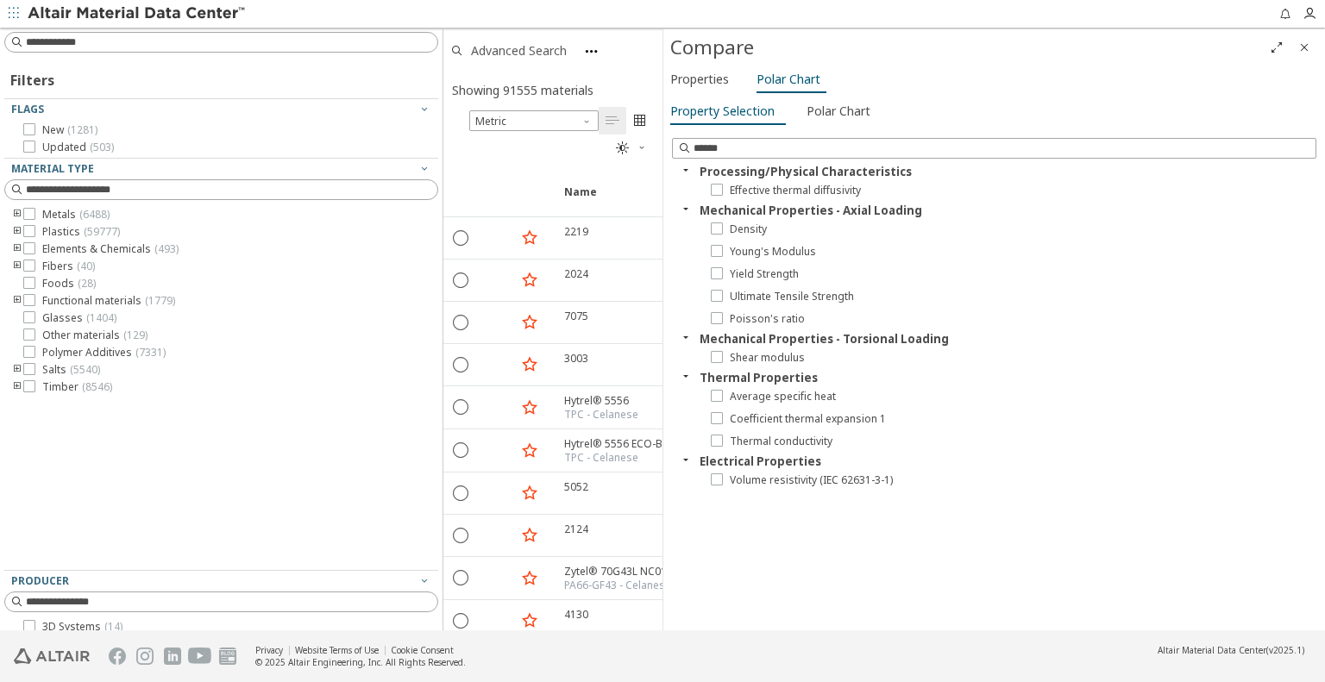
click at [504, 53] on span "Advanced Search" at bounding box center [519, 51] width 96 height 12
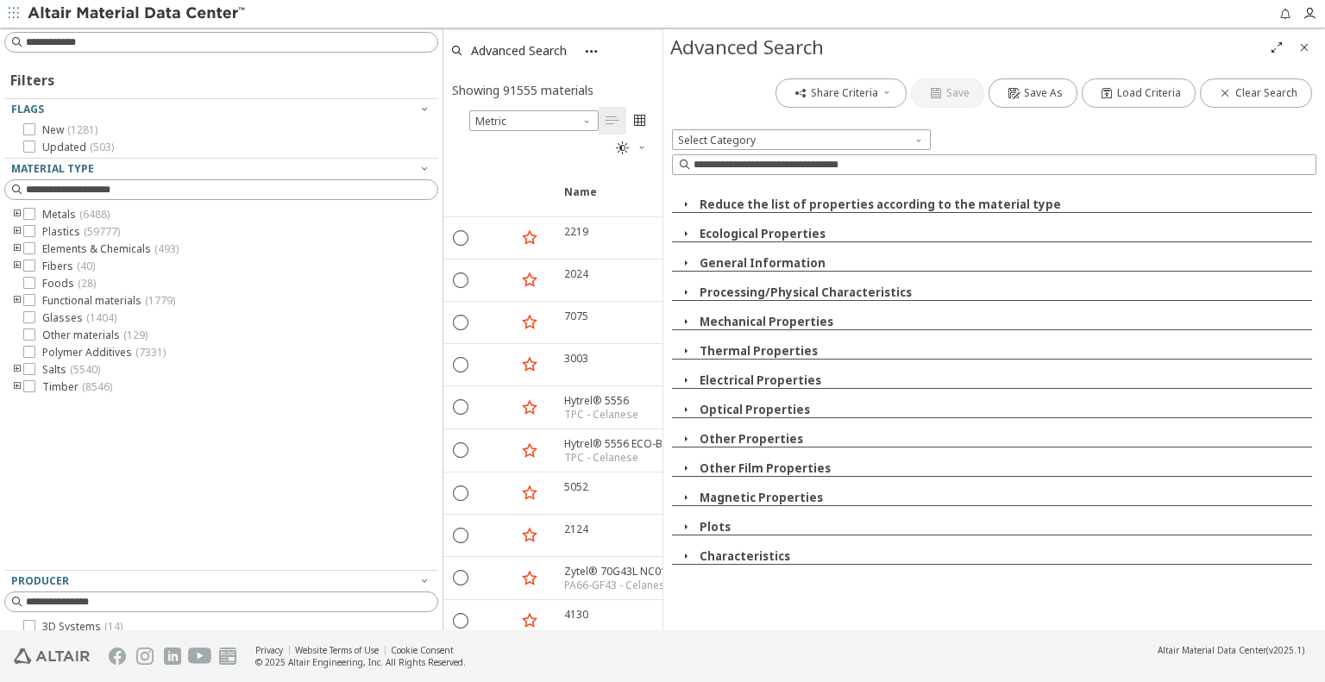
click at [585, 58] on icon "button" at bounding box center [591, 51] width 15 height 15
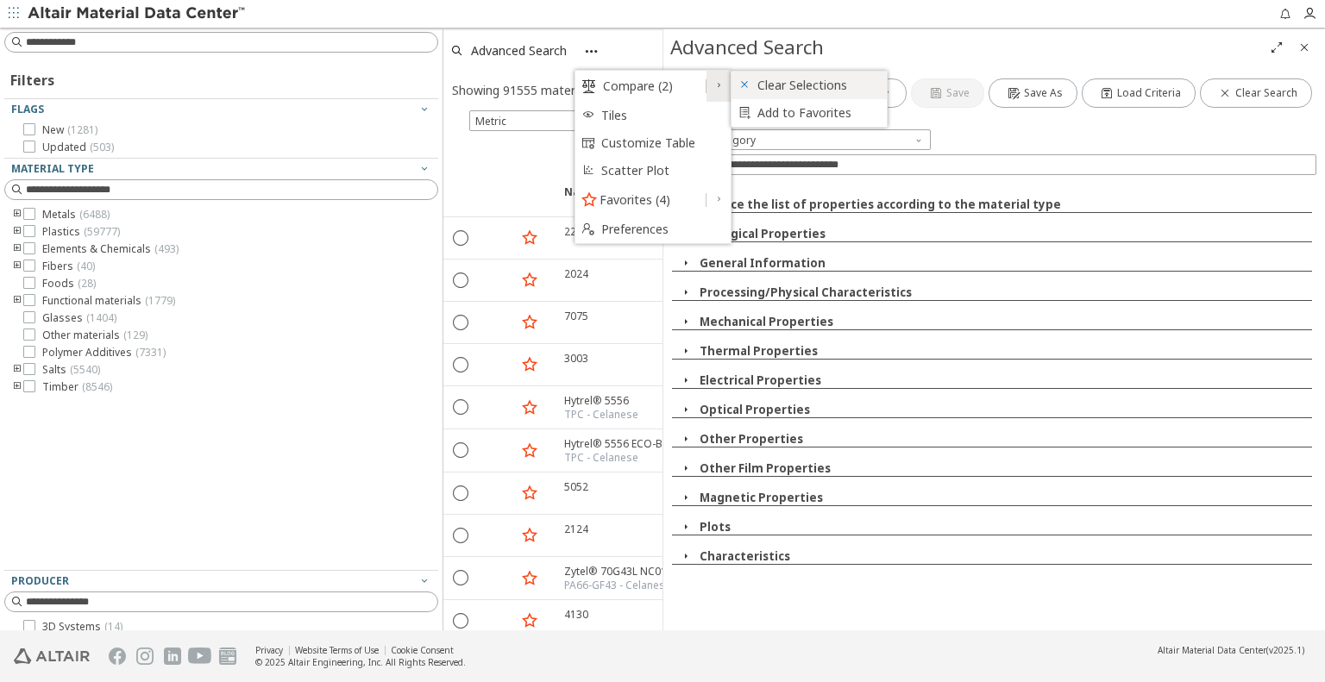
click at [741, 79] on icon at bounding box center [745, 85] width 12 height 12
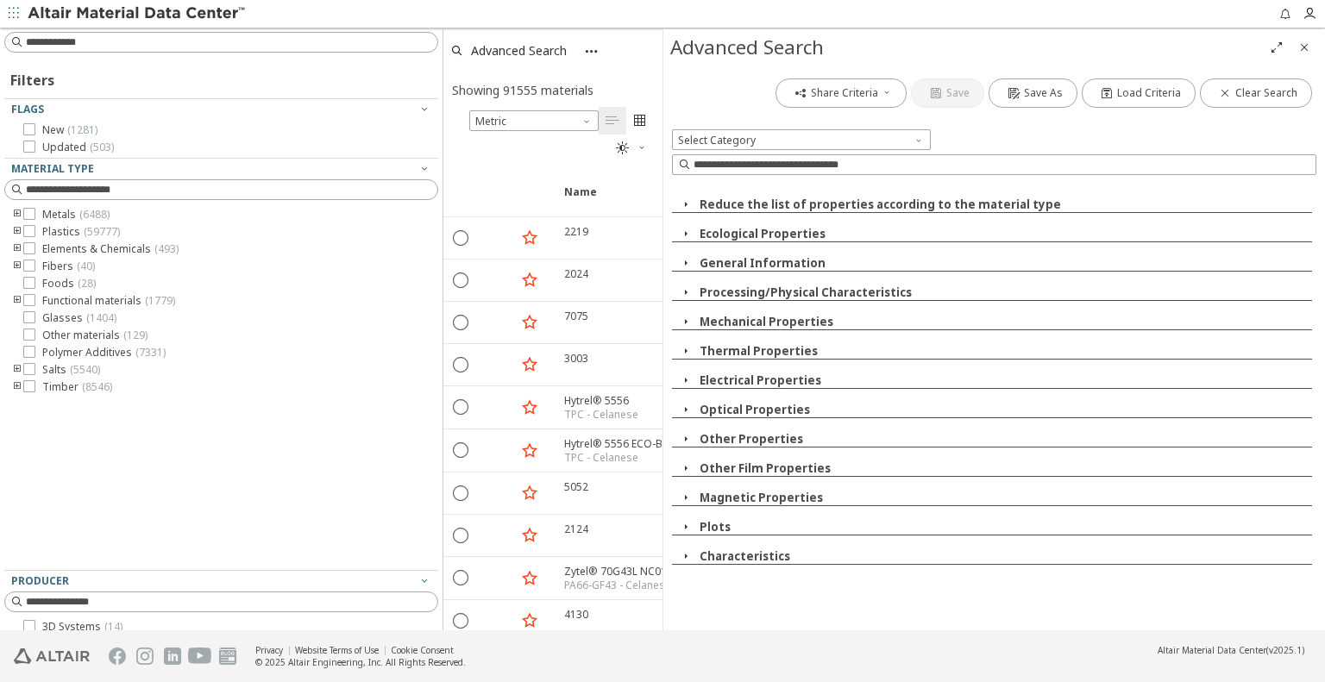
click at [601, 51] on span "button" at bounding box center [592, 51] width 22 height 38
click at [127, 41] on input at bounding box center [232, 42] width 412 height 17
click at [129, 41] on input at bounding box center [223, 42] width 431 height 19
type input "***"
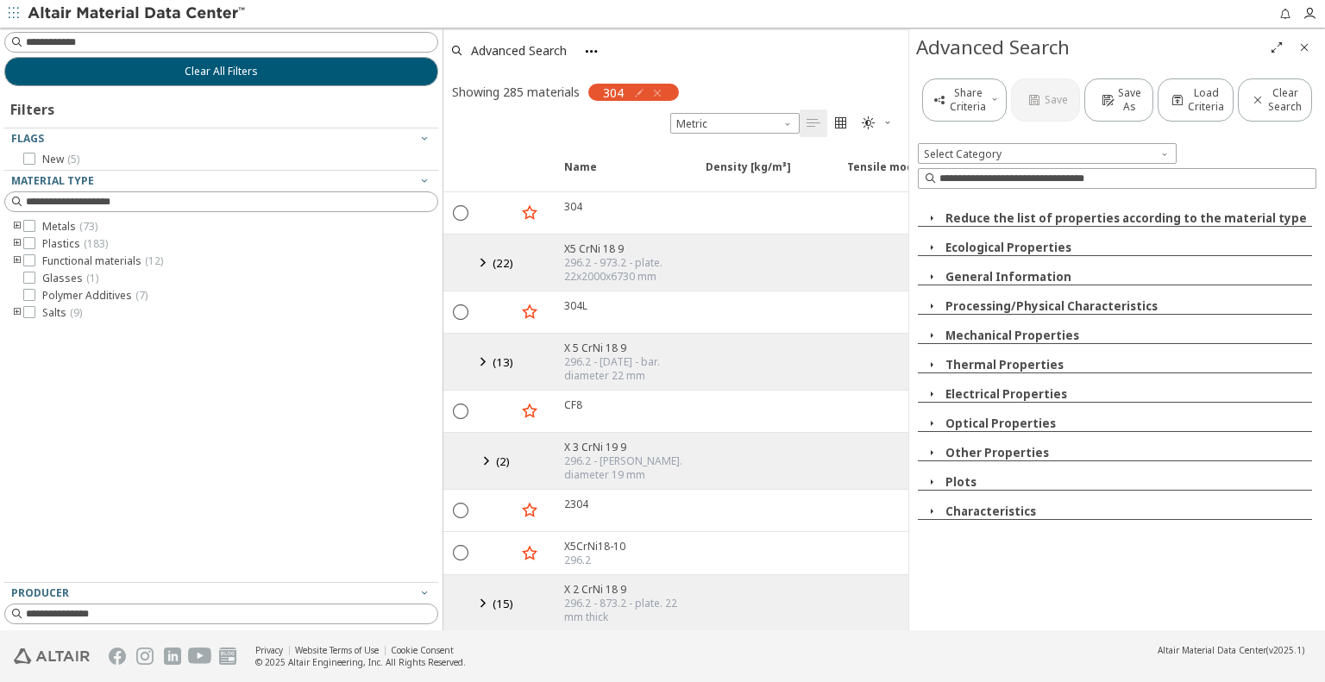
drag, startPoint x: 666, startPoint y: 236, endPoint x: 910, endPoint y: 240, distance: 244.2
click at [1308, 54] on icon "Close" at bounding box center [1305, 48] width 14 height 14
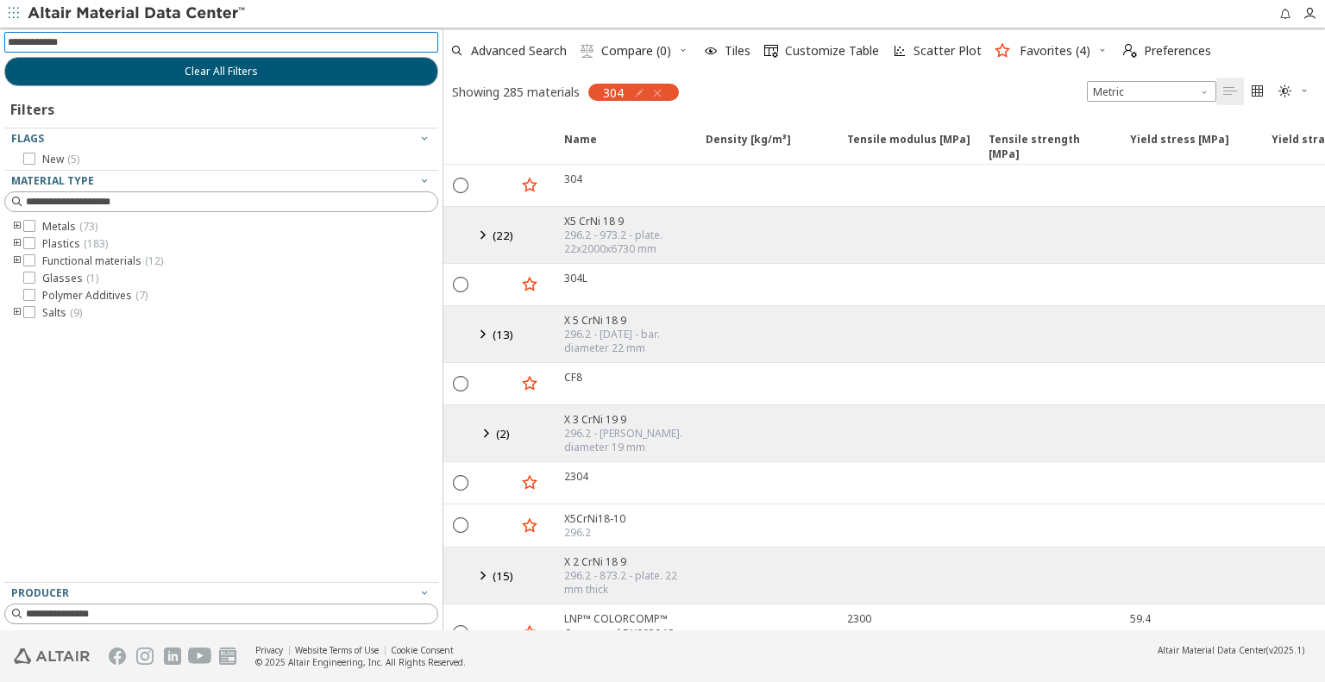
click at [93, 41] on input at bounding box center [223, 42] width 431 height 19
click at [653, 91] on icon "button" at bounding box center [658, 93] width 14 height 14
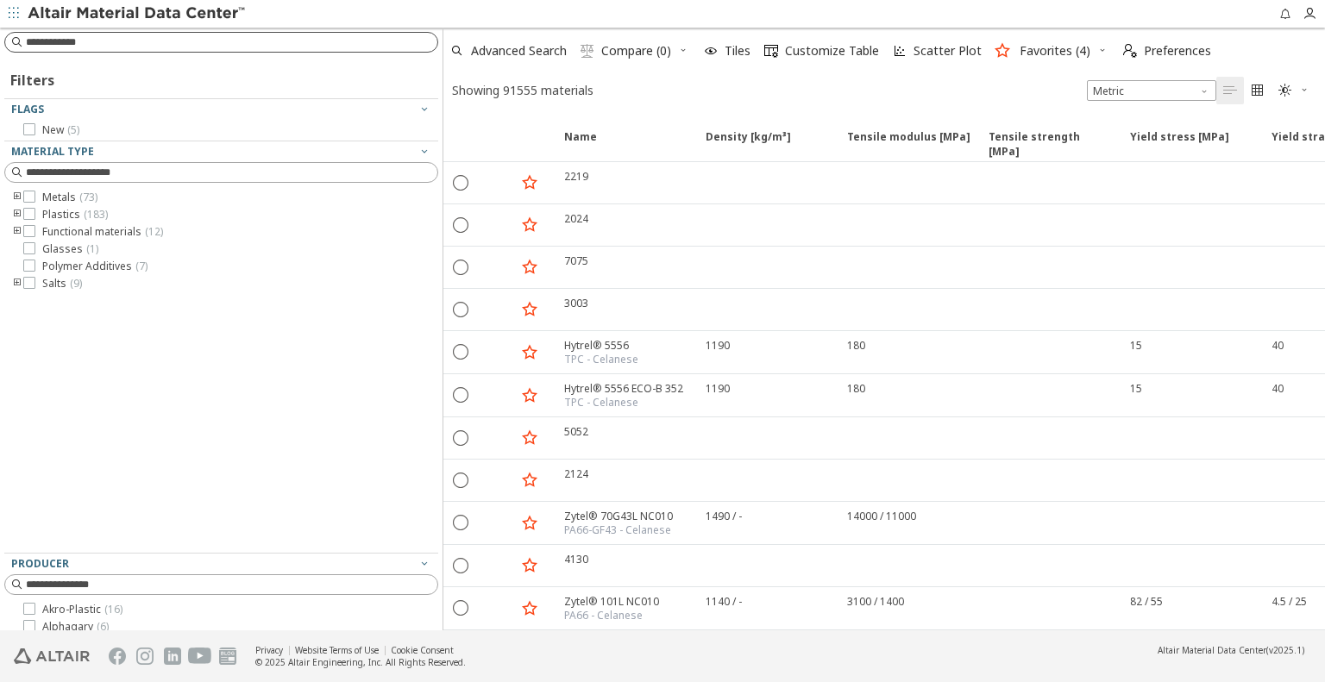
click at [107, 39] on input at bounding box center [232, 42] width 412 height 17
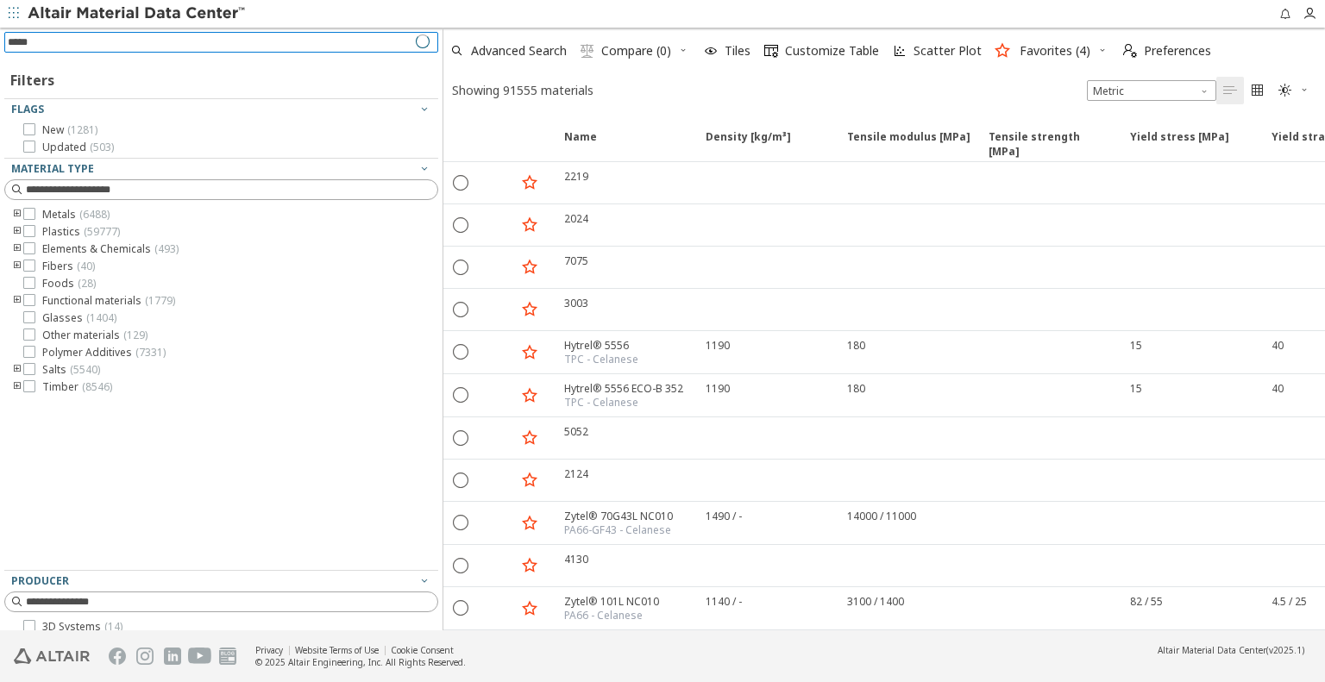
type input "******"
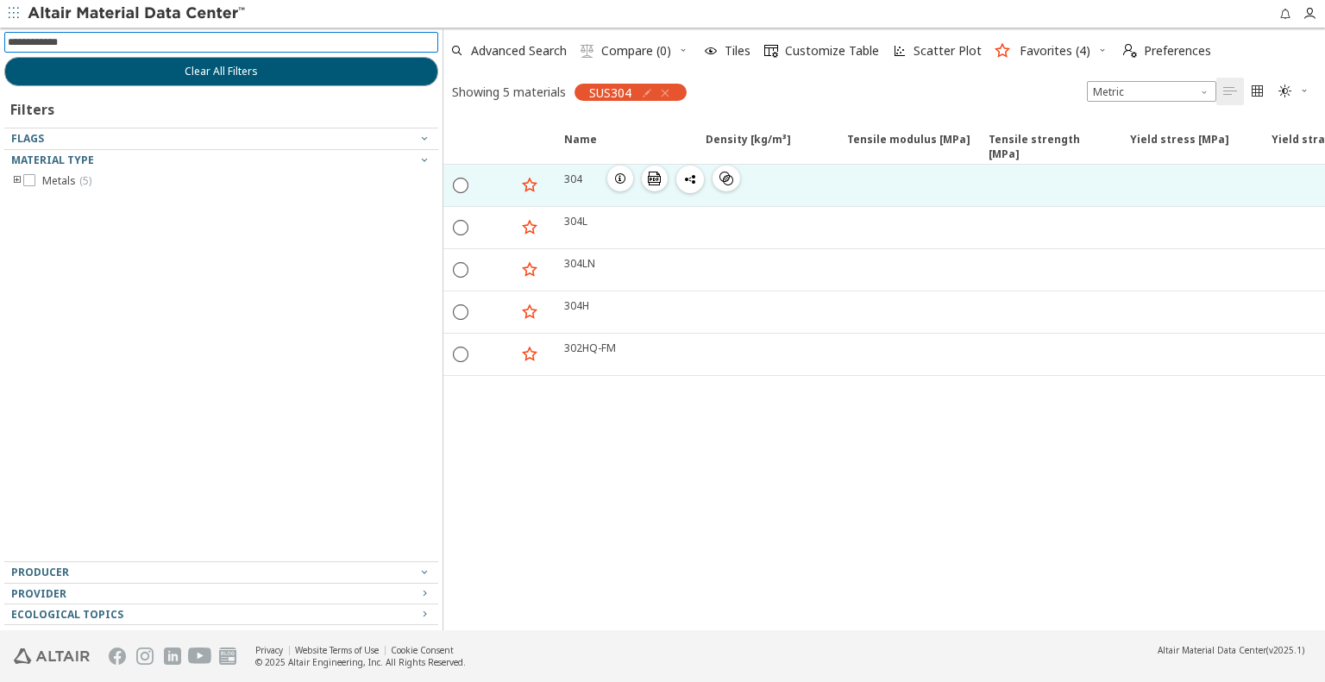
click at [624, 172] on icon "button" at bounding box center [620, 179] width 14 height 14
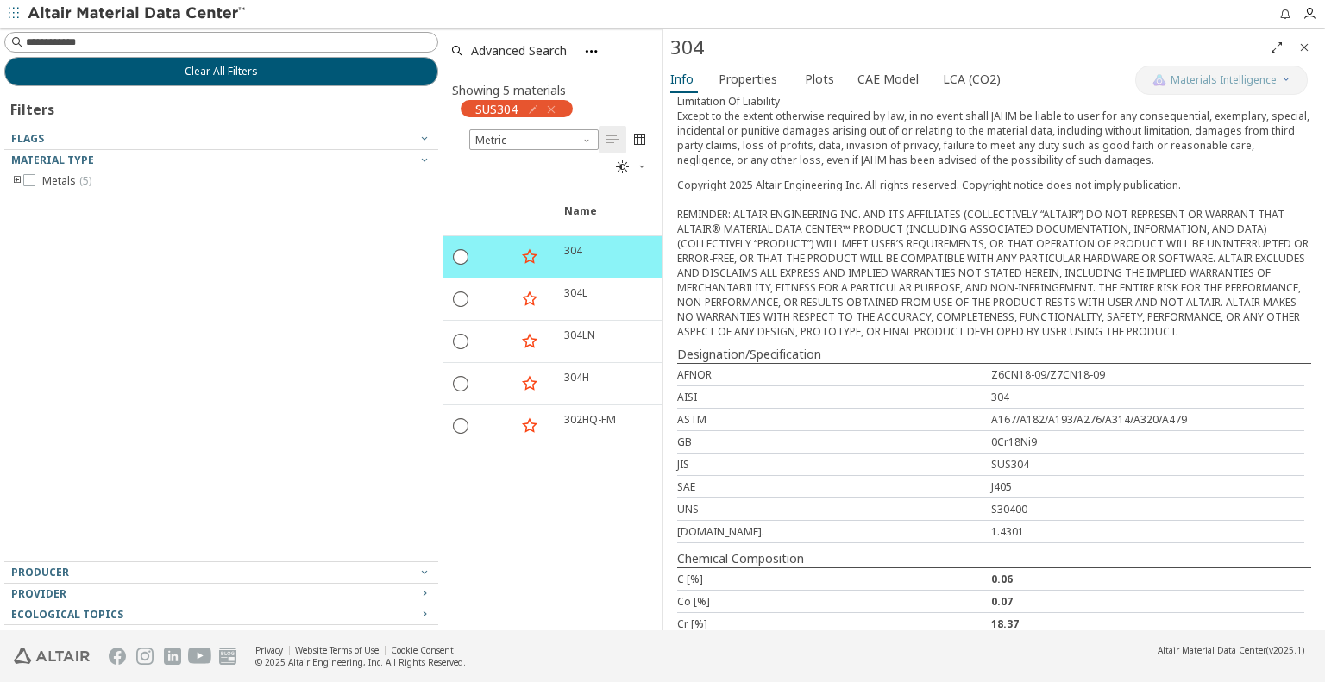
scroll to position [536, 0]
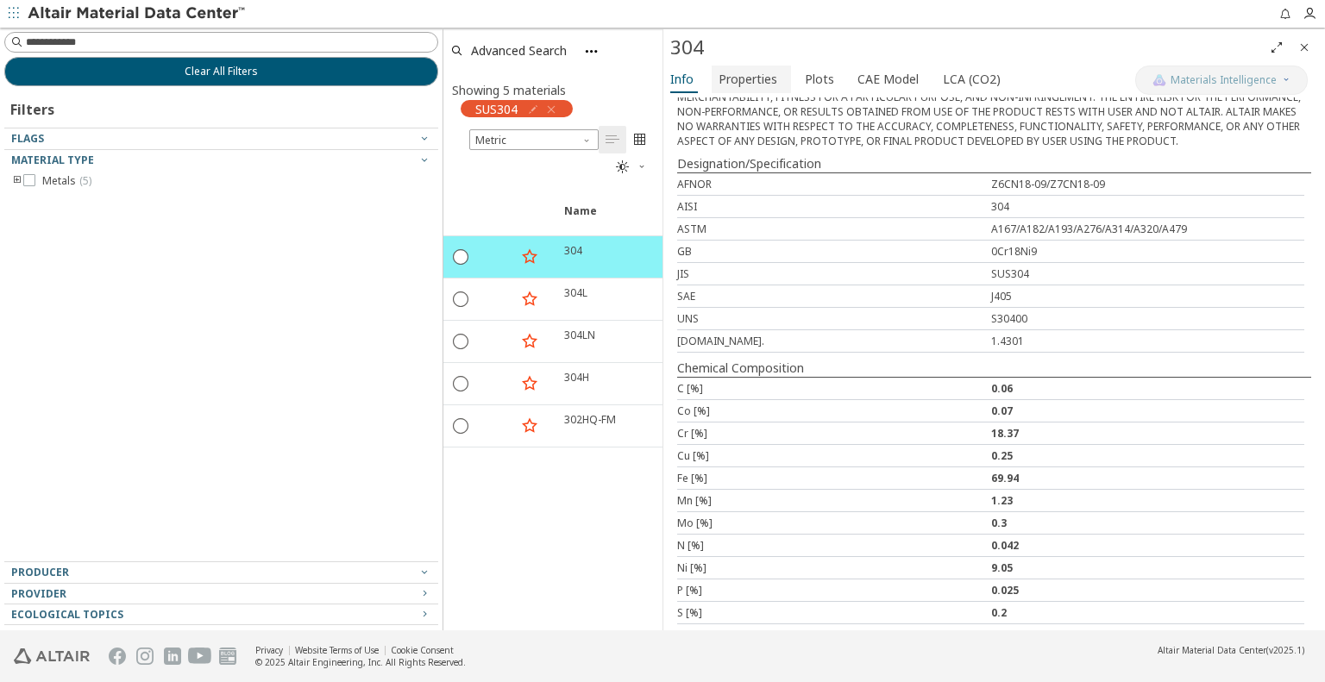
click at [737, 79] on span "Properties" at bounding box center [748, 80] width 59 height 28
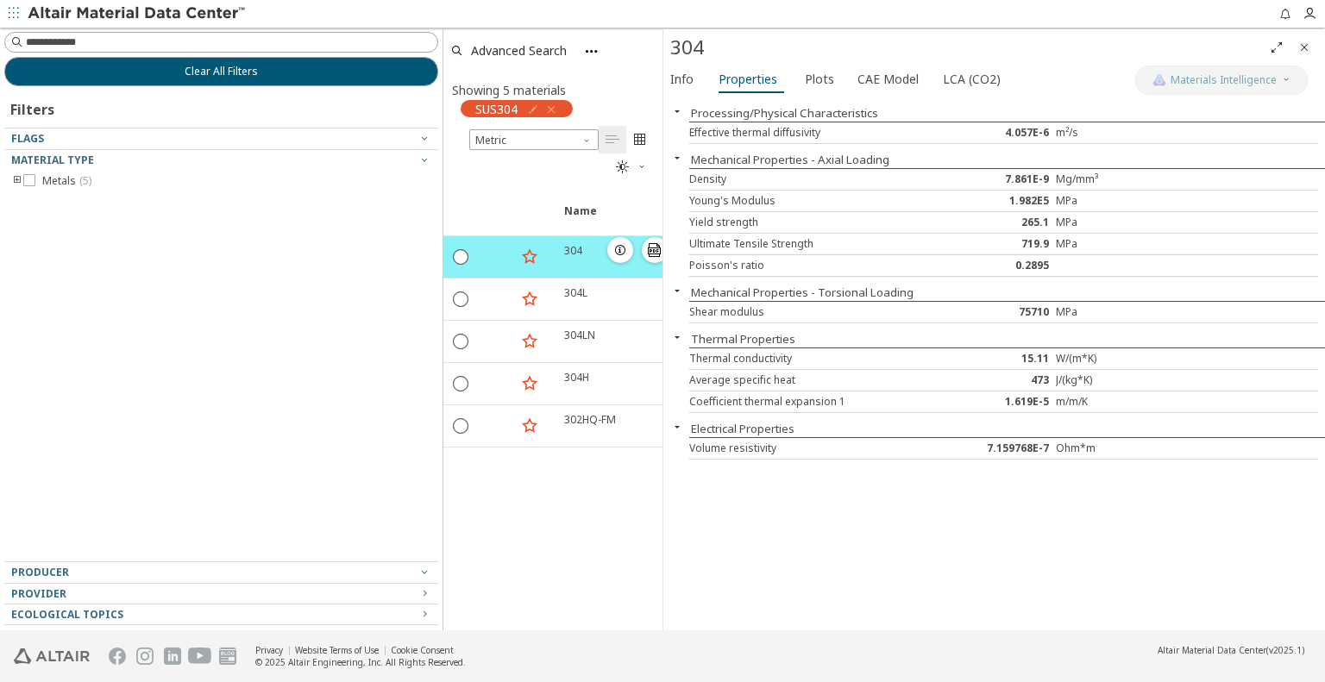
click at [525, 256] on icon "button" at bounding box center [529, 257] width 21 height 22
drag, startPoint x: 856, startPoint y: 219, endPoint x: 685, endPoint y: 154, distance: 182.7
drag, startPoint x: 685, startPoint y: 154, endPoint x: 728, endPoint y: 213, distance: 72.8
click at [728, 213] on div "Yield strength 265.1 MPa" at bounding box center [1003, 223] width 629 height 22
click at [819, 81] on span "Plots" at bounding box center [819, 80] width 29 height 28
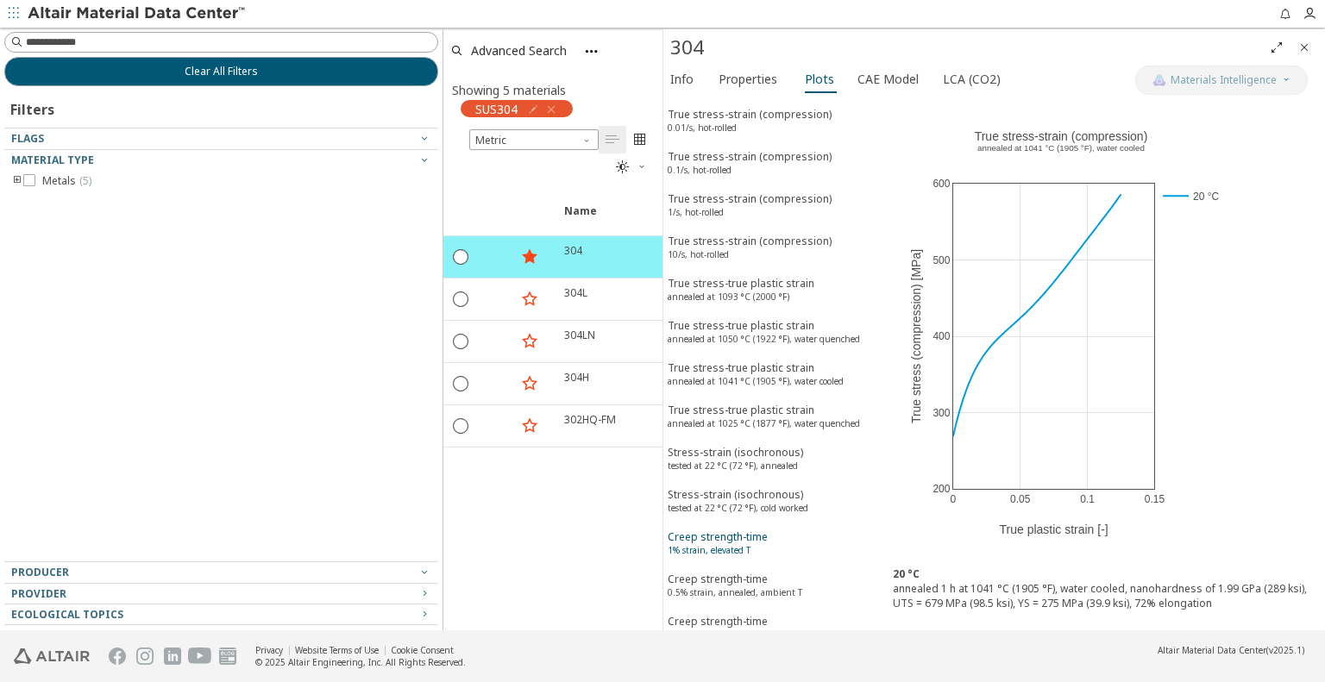
scroll to position [0, 0]
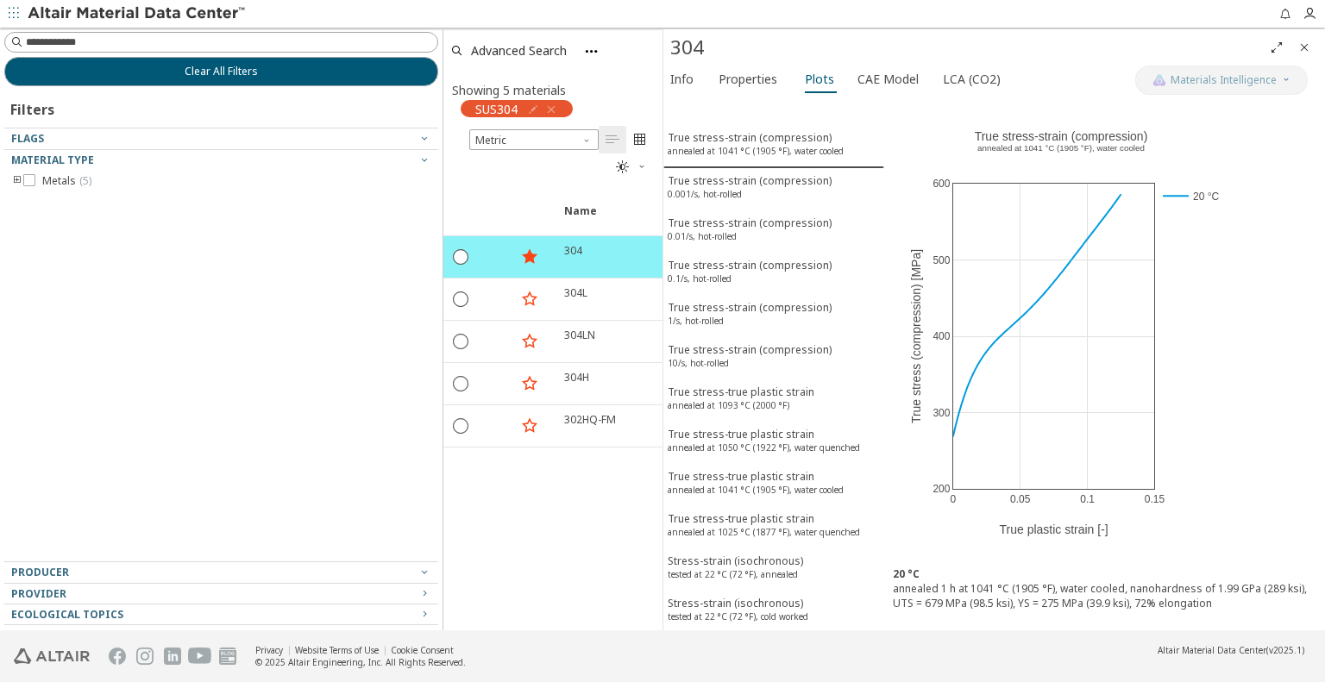
drag, startPoint x: 777, startPoint y: 259, endPoint x: 621, endPoint y: 186, distance: 171.4
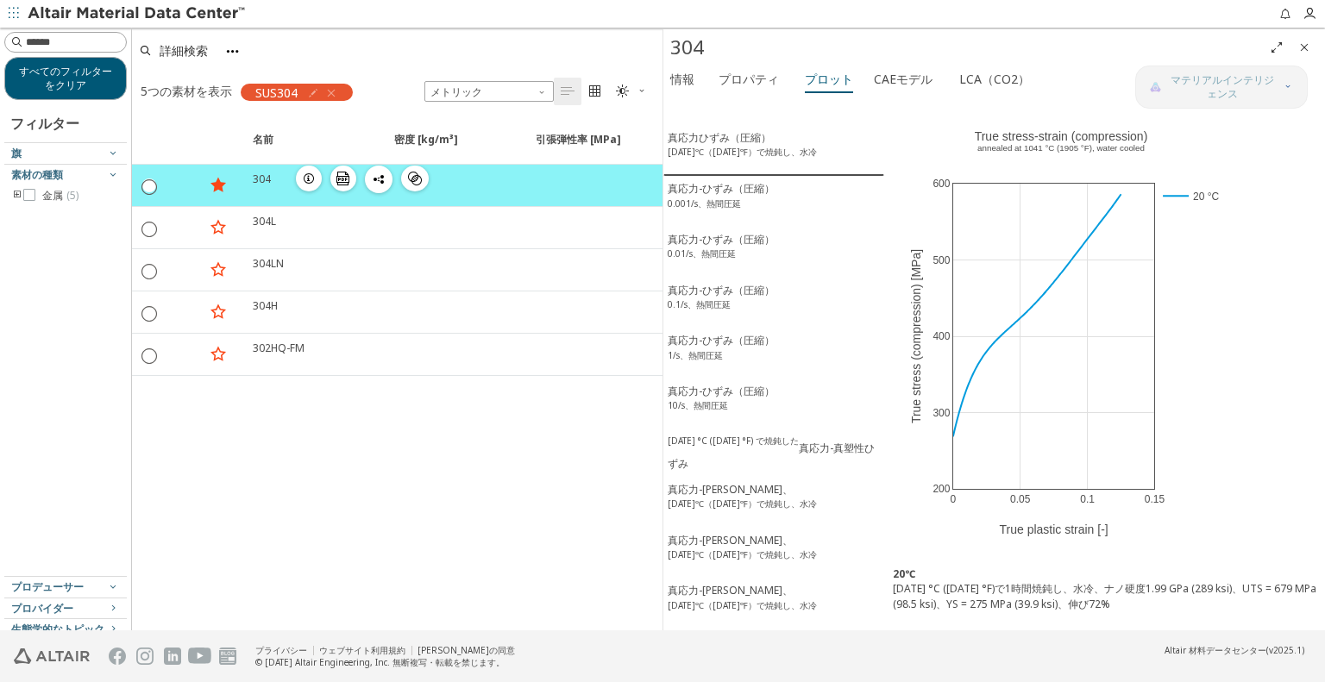
drag, startPoint x: 441, startPoint y: 193, endPoint x: 132, endPoint y: 179, distance: 309.2
click at [132, 179] on div "すべてのフィルターをクリア フィルター 旗 素材の種類 金属 ( 5 ) プロデューサー プロバイダー ジャム ( 5 ) 生態学的なトピック ソフトウェア …" at bounding box center [662, 329] width 1325 height 603
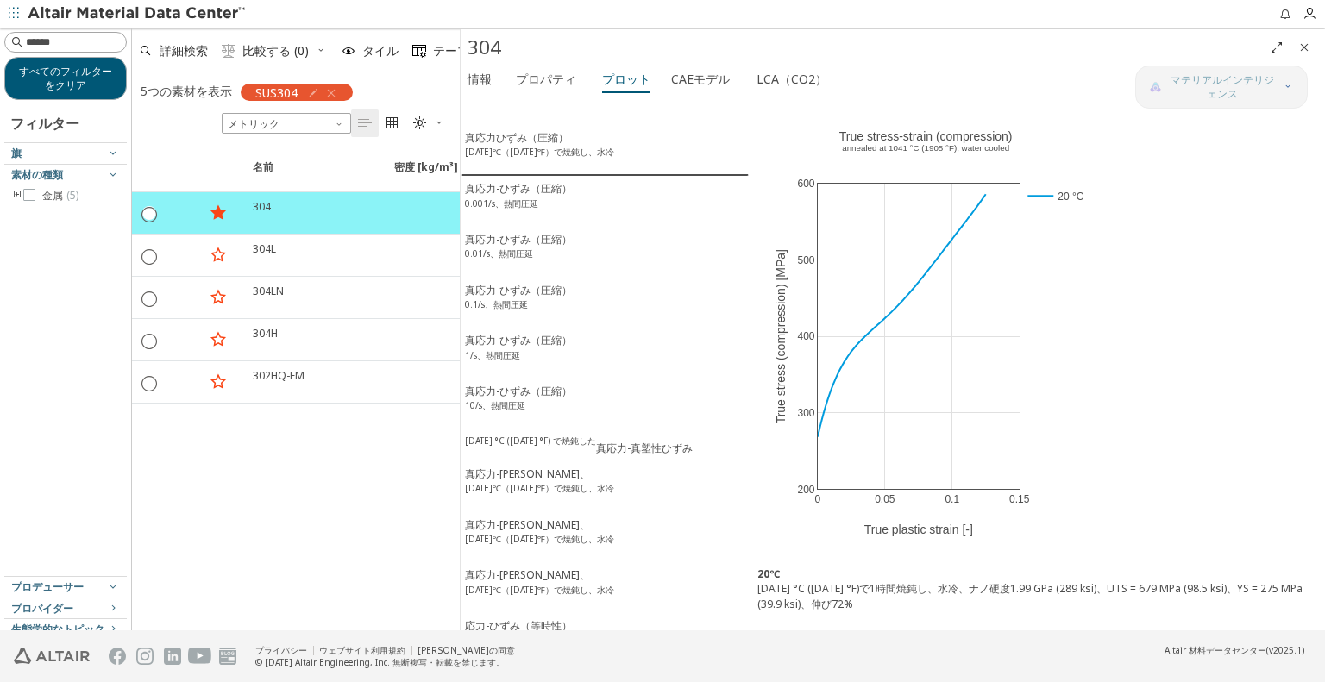
drag, startPoint x: 662, startPoint y: 205, endPoint x: 459, endPoint y: 210, distance: 202.8
click at [575, 200] on span "真応力-ひずみ（圧縮） 0.001/s、熱間圧延" at bounding box center [605, 201] width 280 height 41
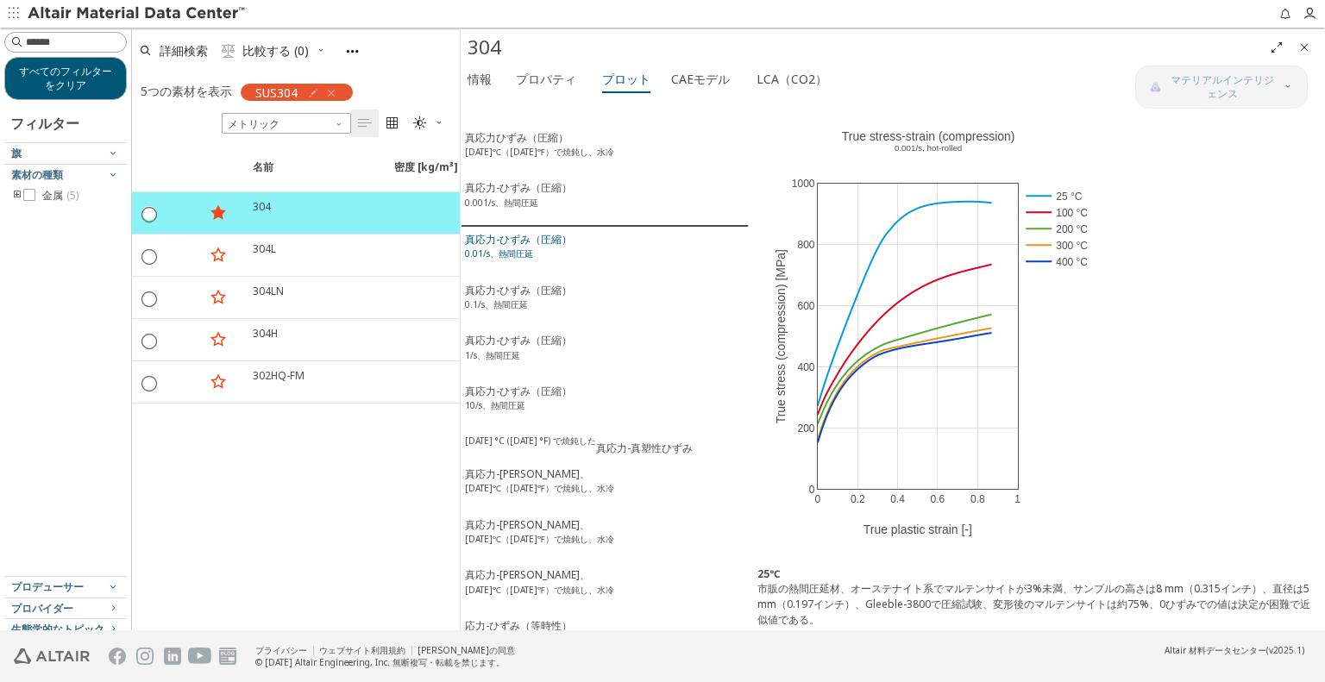
click at [593, 242] on span "真応力-ひずみ（圧縮） 0.01/s、熱間圧延" at bounding box center [605, 252] width 280 height 41
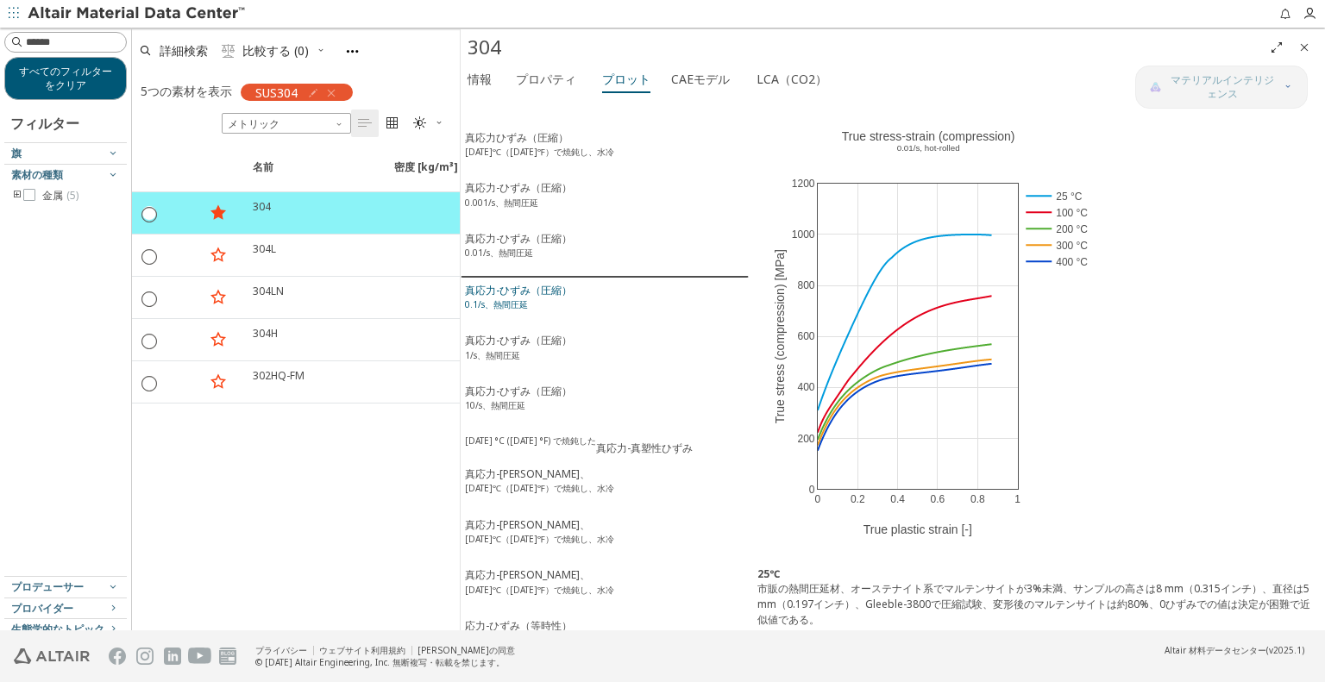
click at [590, 287] on span "真応力-ひずみ（圧縮） 0.1/s、熱間圧延" at bounding box center [605, 303] width 280 height 41
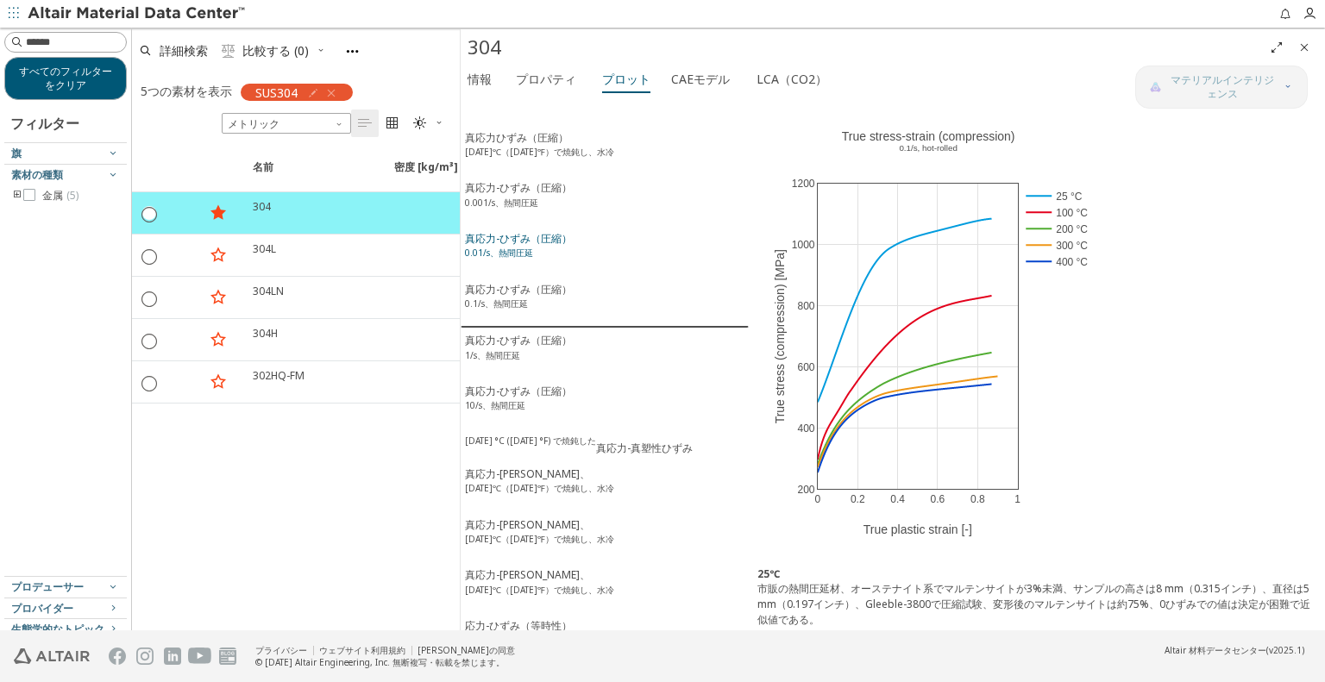
click at [614, 249] on span "真応力-ひずみ（圧縮） 0.01/s、熱間圧延" at bounding box center [605, 251] width 280 height 41
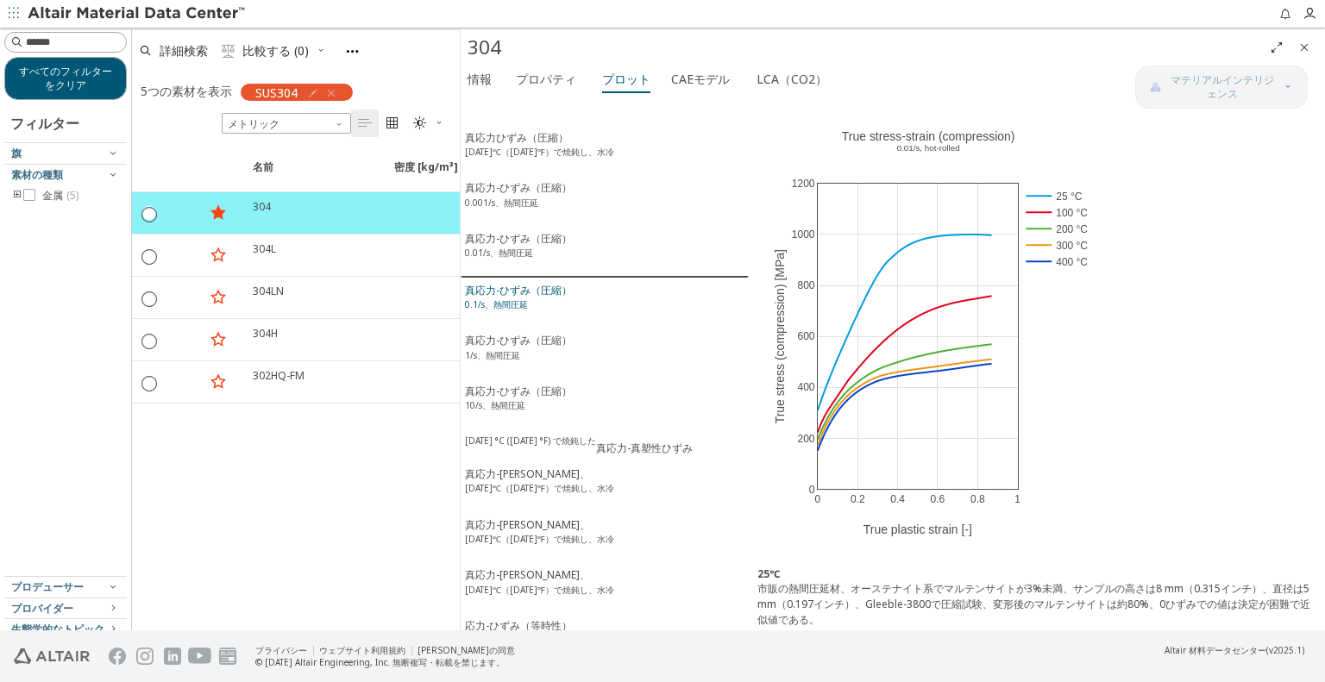
click at [598, 298] on span "真応力-ひずみ（圧縮） 0.1/s、熱間圧延" at bounding box center [605, 303] width 280 height 41
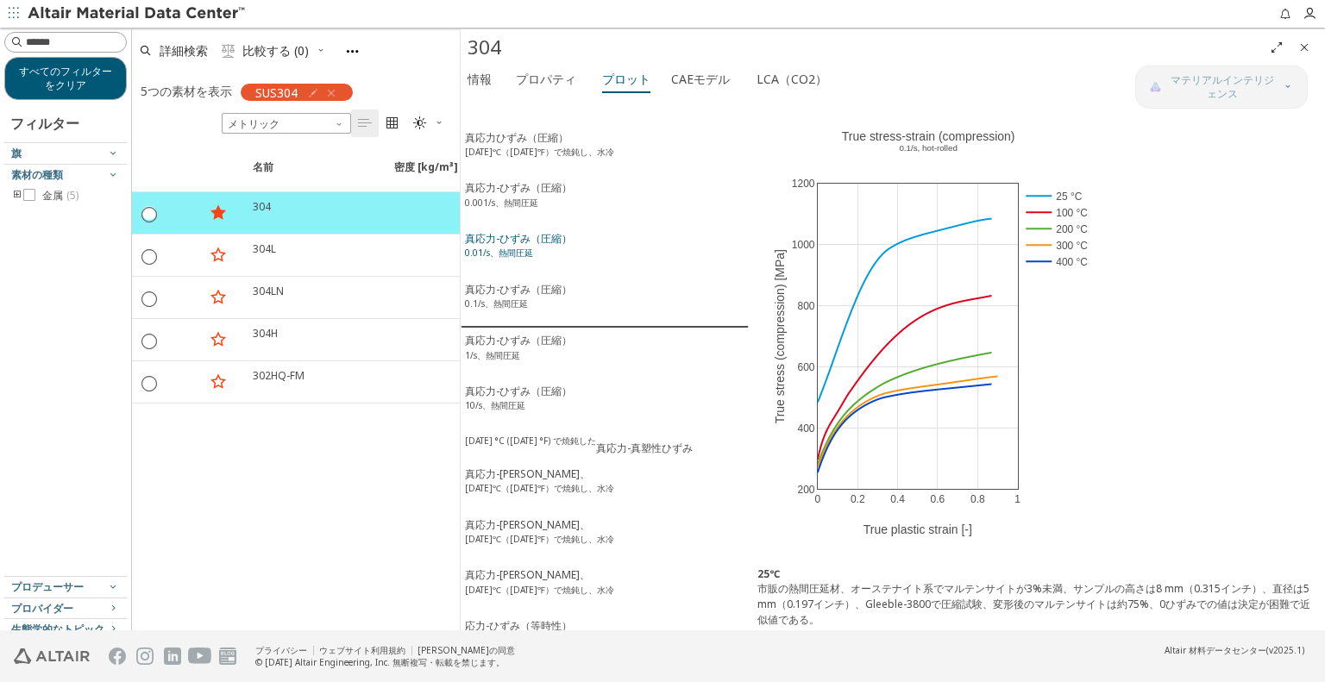
click at [616, 251] on span "真応力-ひずみ（圧縮） 0.01/s、熱間圧延" at bounding box center [605, 251] width 280 height 41
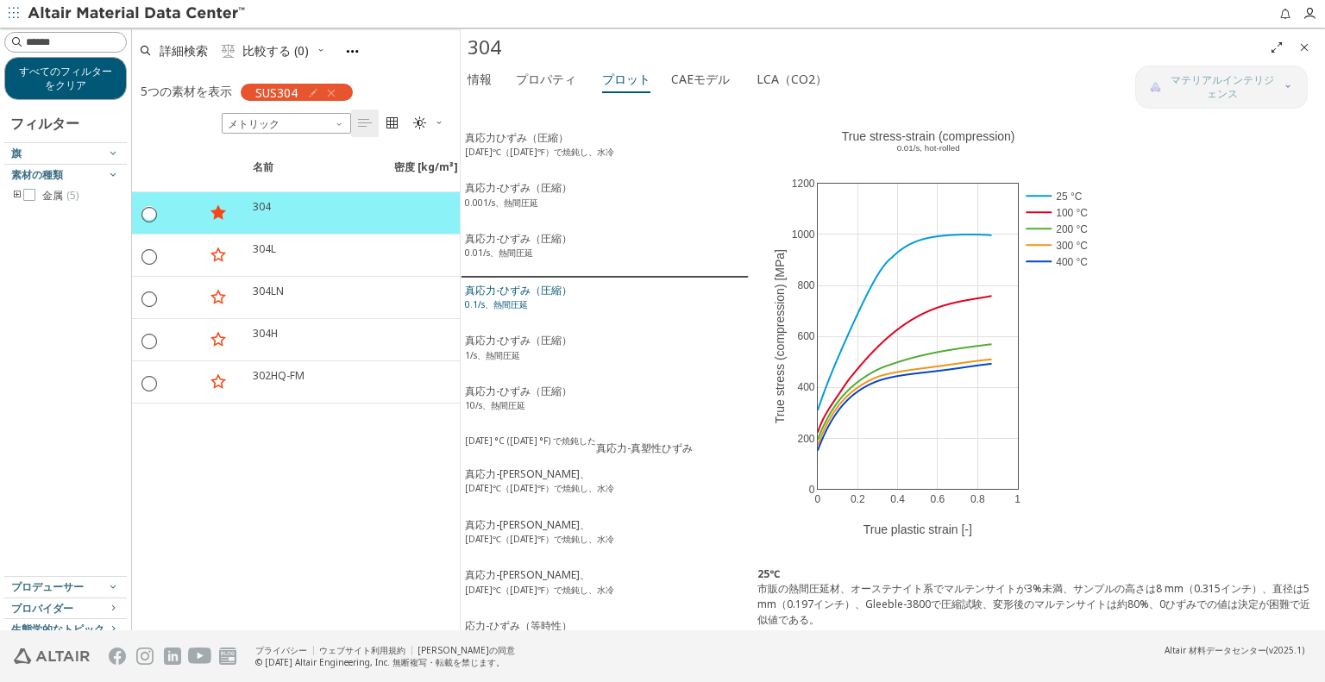
click at [614, 294] on span "真応力-ひずみ（圧縮） 0.1/s、熱間圧延" at bounding box center [605, 303] width 280 height 41
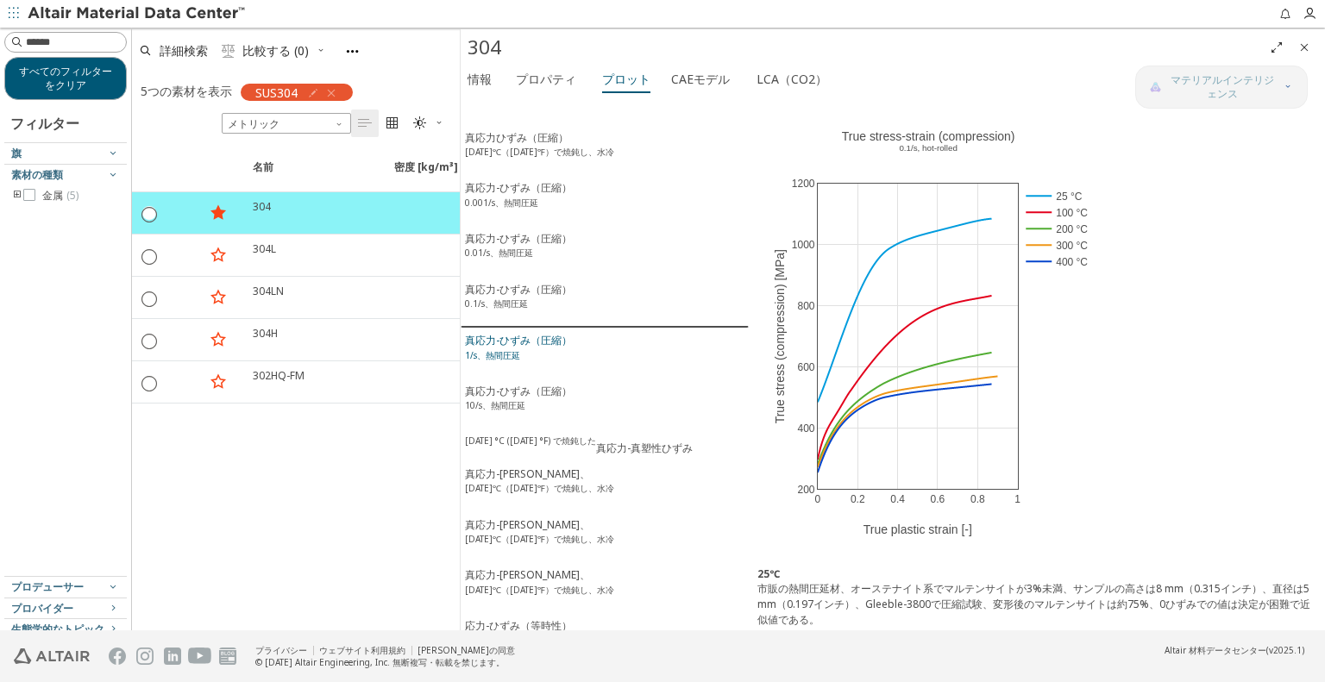
click at [613, 351] on span "真応力-ひずみ（圧縮） 1/s、熱間圧延" at bounding box center [605, 353] width 280 height 41
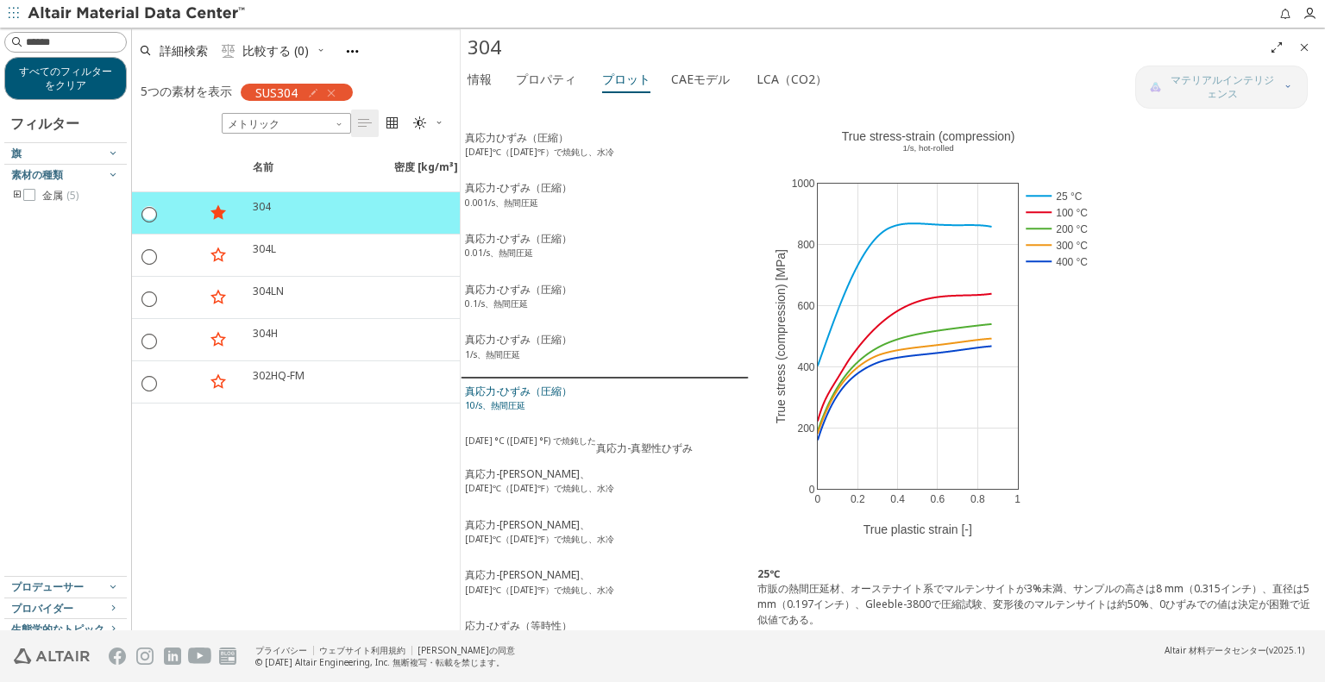
click at [608, 384] on span "真応力-ひずみ（圧縮） 10/s、熱間圧延" at bounding box center [605, 404] width 280 height 41
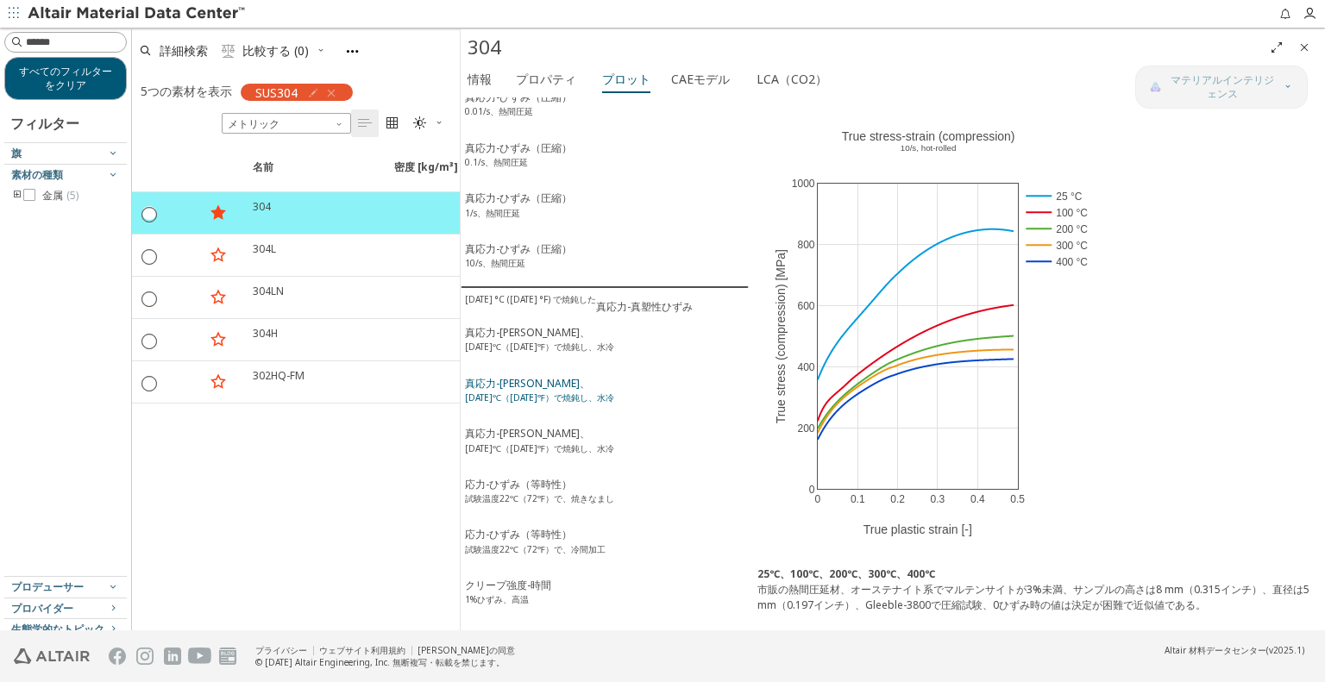
scroll to position [173, 0]
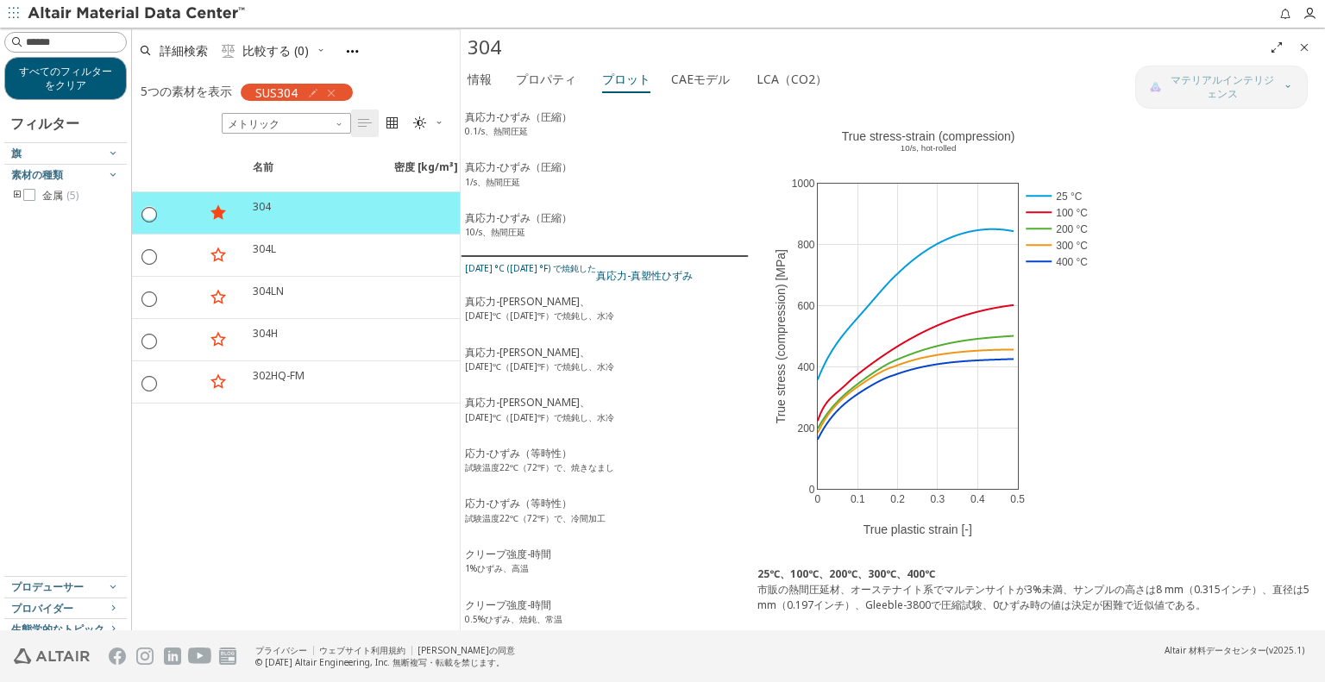
click at [652, 268] on font "真応力-真塑性ひずみ" at bounding box center [644, 275] width 97 height 15
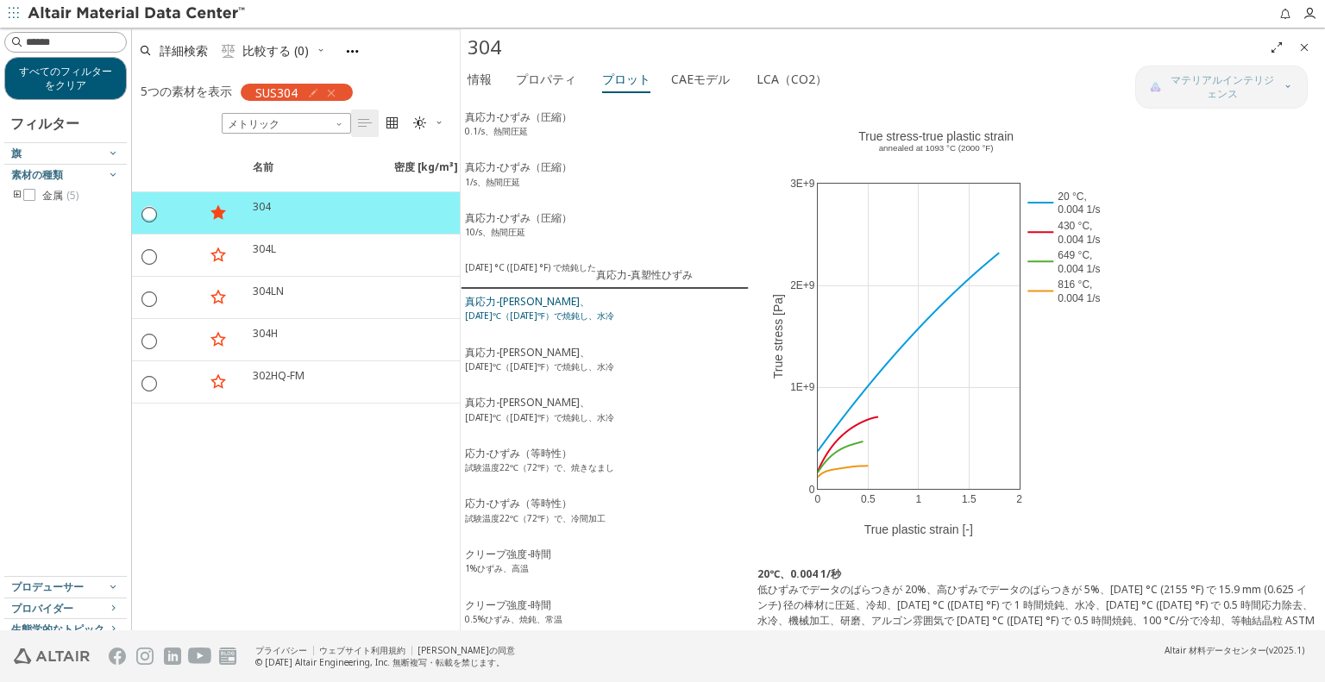
click at [644, 294] on span "真応力-真塑性ひずみ、 [DATE]℃（[DATE]℉）で焼鈍し、水冷" at bounding box center [605, 314] width 280 height 41
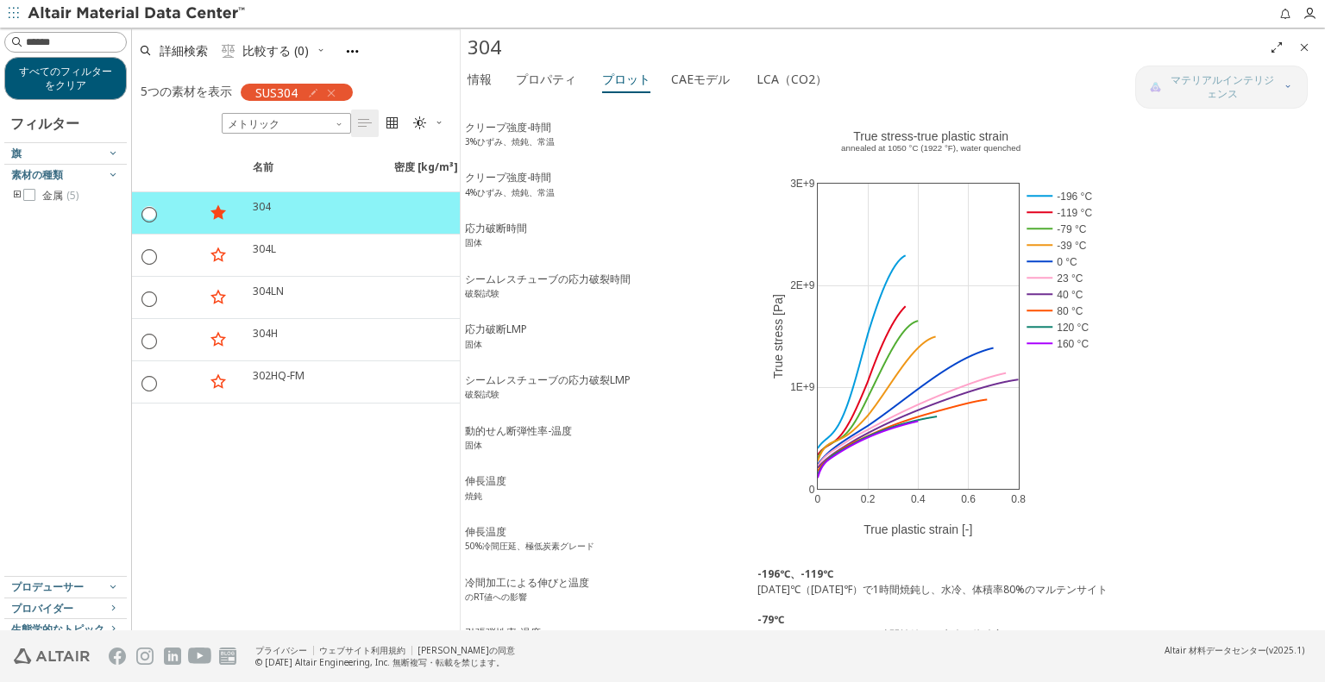
scroll to position [863, 0]
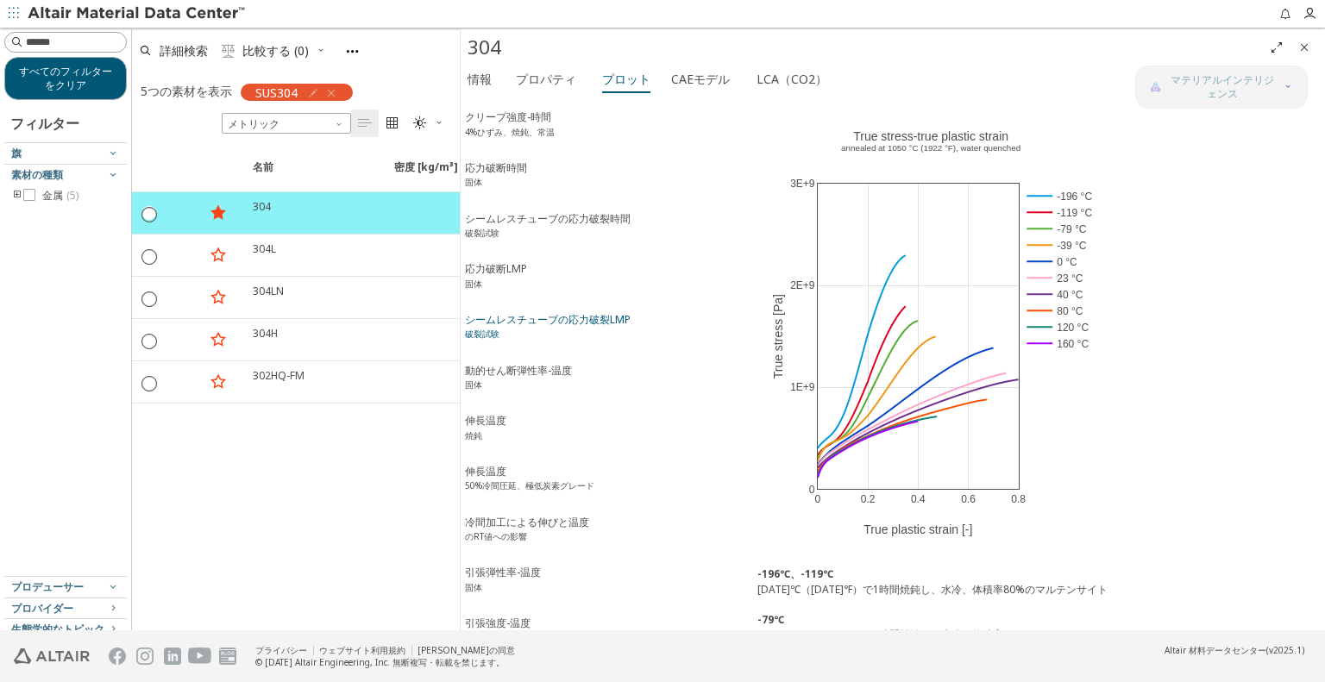
click at [632, 312] on span "シームレスチューブの応力破裂LMP 破裂試験" at bounding box center [605, 332] width 280 height 41
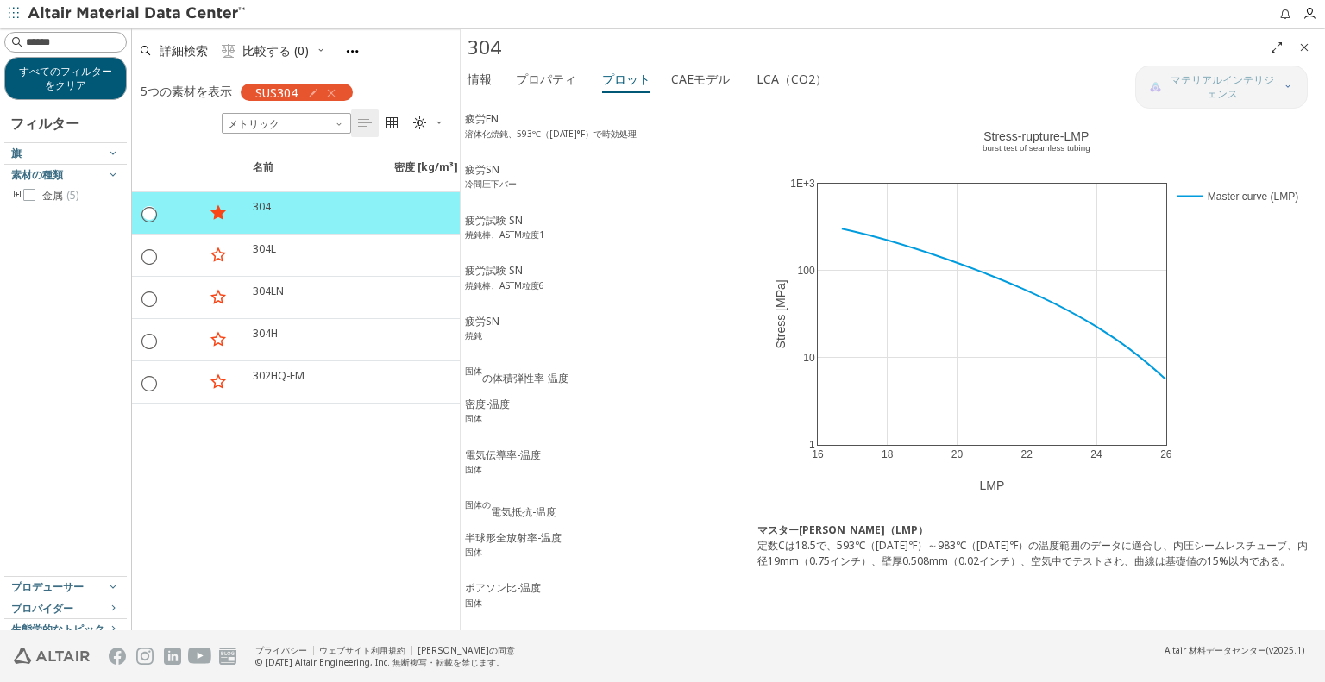
scroll to position [2154, 0]
click at [585, 440] on button "電気伝導率-温度 固体" at bounding box center [605, 465] width 288 height 51
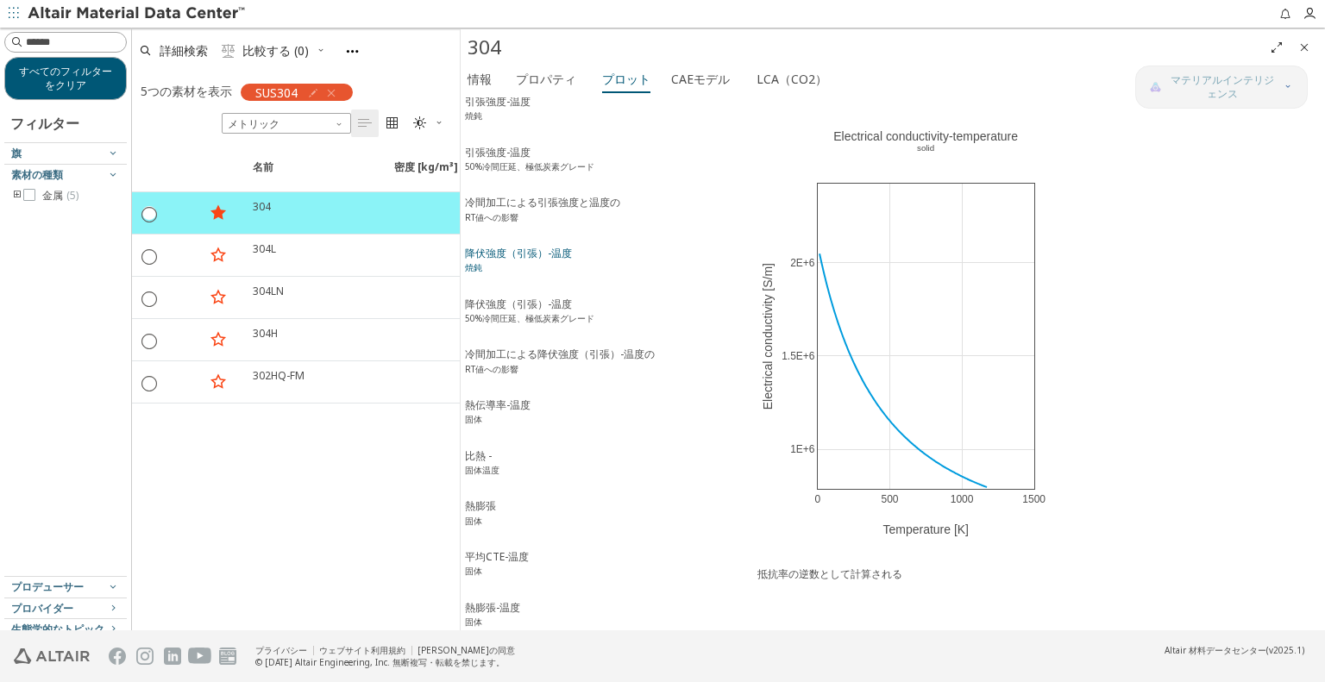
scroll to position [1376, 0]
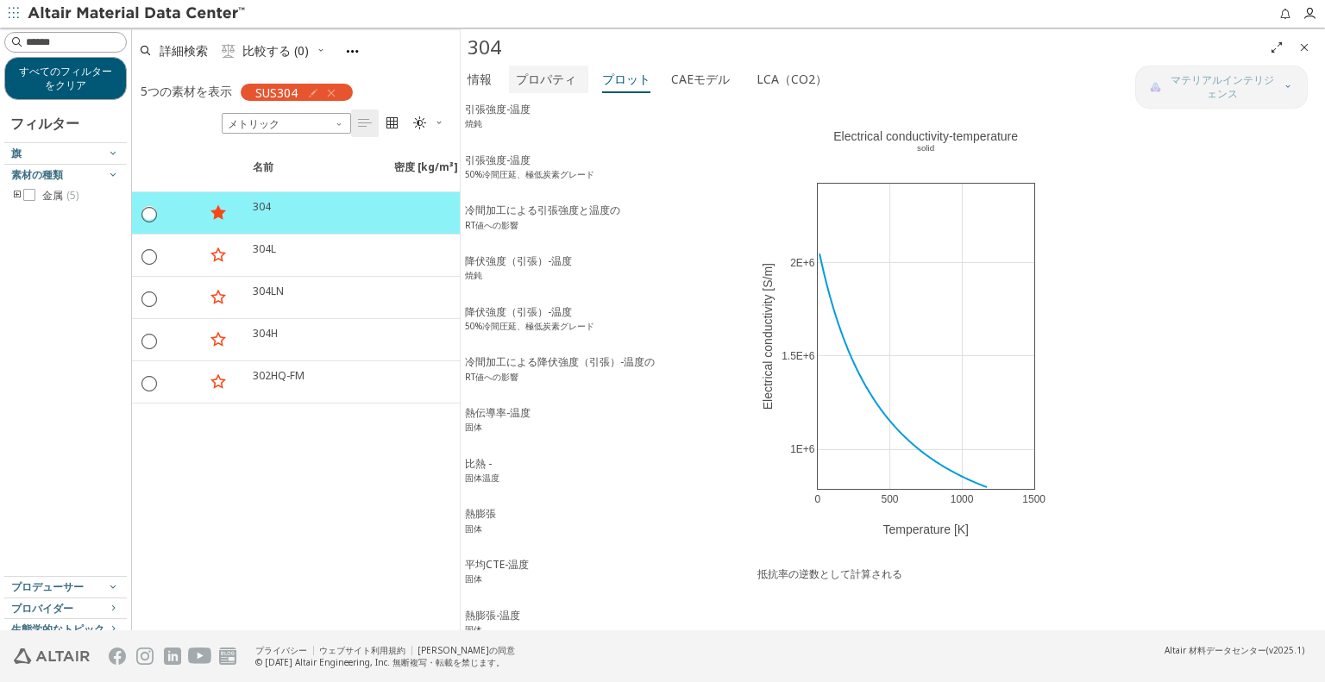
click at [549, 72] on font "プロパティ" at bounding box center [546, 79] width 60 height 16
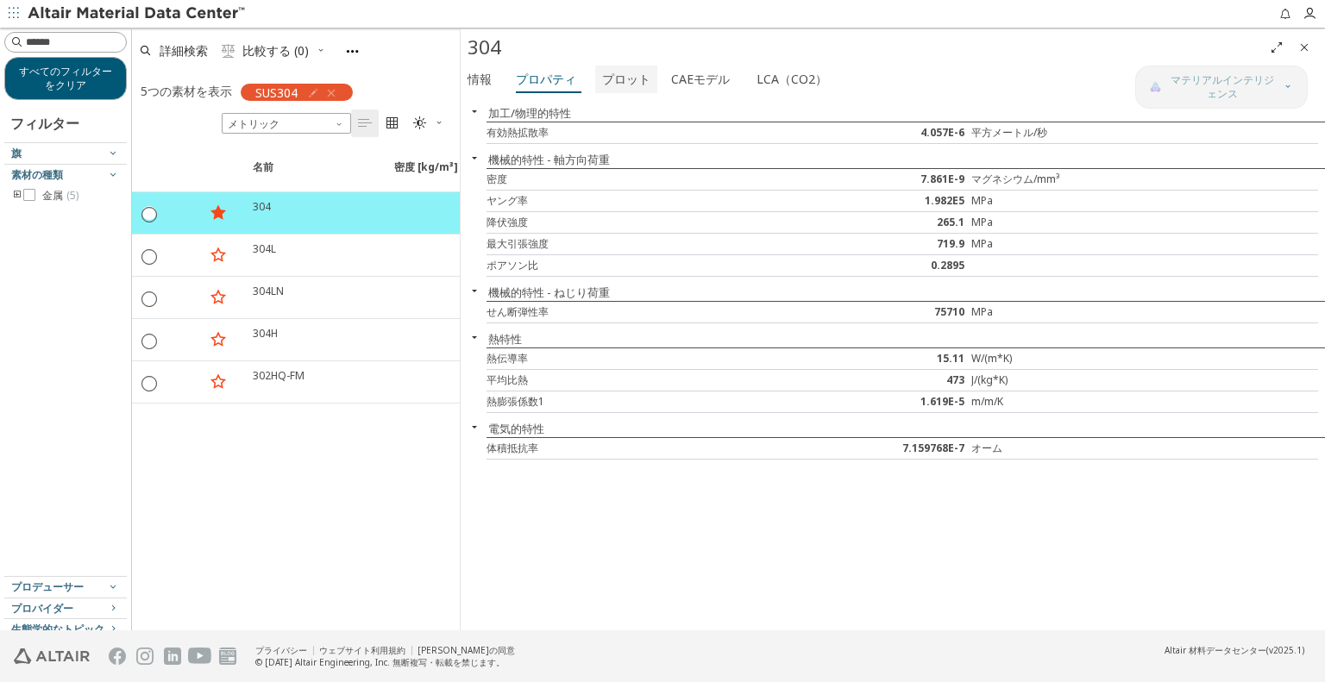
click at [623, 88] on span "プロット" at bounding box center [626, 80] width 48 height 28
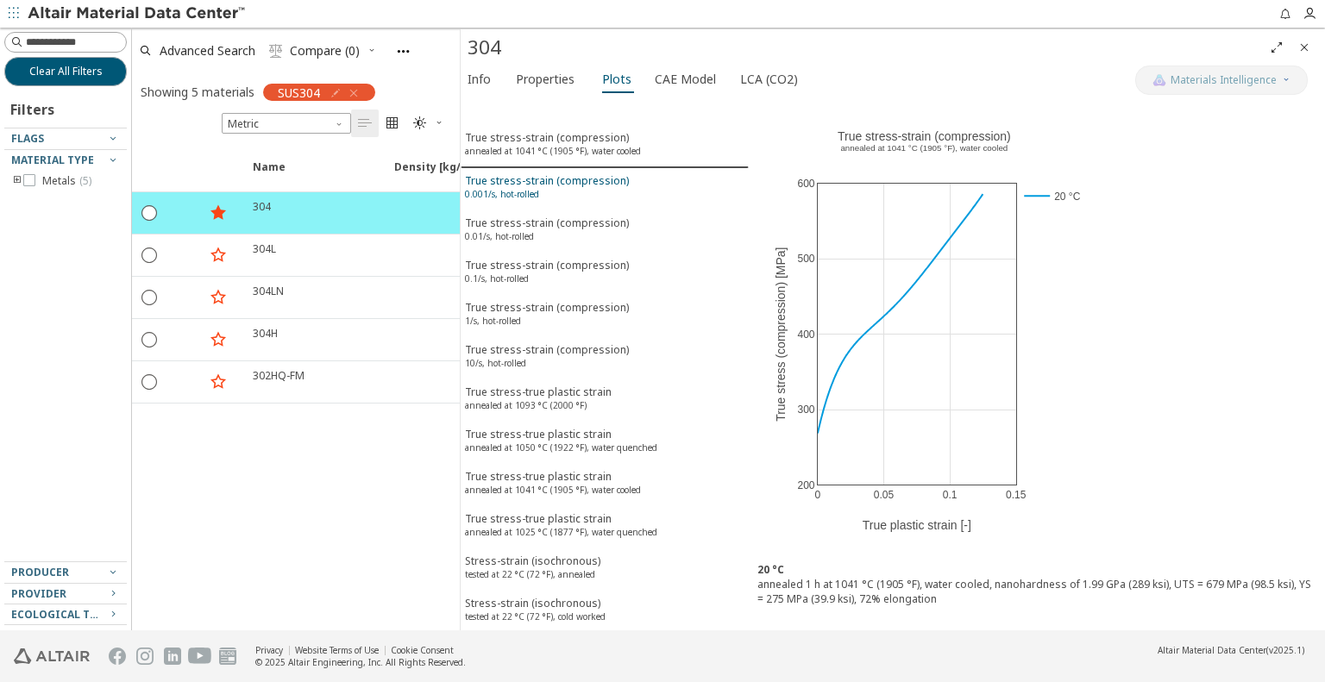
click at [569, 189] on div "True stress-strain (compression) 0.001/s, hot-rolled" at bounding box center [547, 189] width 164 height 32
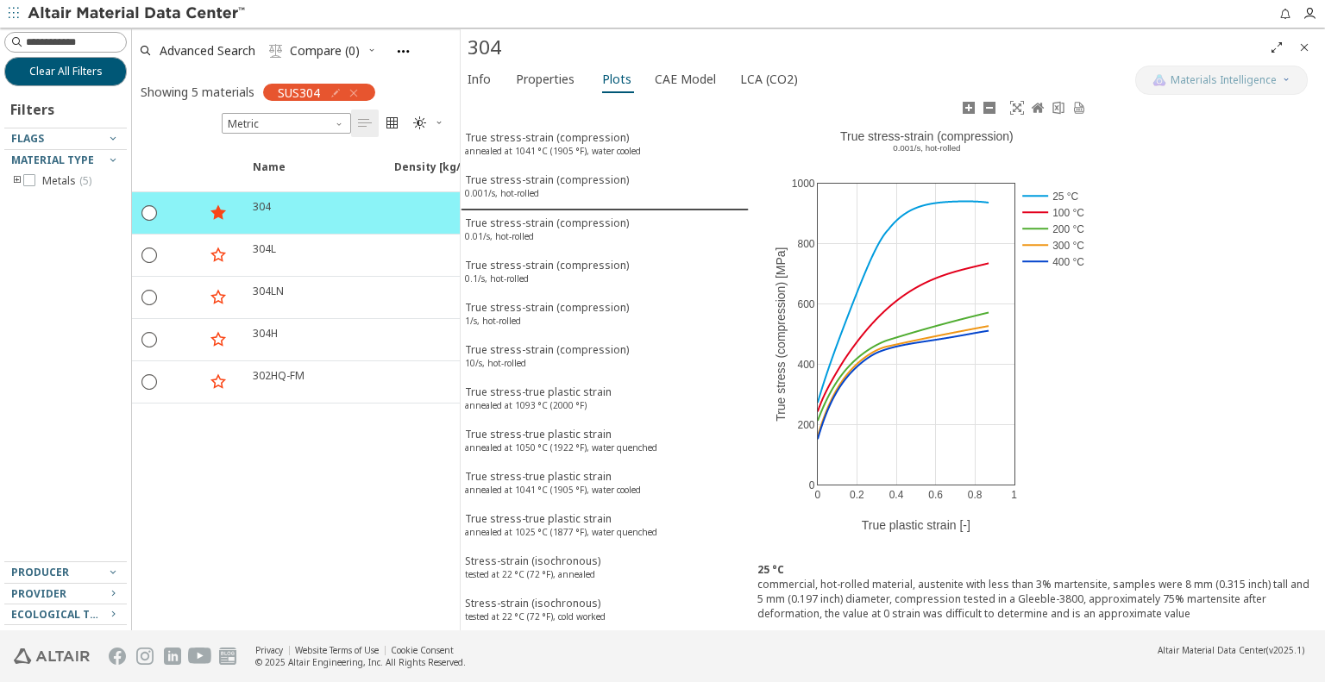
drag, startPoint x: 831, startPoint y: 134, endPoint x: 911, endPoint y: 144, distance: 80.9
click at [911, 144] on div "0 0.2 0.4 0.6 0.8 1 0 200 400 600 800 [DATE] 25 °C 100 °C 200 °C 300 °C 400 °C …" at bounding box center [927, 325] width 356 height 457
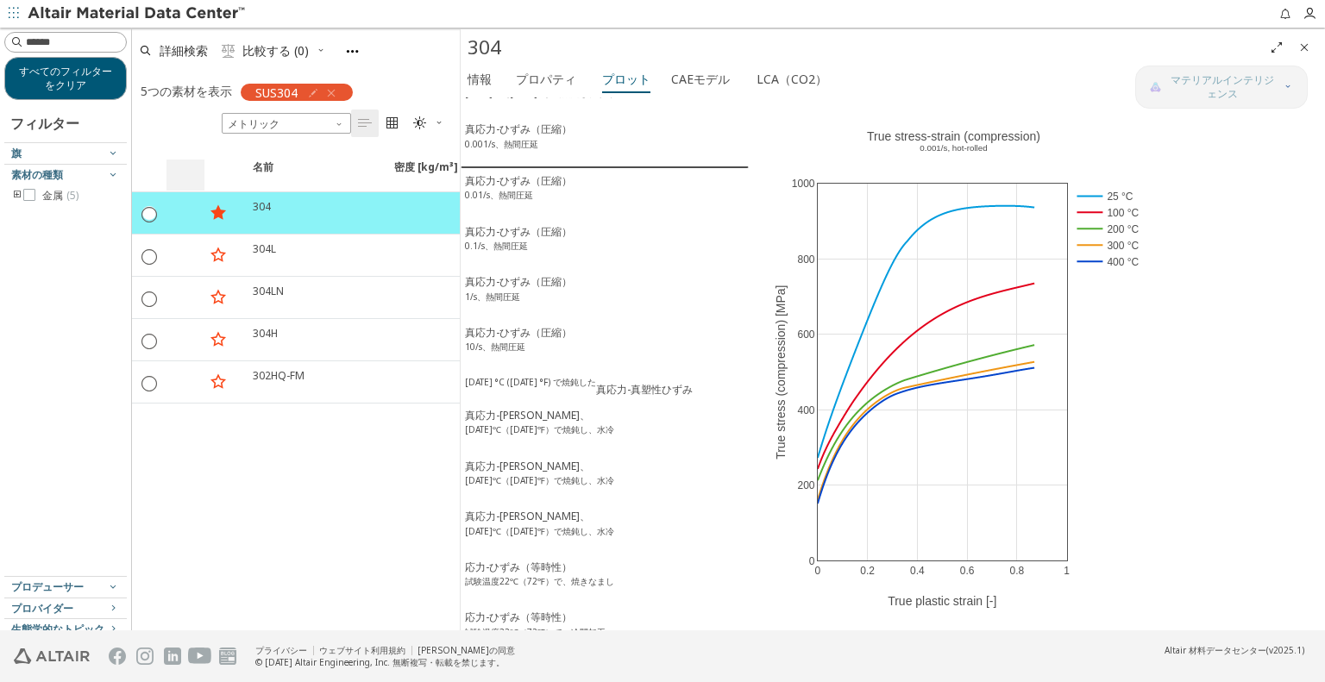
scroll to position [86, 0]
